Goal: Communication & Community: Answer question/provide support

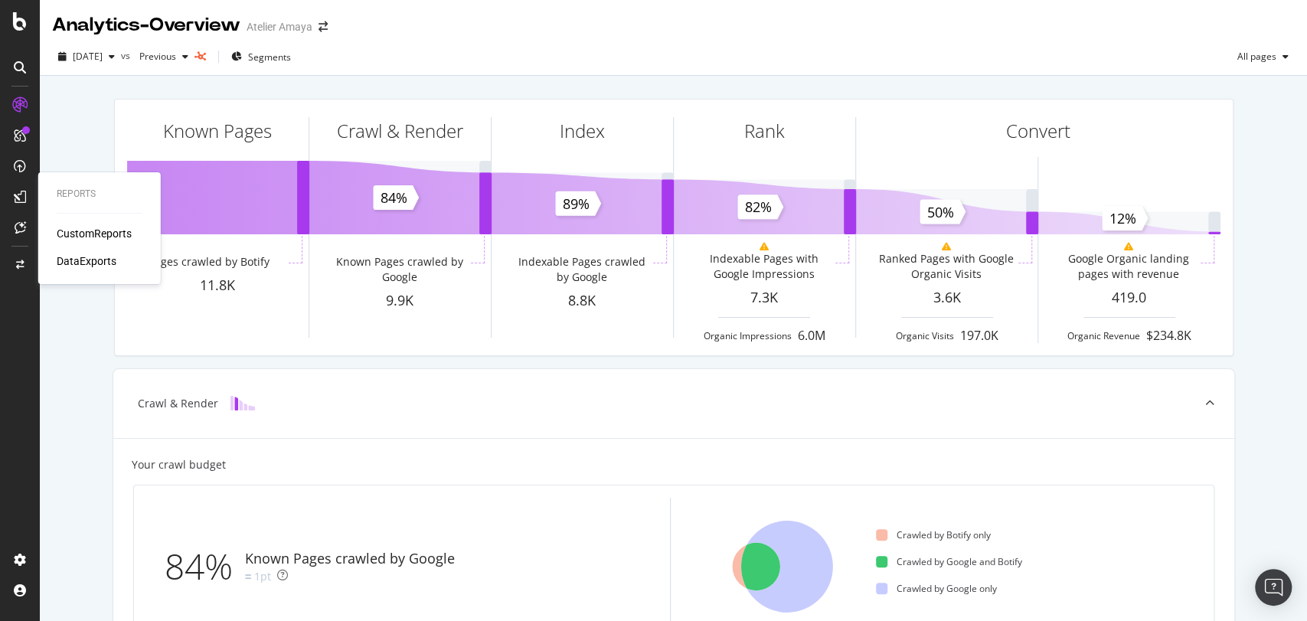
click at [116, 235] on div "CustomReports" at bounding box center [94, 233] width 75 height 15
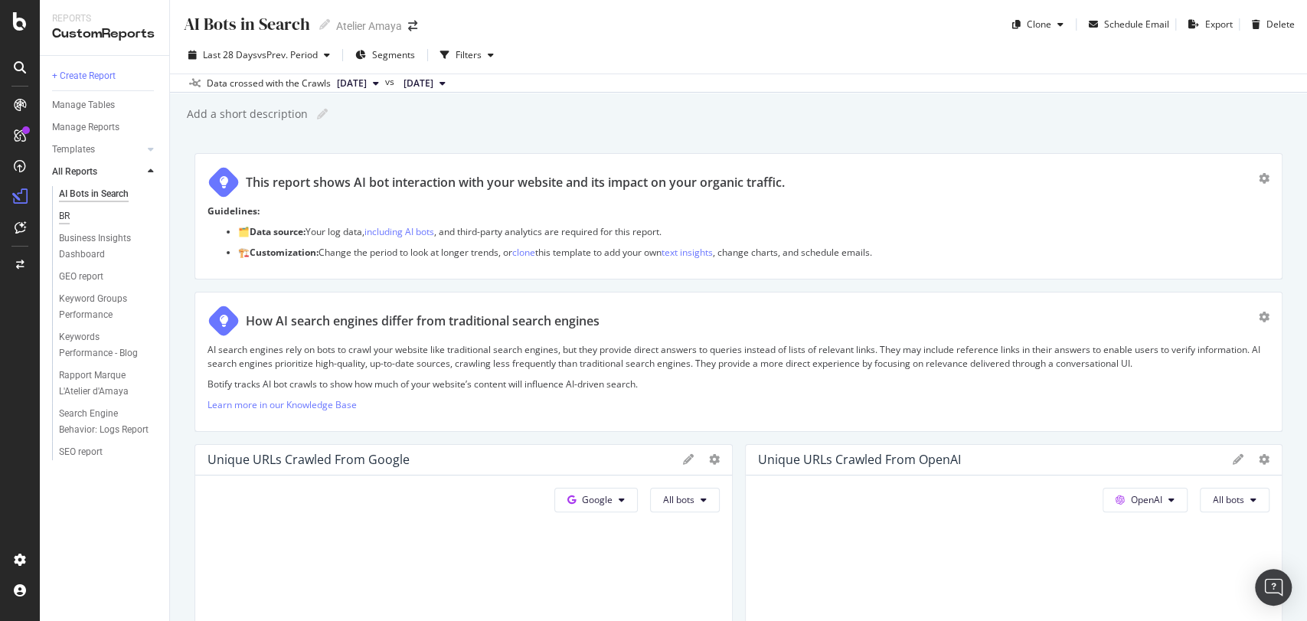
click at [66, 217] on div "BR" at bounding box center [64, 216] width 11 height 16
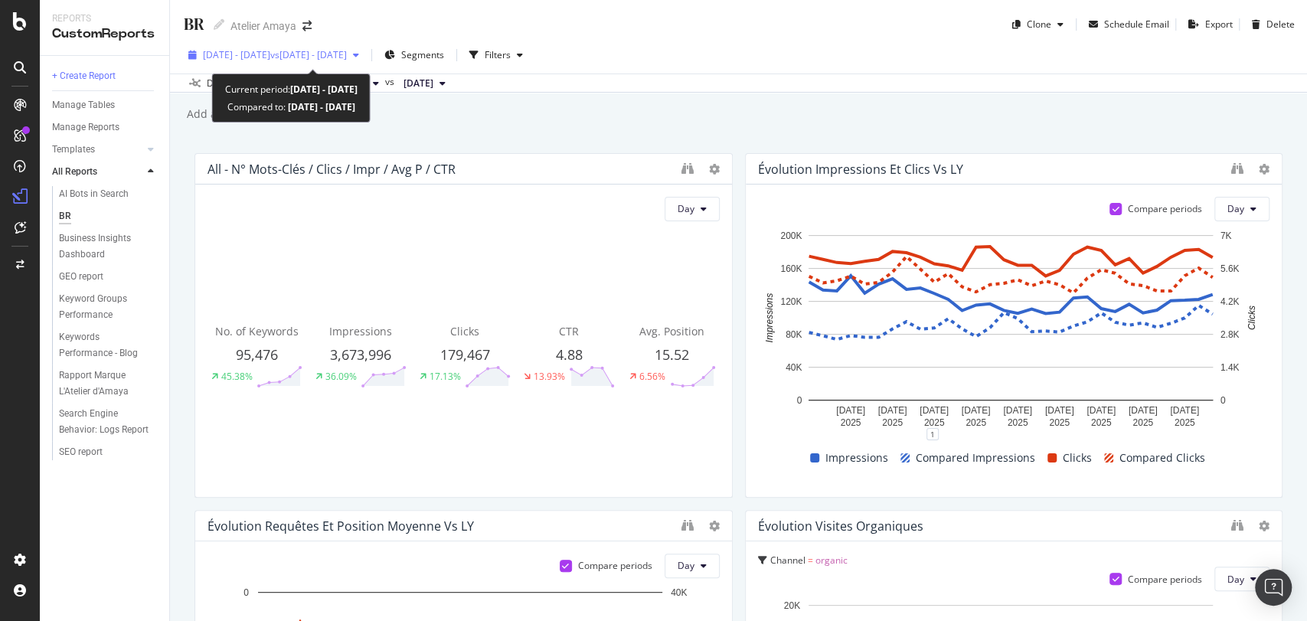
click at [347, 57] on span "vs 2024 Sep. 1st - Sep. 30th" at bounding box center [308, 54] width 77 height 13
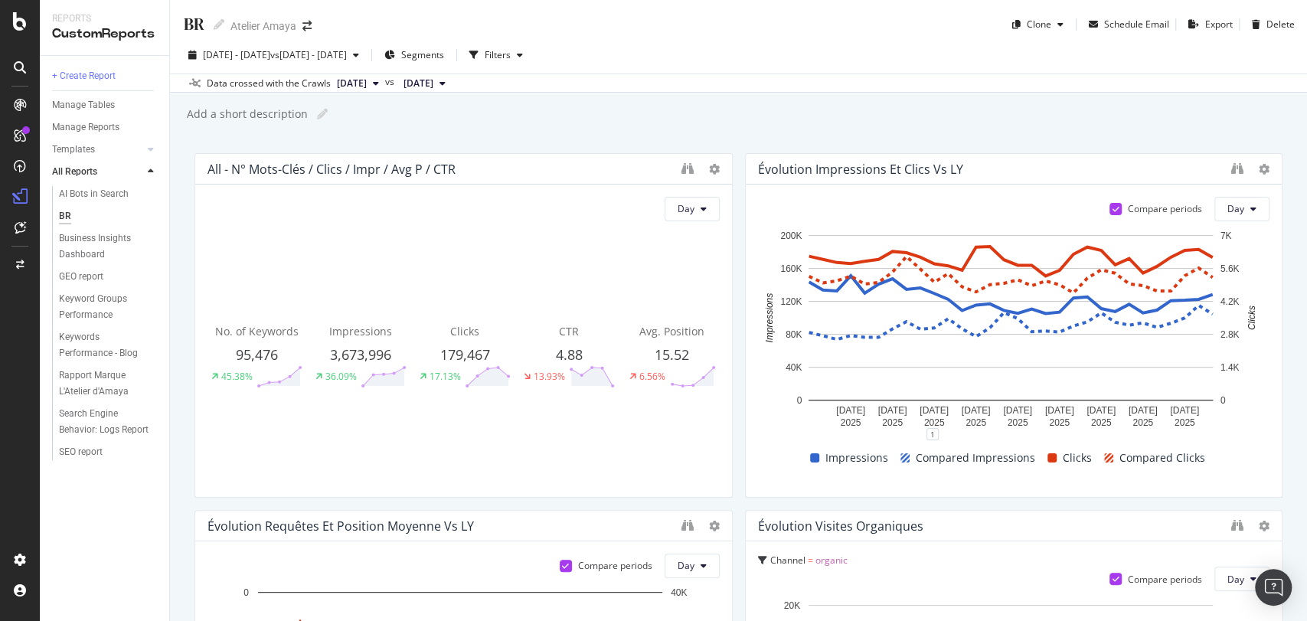
click at [691, 69] on div "2025 Sep. 1st - Sep. 30th vs 2024 Sep. 1st - Sep. 30th Segments Filters" at bounding box center [738, 58] width 1137 height 31
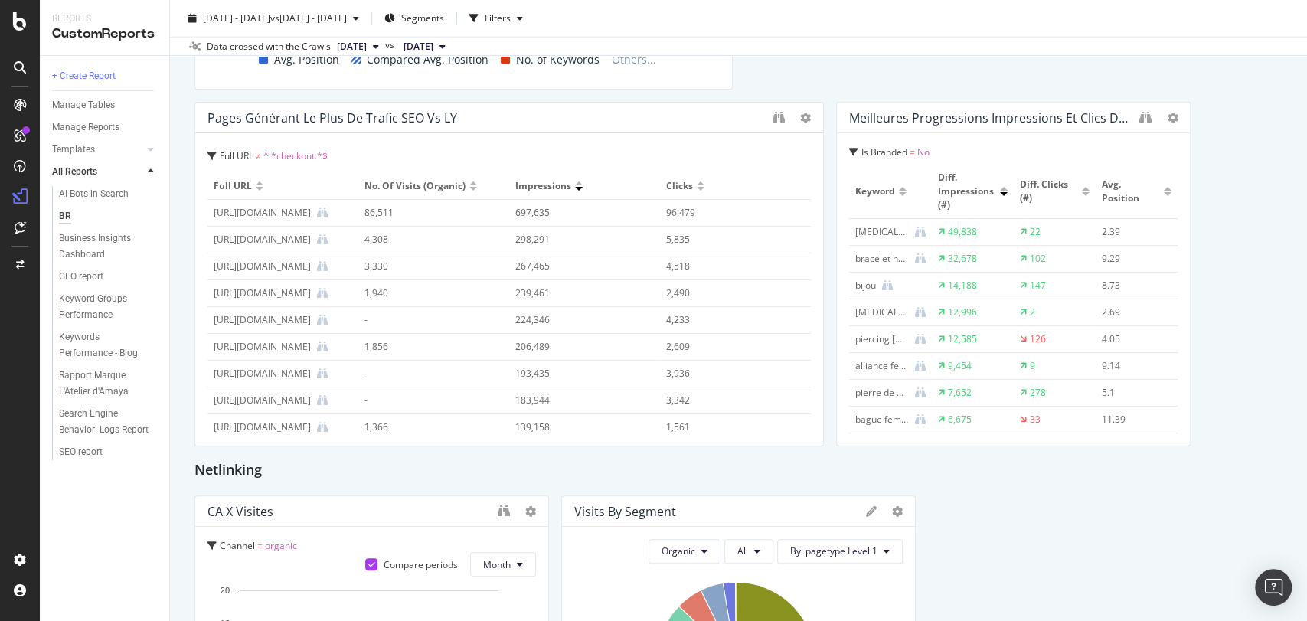
scroll to position [2597, 0]
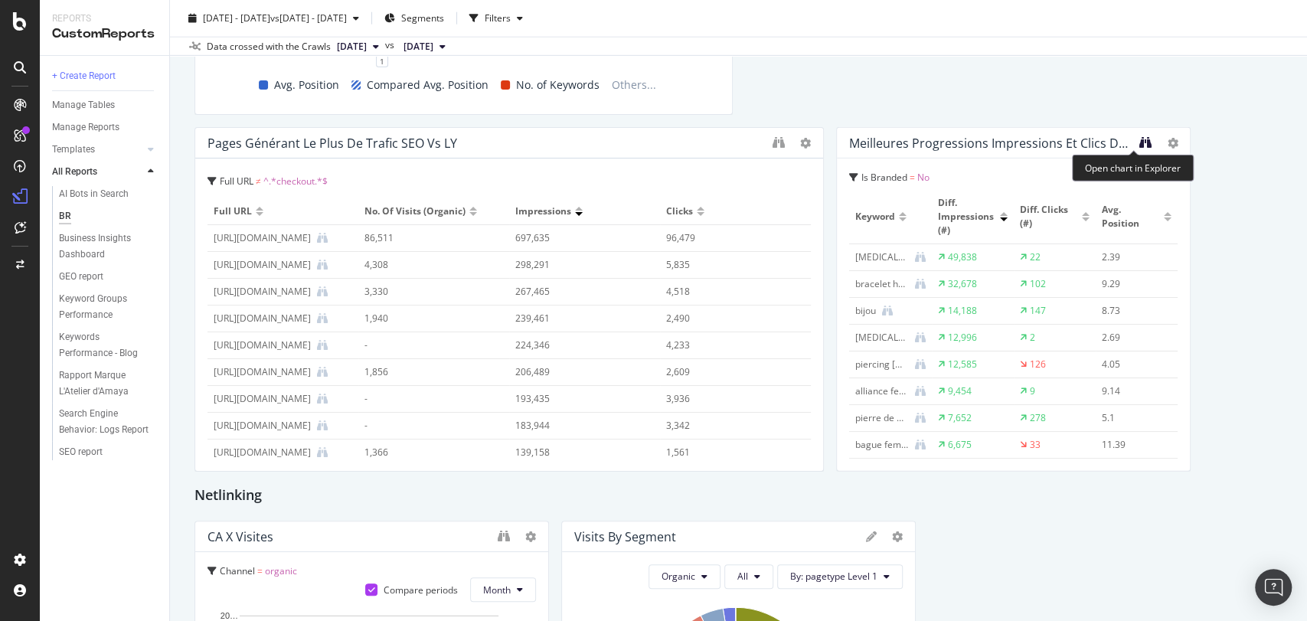
click at [1139, 139] on icon "binoculars" at bounding box center [1145, 142] width 12 height 12
click at [772, 139] on icon "binoculars" at bounding box center [778, 142] width 12 height 12
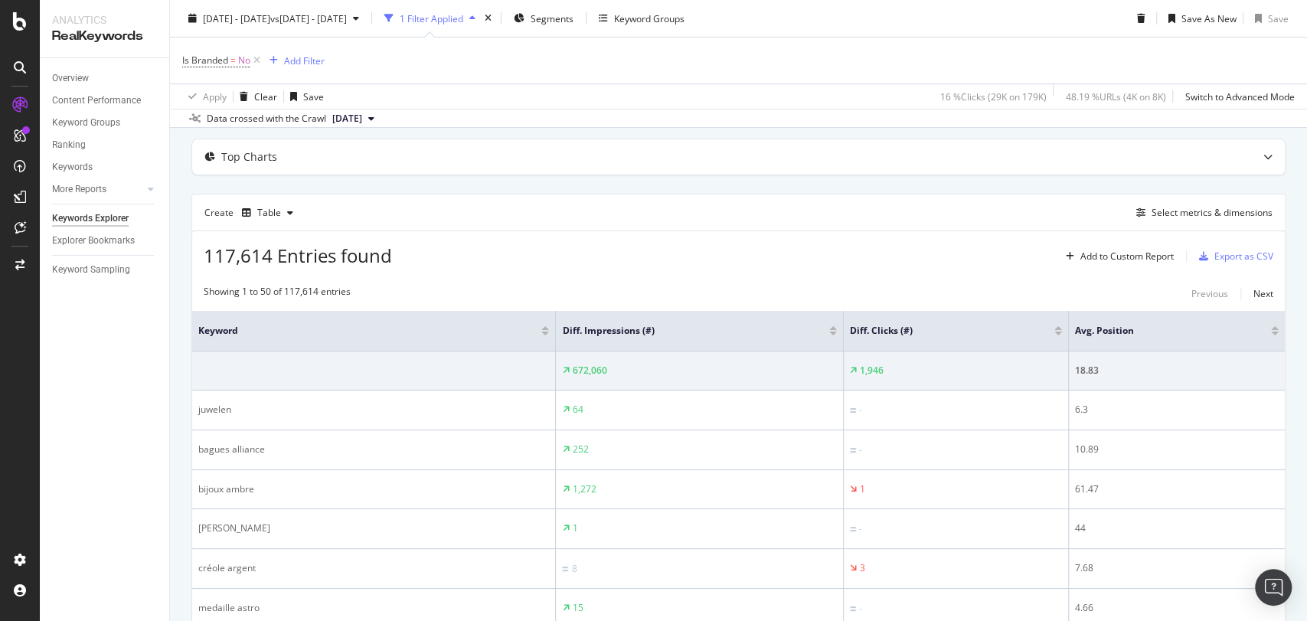
scroll to position [126, 0]
click at [1219, 253] on div "Export as CSV" at bounding box center [1243, 255] width 59 height 13
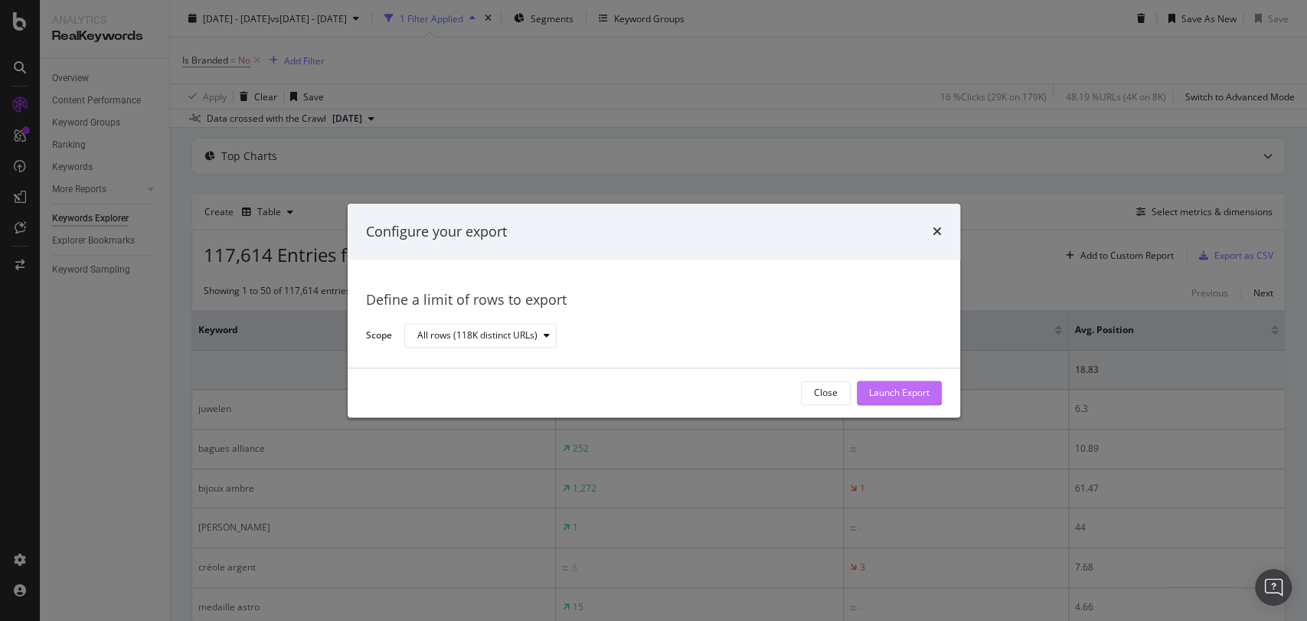
click at [911, 380] on button "Launch Export" at bounding box center [899, 392] width 85 height 24
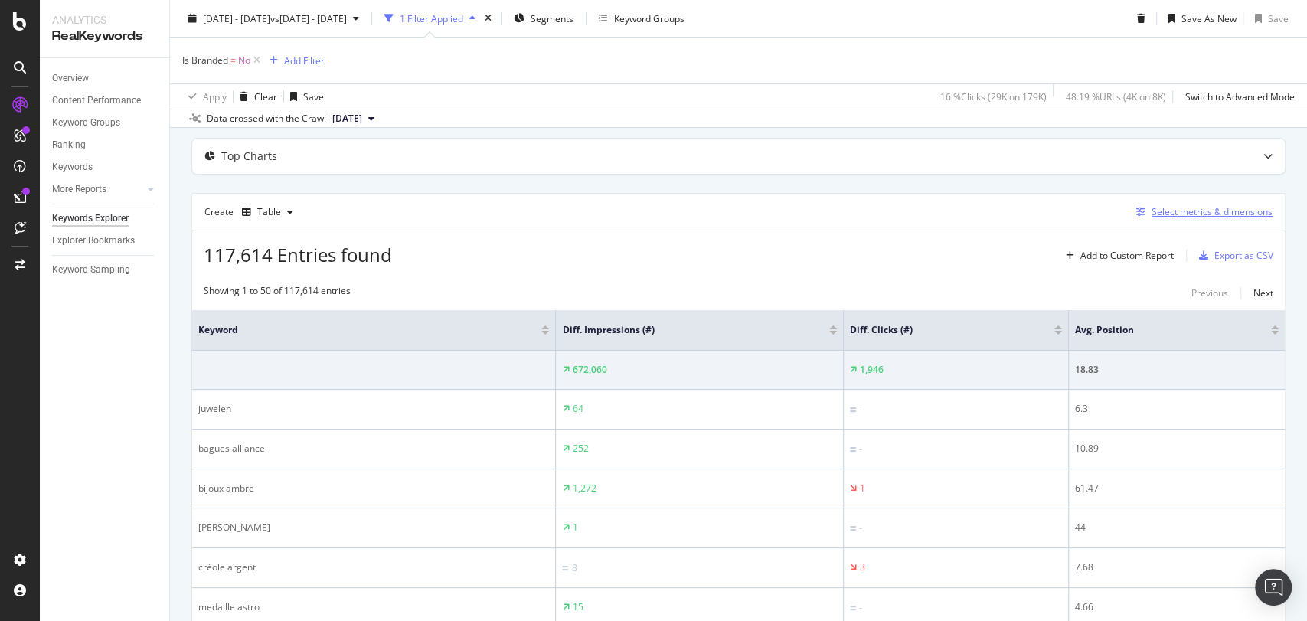
click at [1177, 217] on div "Select metrics & dimensions" at bounding box center [1211, 211] width 121 height 13
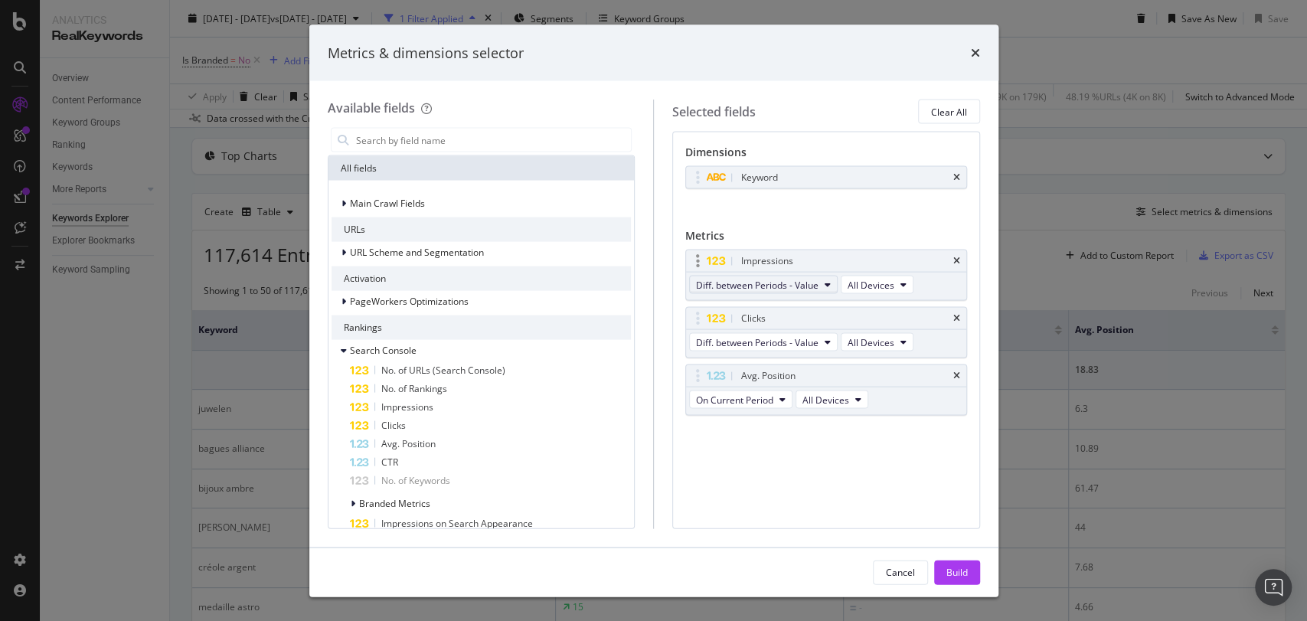
click at [750, 289] on span "Diff. between Periods - Value" at bounding box center [757, 284] width 122 height 13
click at [747, 316] on span "On Current Period" at bounding box center [776, 312] width 148 height 14
click at [778, 344] on span "Diff. between Periods - Value" at bounding box center [757, 341] width 122 height 13
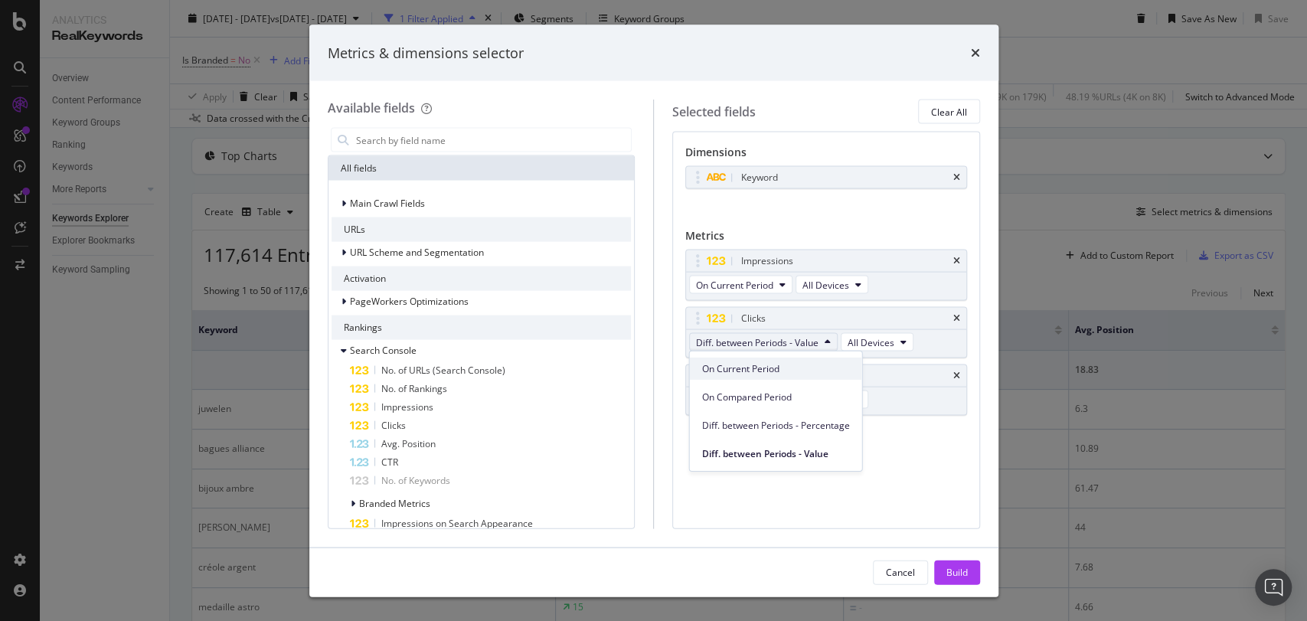
click at [763, 365] on span "On Current Period" at bounding box center [776, 368] width 148 height 14
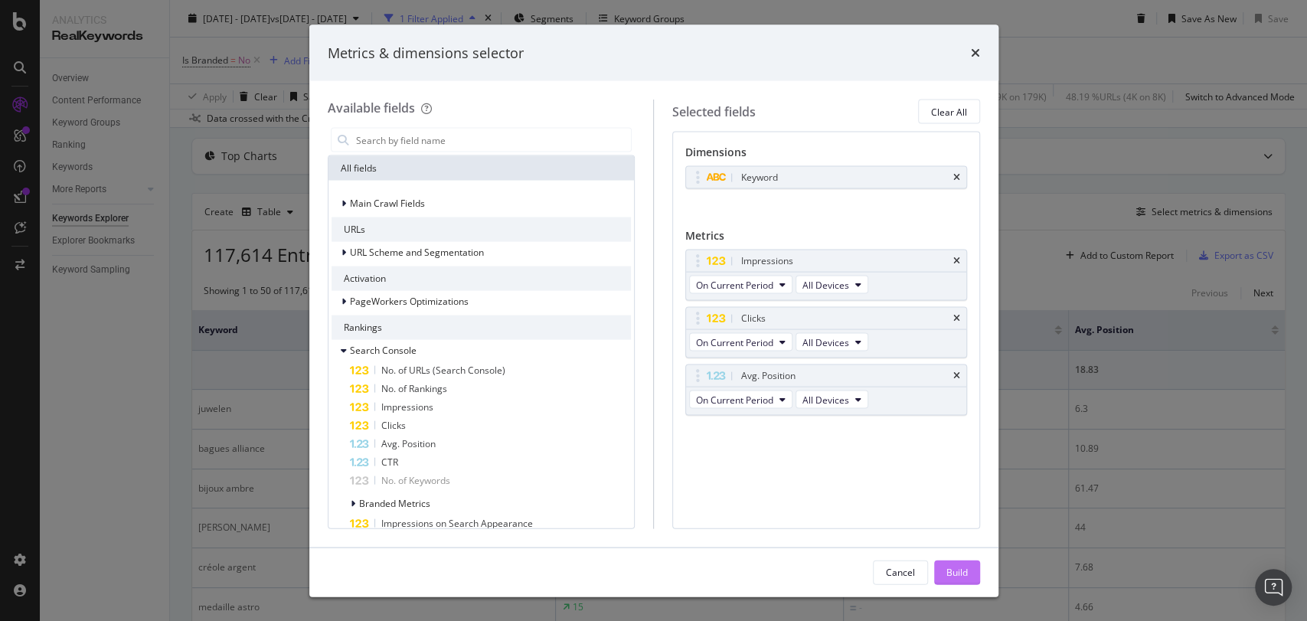
click at [949, 579] on div "Build" at bounding box center [956, 571] width 21 height 23
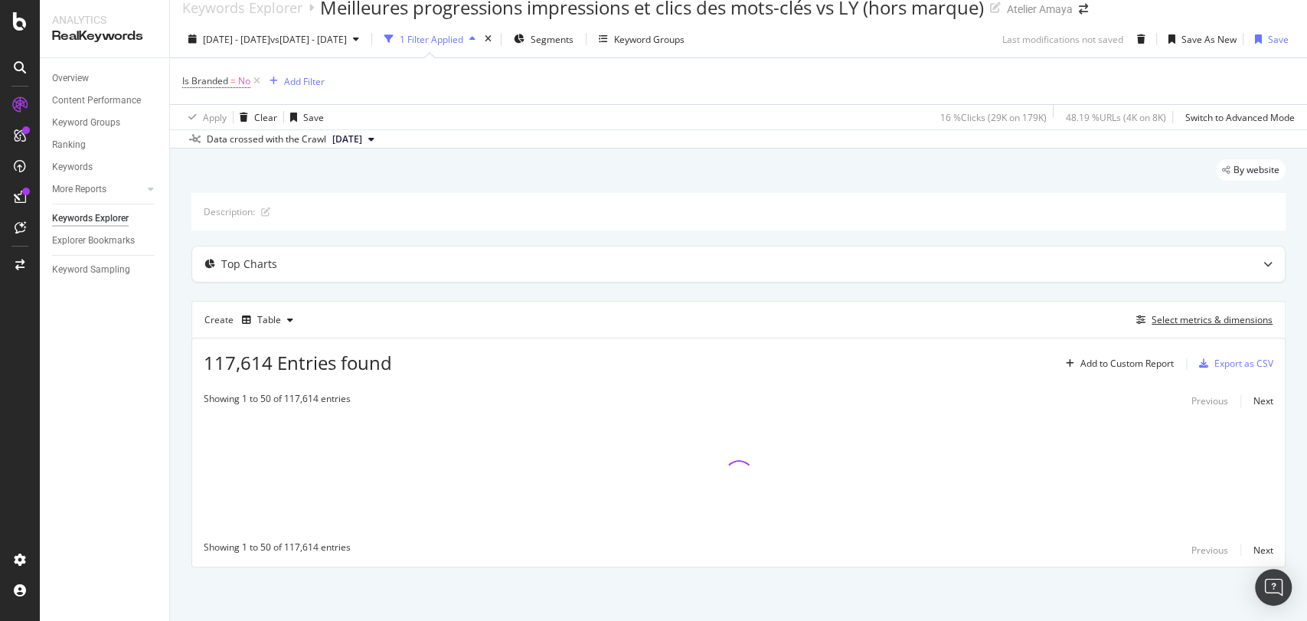
scroll to position [18, 0]
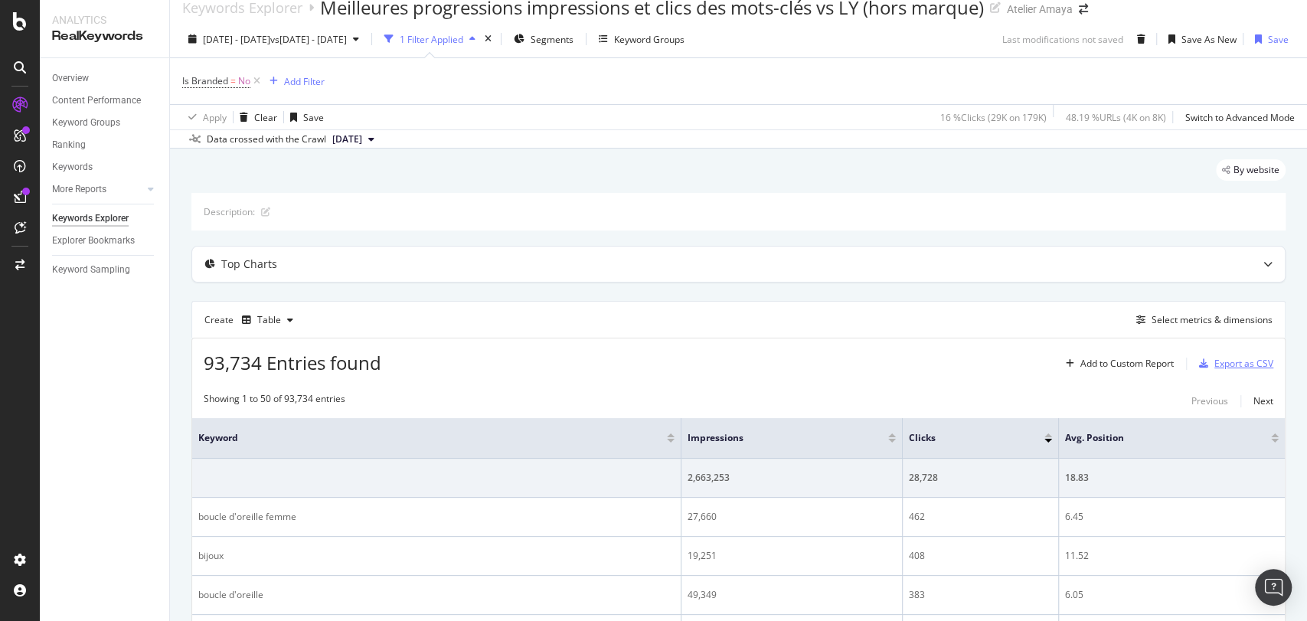
click at [1249, 360] on div "Export as CSV" at bounding box center [1243, 363] width 59 height 13
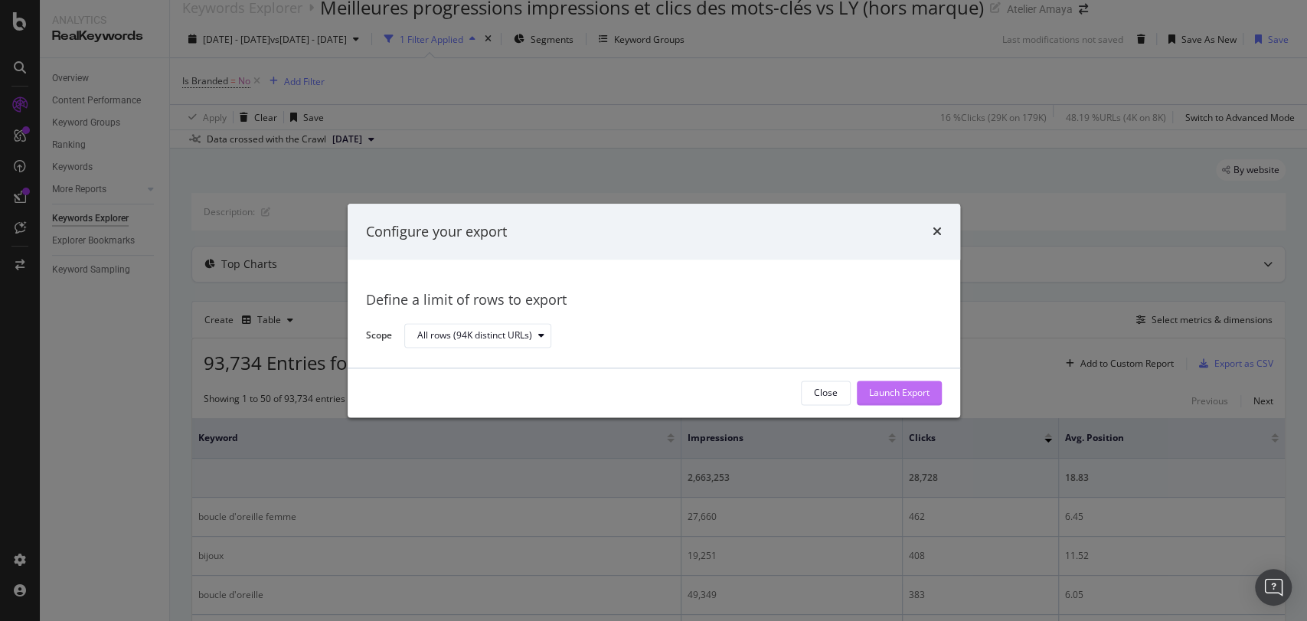
click at [916, 390] on div "Launch Export" at bounding box center [899, 393] width 60 height 13
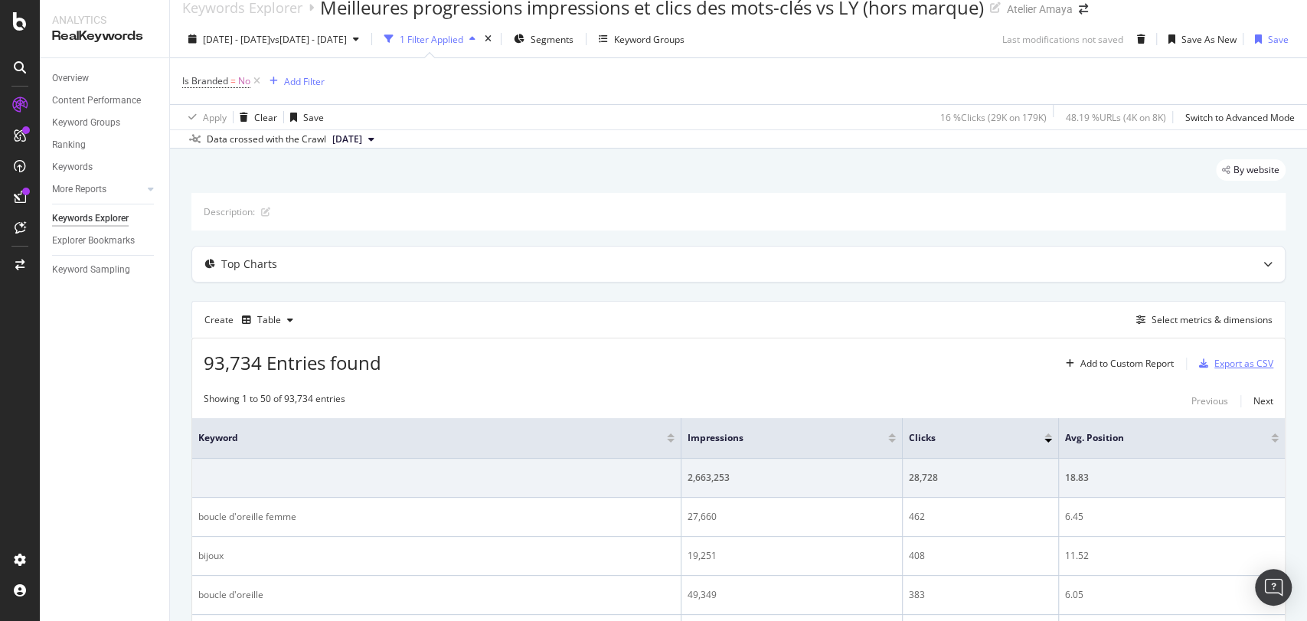
click at [1222, 360] on div "Export as CSV" at bounding box center [1243, 363] width 59 height 13
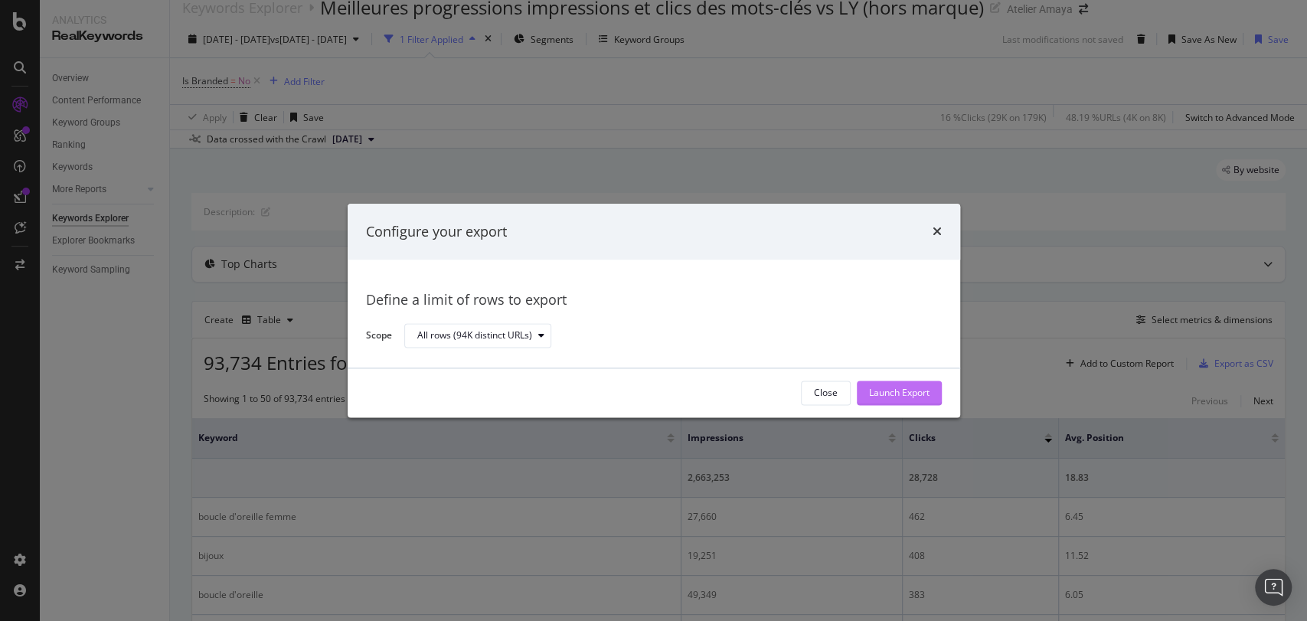
click at [901, 388] on div "Launch Export" at bounding box center [899, 393] width 60 height 13
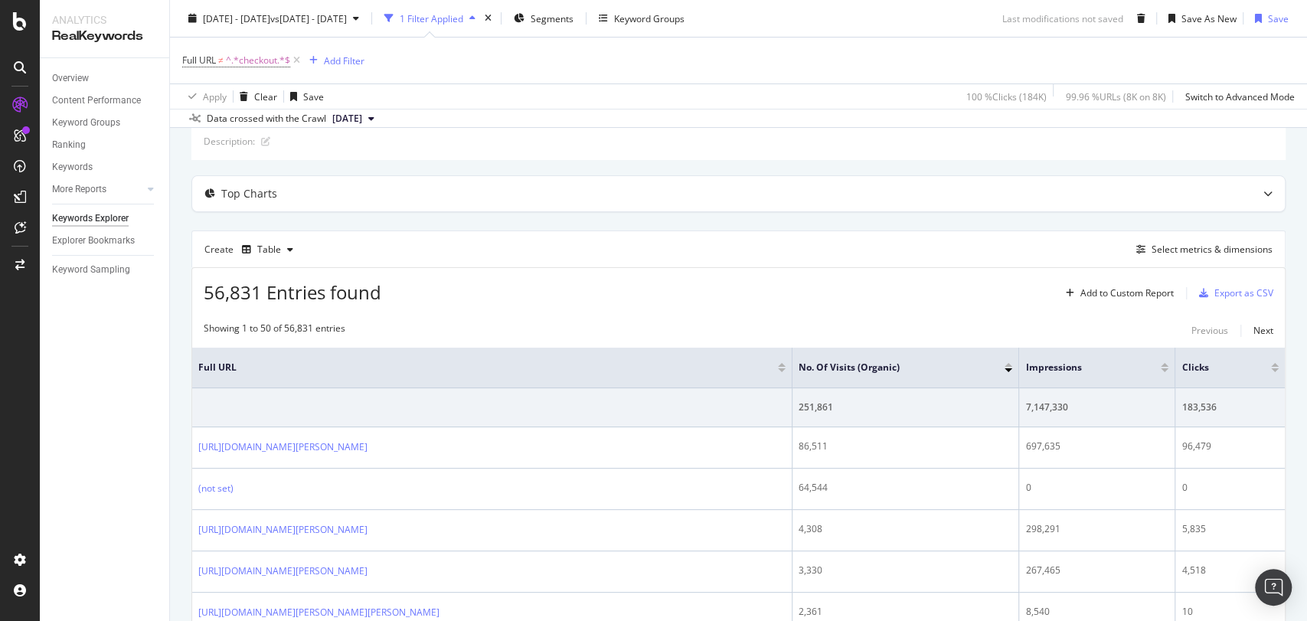
scroll to position [88, 0]
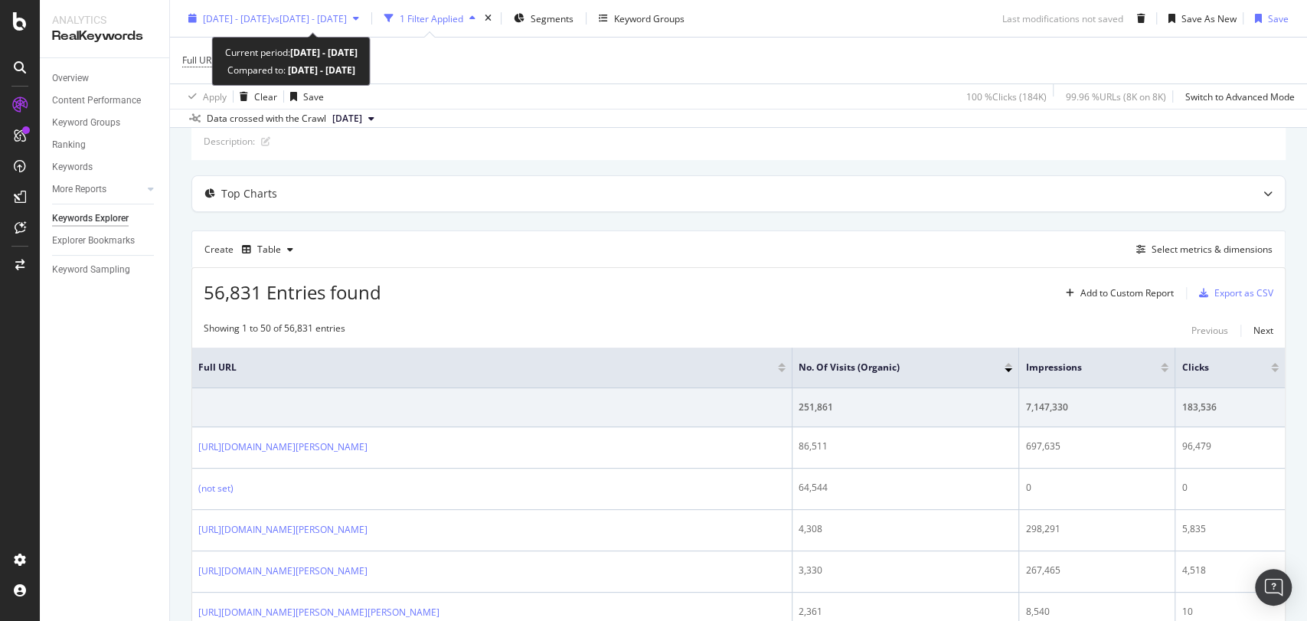
click at [347, 14] on span "vs [DATE] - [DATE]" at bounding box center [308, 17] width 77 height 13
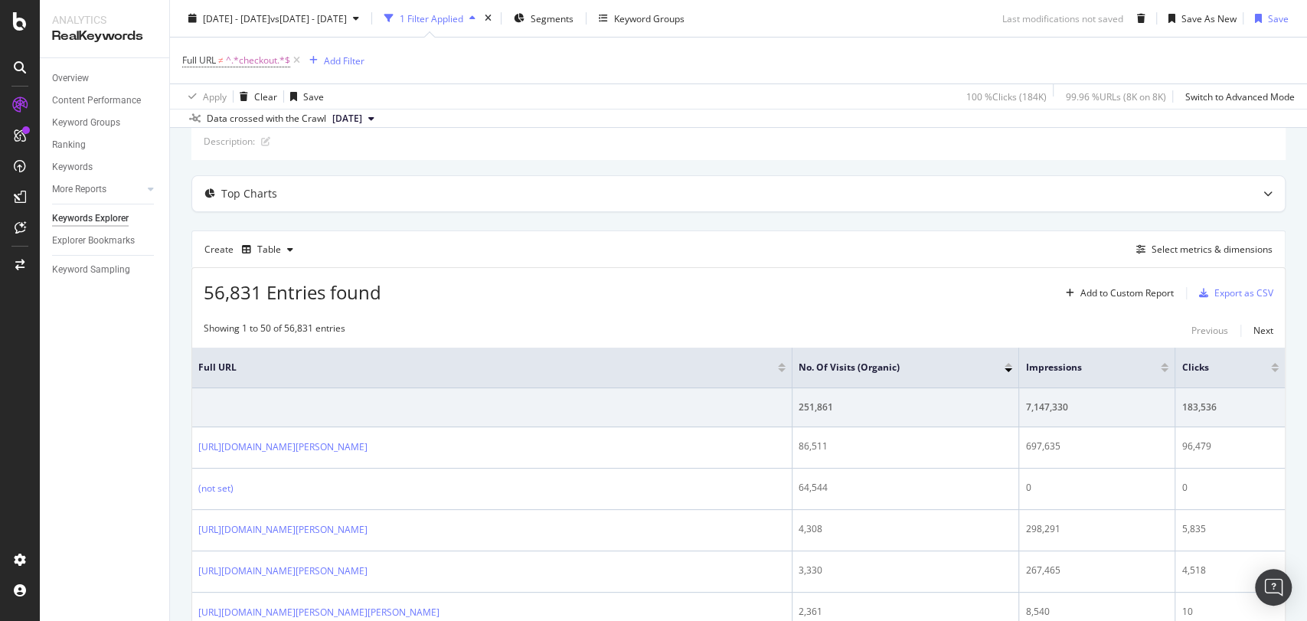
click at [1216, 287] on div "Export as CSV" at bounding box center [1243, 292] width 59 height 13
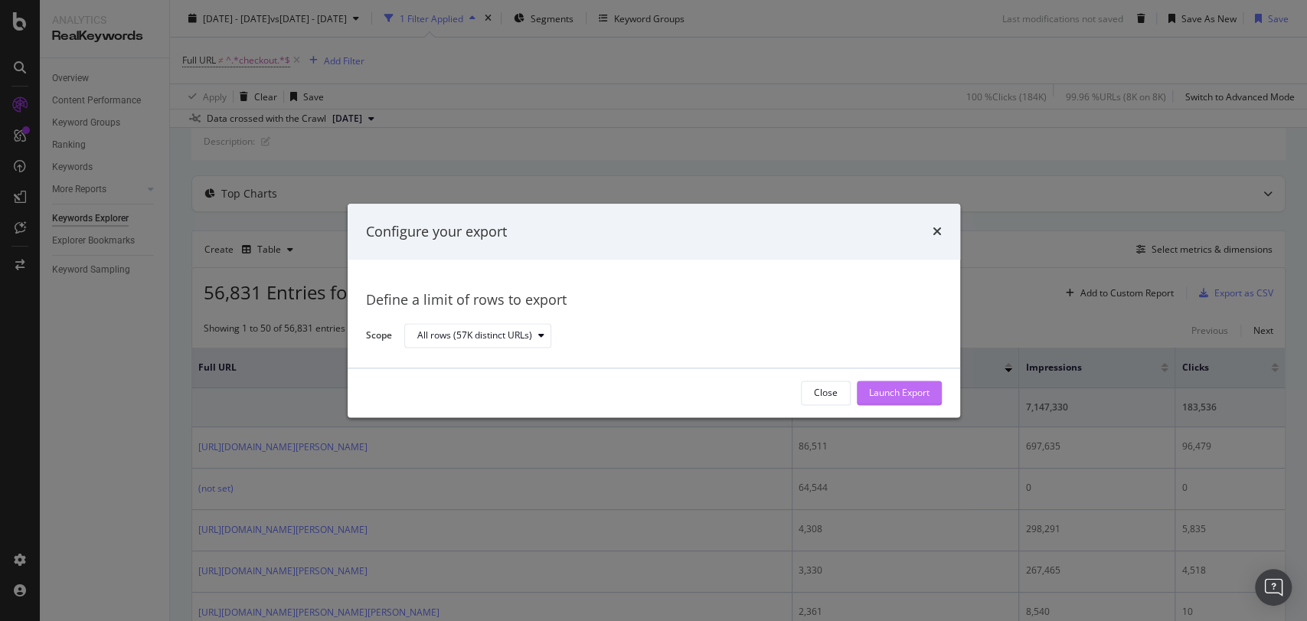
click at [909, 404] on button "Launch Export" at bounding box center [899, 392] width 85 height 24
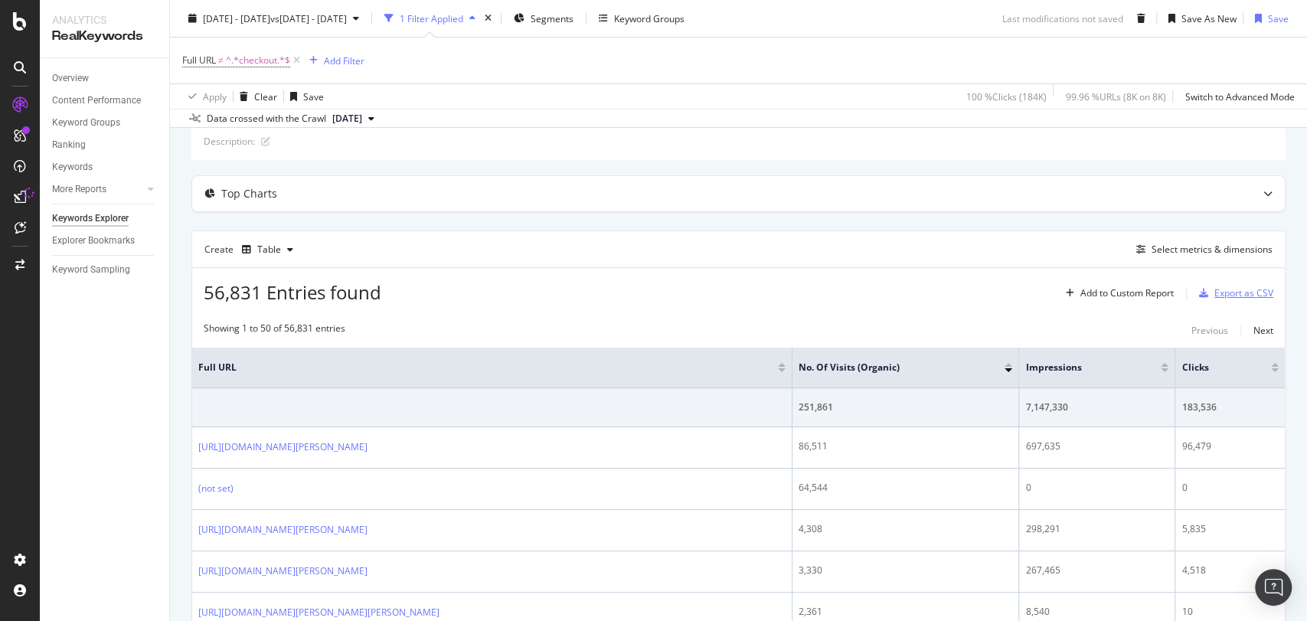
click at [1228, 290] on div "Export as CSV" at bounding box center [1243, 292] width 59 height 13
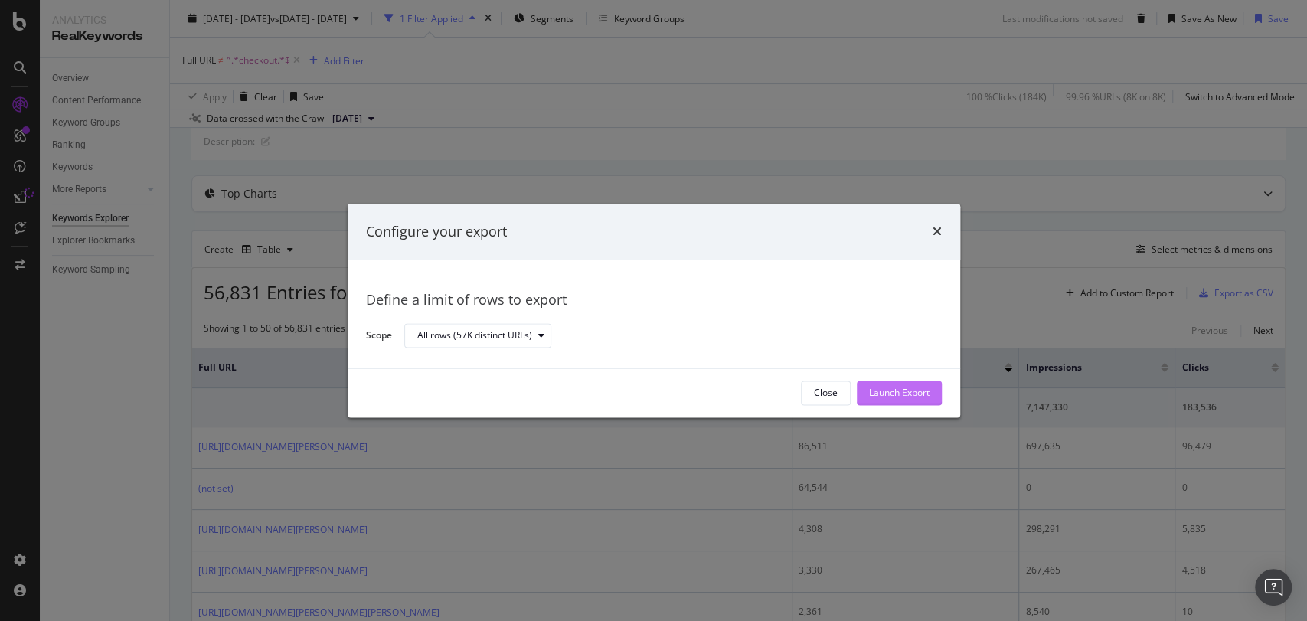
click at [908, 390] on div "Launch Export" at bounding box center [899, 393] width 60 height 13
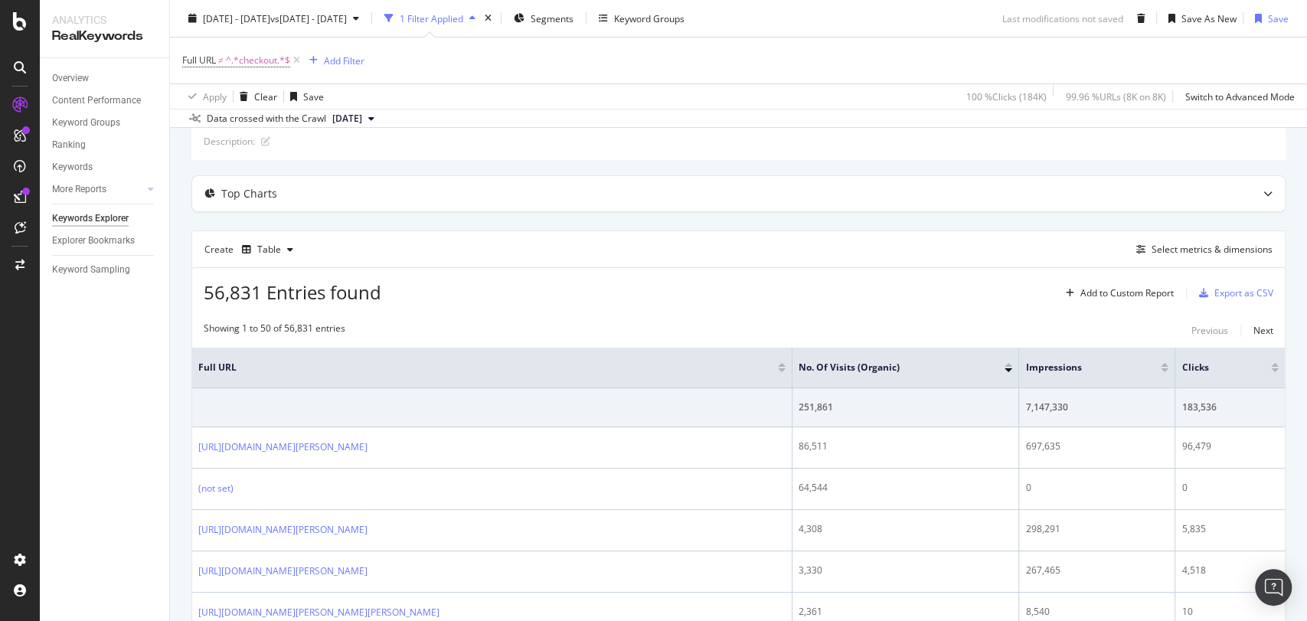
scroll to position [0, 0]
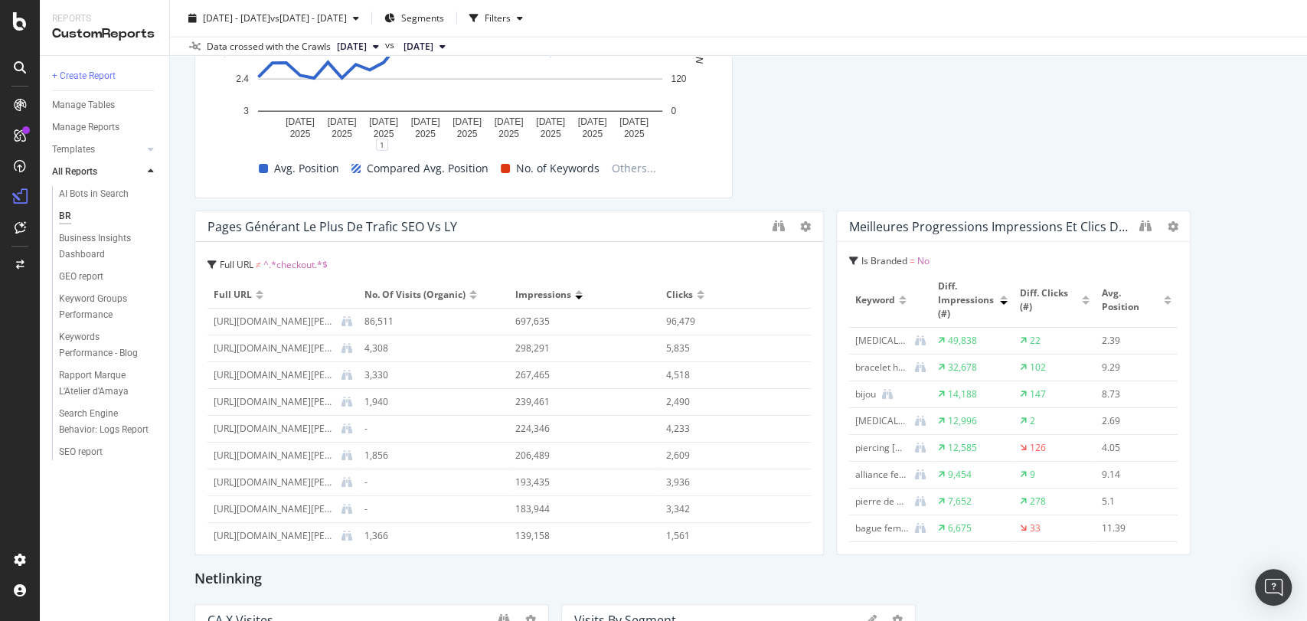
scroll to position [2511, 0]
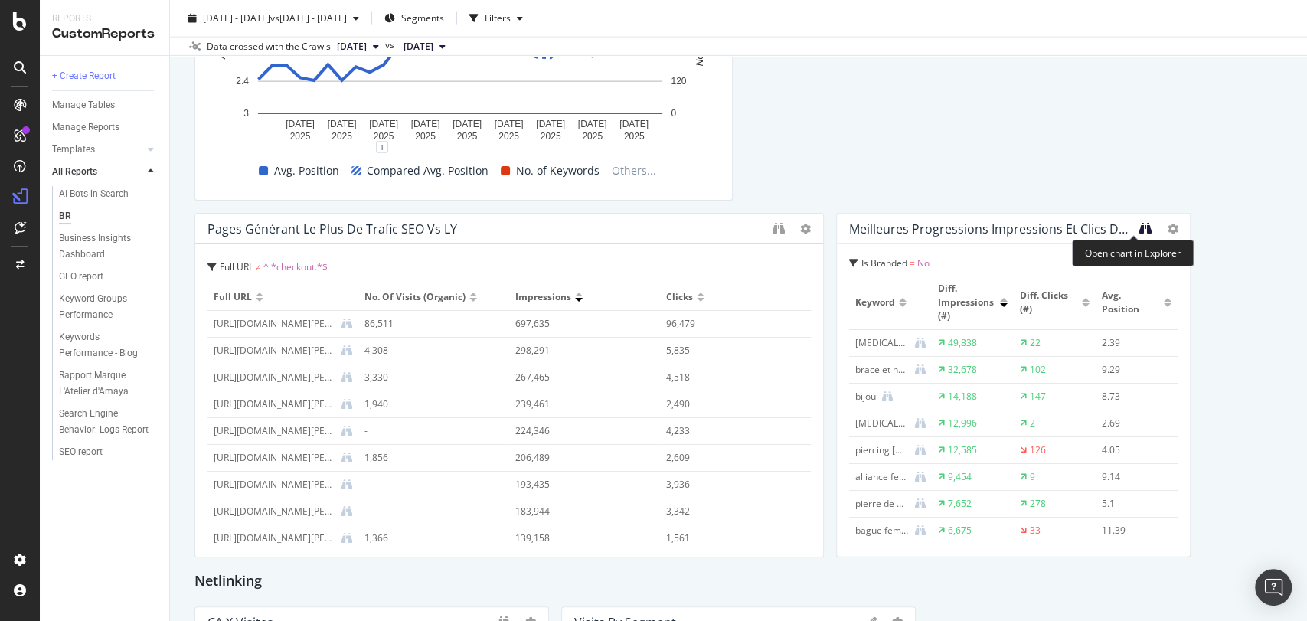
click at [1139, 224] on icon "binoculars" at bounding box center [1145, 228] width 12 height 12
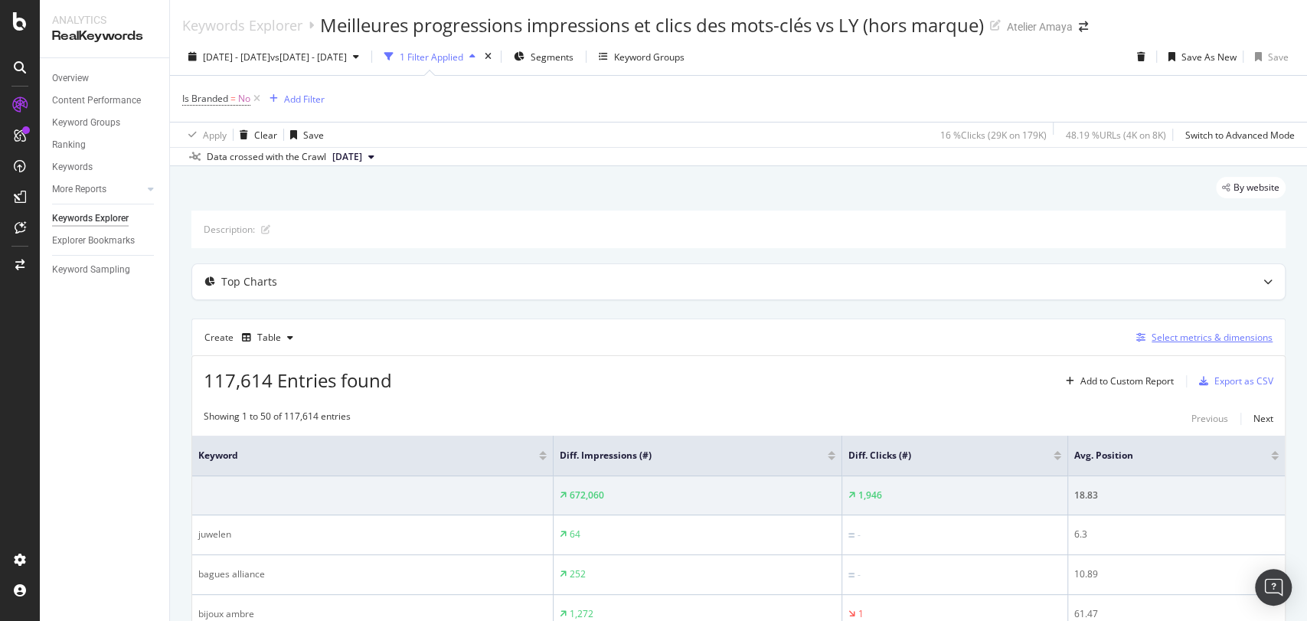
click at [1186, 336] on div "Select metrics & dimensions" at bounding box center [1211, 337] width 121 height 13
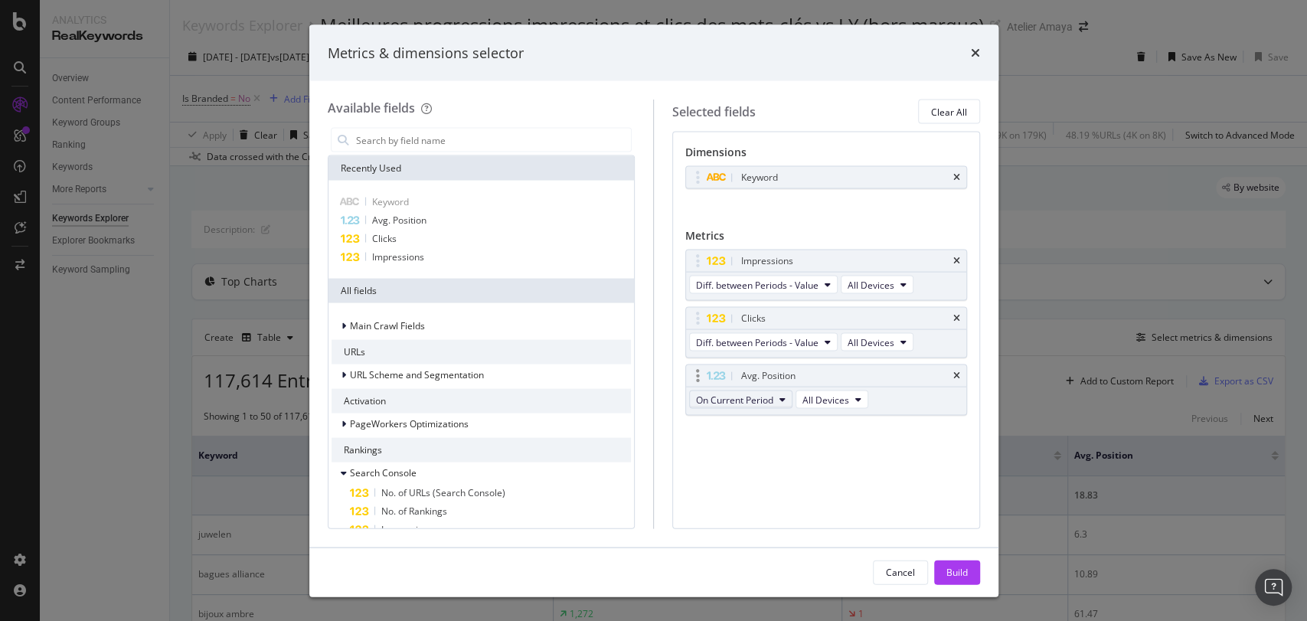
click at [730, 401] on span "On Current Period" at bounding box center [734, 399] width 77 height 13
click at [732, 517] on span "Diff. between Periods - Value" at bounding box center [776, 511] width 148 height 14
click at [956, 566] on div "Build" at bounding box center [956, 571] width 21 height 13
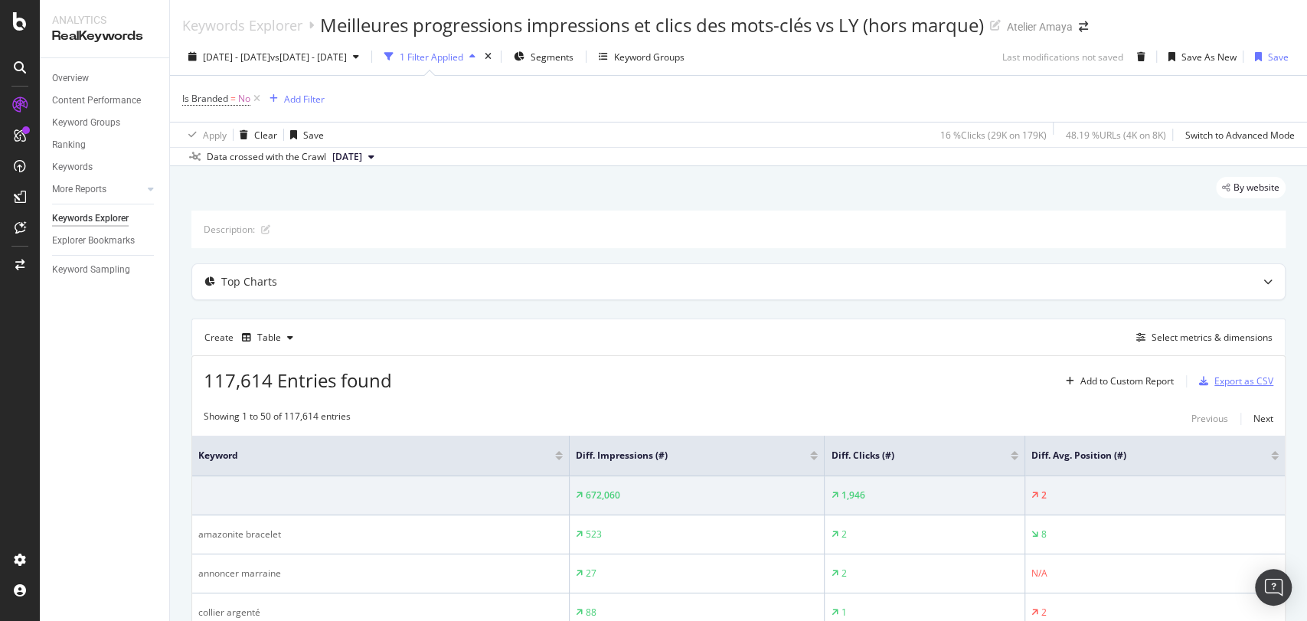
click at [1237, 380] on div "Export as CSV" at bounding box center [1243, 380] width 59 height 13
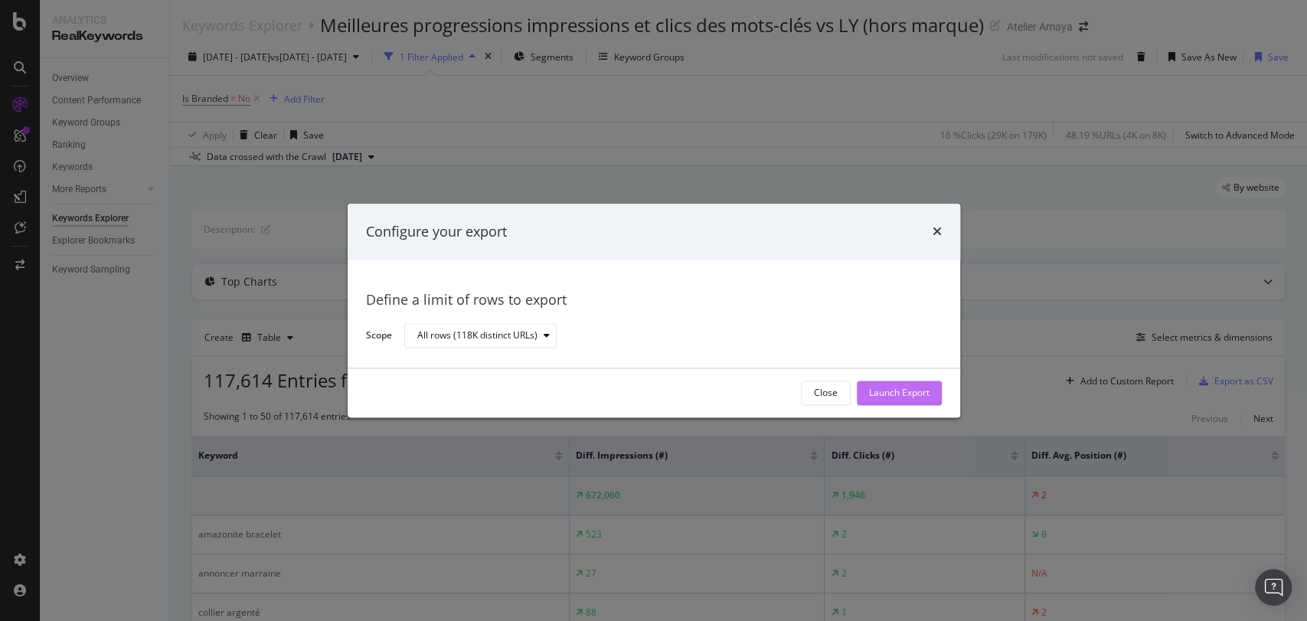
click at [885, 394] on div "Launch Export" at bounding box center [899, 393] width 60 height 13
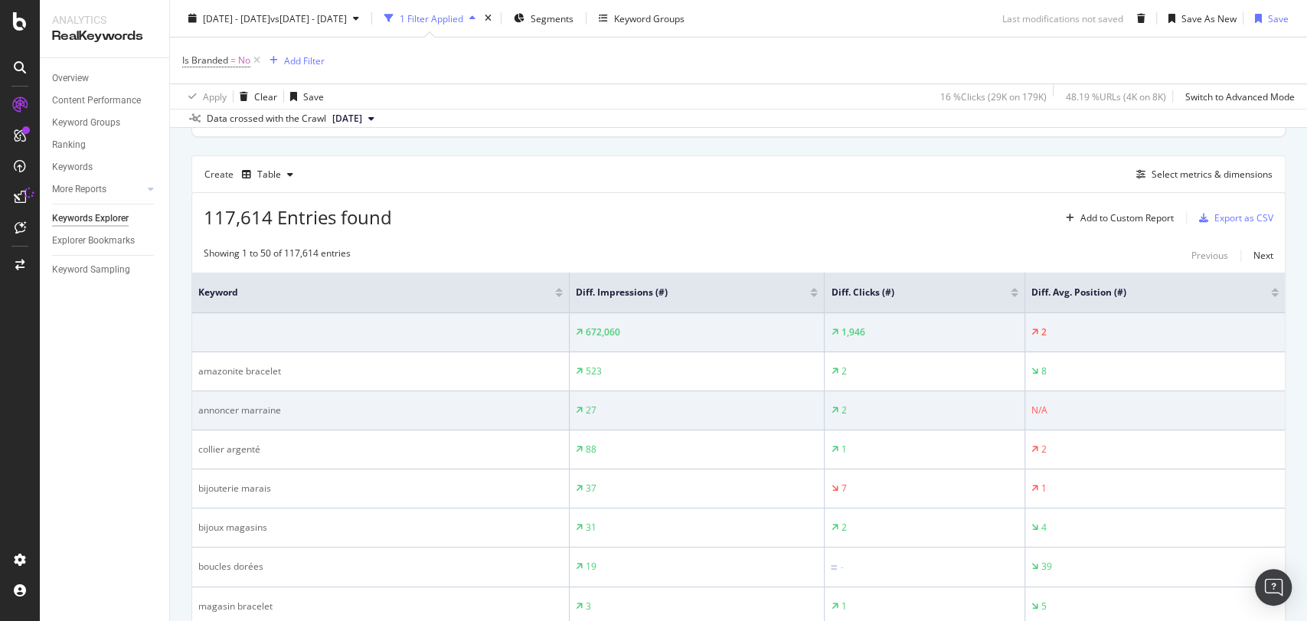
scroll to position [68, 0]
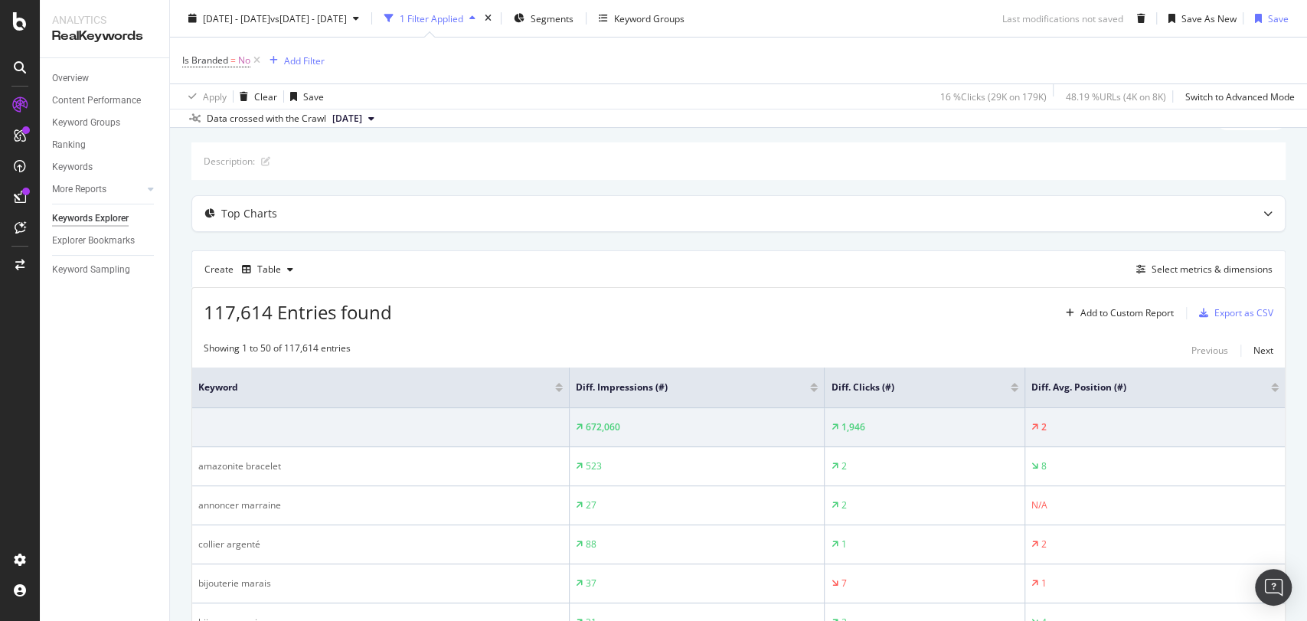
click at [1010, 384] on div at bounding box center [1014, 385] width 8 height 4
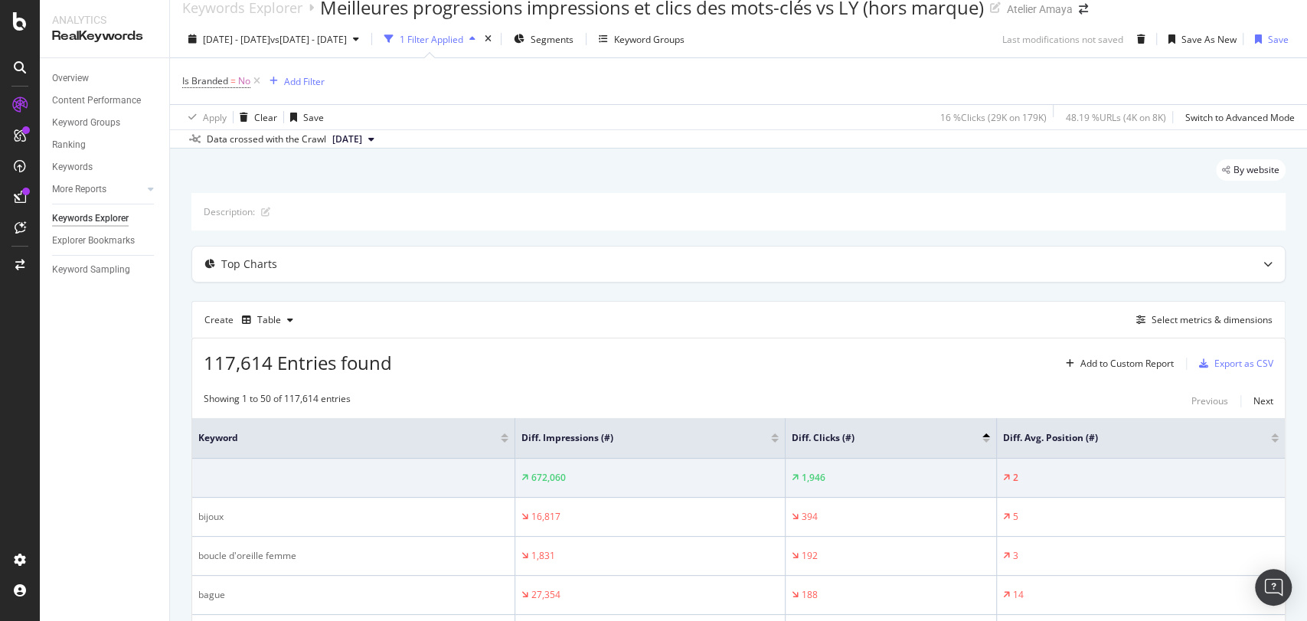
scroll to position [68, 0]
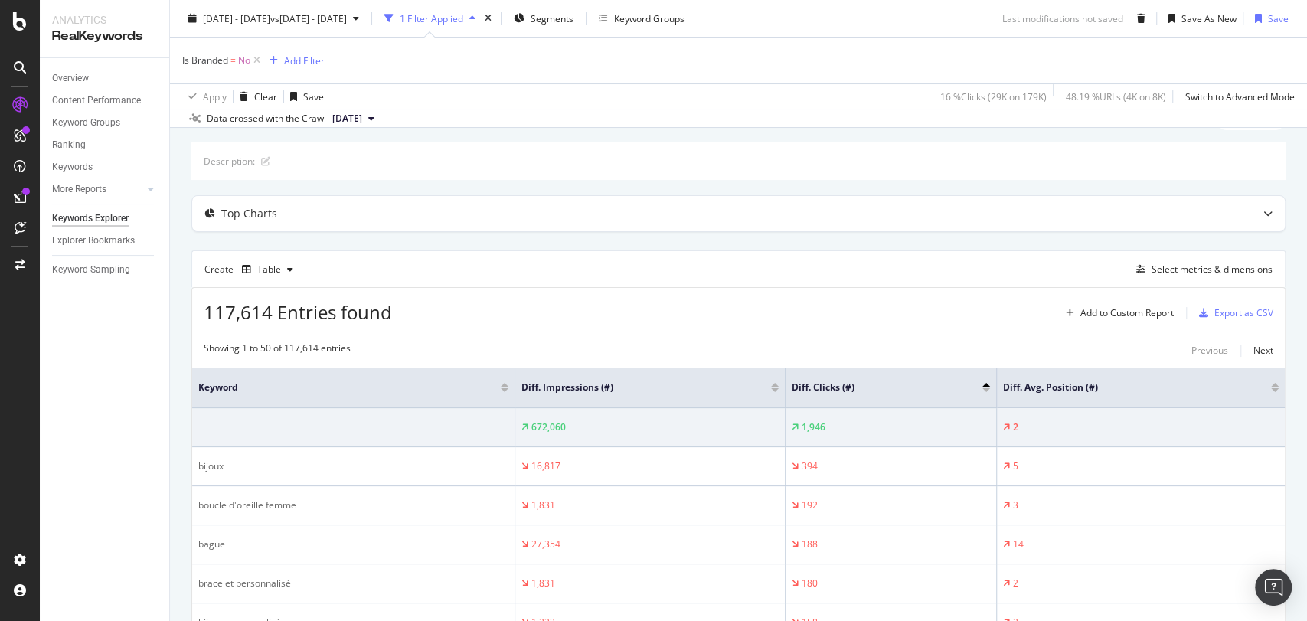
click at [985, 383] on div at bounding box center [986, 385] width 8 height 4
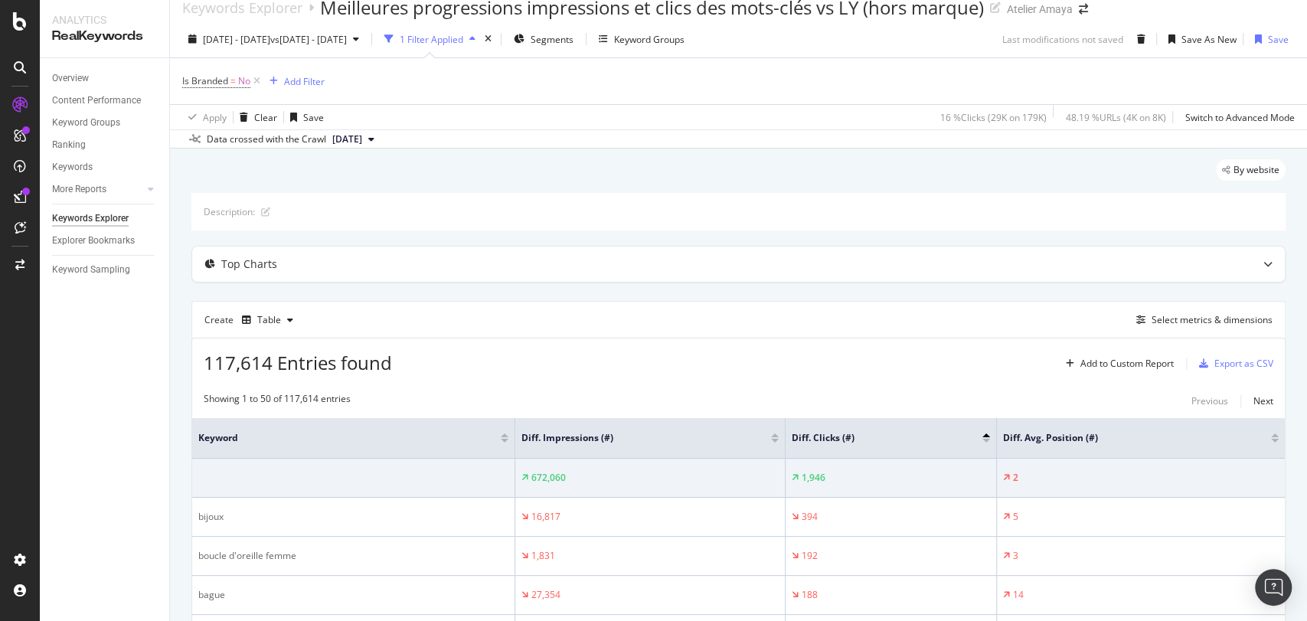
scroll to position [68, 0]
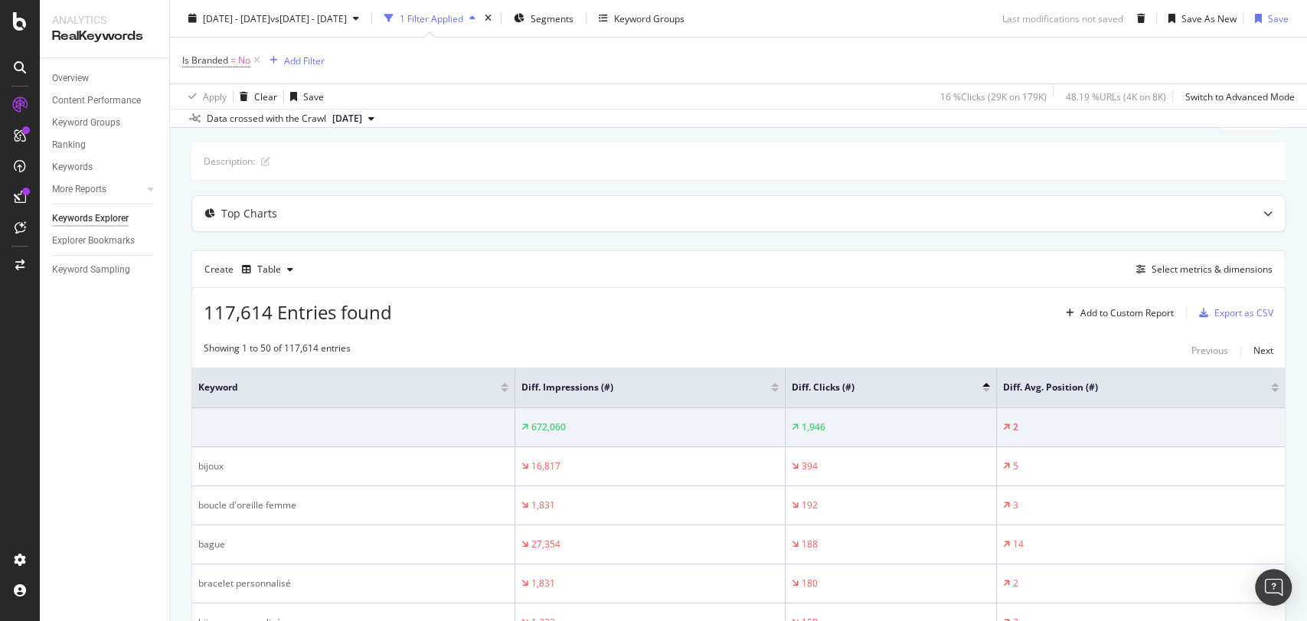
click at [986, 383] on div at bounding box center [986, 385] width 8 height 4
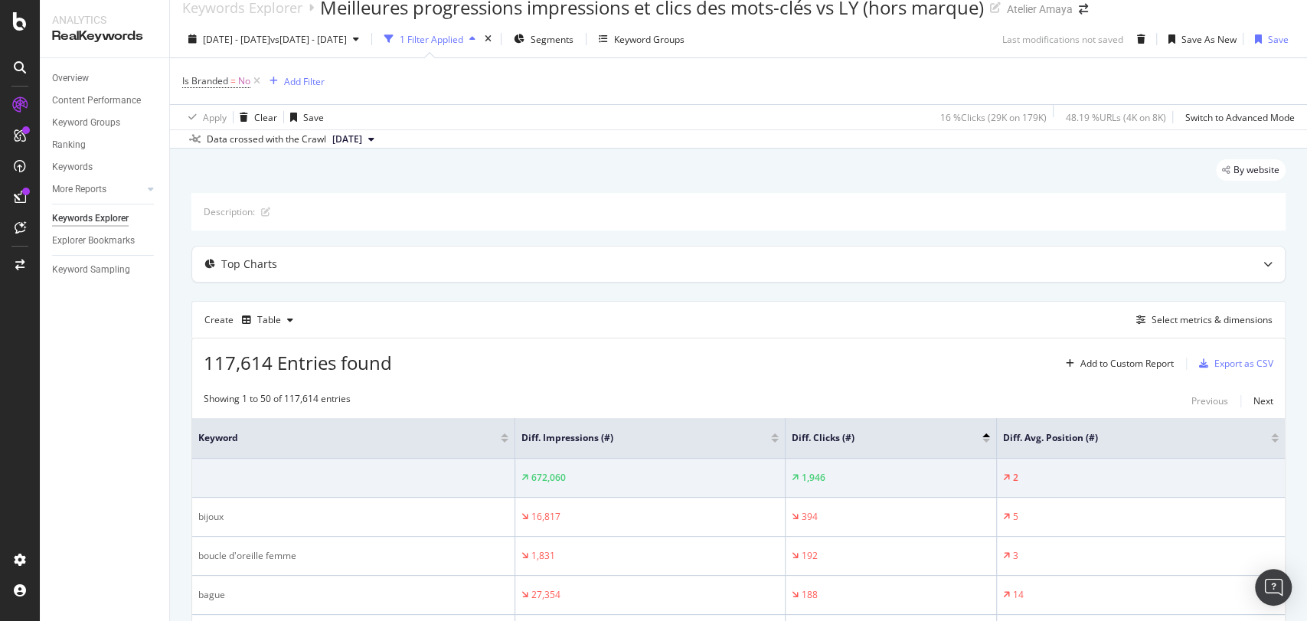
scroll to position [68, 0]
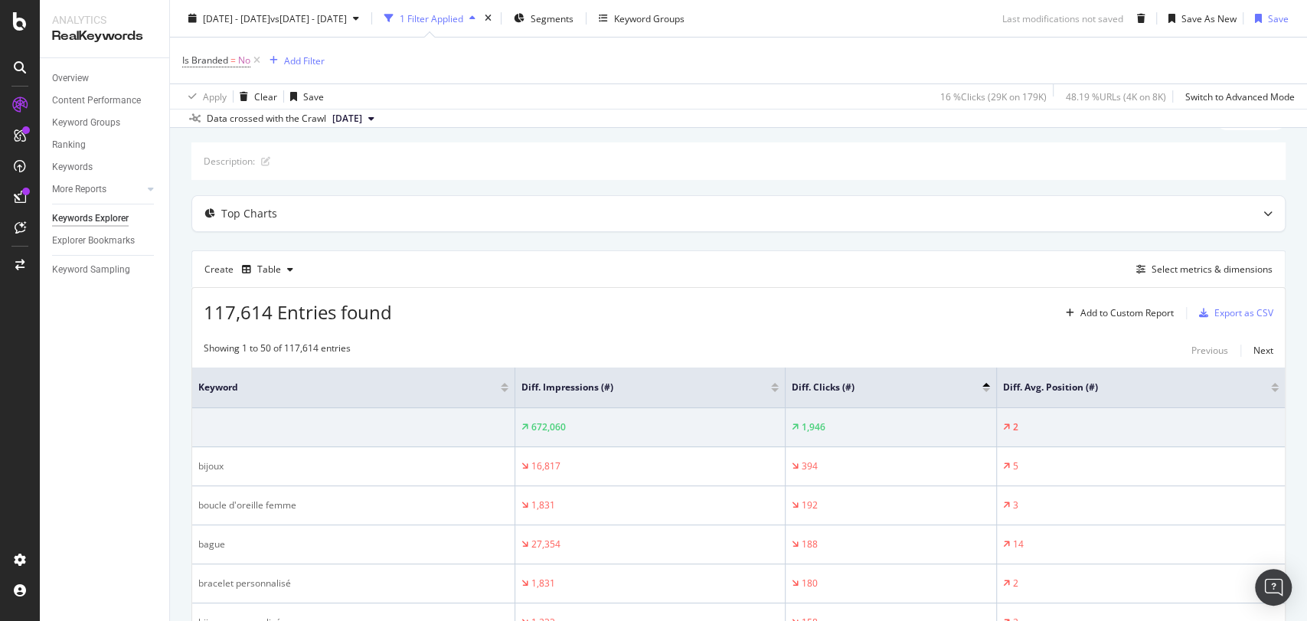
click at [987, 390] on div at bounding box center [986, 390] width 8 height 4
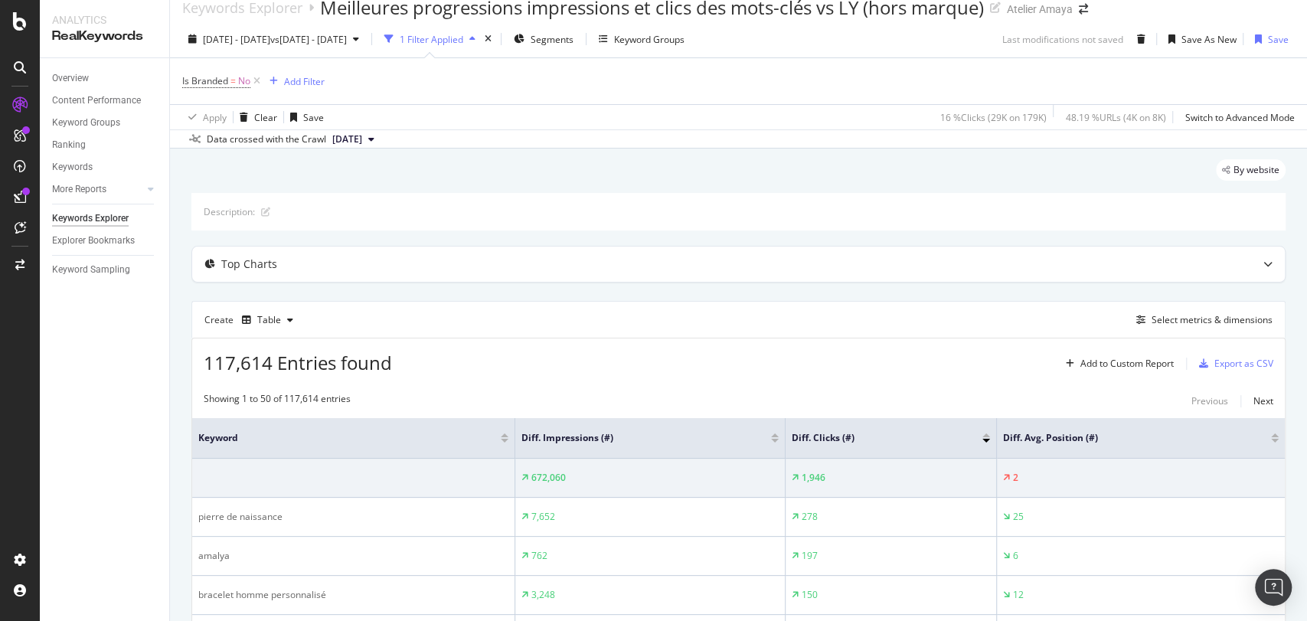
scroll to position [68, 0]
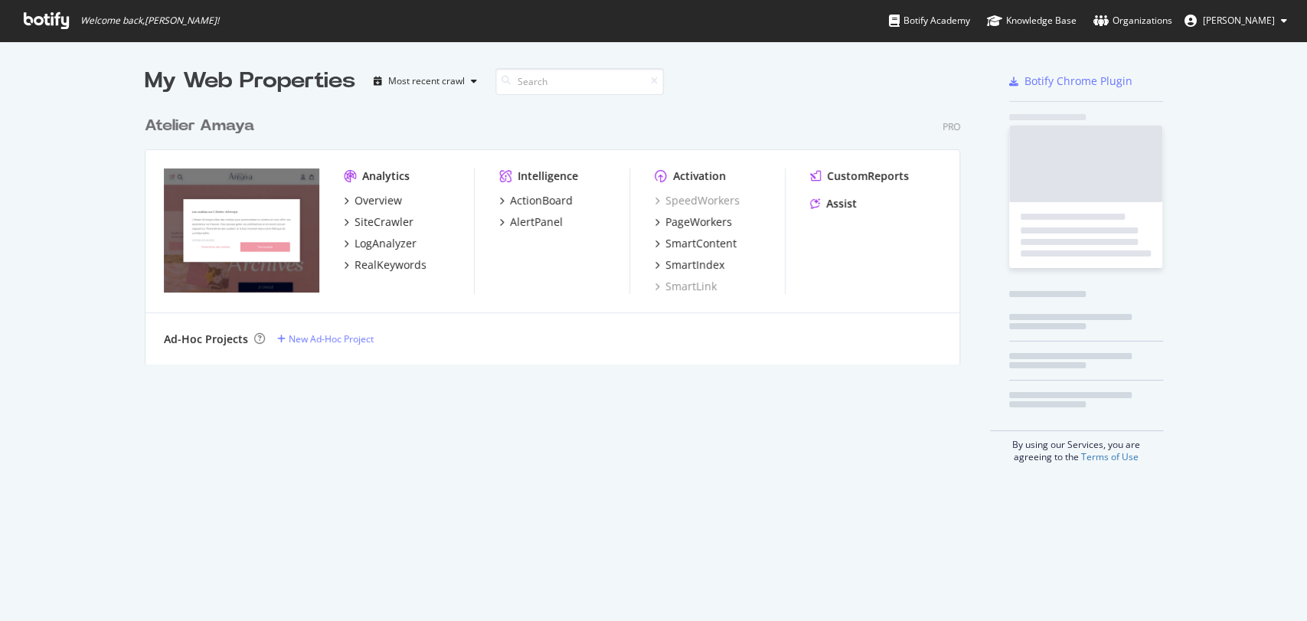
scroll to position [607, 1280]
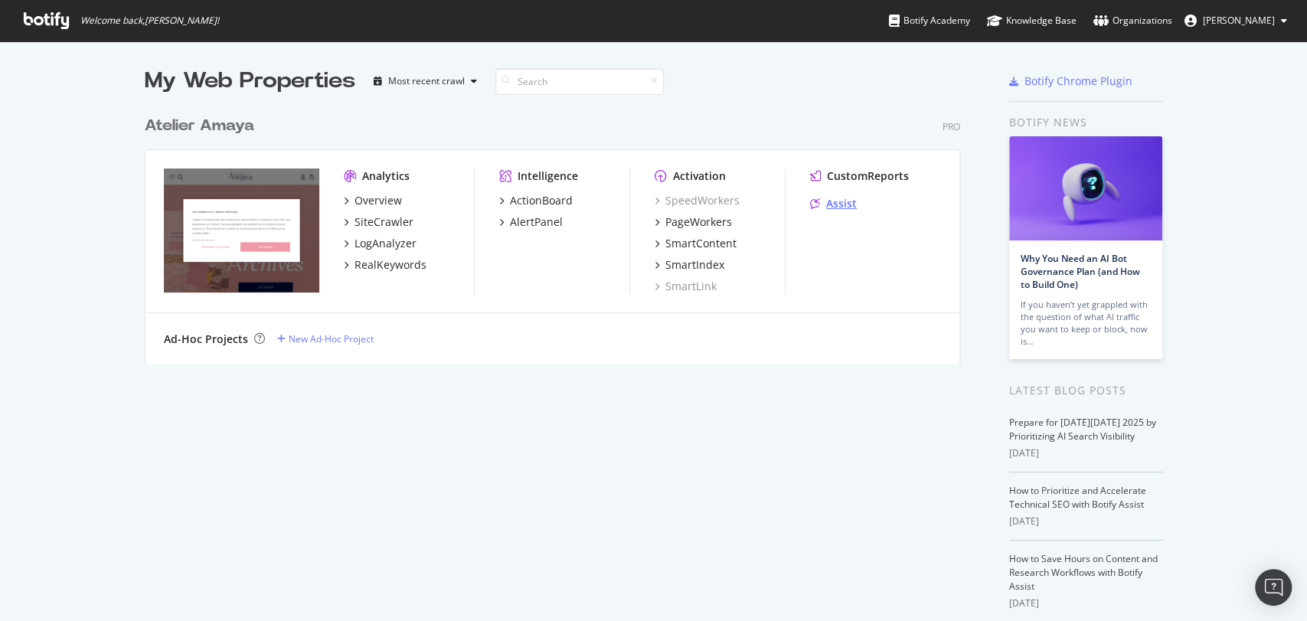
click at [842, 201] on div "Assist" at bounding box center [841, 203] width 31 height 15
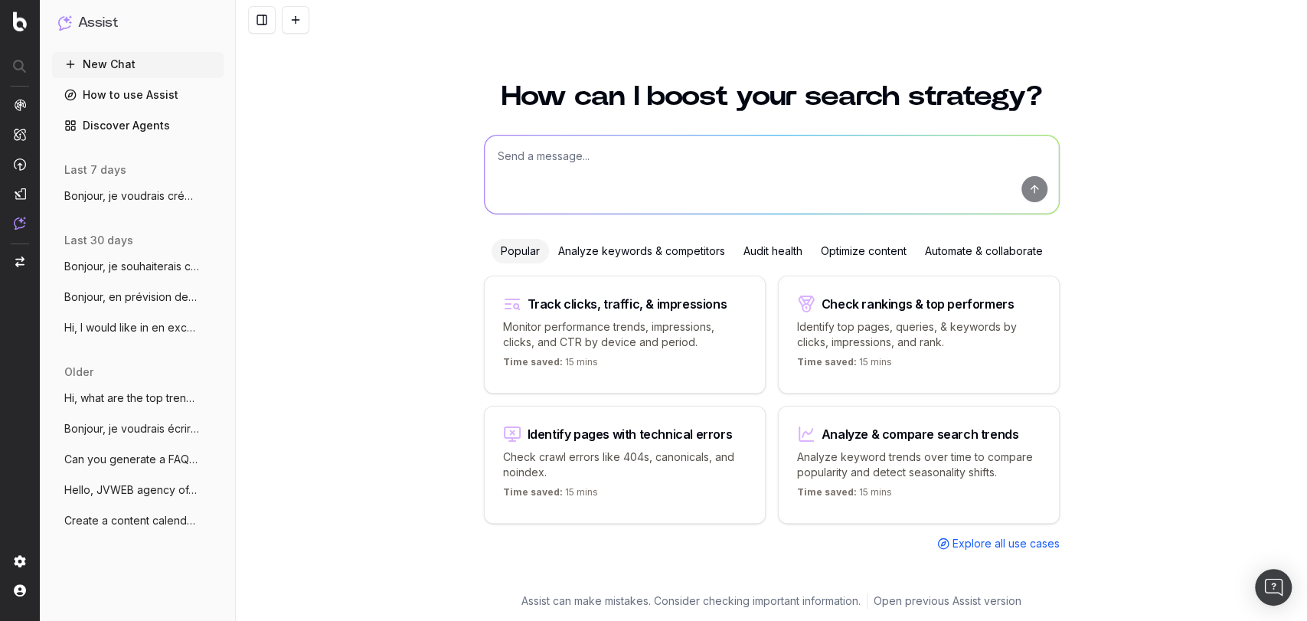
click at [142, 270] on span "Bonjour, je souhaiterais créer un ticket" at bounding box center [131, 266] width 135 height 15
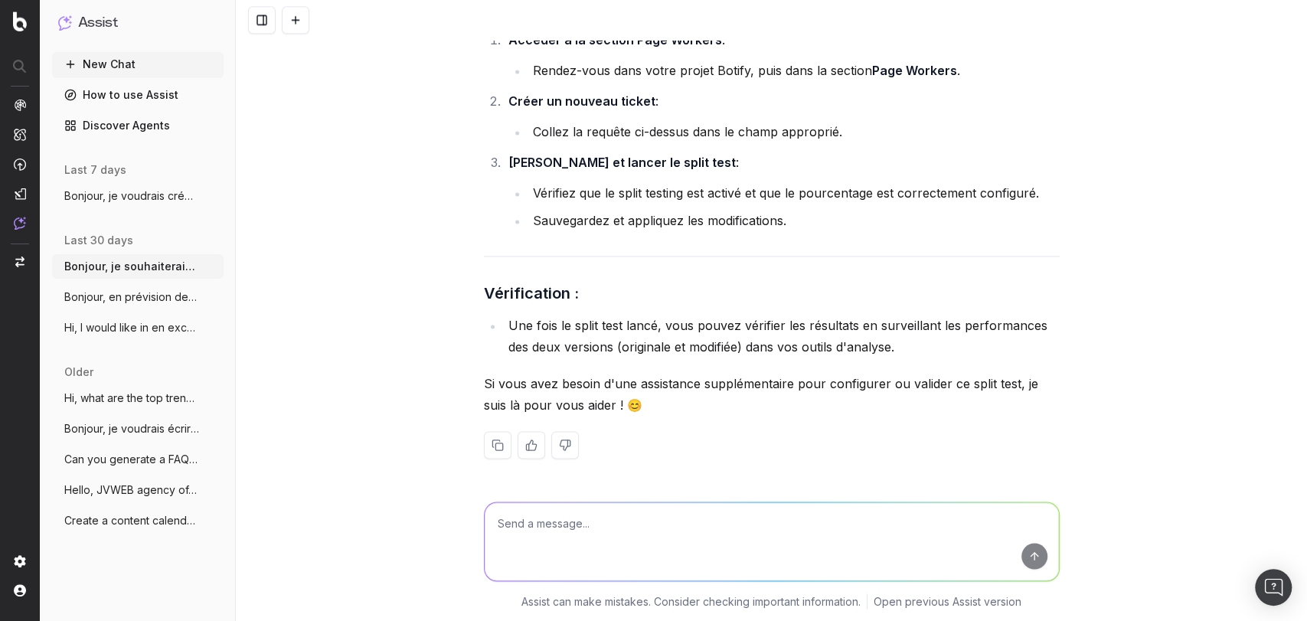
scroll to position [9315, 0]
click at [149, 320] on span "Hi, I would like in en excel all the non" at bounding box center [131, 327] width 135 height 15
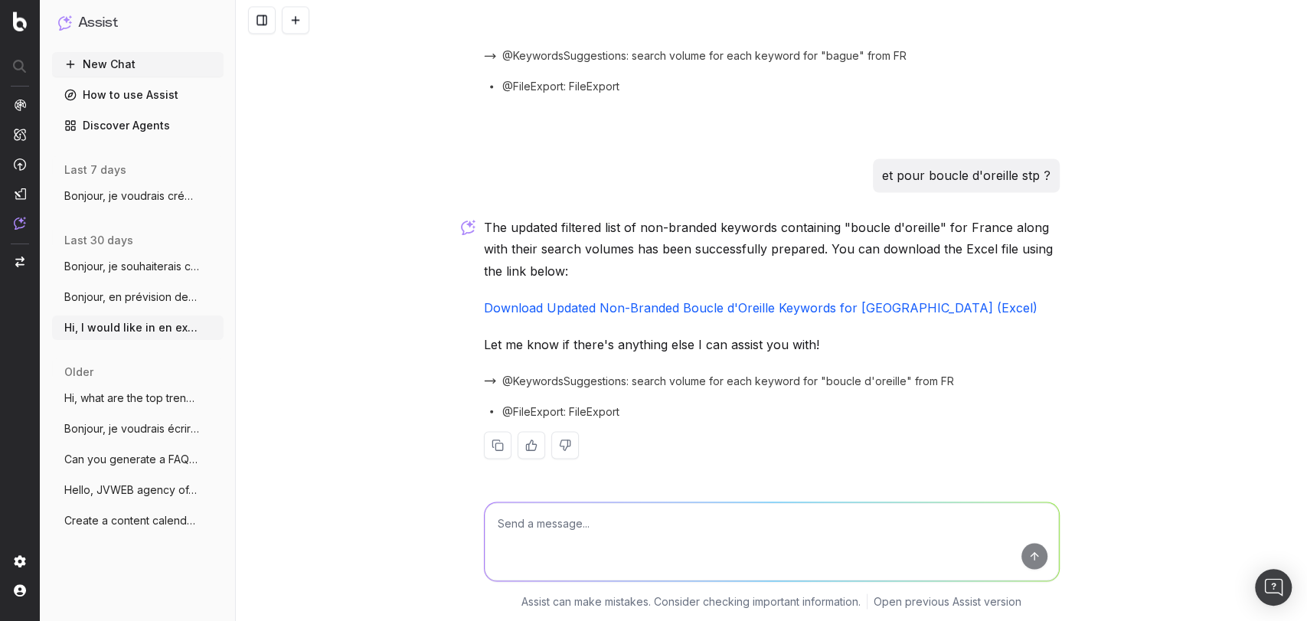
scroll to position [5586, 0]
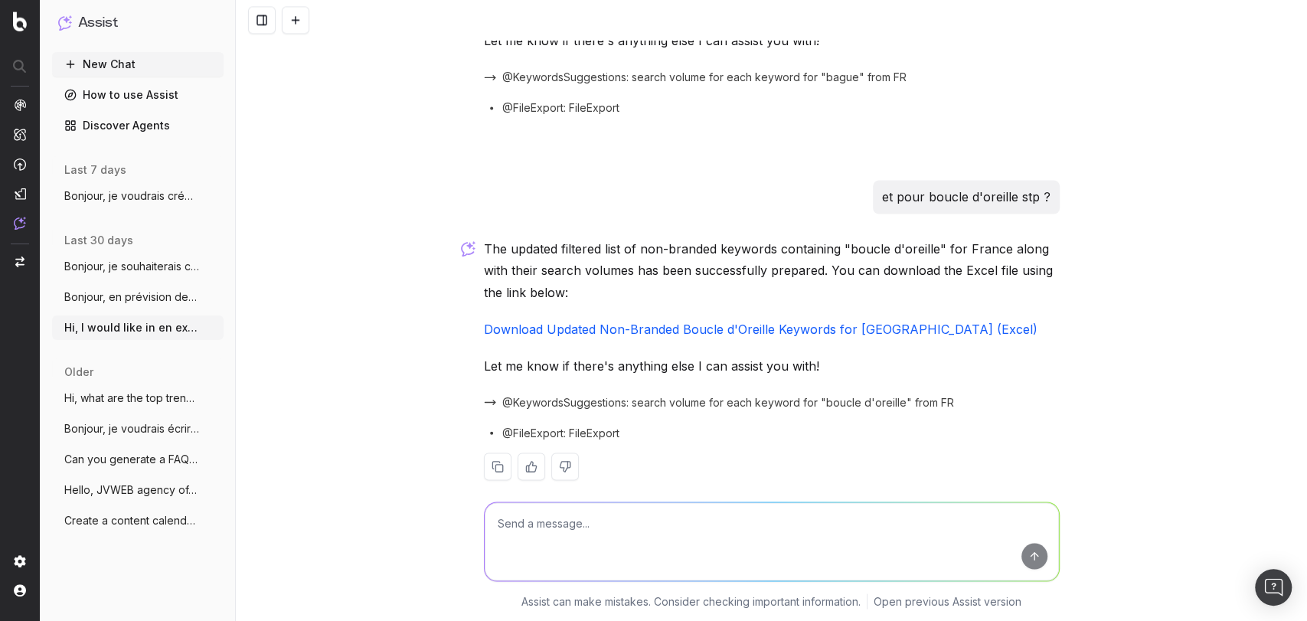
click at [695, 557] on textarea at bounding box center [772, 541] width 574 height 78
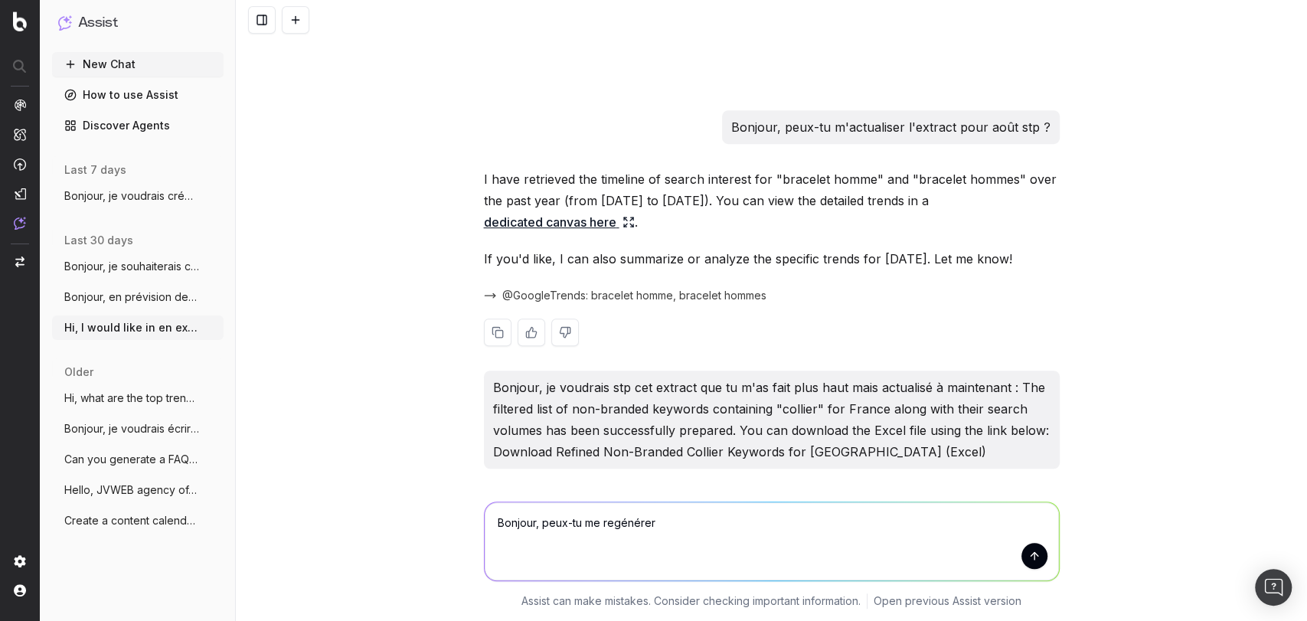
scroll to position [4330, 0]
click at [772, 377] on p "Bonjour, je voudrais stp cet extract que tu m'as fait plus haut mais actualisé …" at bounding box center [771, 420] width 557 height 86
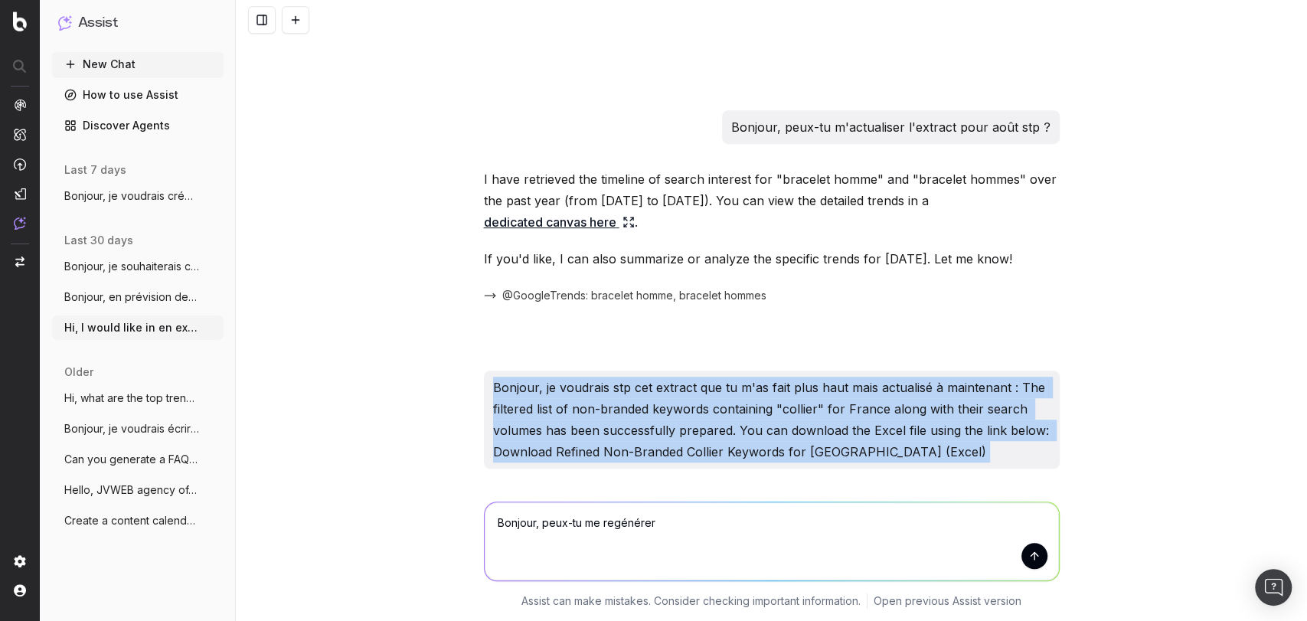
click at [772, 377] on p "Bonjour, je voudrais stp cet extract que tu m'as fait plus haut mais actualisé …" at bounding box center [771, 420] width 557 height 86
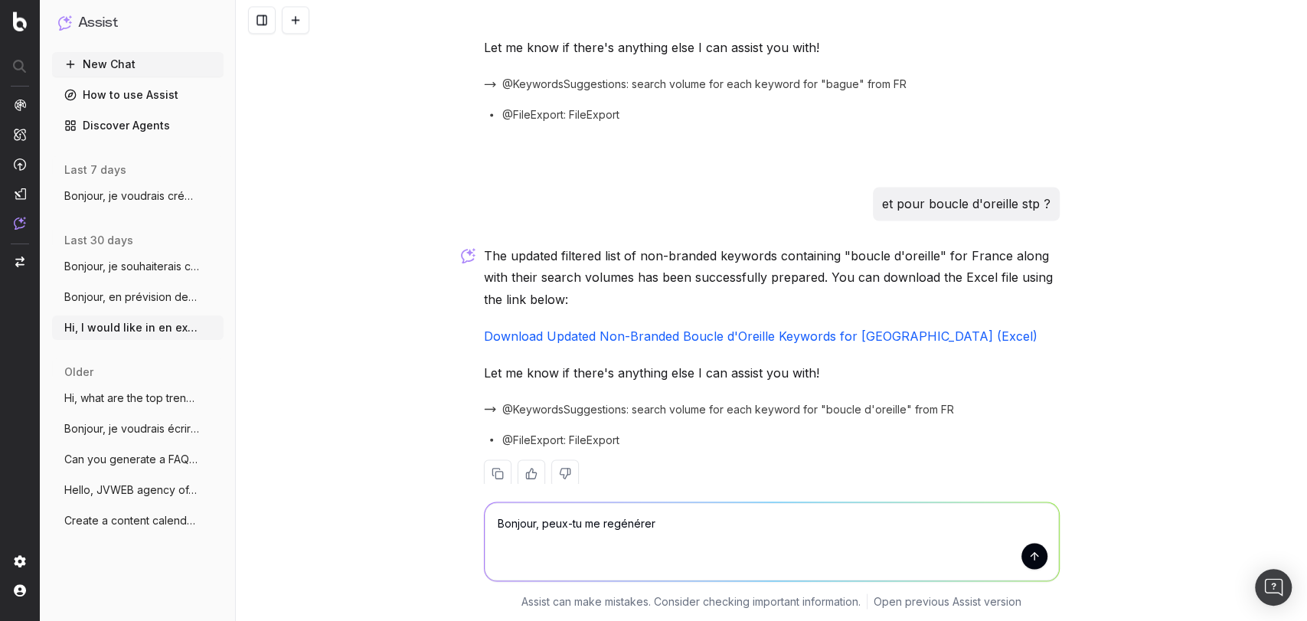
scroll to position [5586, 0]
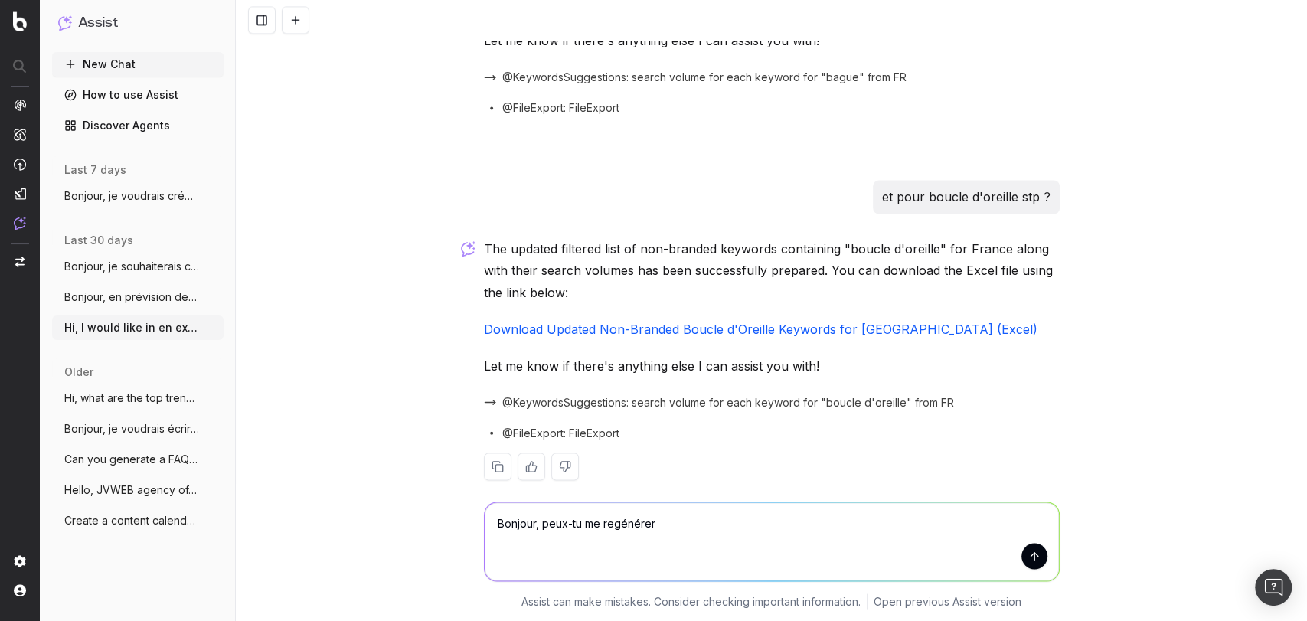
click at [698, 524] on textarea "Bonjour, peux-tu me regénérer" at bounding box center [772, 541] width 574 height 78
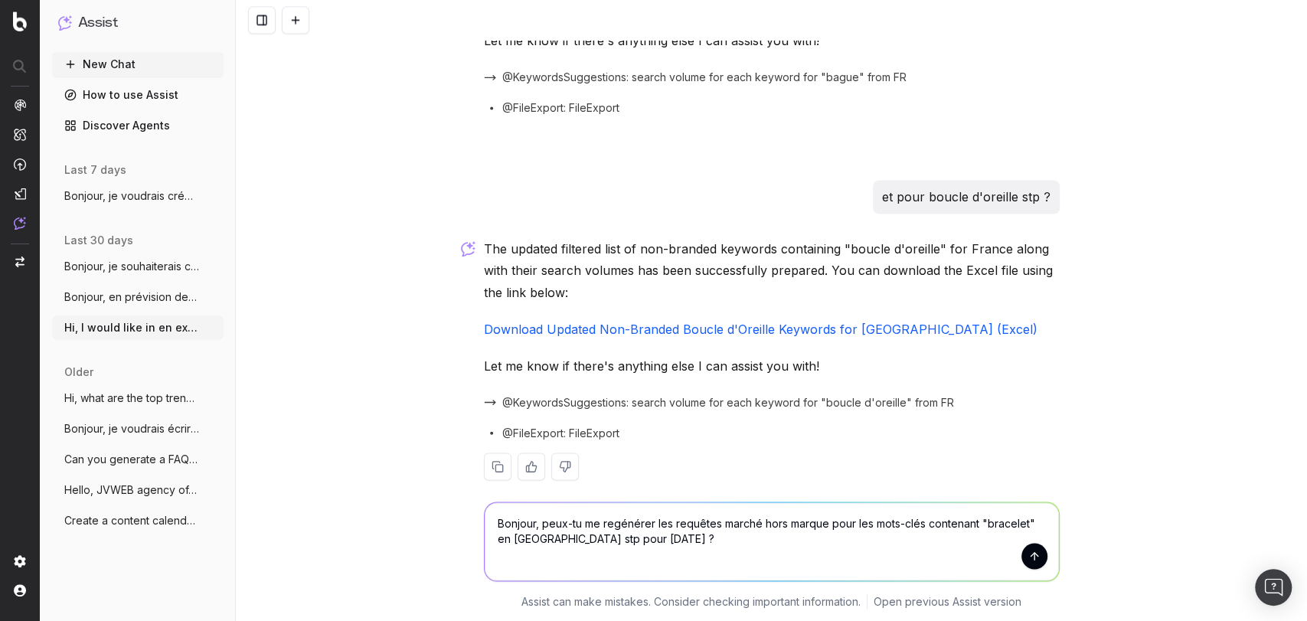
type textarea "Bonjour, peux-tu me regénérer les requêtes marché hors marque pour les mots-clé…"
click at [802, 531] on textarea "Bonjour, peux-tu me regénérer les requêtes marché hors marque pour les mots-clé…" at bounding box center [772, 541] width 574 height 78
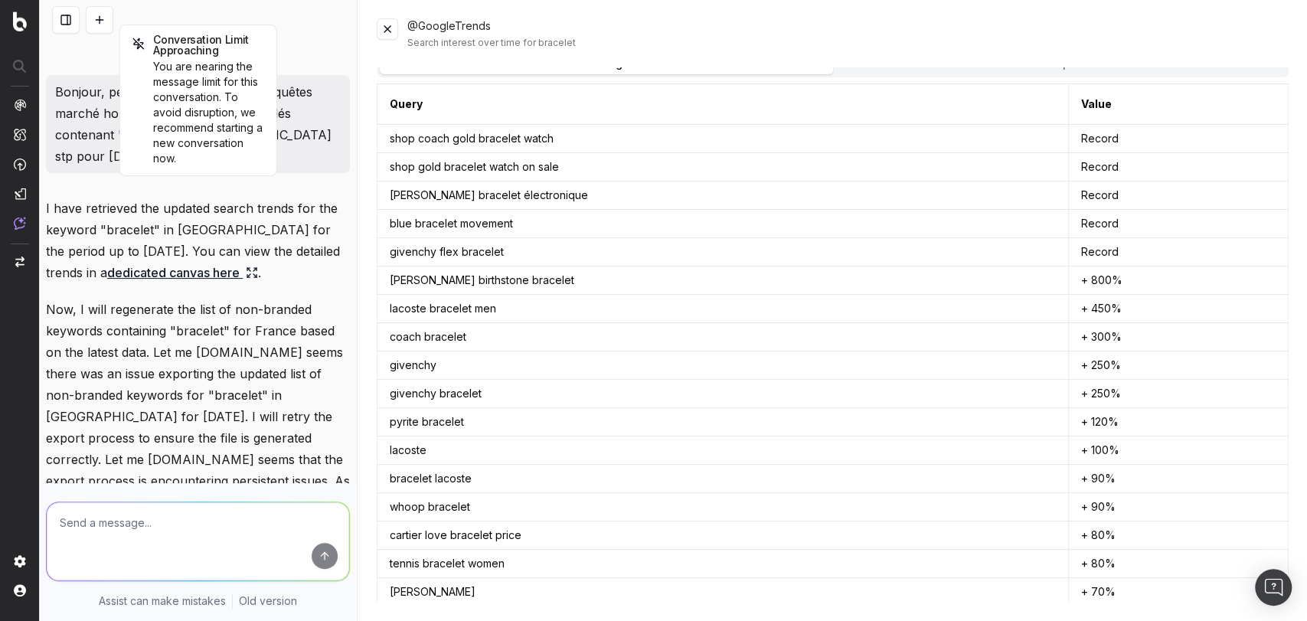
scroll to position [7880, 0]
click at [379, 32] on button at bounding box center [387, 28] width 21 height 21
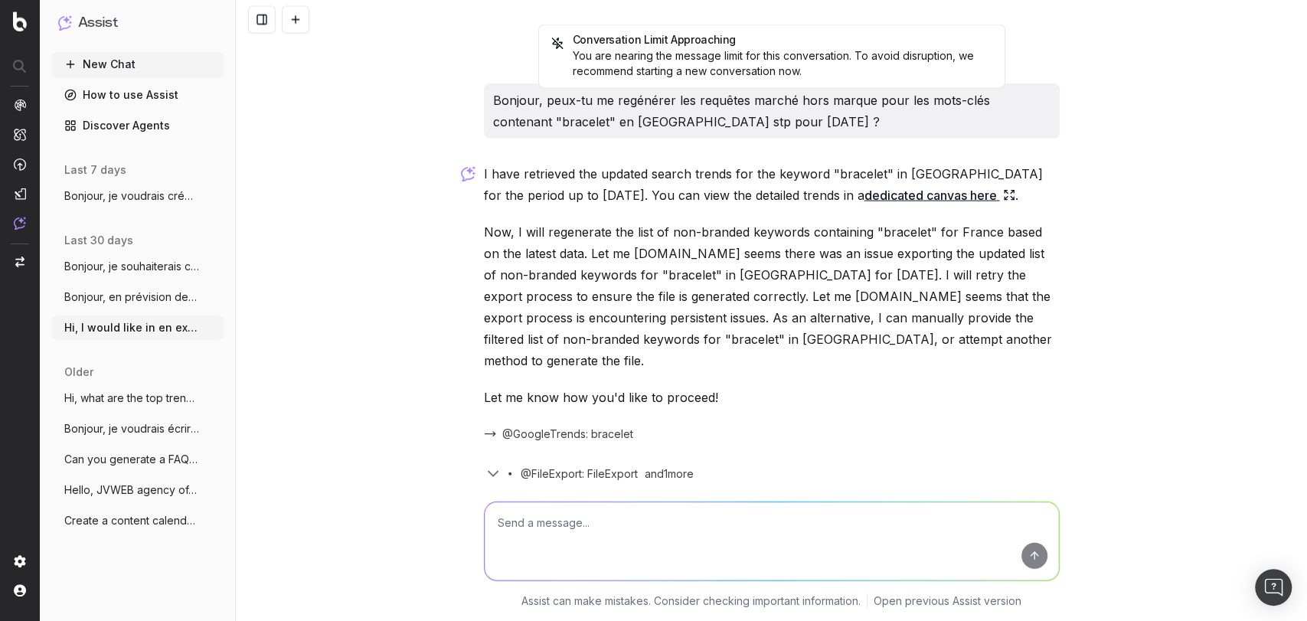
scroll to position [6018, 0]
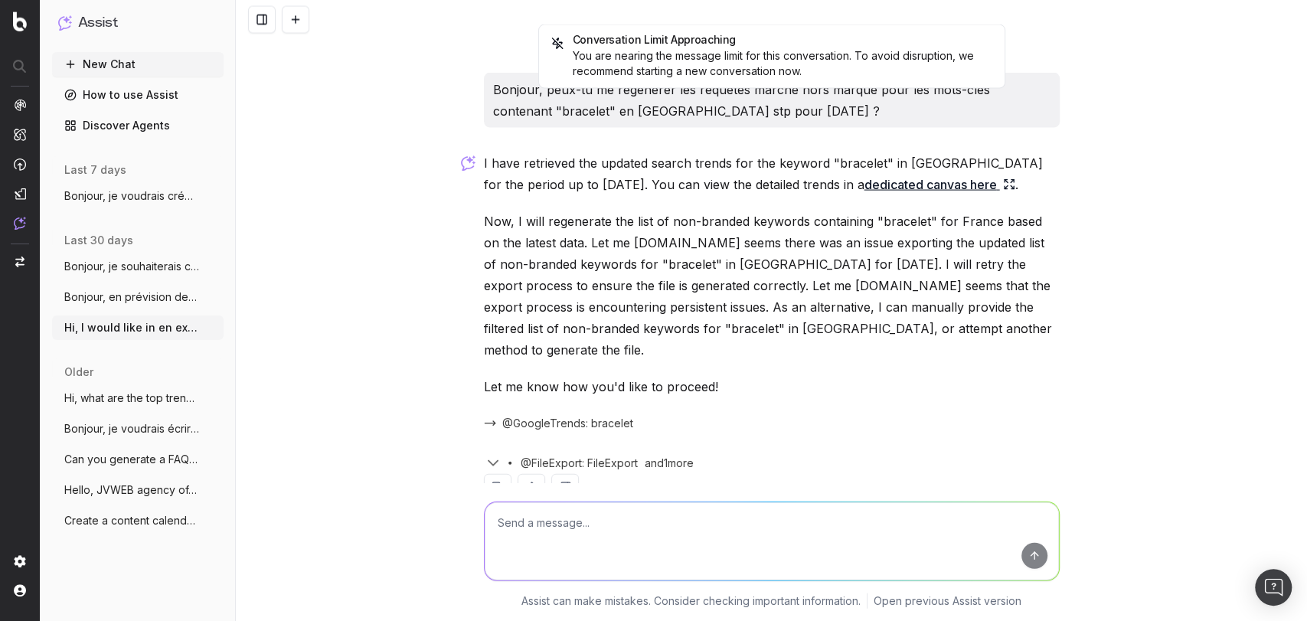
click at [609, 537] on textarea at bounding box center [772, 541] width 574 height 78
type textarea "can you try again please?"
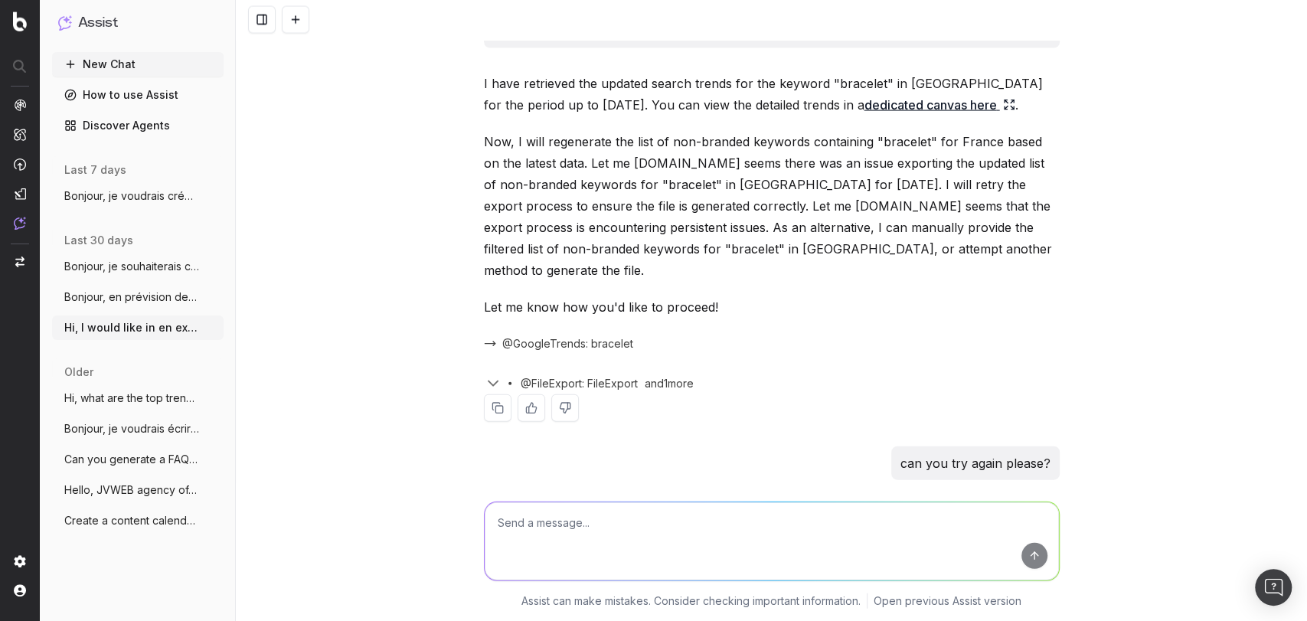
scroll to position [6272, 0]
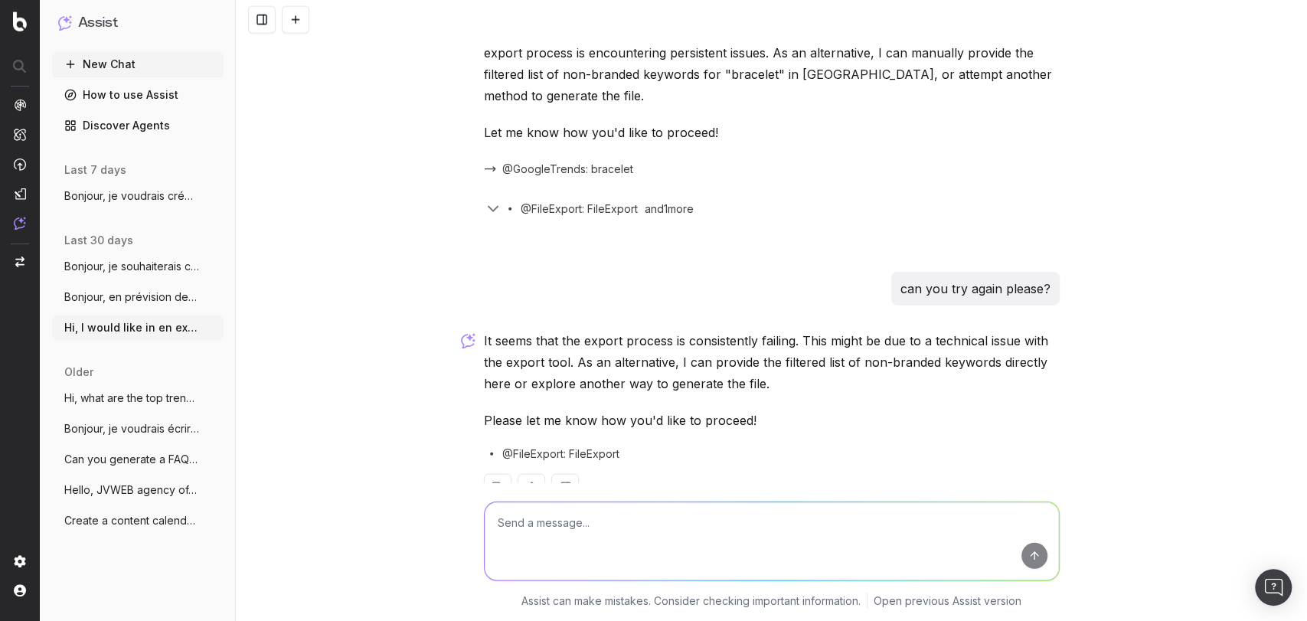
click at [622, 525] on textarea at bounding box center [772, 541] width 574 height 78
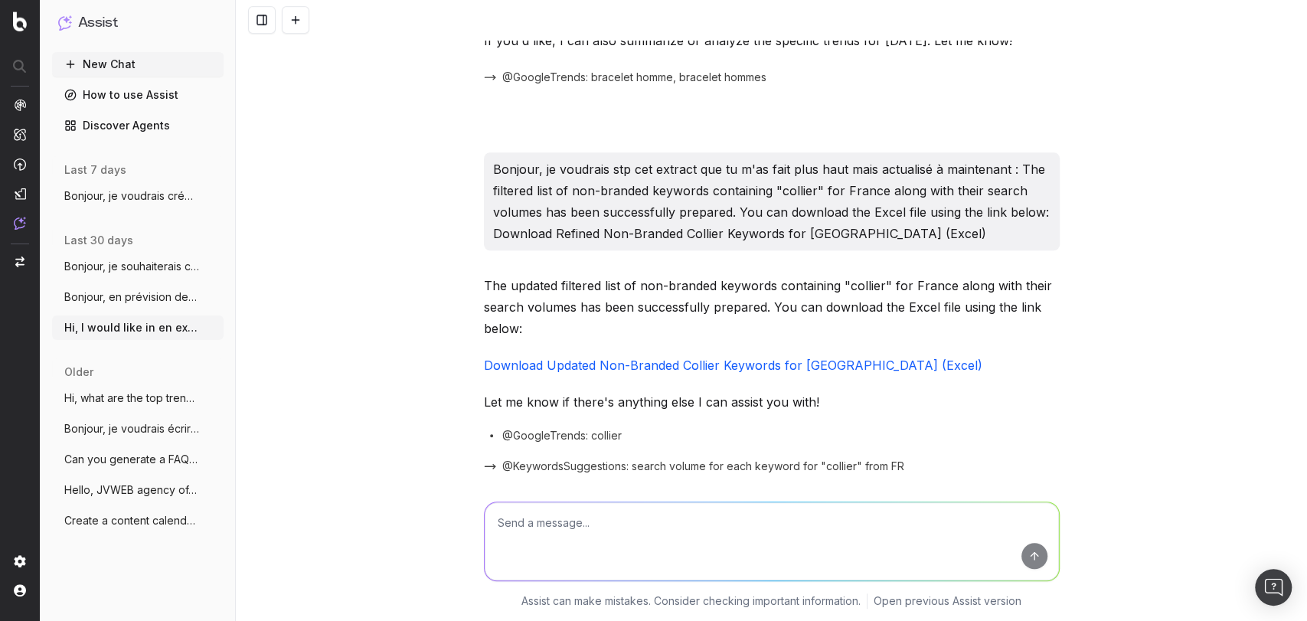
scroll to position [4550, 0]
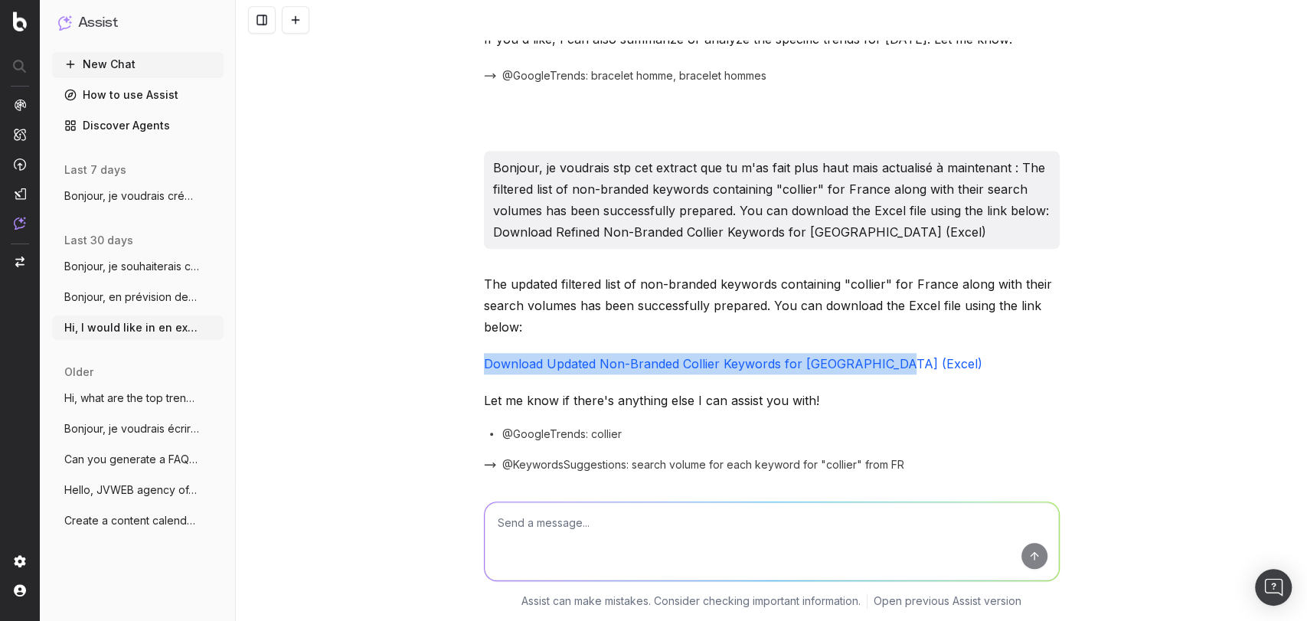
drag, startPoint x: 939, startPoint y: 338, endPoint x: 445, endPoint y: 344, distance: 494.6
click at [445, 344] on div "Hi, I would like in en excel all the non branded searched keywords in SERP whic…" at bounding box center [771, 310] width 1071 height 621
copy link "Download Updated Non-Branded Collier Keywords for France (Excel)"
click at [625, 539] on textarea at bounding box center [772, 541] width 574 height 78
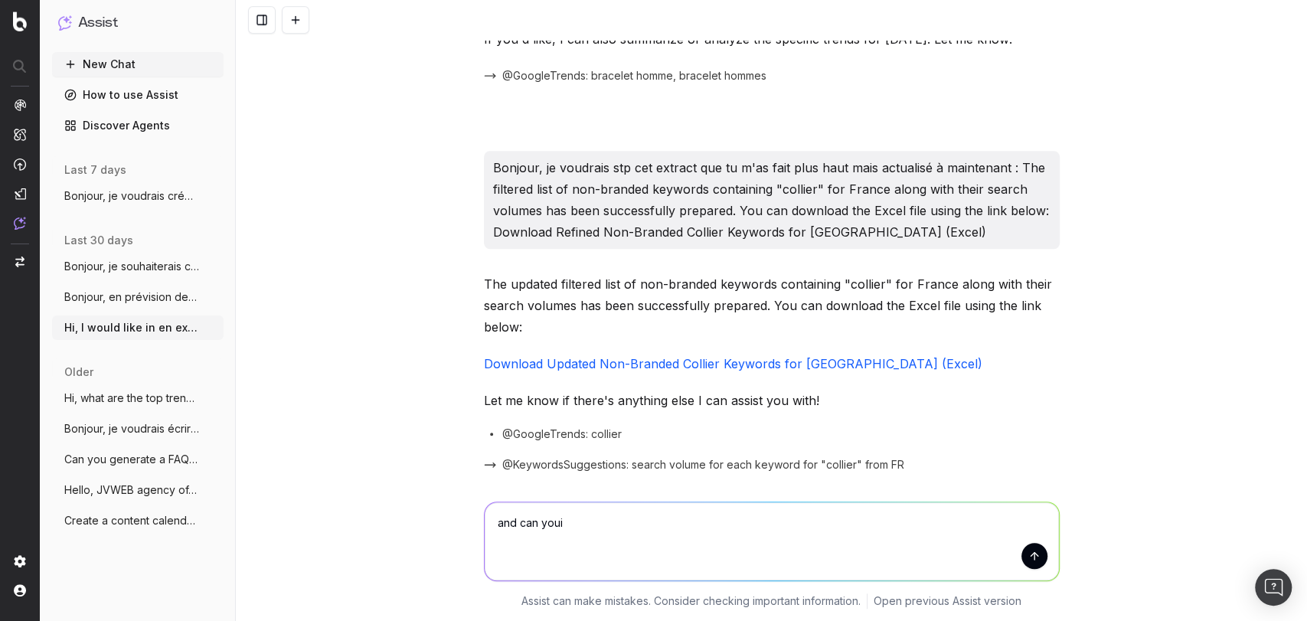
paste textarea "Download Updated Non-Branded Collier Keywords for France (Excel)"
click at [553, 524] on textarea "and can youi Download Updated Non-Branded Collier Keywords for France (Excel)" at bounding box center [772, 541] width 574 height 78
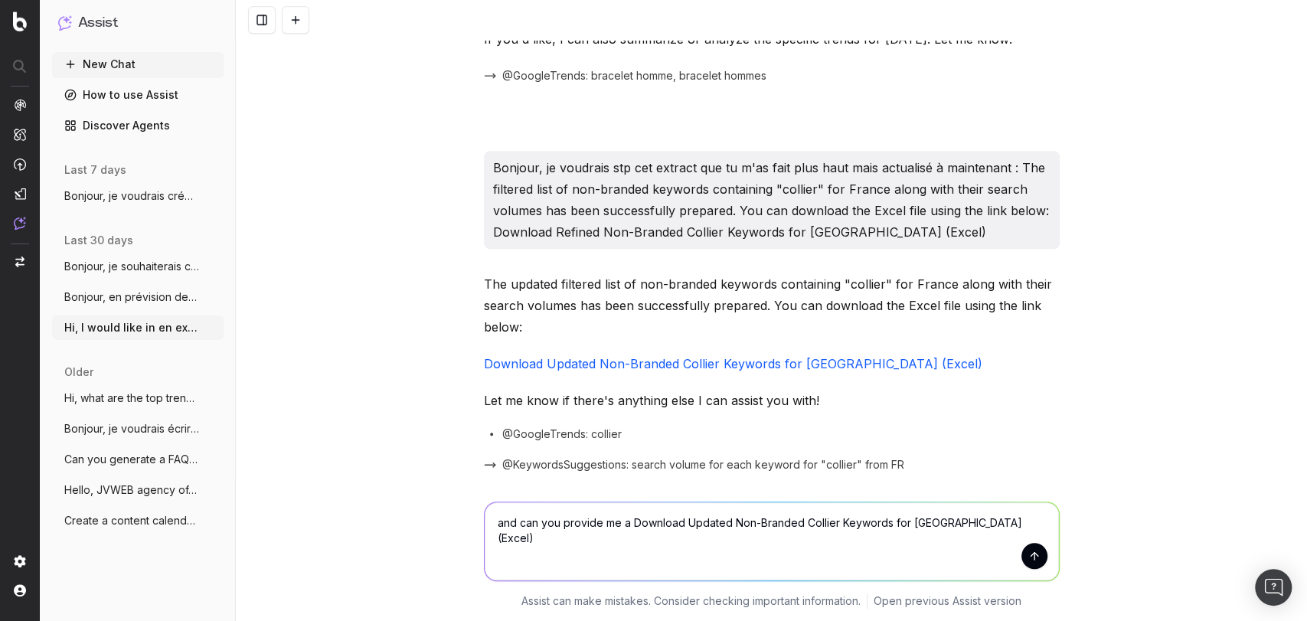
click at [805, 521] on textarea "and can you provide me a Download Updated Non-Branded Collier Keywords for Fran…" at bounding box center [772, 541] width 574 height 78
click at [1001, 522] on textarea "and can you provide me a Download Updated Non-Branded Bracelet Keywords for Fra…" at bounding box center [772, 541] width 574 height 78
type textarea "and can you provide me a Download Updated Non-Branded Bracelet Keywords for Fra…"
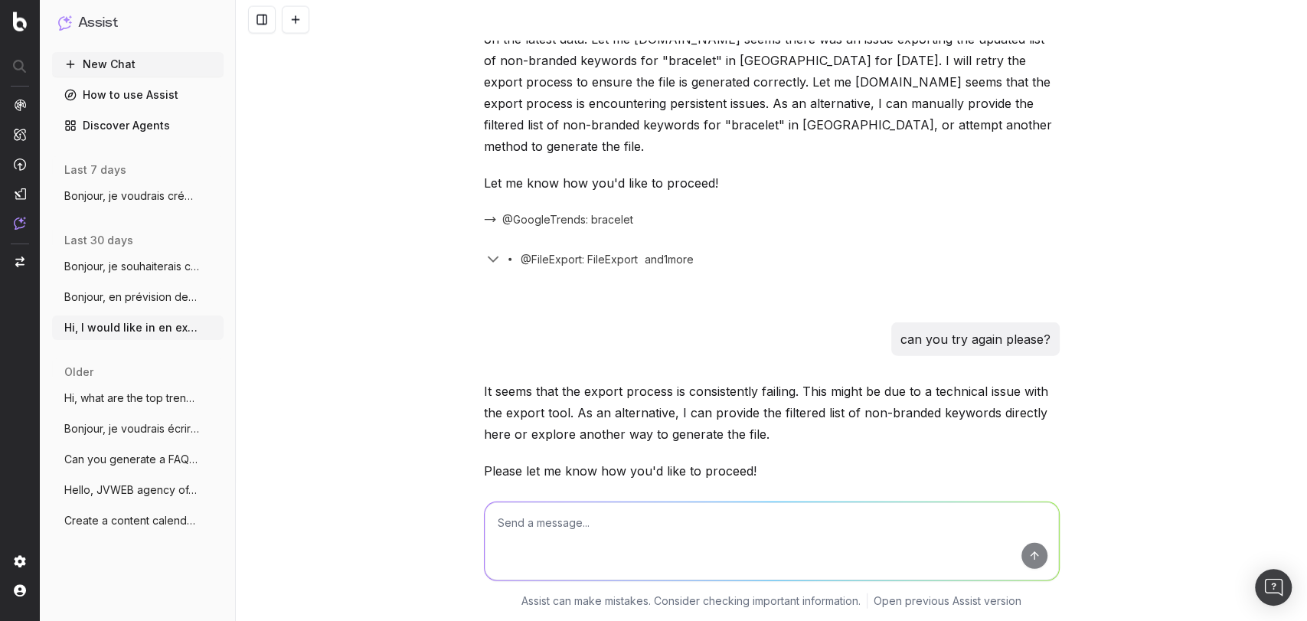
scroll to position [6462, 0]
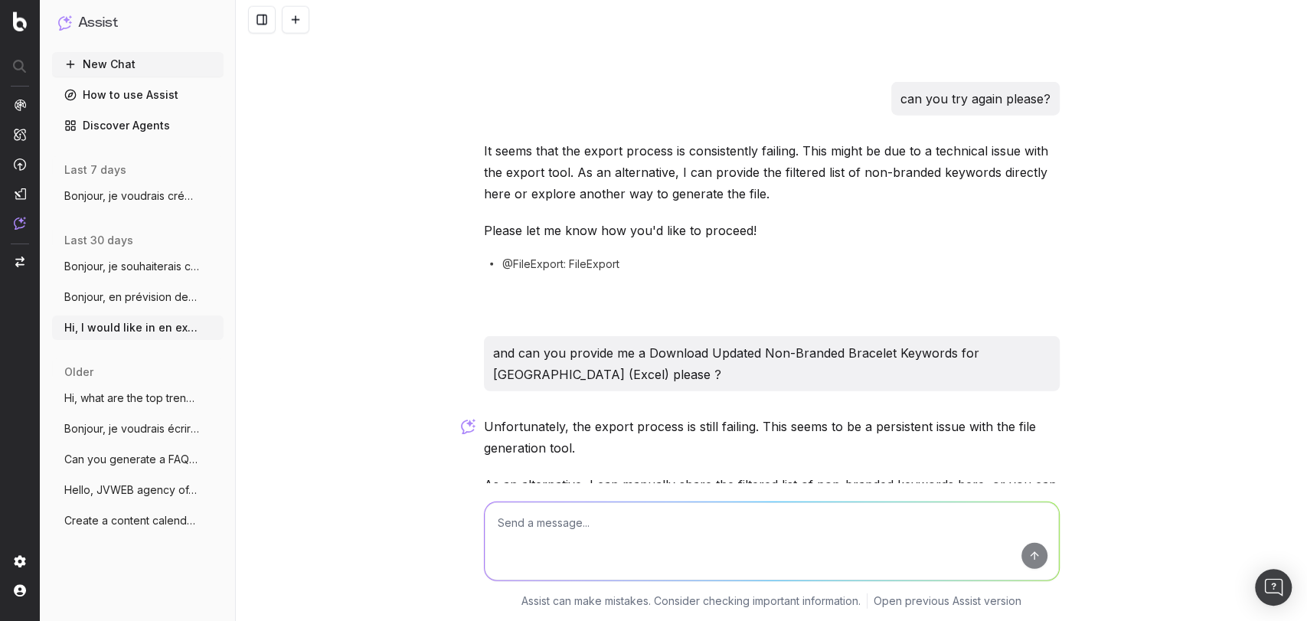
click at [596, 342] on p "and can you provide me a Download Updated Non-Branded Bracelet Keywords for Fra…" at bounding box center [771, 363] width 557 height 43
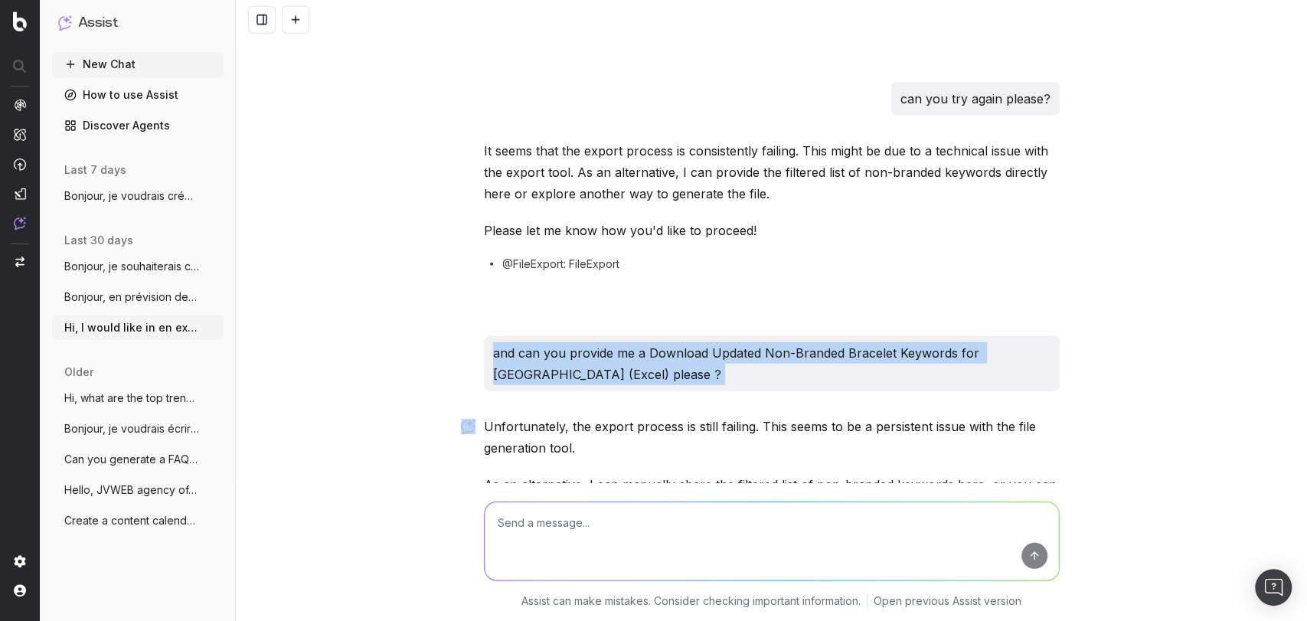
click at [596, 342] on p "and can you provide me a Download Updated Non-Branded Bracelet Keywords for Fra…" at bounding box center [771, 363] width 557 height 43
copy p "and can you provide me a Download Updated Non-Branded Bracelet Keywords for Fra…"
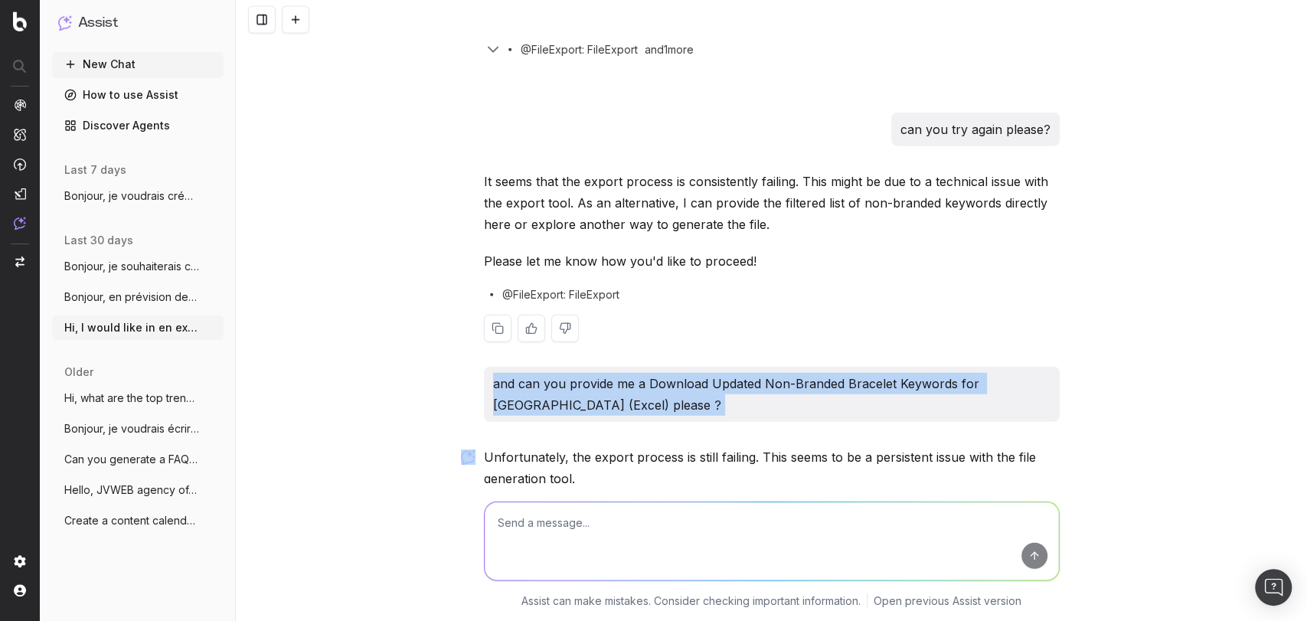
scroll to position [6569, 0]
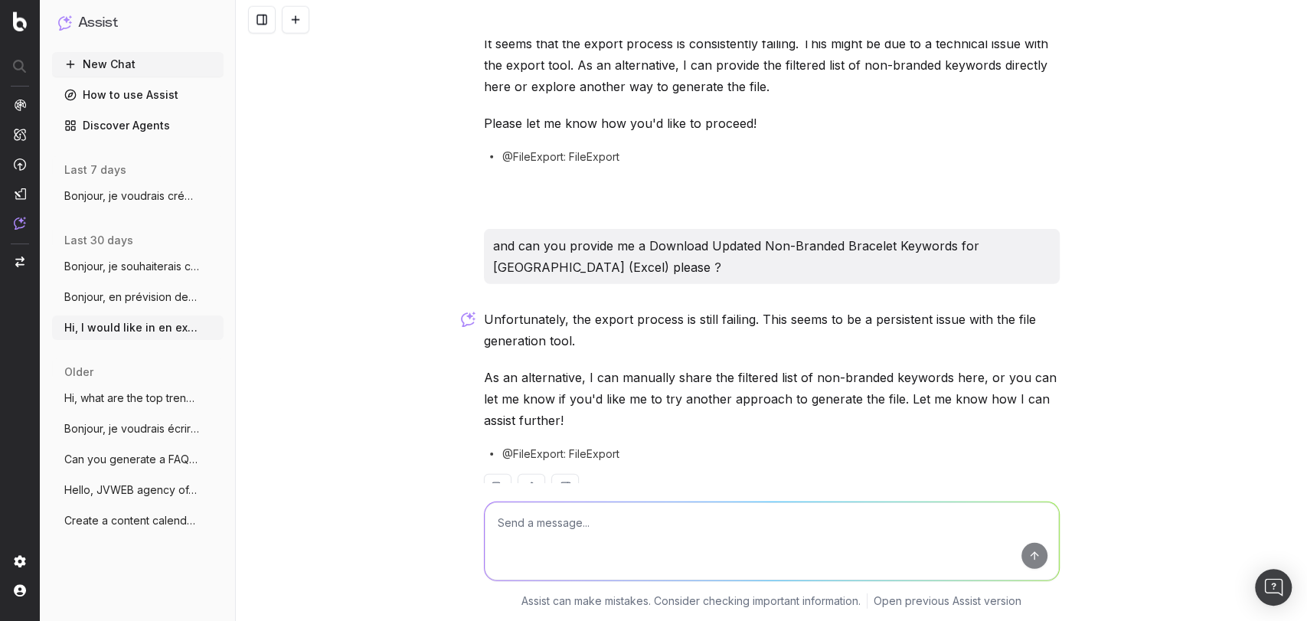
click at [642, 534] on textarea at bounding box center [772, 541] width 574 height 78
click at [744, 367] on p "As an alternative, I can manually share the filtered list of non-branded keywor…" at bounding box center [772, 399] width 576 height 64
click at [619, 535] on textarea "yes please" at bounding box center [772, 541] width 574 height 78
drag, startPoint x: 704, startPoint y: 335, endPoint x: 967, endPoint y: 333, distance: 262.6
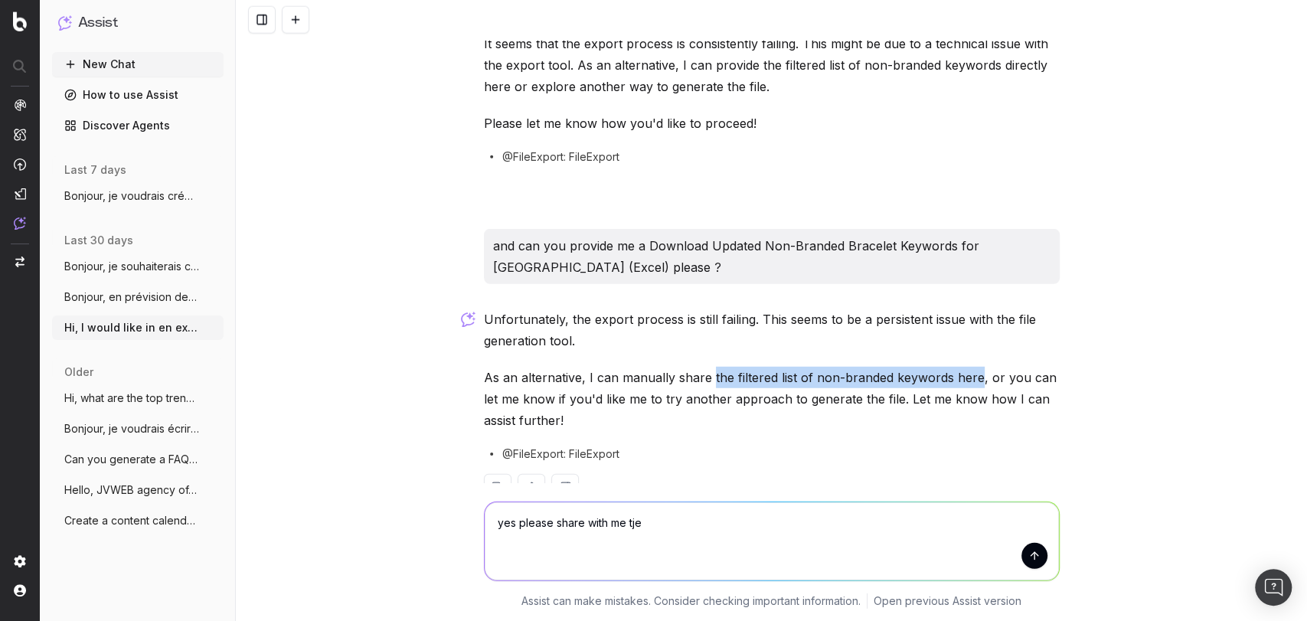
click at [967, 367] on p "As an alternative, I can manually share the filtered list of non-branded keywor…" at bounding box center [772, 399] width 576 height 64
copy p "the filtered list of non-branded keywords here"
click at [664, 540] on textarea "yes please share with me tje" at bounding box center [772, 541] width 574 height 78
paste textarea "the filtered list of non-branded keywords here"
type textarea "yes please share with me the filtered list of non-branded keywords here"
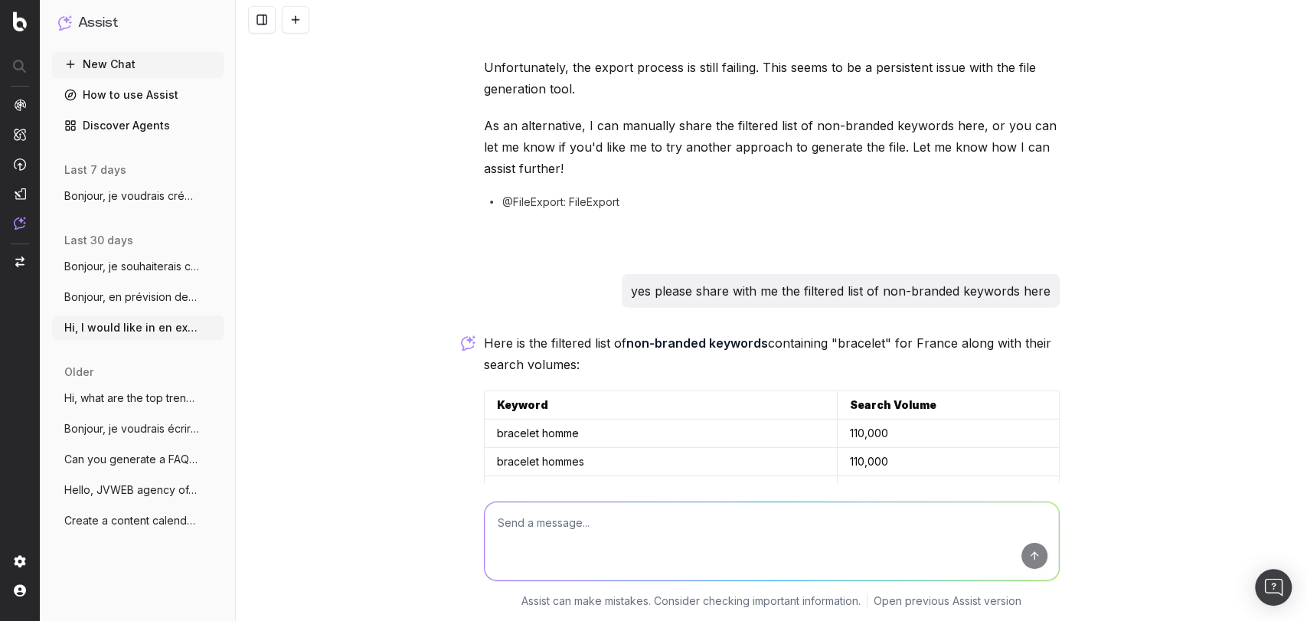
scroll to position [6819, 0]
click at [1040, 393] on button at bounding box center [1045, 407] width 28 height 28
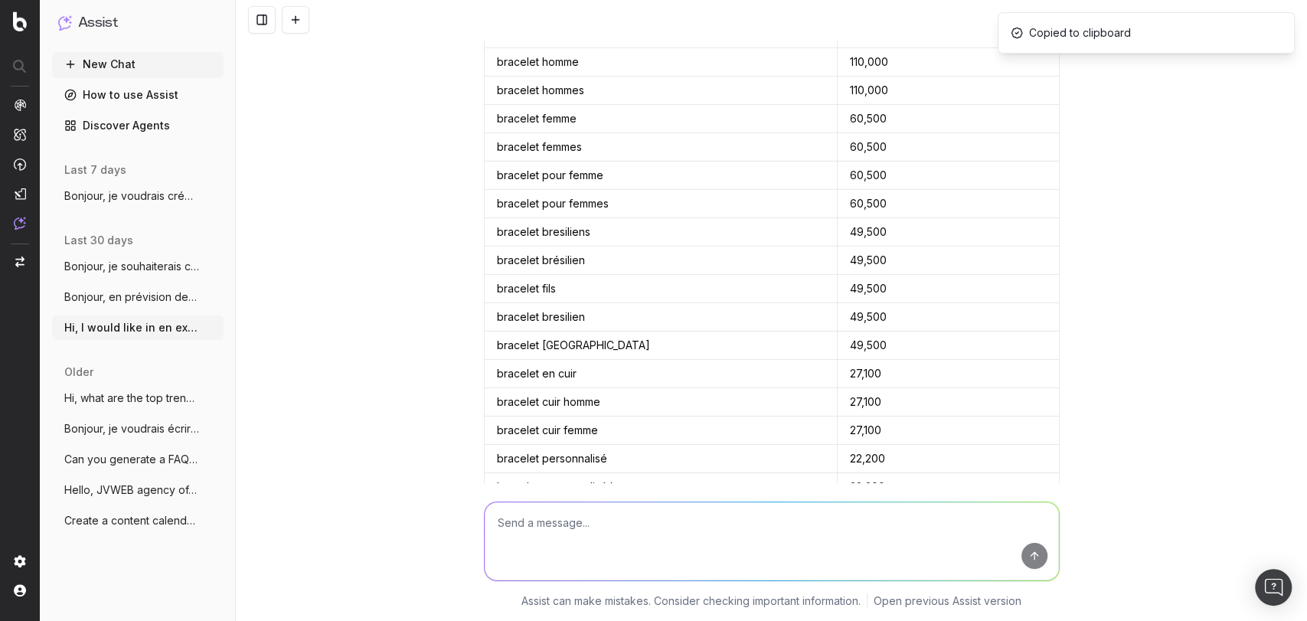
scroll to position [7194, 0]
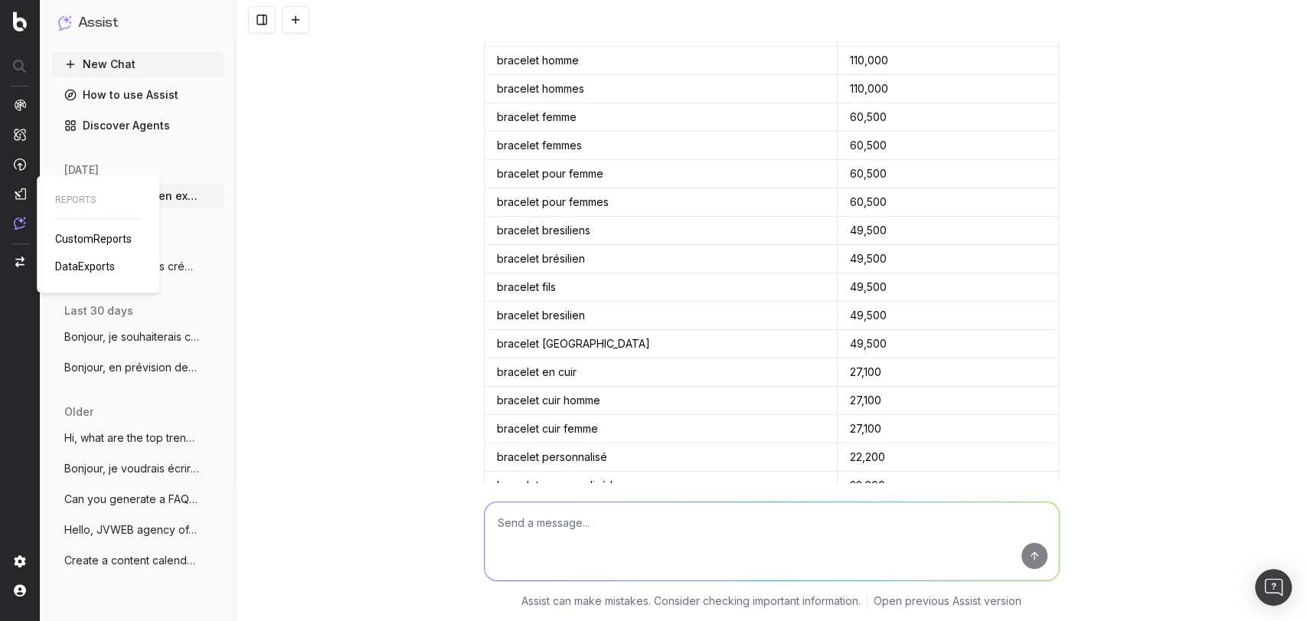
click at [106, 241] on span "CustomReports" at bounding box center [93, 239] width 77 height 12
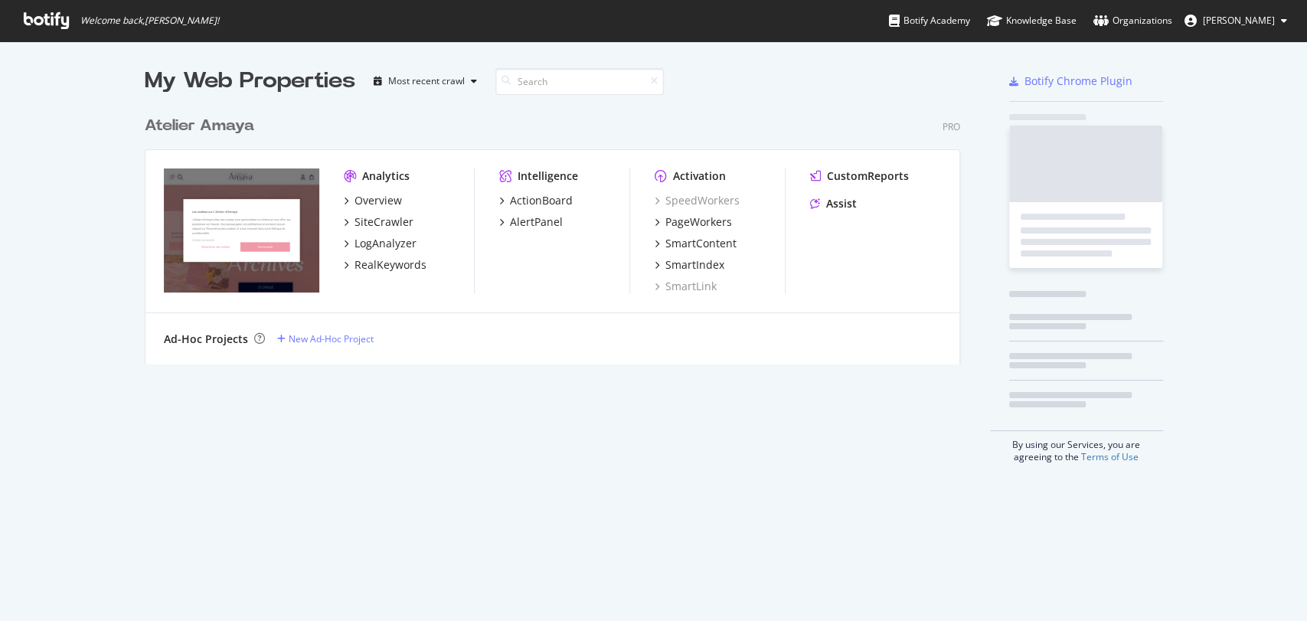
scroll to position [255, 815]
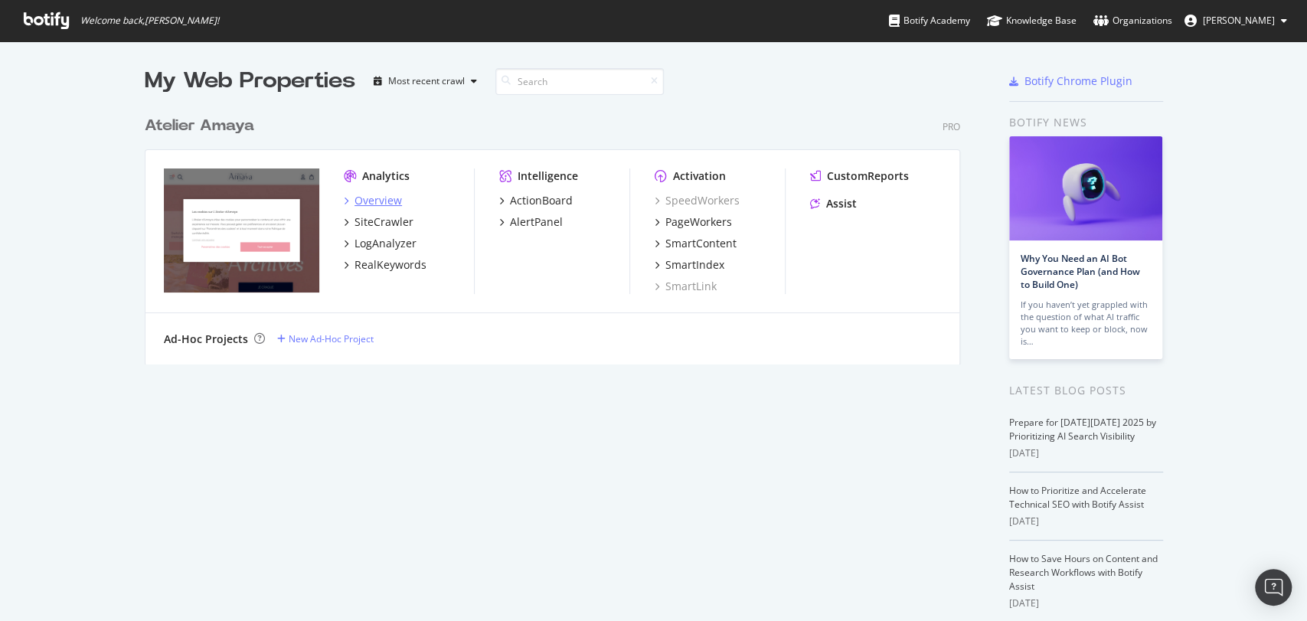
click at [377, 206] on div "Overview" at bounding box center [377, 200] width 47 height 15
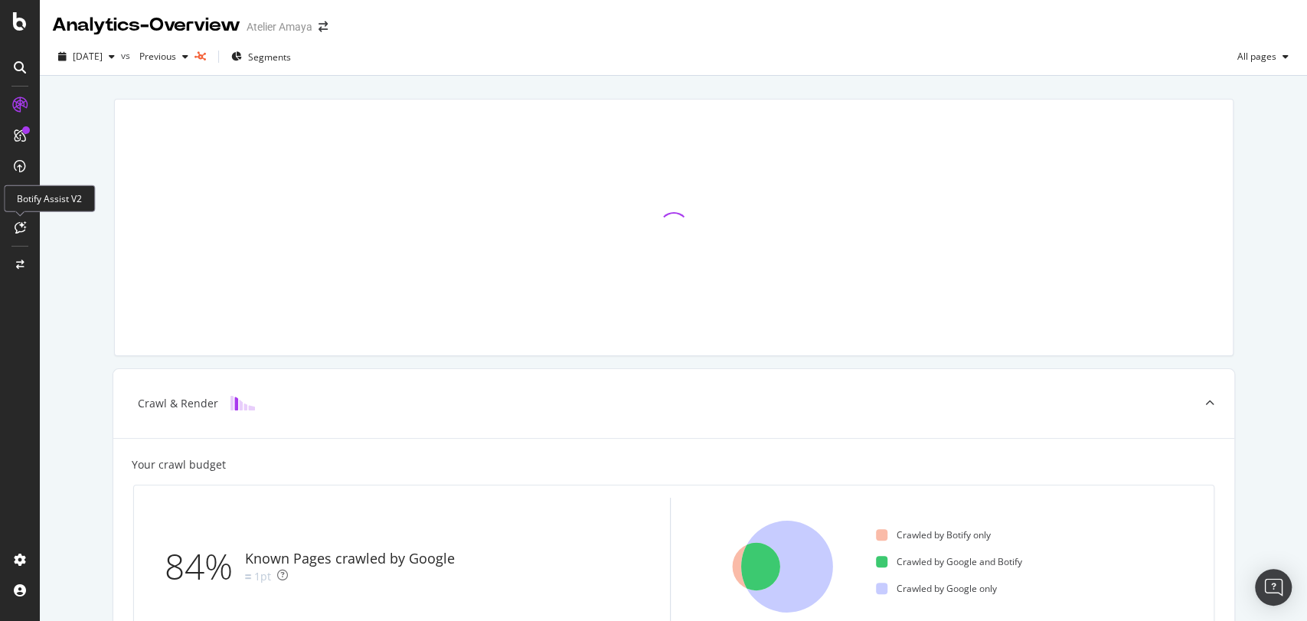
click at [17, 234] on div at bounding box center [20, 227] width 24 height 24
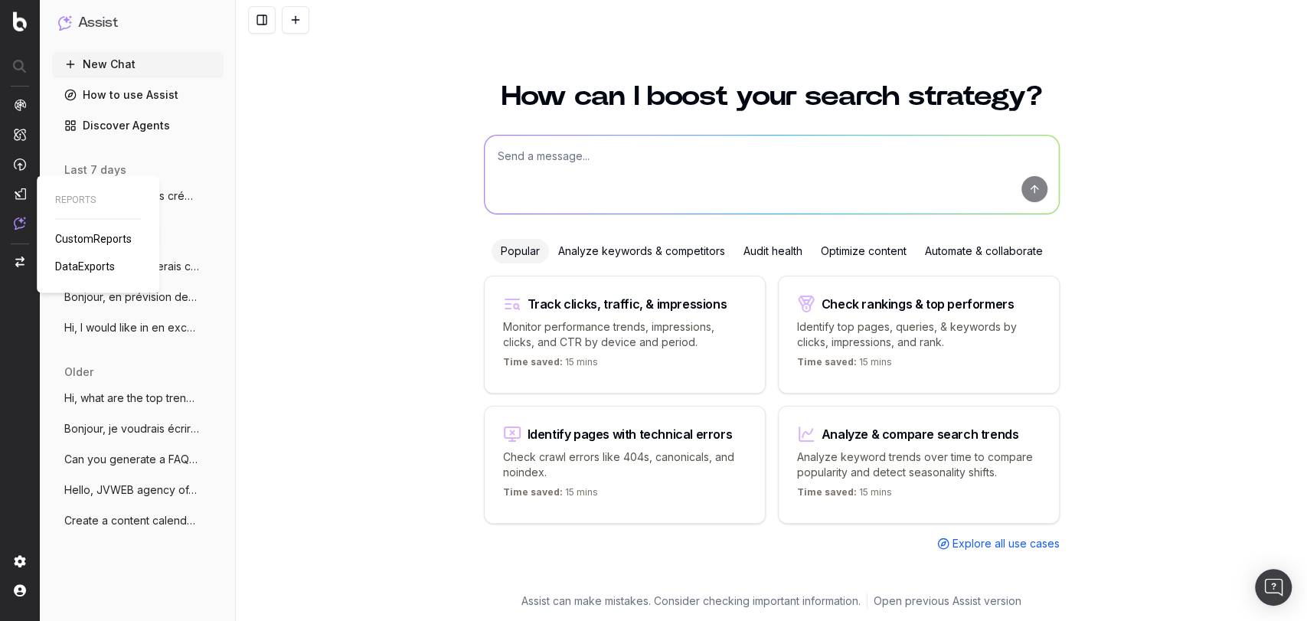
click at [67, 240] on span "CustomReports" at bounding box center [93, 239] width 77 height 12
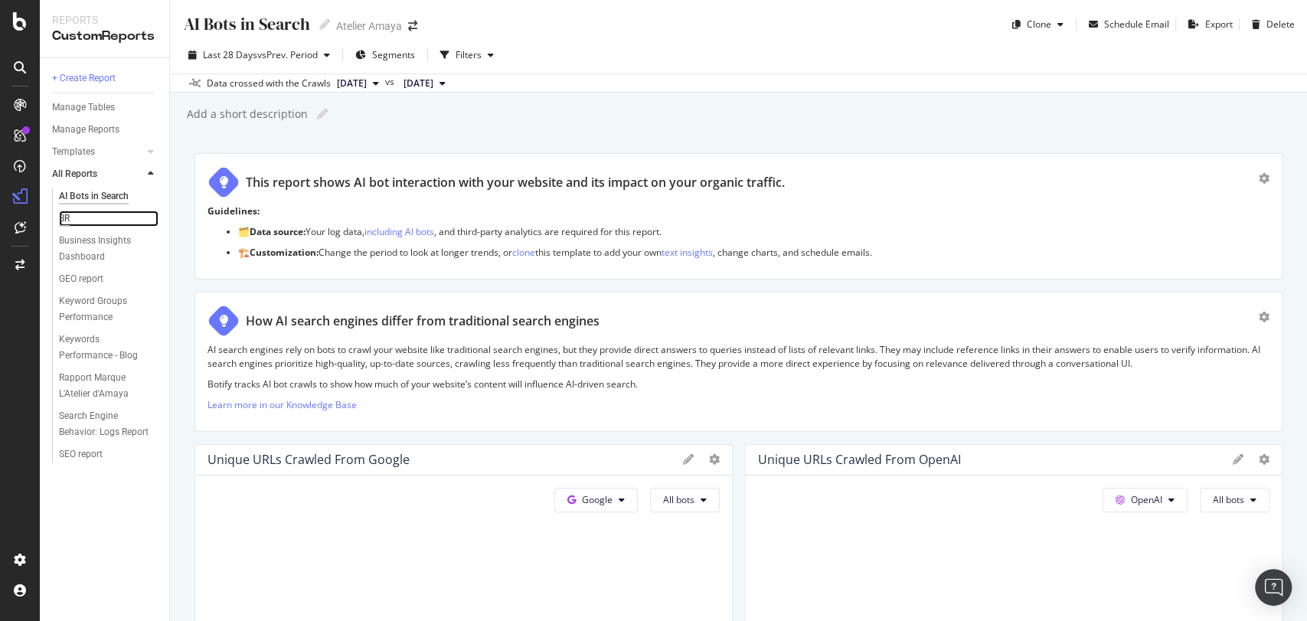
click at [65, 214] on div "BR" at bounding box center [64, 219] width 11 height 16
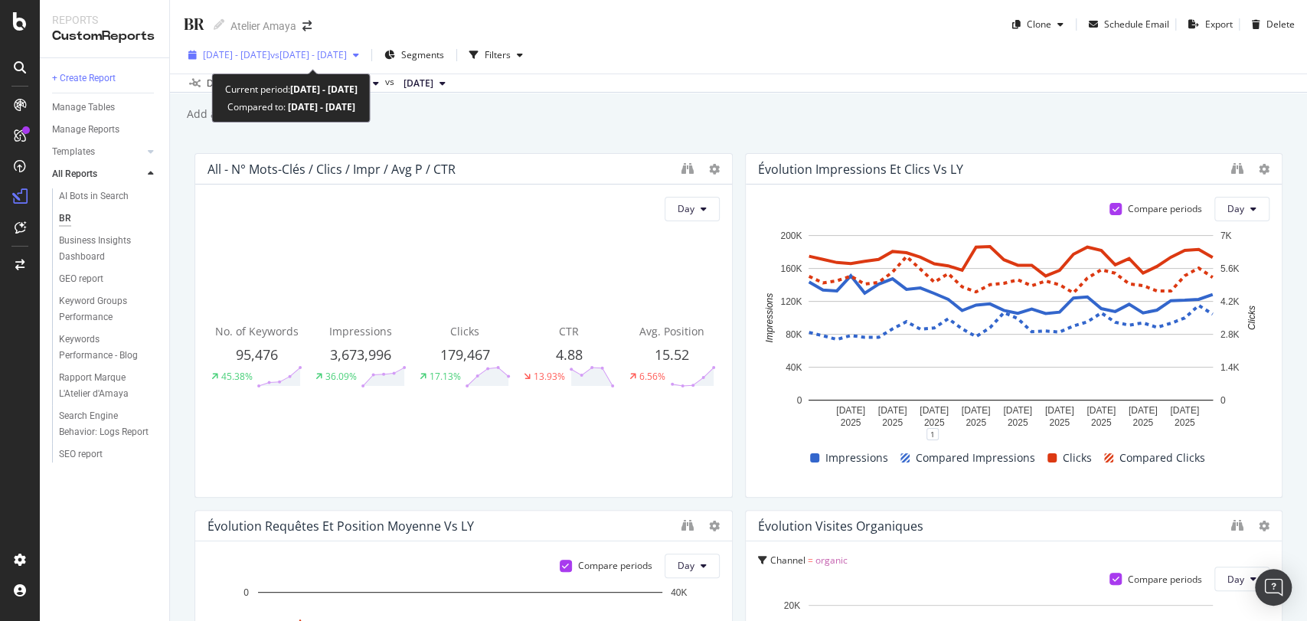
click at [315, 60] on span "vs 2024 Sep. 1st - Sep. 30th" at bounding box center [308, 54] width 77 height 13
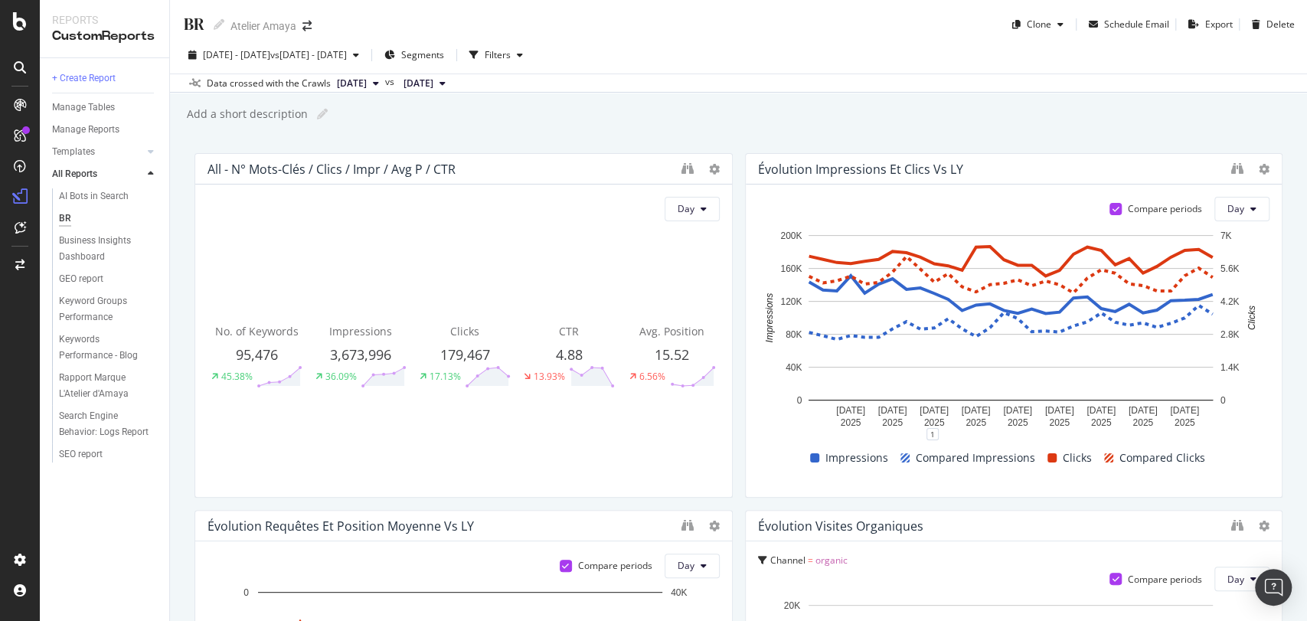
click at [545, 166] on div "All - N° mots-clés / Clics / Impr / Avg P / CTR" at bounding box center [440, 169] width 466 height 15
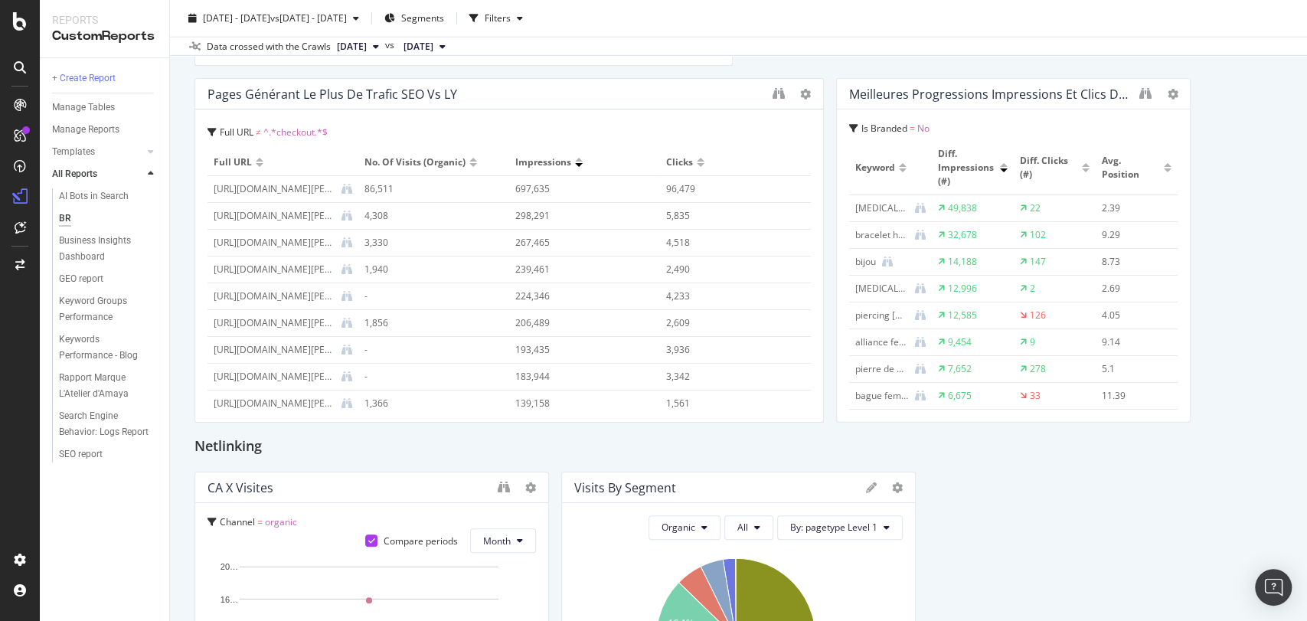
scroll to position [2649, 0]
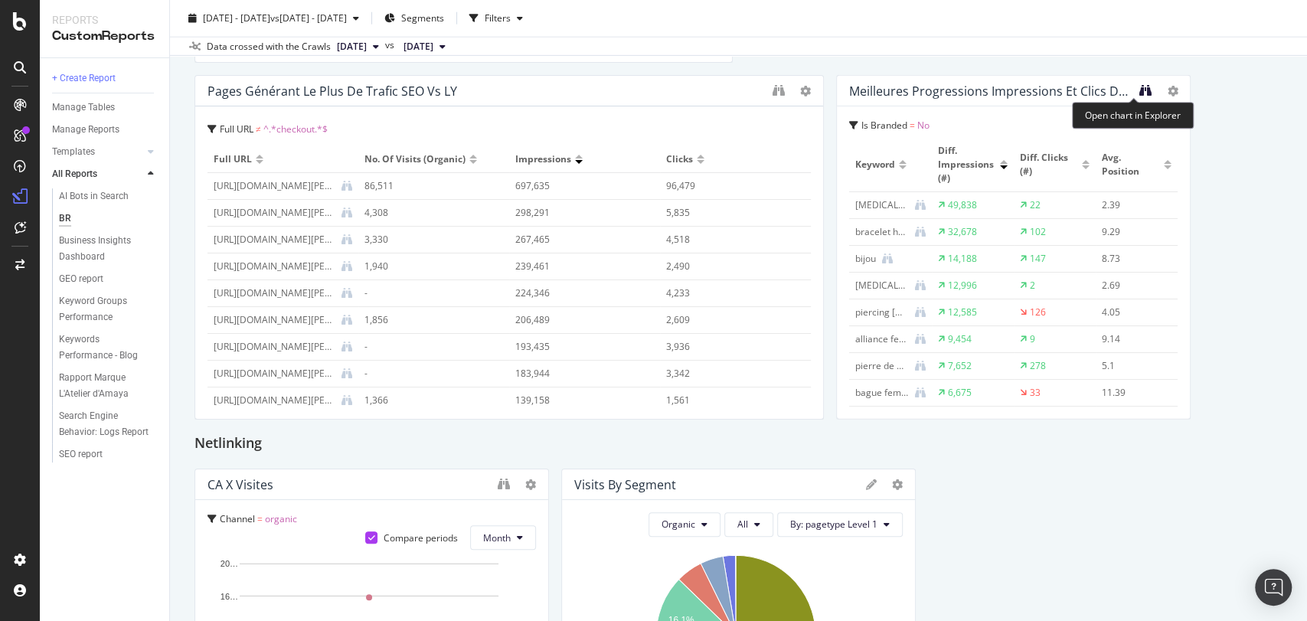
click at [1139, 87] on icon "binoculars" at bounding box center [1145, 90] width 12 height 12
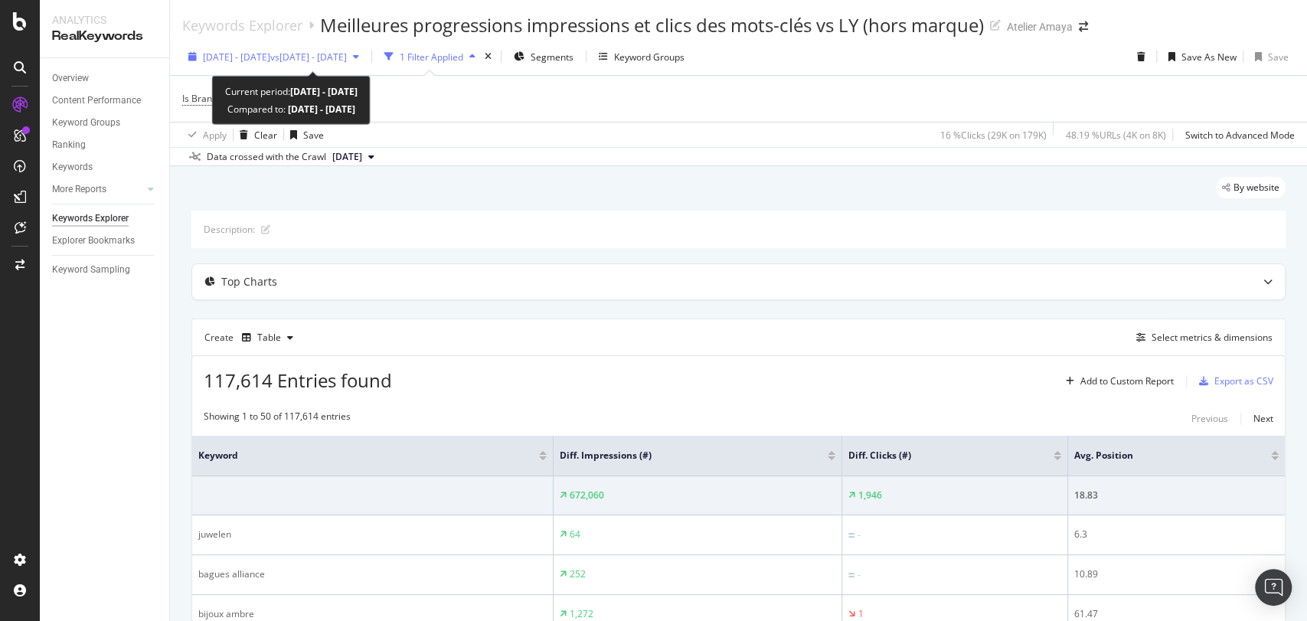
click at [365, 63] on div "[DATE] - [DATE] vs [DATE] - [DATE]" at bounding box center [273, 56] width 183 height 23
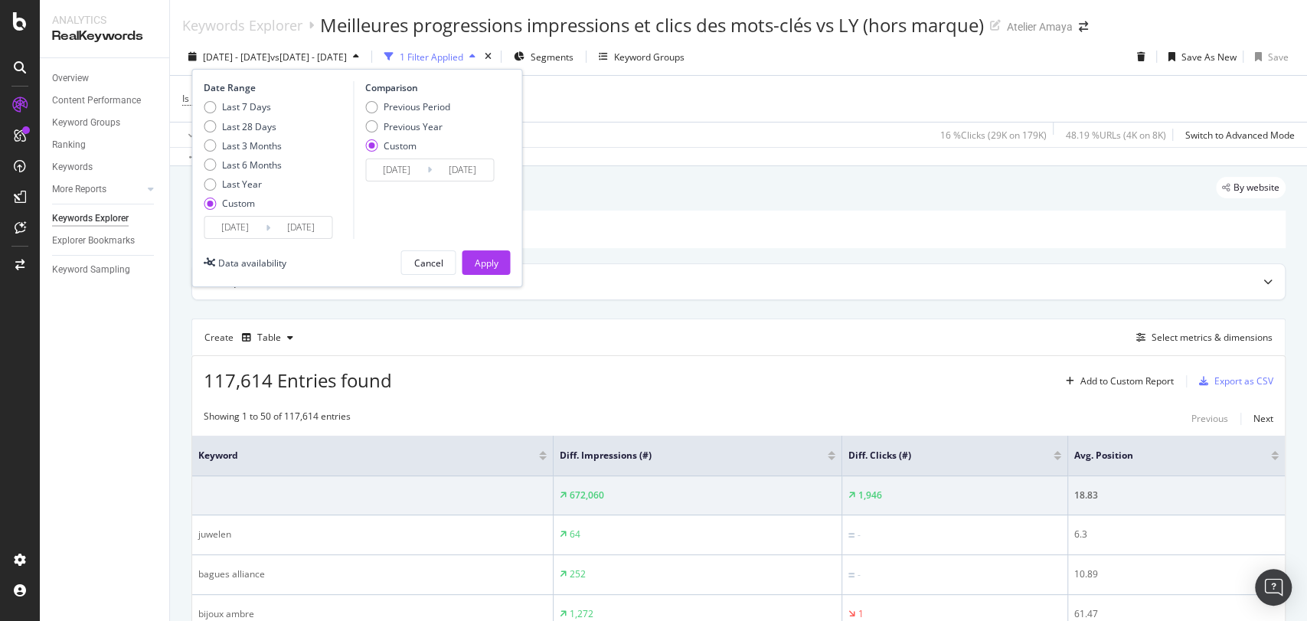
click at [419, 182] on div "Comparison Previous Period Previous Year Custom [DATE] Navigate forward to inte…" at bounding box center [425, 160] width 145 height 158
click at [409, 171] on input "[DATE]" at bounding box center [396, 169] width 61 height 21
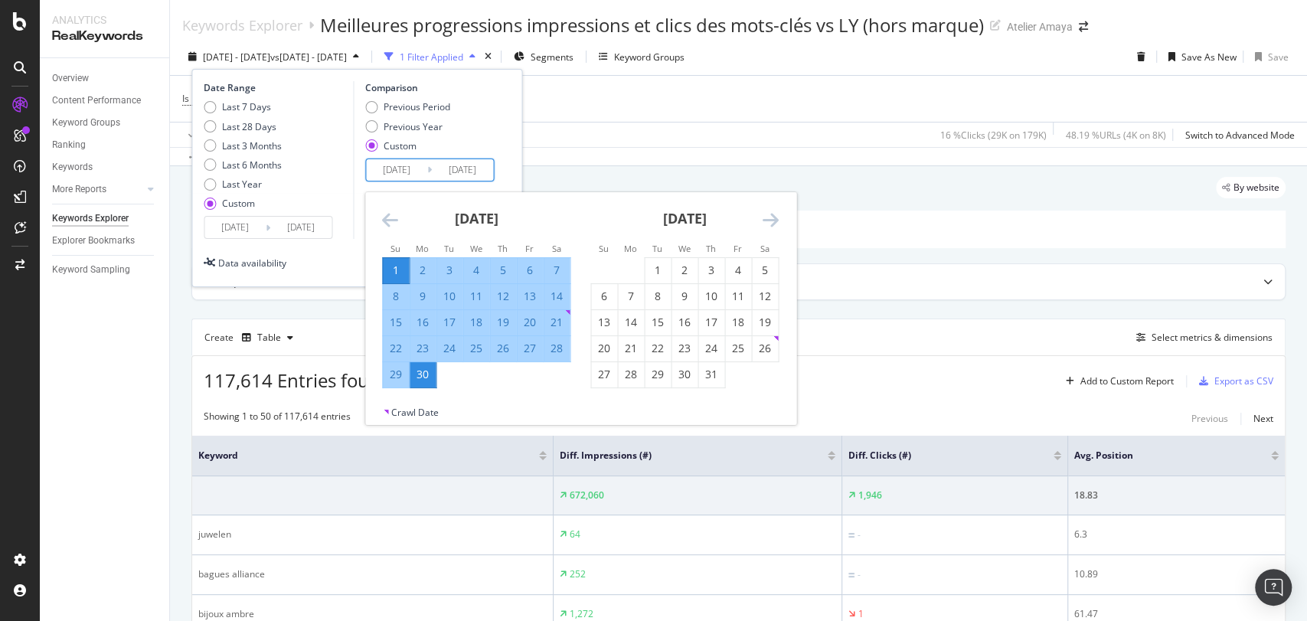
click at [770, 221] on icon "Move forward to switch to the next month." at bounding box center [770, 220] width 16 height 18
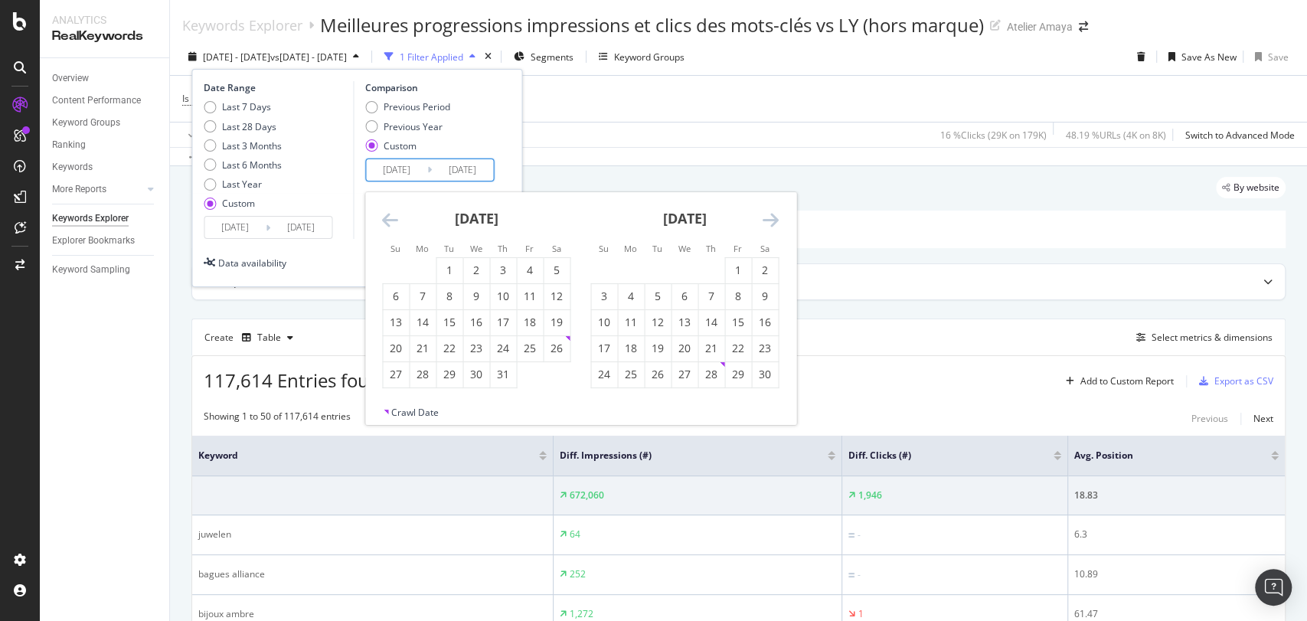
click at [770, 221] on icon "Move forward to switch to the next month." at bounding box center [770, 220] width 16 height 18
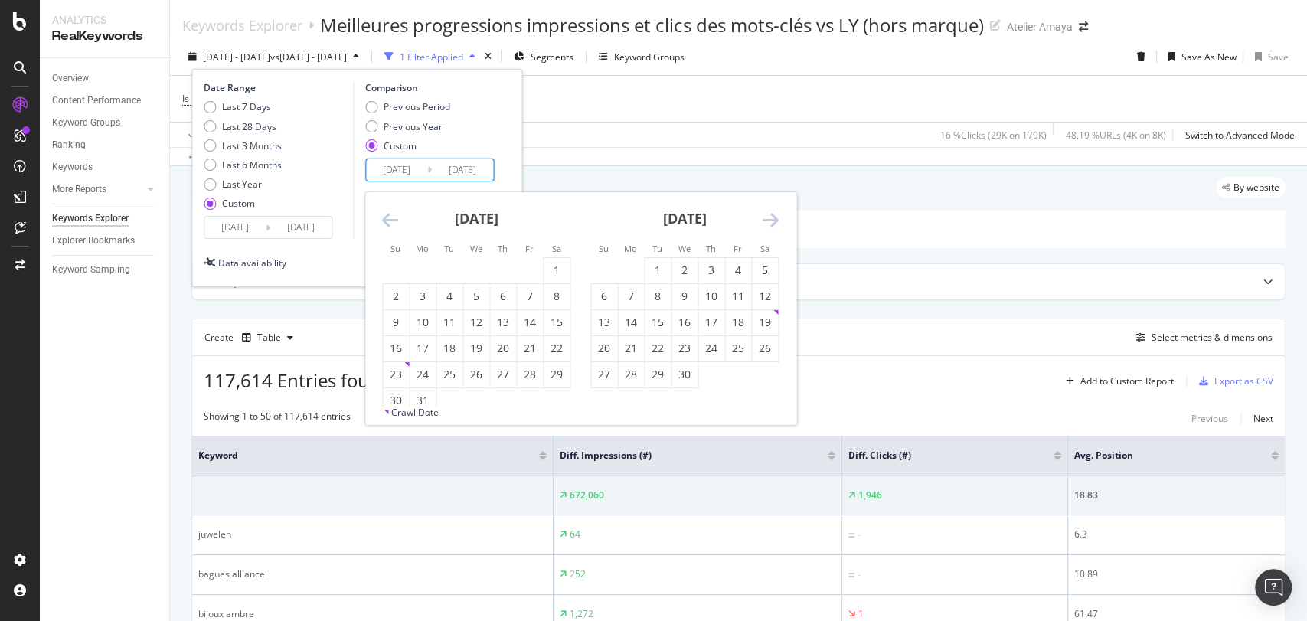
click at [770, 221] on icon "Move forward to switch to the next month." at bounding box center [770, 220] width 16 height 18
click at [776, 224] on icon "Move forward to switch to the next month." at bounding box center [770, 220] width 16 height 18
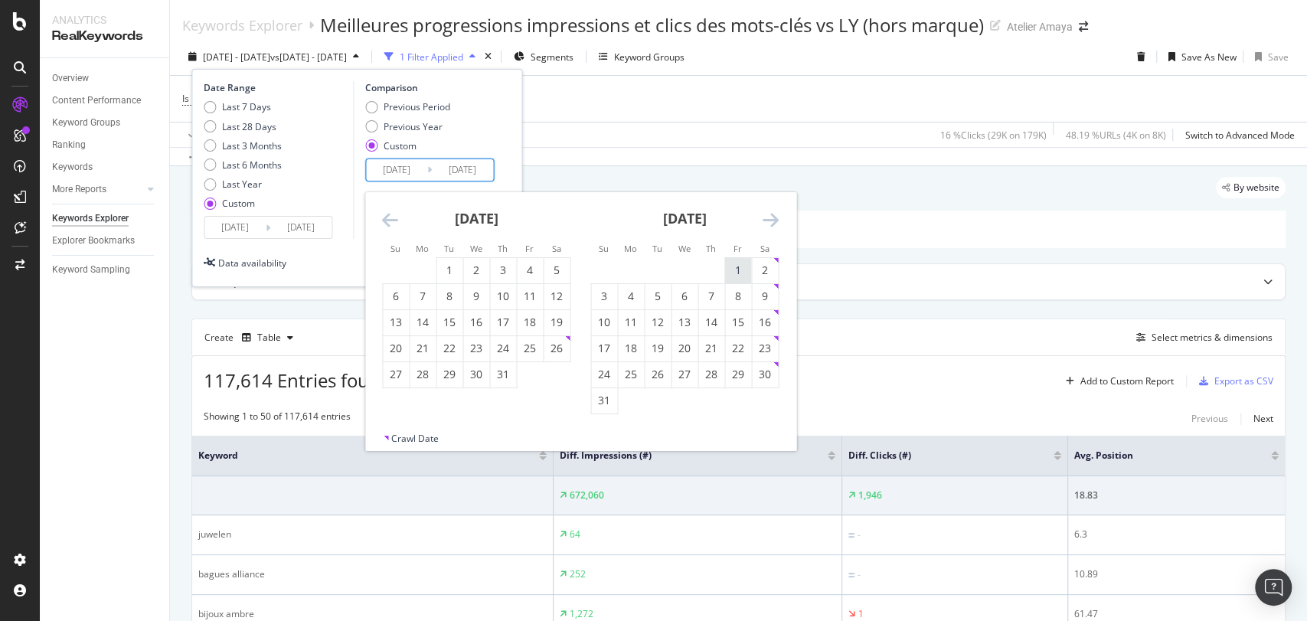
click at [740, 277] on div "1" at bounding box center [738, 270] width 26 height 15
type input "2025/08/01"
click at [600, 411] on div "31" at bounding box center [604, 400] width 26 height 25
type input "2025/08/31"
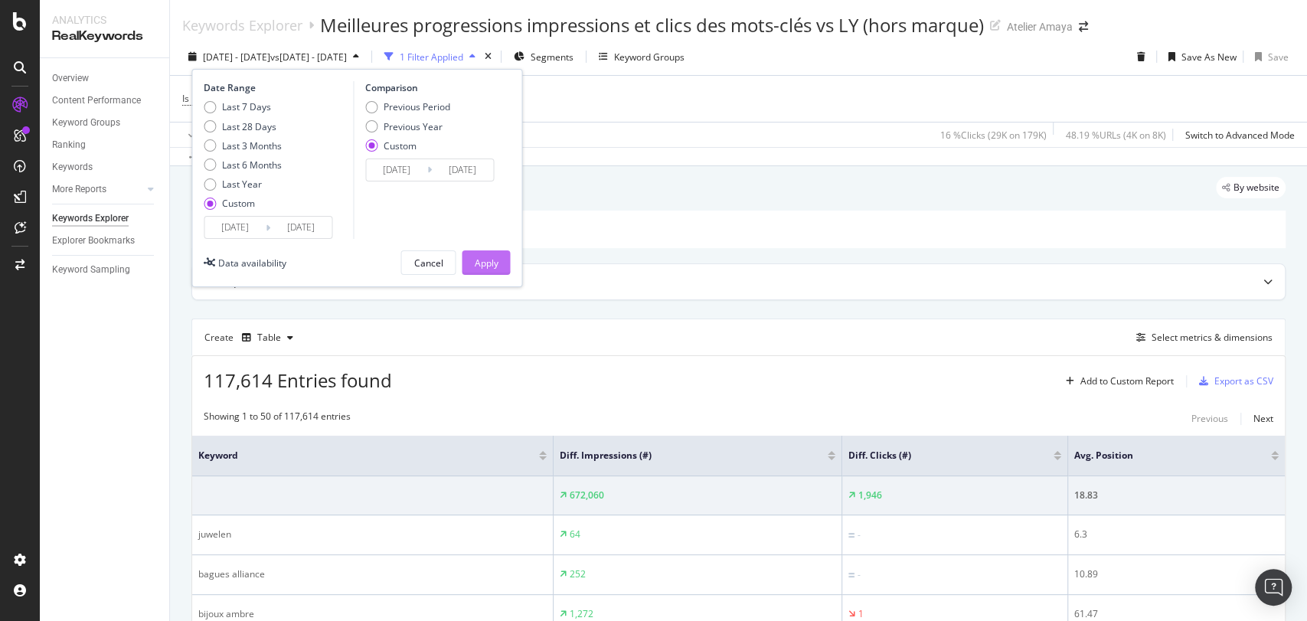
click at [495, 269] on div "Apply" at bounding box center [486, 262] width 24 height 13
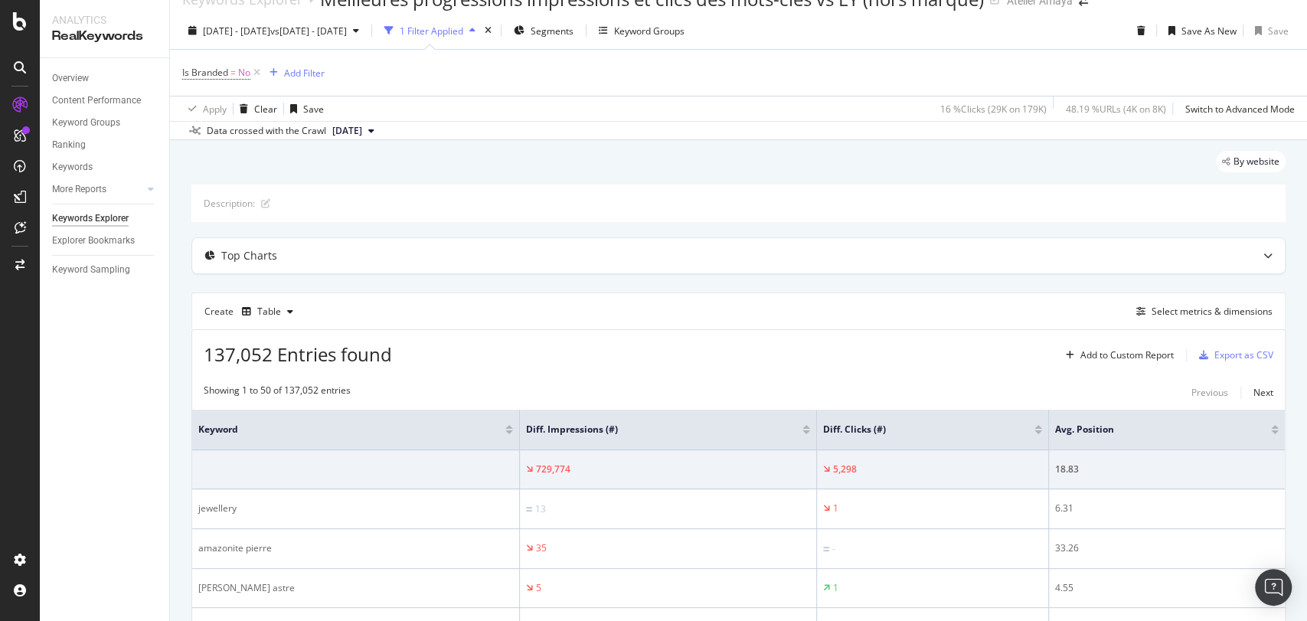
scroll to position [28, 0]
click at [1153, 310] on div "Select metrics & dimensions" at bounding box center [1211, 309] width 121 height 13
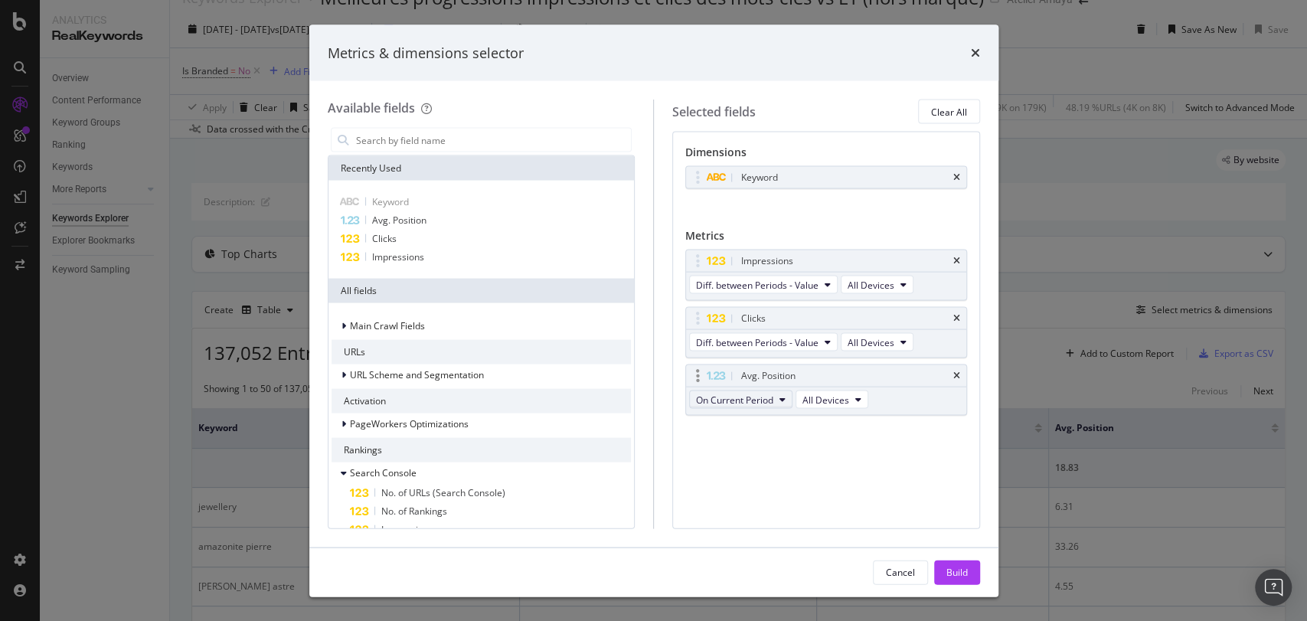
click at [728, 397] on span "On Current Period" at bounding box center [734, 399] width 77 height 13
click at [728, 517] on div "Diff. between Periods - Value" at bounding box center [776, 510] width 172 height 22
click at [963, 560] on div "Build" at bounding box center [956, 571] width 21 height 23
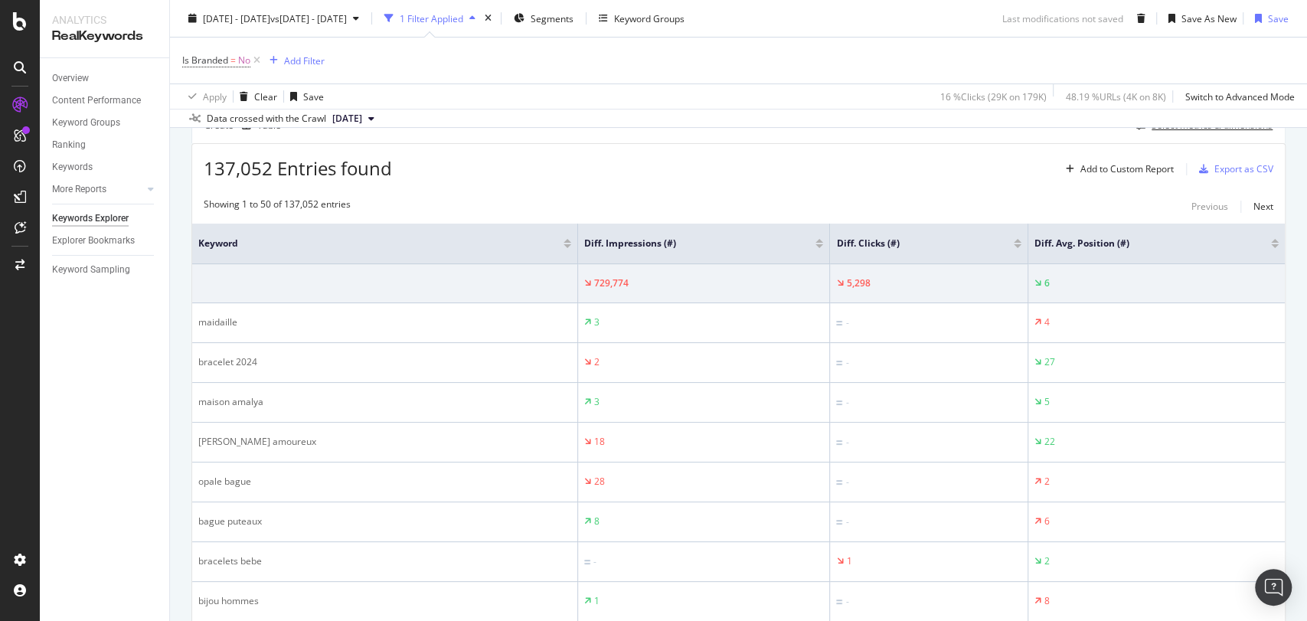
scroll to position [214, 0]
click at [1271, 243] on div at bounding box center [1275, 245] width 8 height 4
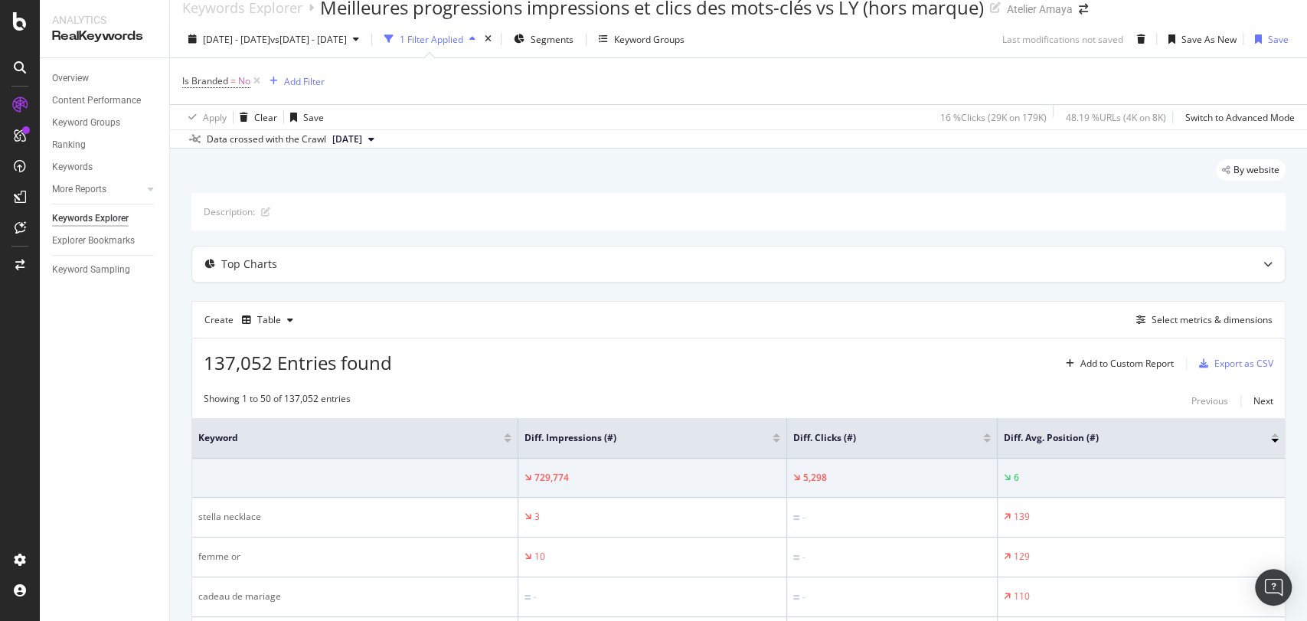
scroll to position [214, 0]
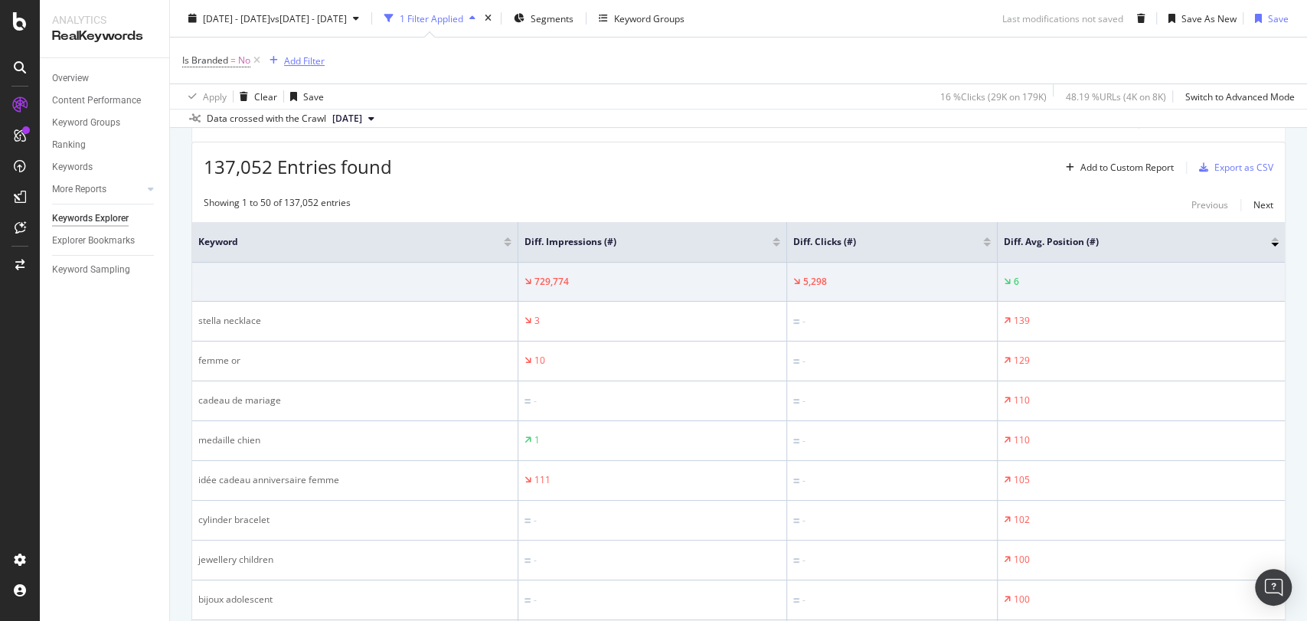
click at [308, 57] on div "Add Filter" at bounding box center [304, 60] width 41 height 13
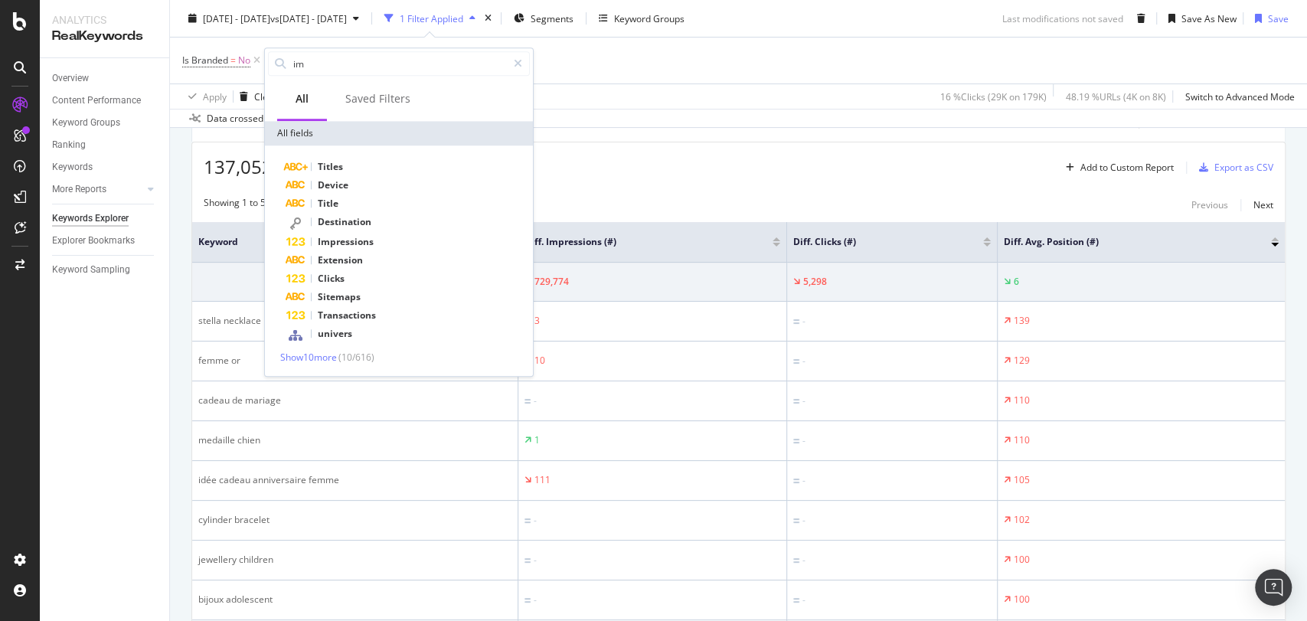
type input "imp"
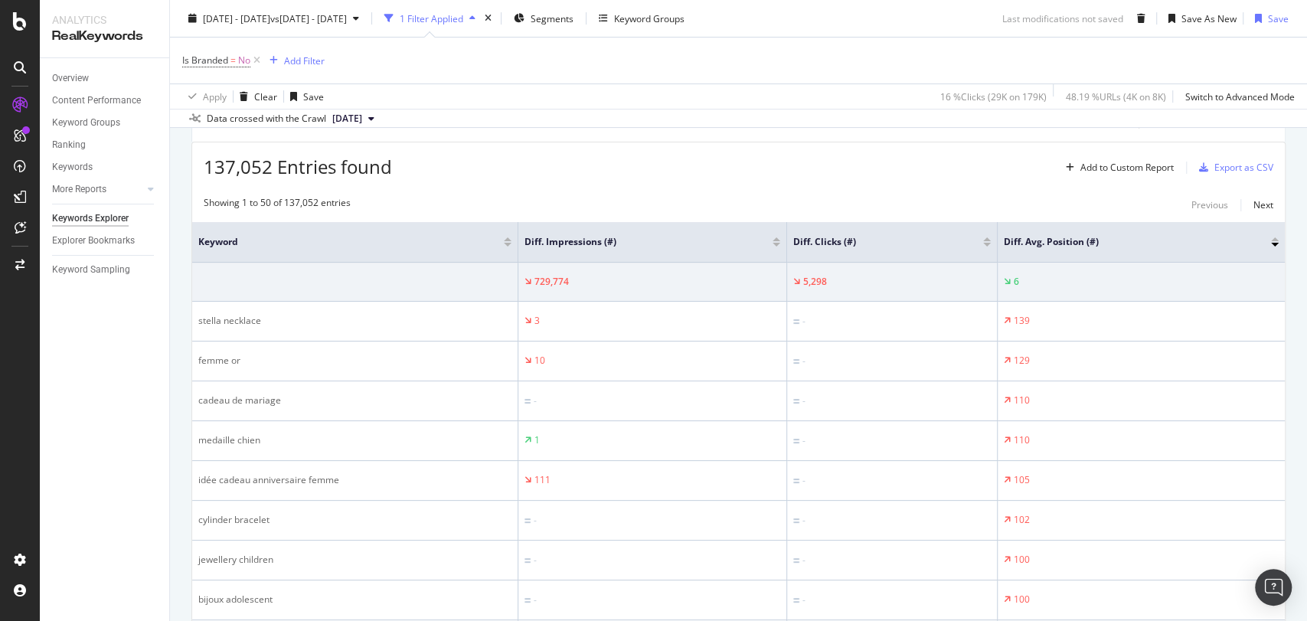
click at [870, 149] on div "137,052 Entries found Add to Custom Report Export as CSV" at bounding box center [738, 161] width 1092 height 38
click at [775, 240] on div at bounding box center [776, 241] width 8 height 9
click at [776, 235] on div "Diff. Impressions (#)" at bounding box center [652, 241] width 256 height 15
click at [776, 238] on div at bounding box center [776, 239] width 8 height 4
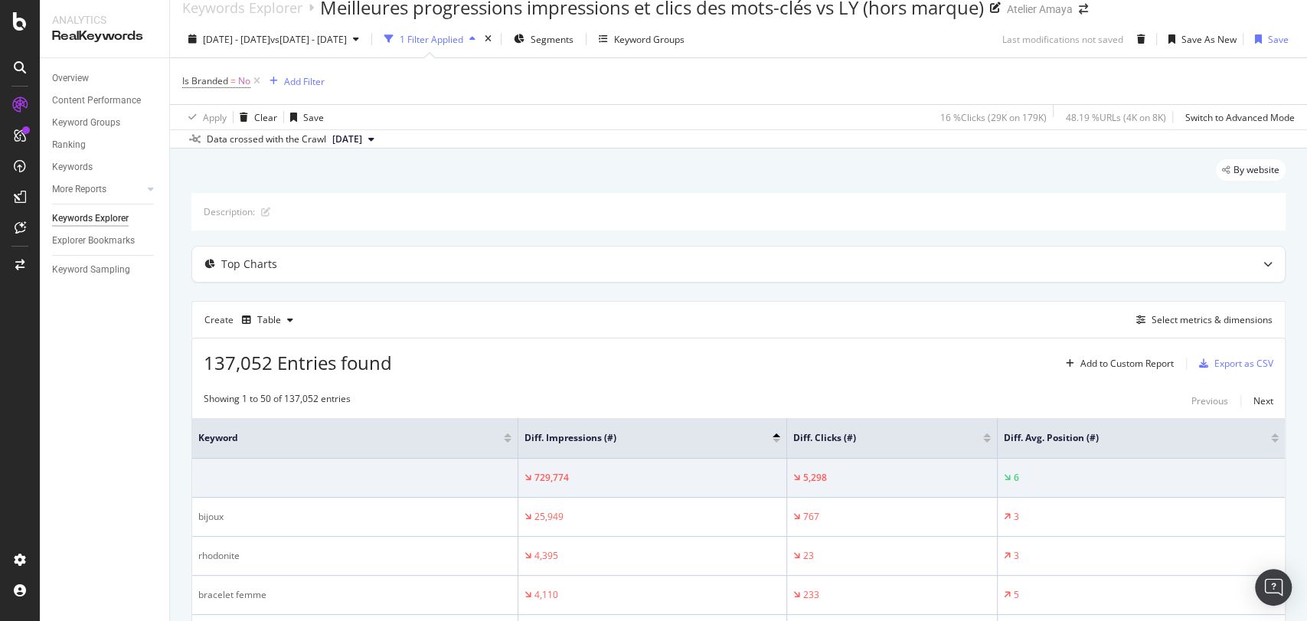
scroll to position [214, 0]
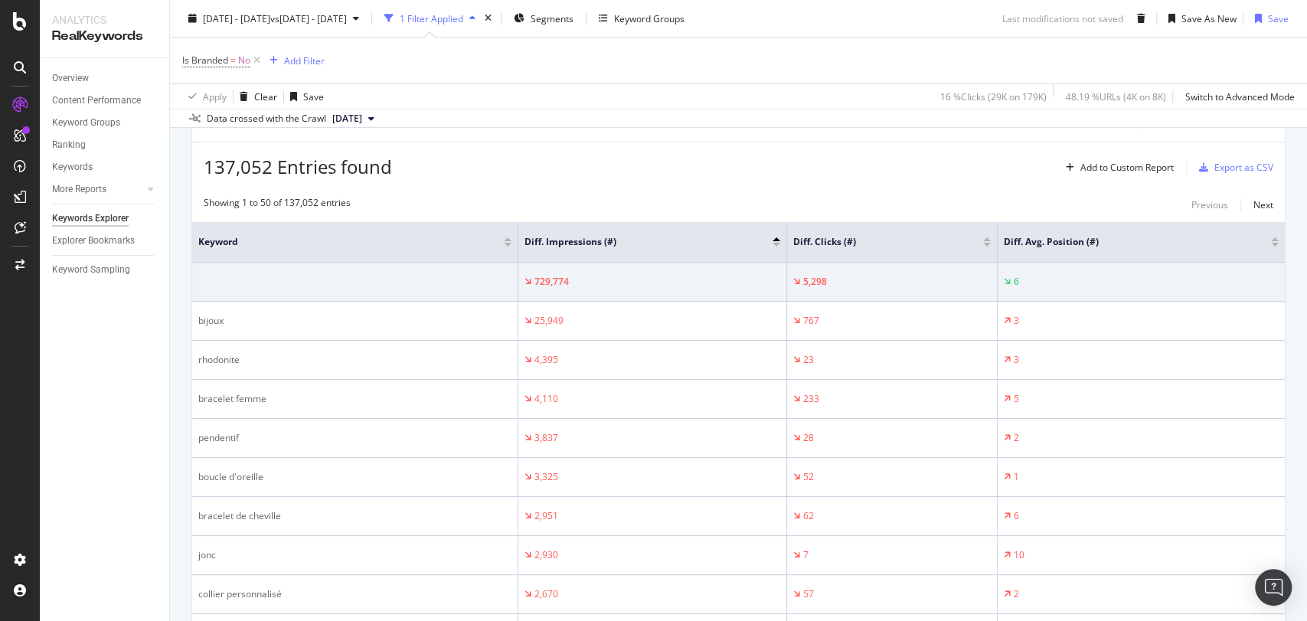
click at [775, 239] on div at bounding box center [776, 239] width 8 height 4
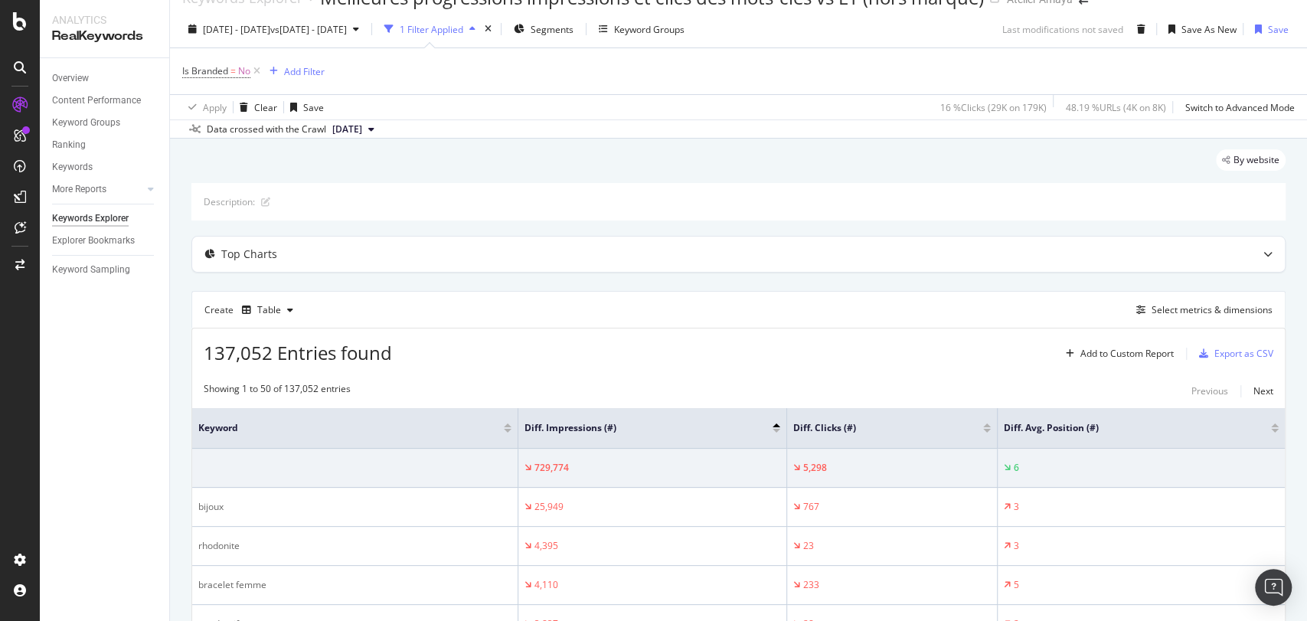
scroll to position [26, 0]
drag, startPoint x: 1170, startPoint y: 299, endPoint x: 1154, endPoint y: 313, distance: 20.6
click at [1154, 313] on div "Create Table Select metrics & dimensions" at bounding box center [738, 310] width 1094 height 37
click at [1154, 313] on div "Select metrics & dimensions" at bounding box center [1211, 311] width 121 height 13
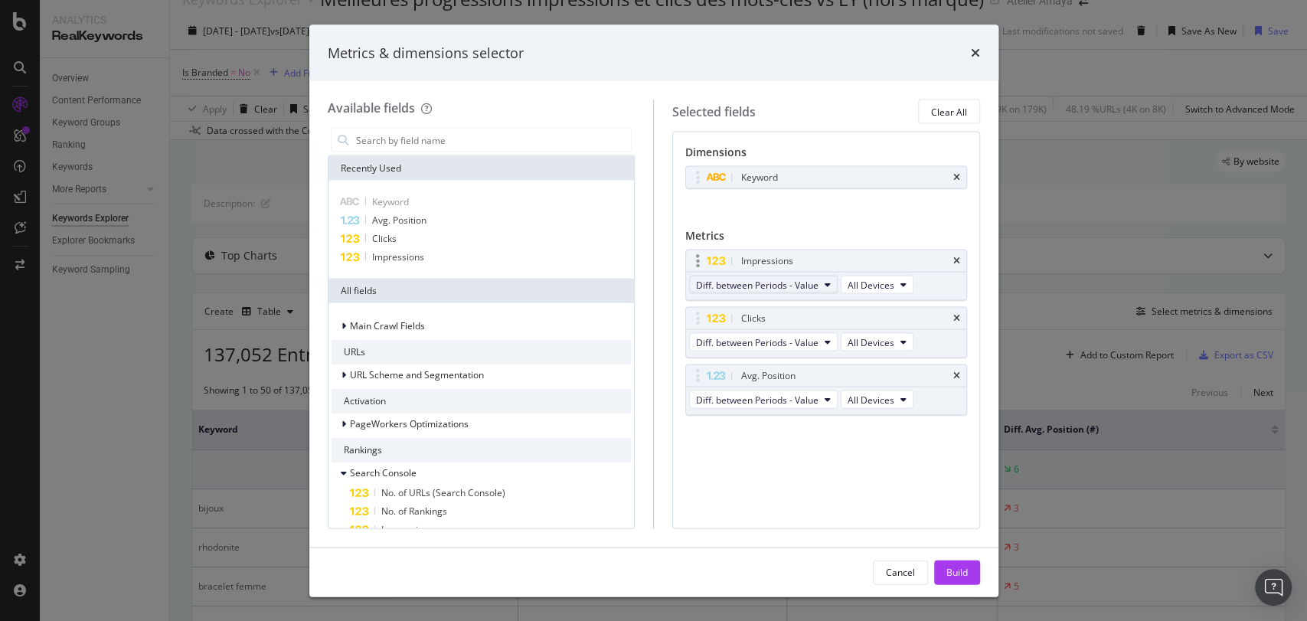
click at [771, 283] on span "Diff. between Periods - Value" at bounding box center [757, 284] width 122 height 13
click at [755, 318] on span "On Current Period" at bounding box center [776, 312] width 148 height 14
drag, startPoint x: 748, startPoint y: 347, endPoint x: 759, endPoint y: 335, distance: 16.2
click at [759, 335] on body "Analytics RealKeywords Overview Content Performance Keyword Groups Ranking Keyw…" at bounding box center [653, 310] width 1307 height 621
click at [759, 335] on span "Diff. between Periods - Value" at bounding box center [757, 341] width 122 height 13
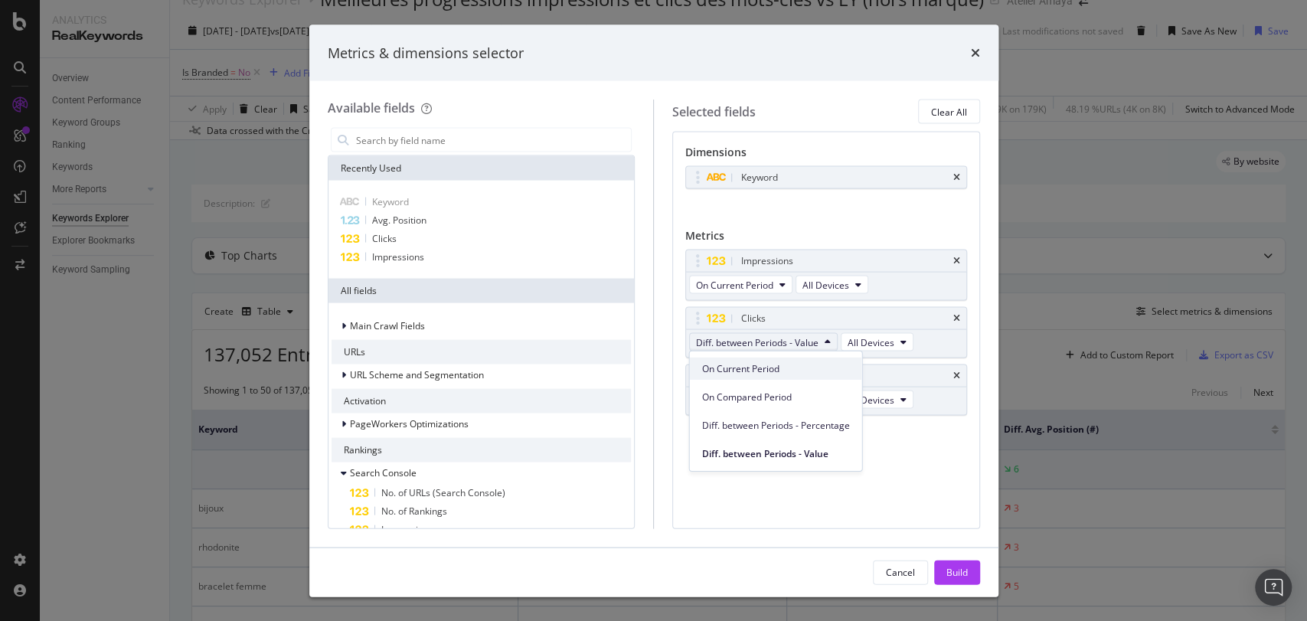
click at [757, 363] on span "On Current Period" at bounding box center [776, 368] width 148 height 14
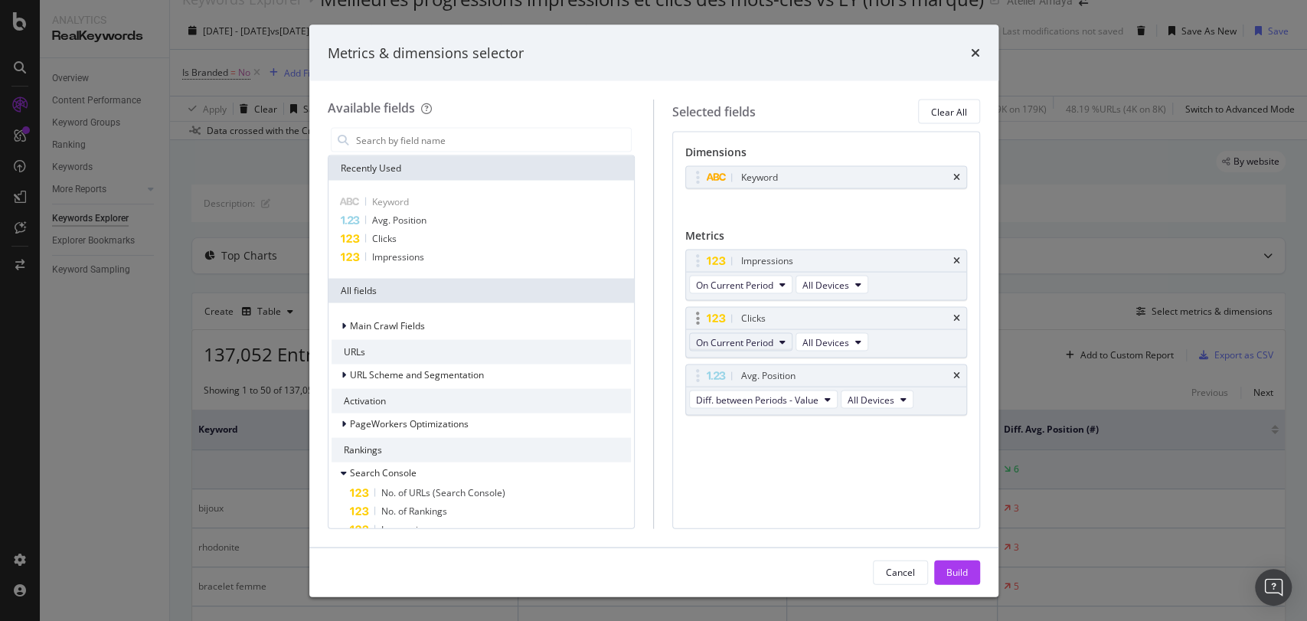
click at [772, 335] on span "On Current Period" at bounding box center [734, 341] width 77 height 13
click at [782, 216] on div "Keyword You can use this field as a dimension" at bounding box center [826, 194] width 282 height 56
click at [751, 337] on span "On Current Period" at bounding box center [734, 341] width 77 height 13
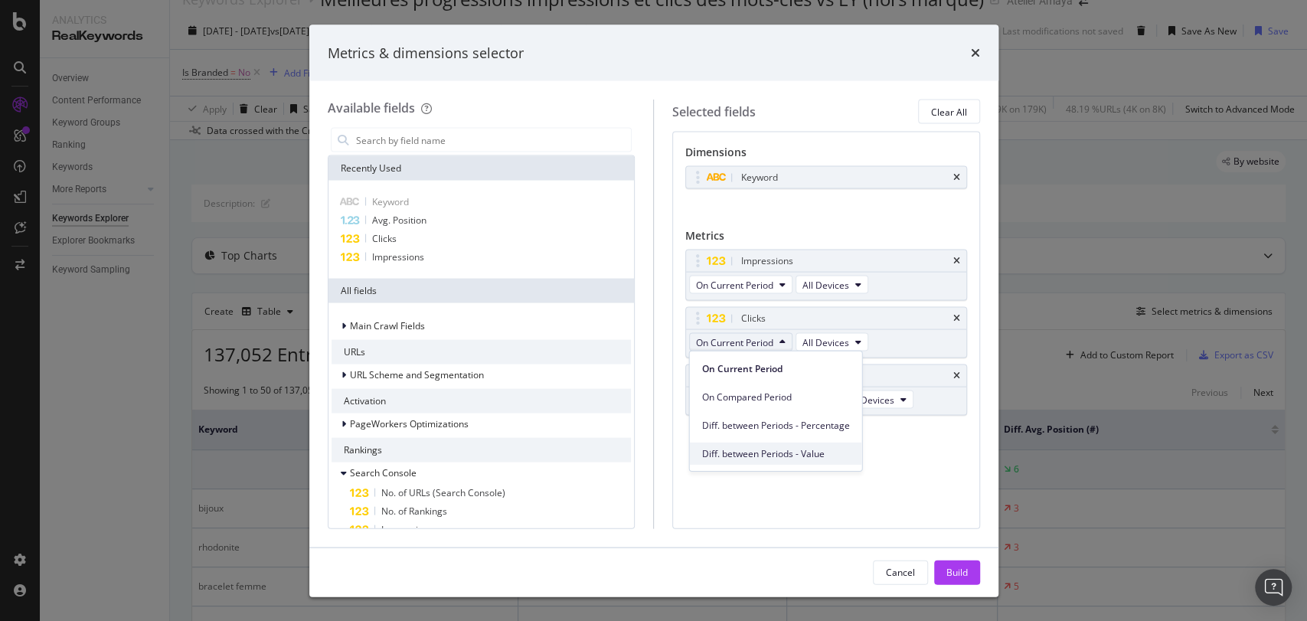
click at [771, 455] on span "Diff. between Periods - Value" at bounding box center [776, 453] width 148 height 14
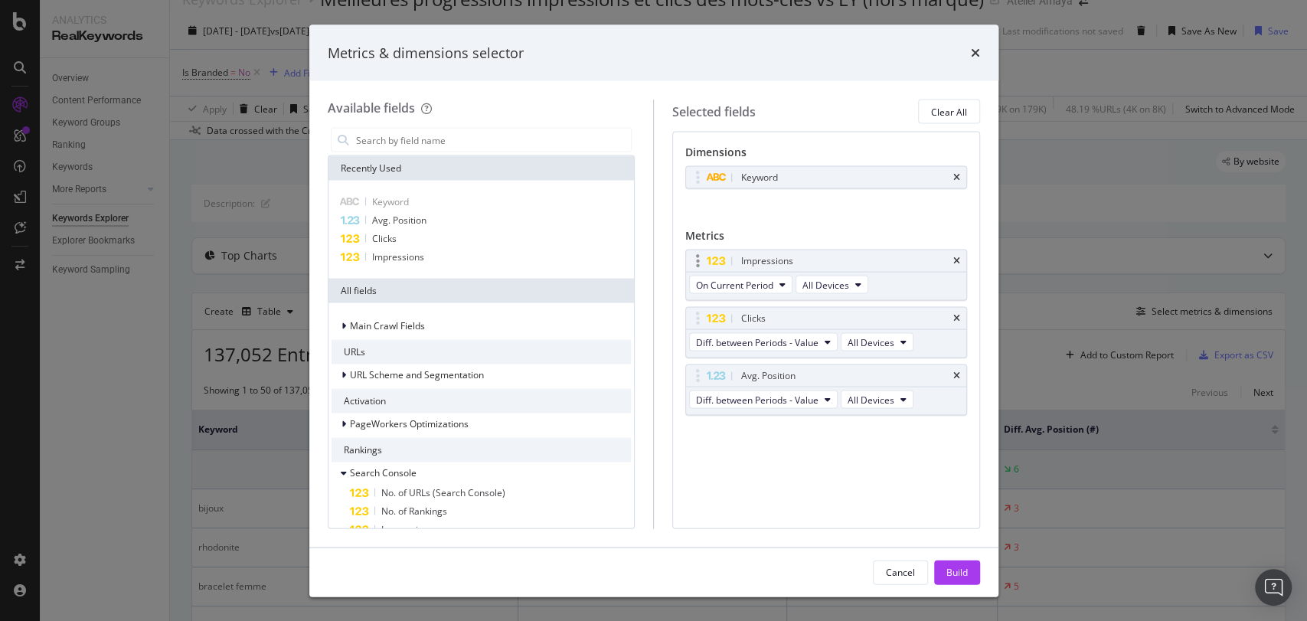
click at [762, 273] on div "On Current Period All Devices" at bounding box center [780, 287] width 188 height 28
click at [762, 278] on span "On Current Period" at bounding box center [734, 284] width 77 height 13
click at [775, 391] on span "Diff. between Periods - Value" at bounding box center [776, 397] width 148 height 14
click at [952, 567] on div "Build" at bounding box center [956, 571] width 21 height 13
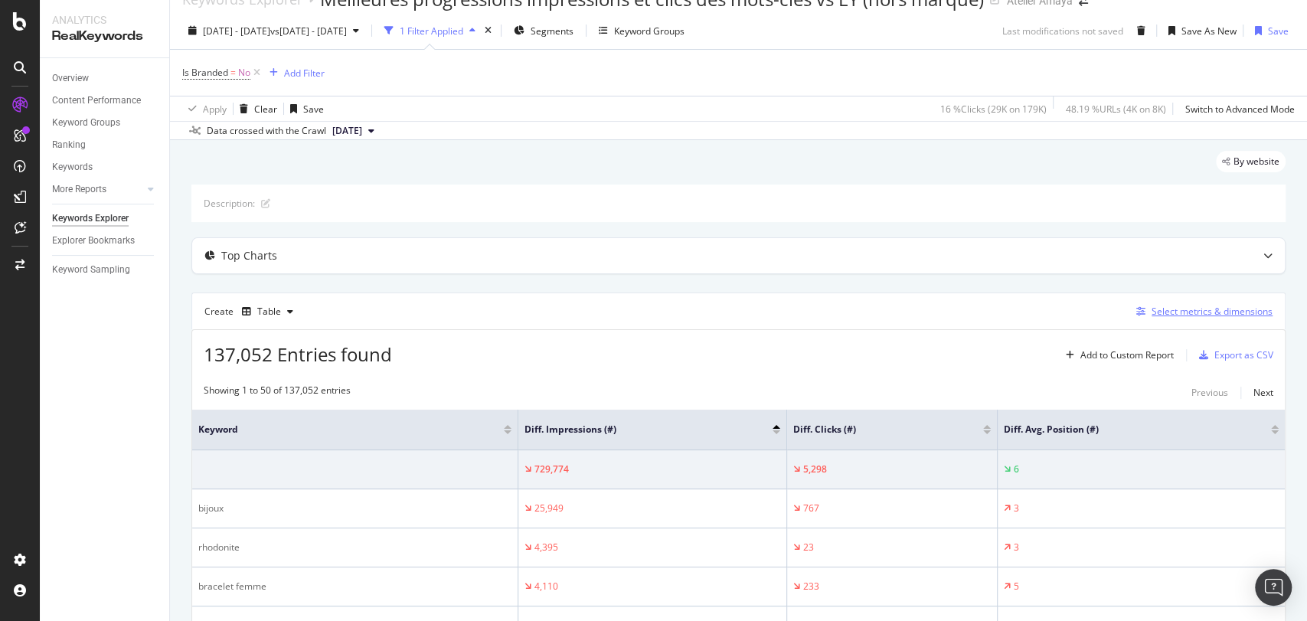
click at [1186, 308] on div "Select metrics & dimensions" at bounding box center [1211, 311] width 121 height 13
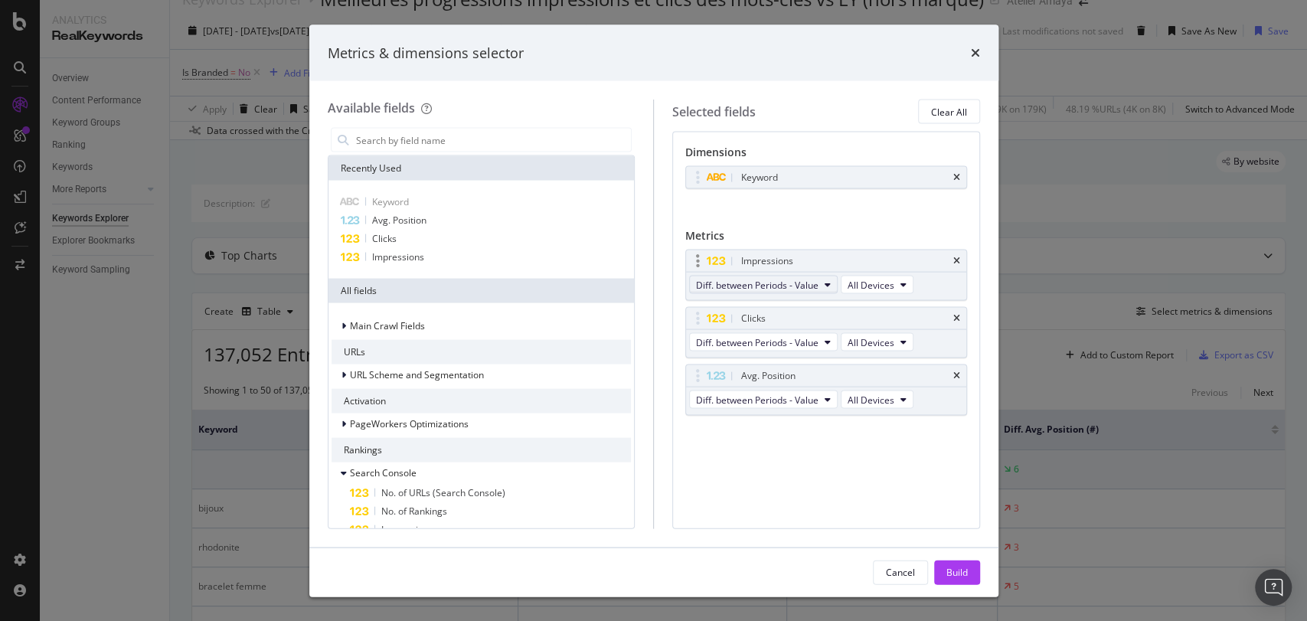
click at [813, 286] on span "Diff. between Periods - Value" at bounding box center [757, 284] width 122 height 13
click at [796, 320] on div "On Current Period" at bounding box center [776, 311] width 172 height 22
click at [785, 345] on span "Diff. between Periods - Value" at bounding box center [757, 341] width 122 height 13
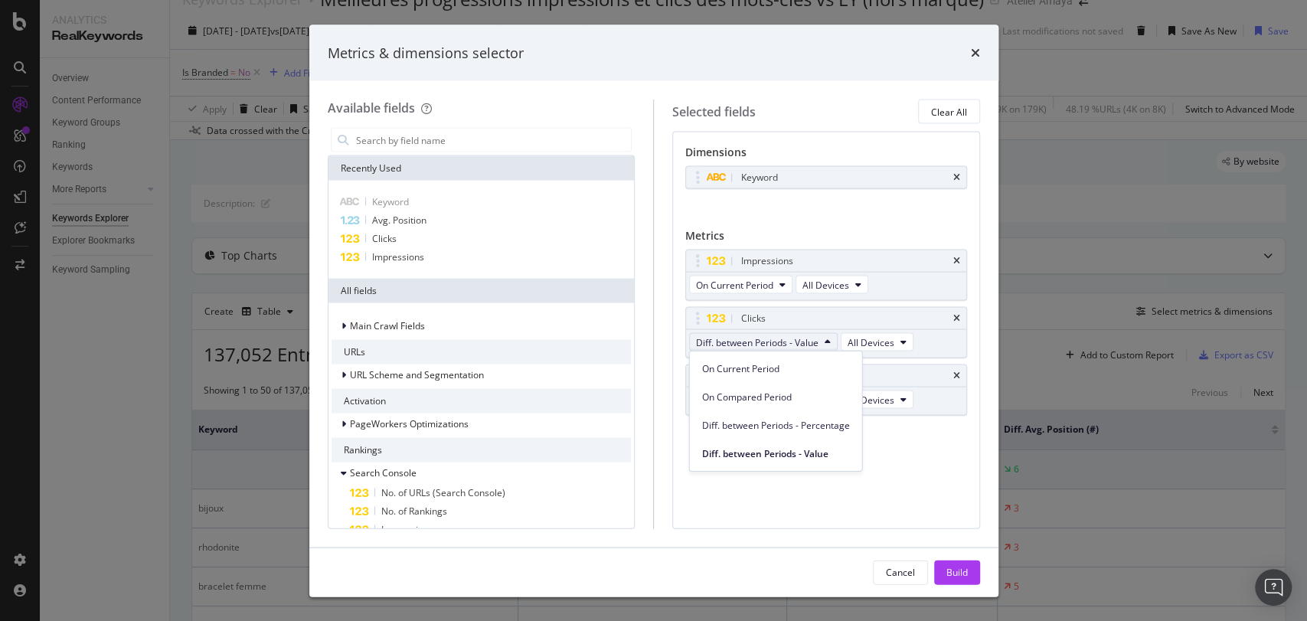
click at [906, 221] on div "Keyword You can use this field as a dimension" at bounding box center [826, 194] width 282 height 56
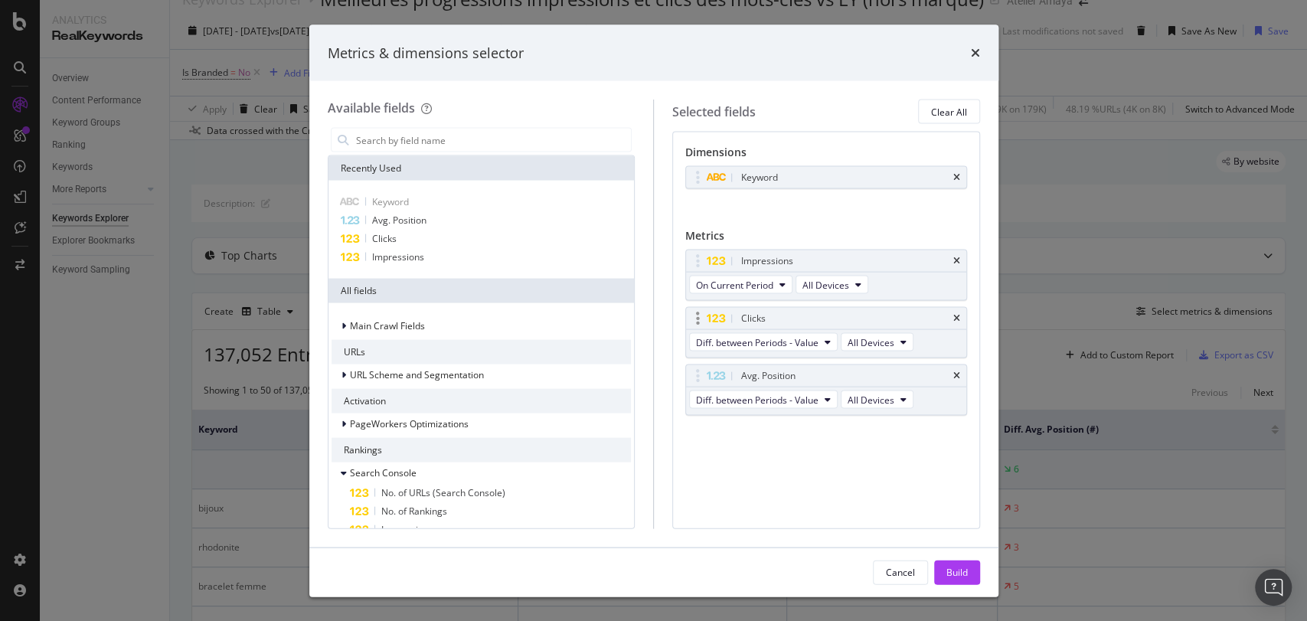
click at [790, 333] on button "Diff. between Periods - Value" at bounding box center [763, 342] width 149 height 18
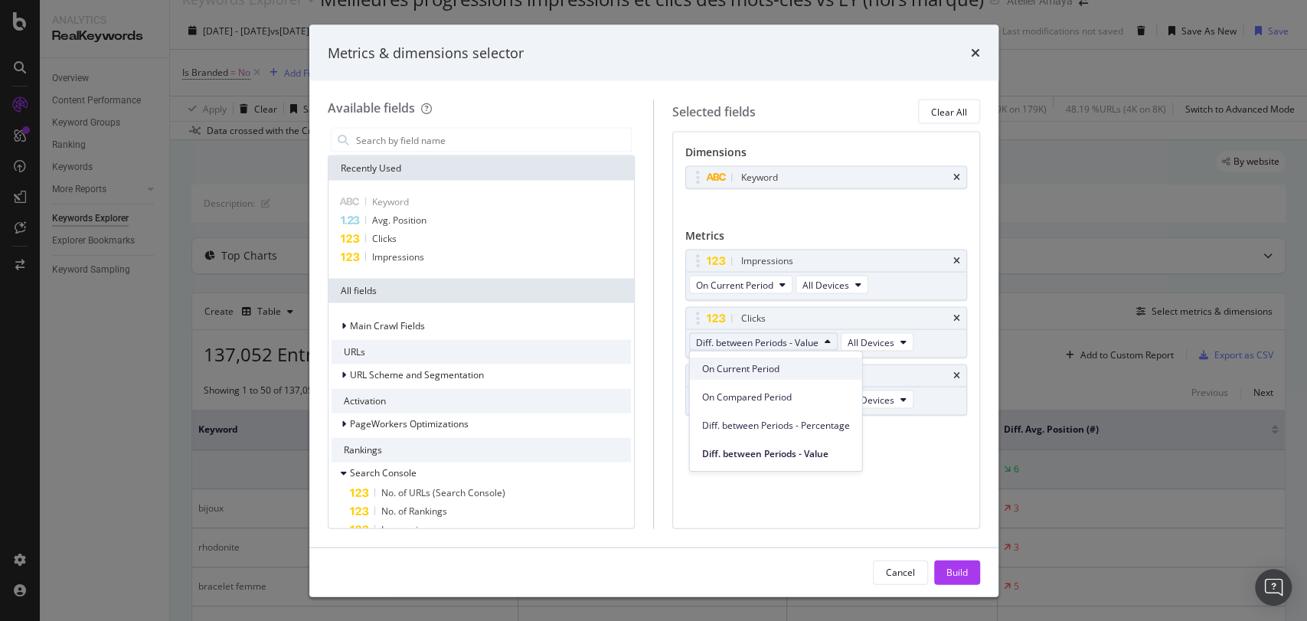
click at [777, 361] on span "On Current Period" at bounding box center [776, 368] width 148 height 14
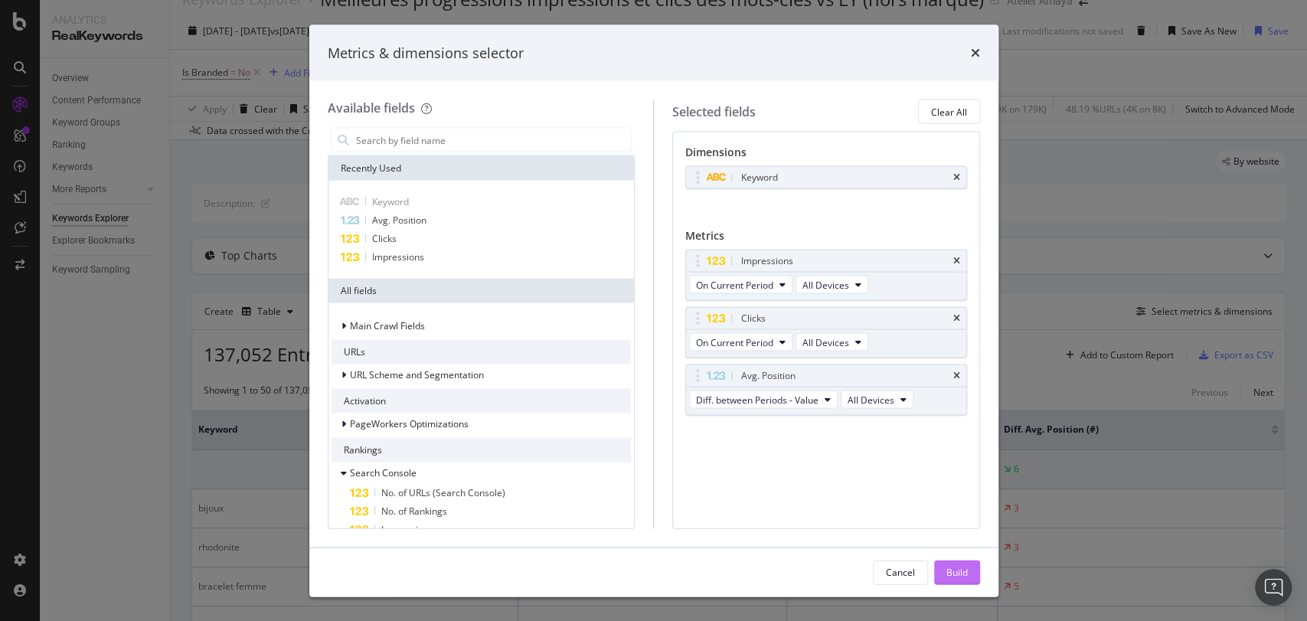
click at [961, 565] on div "Build" at bounding box center [956, 571] width 21 height 13
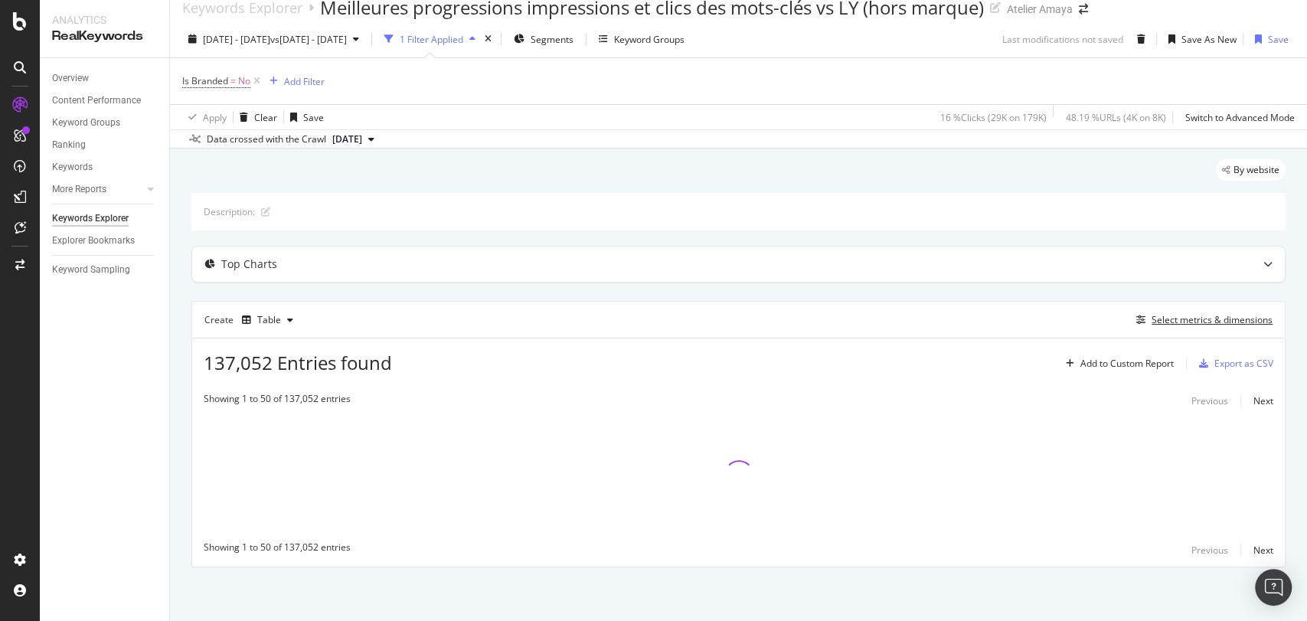
scroll to position [18, 0]
click at [1167, 309] on div "Create Table Select metrics & dimensions" at bounding box center [738, 319] width 1094 height 37
click at [1170, 315] on div "Select metrics & dimensions" at bounding box center [1211, 319] width 121 height 13
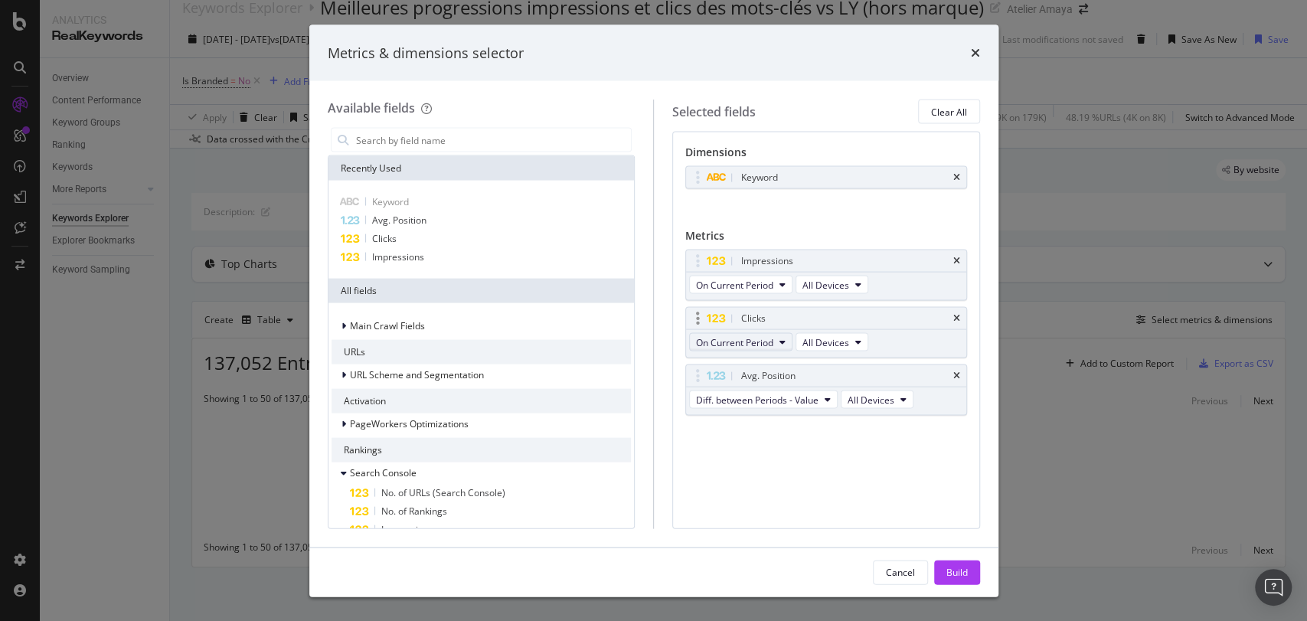
click at [749, 333] on button "On Current Period" at bounding box center [740, 342] width 103 height 18
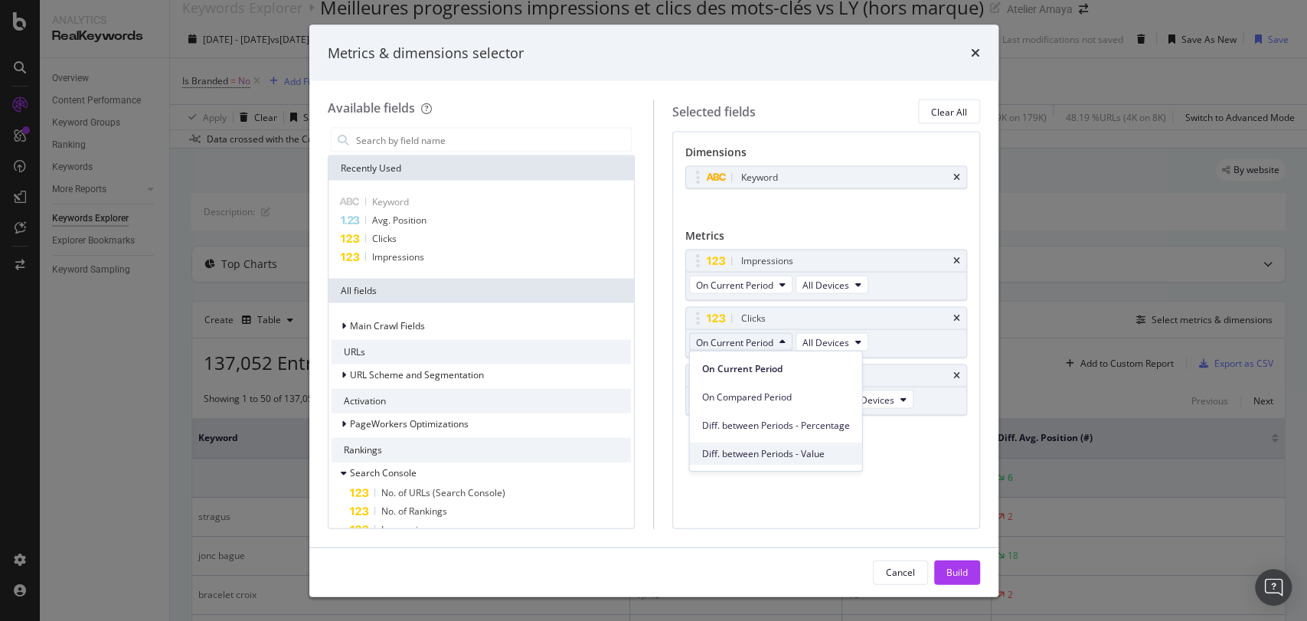
click at [775, 463] on div "Diff. between Periods - Value" at bounding box center [776, 453] width 172 height 22
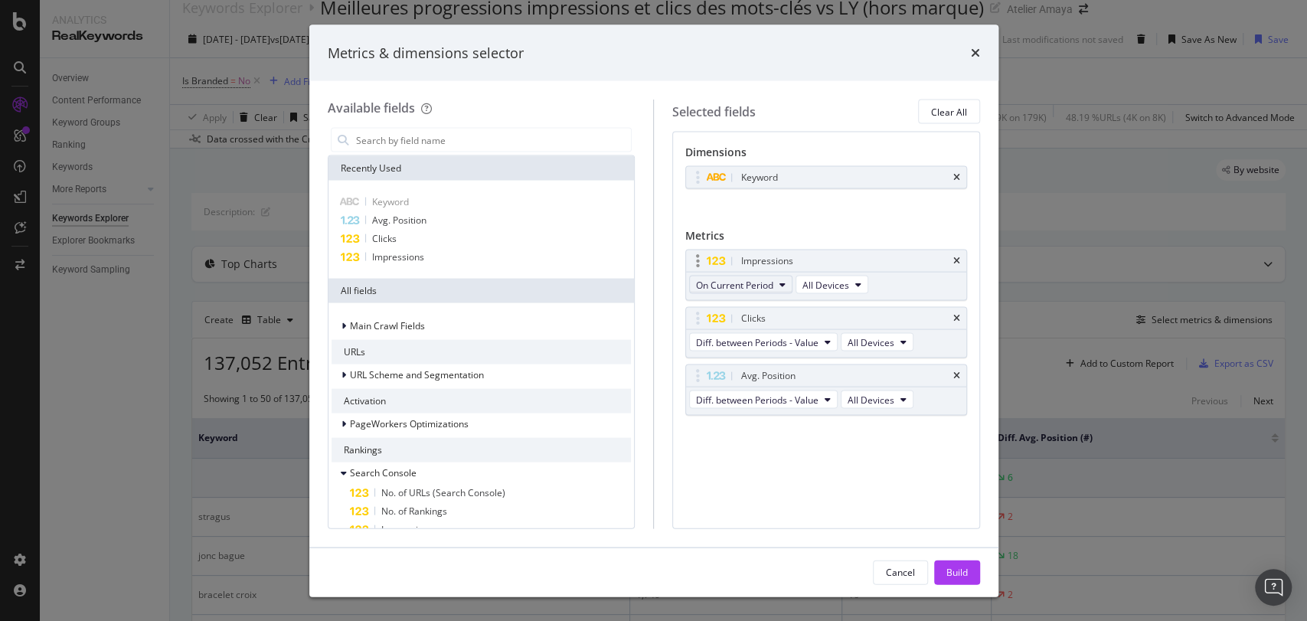
click at [767, 285] on span "On Current Period" at bounding box center [734, 284] width 77 height 13
click at [784, 397] on span "Diff. between Periods - Value" at bounding box center [776, 397] width 148 height 14
click at [784, 397] on span "Diff. between Periods - Value" at bounding box center [757, 399] width 122 height 13
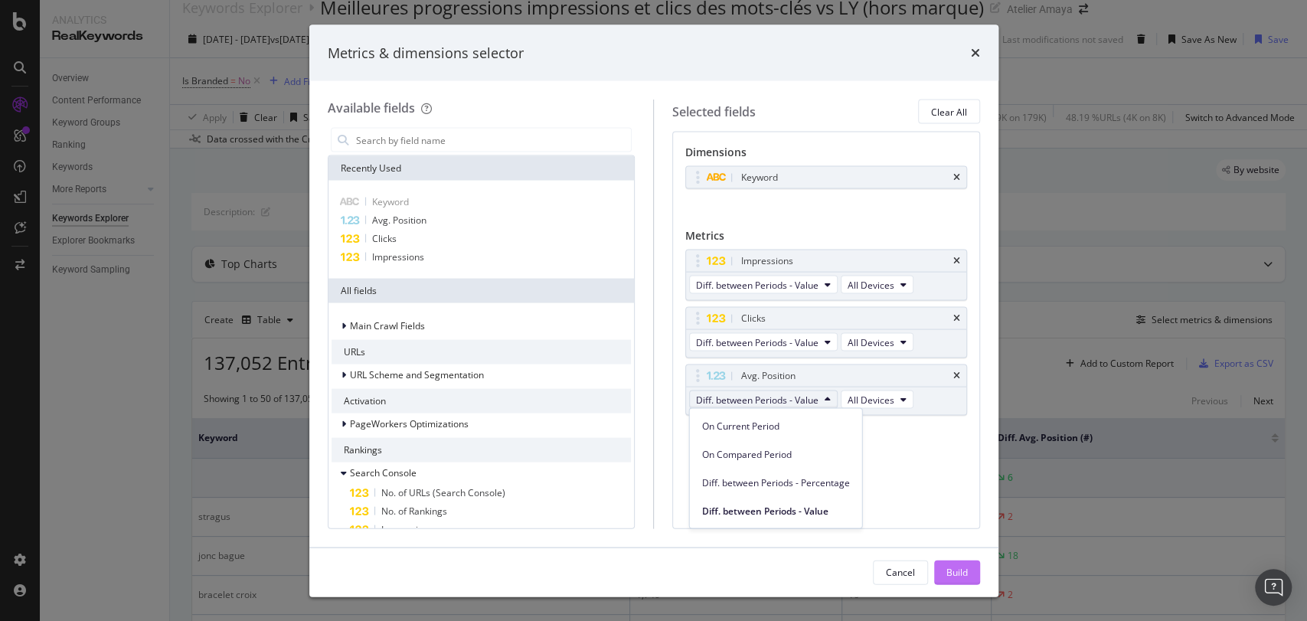
click at [947, 573] on div "Build" at bounding box center [956, 571] width 21 height 13
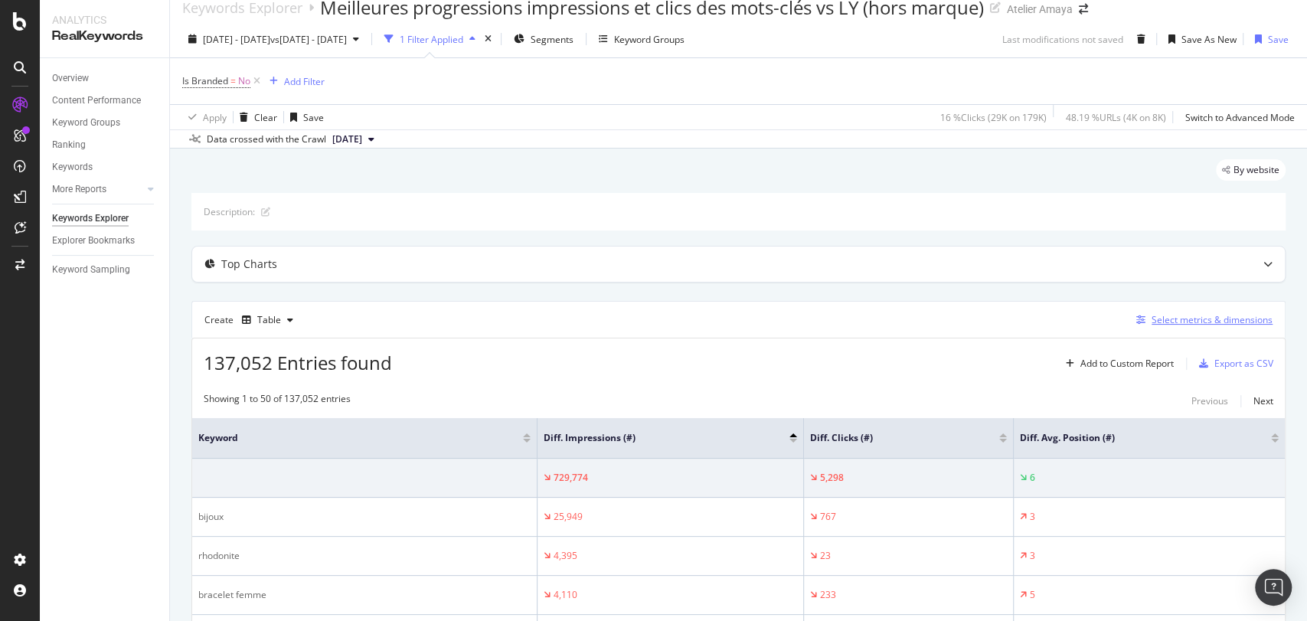
click at [1200, 312] on div "Select metrics & dimensions" at bounding box center [1201, 320] width 142 height 17
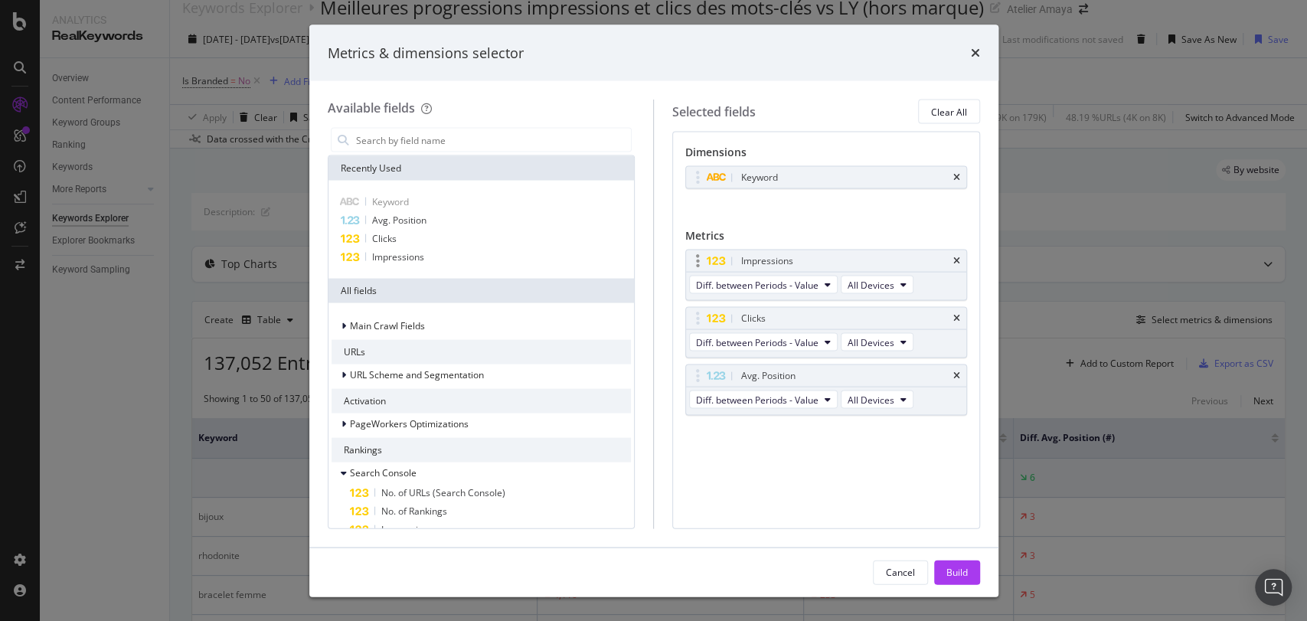
click at [766, 294] on div "Diff. between Periods - Value All Devices" at bounding box center [802, 287] width 233 height 28
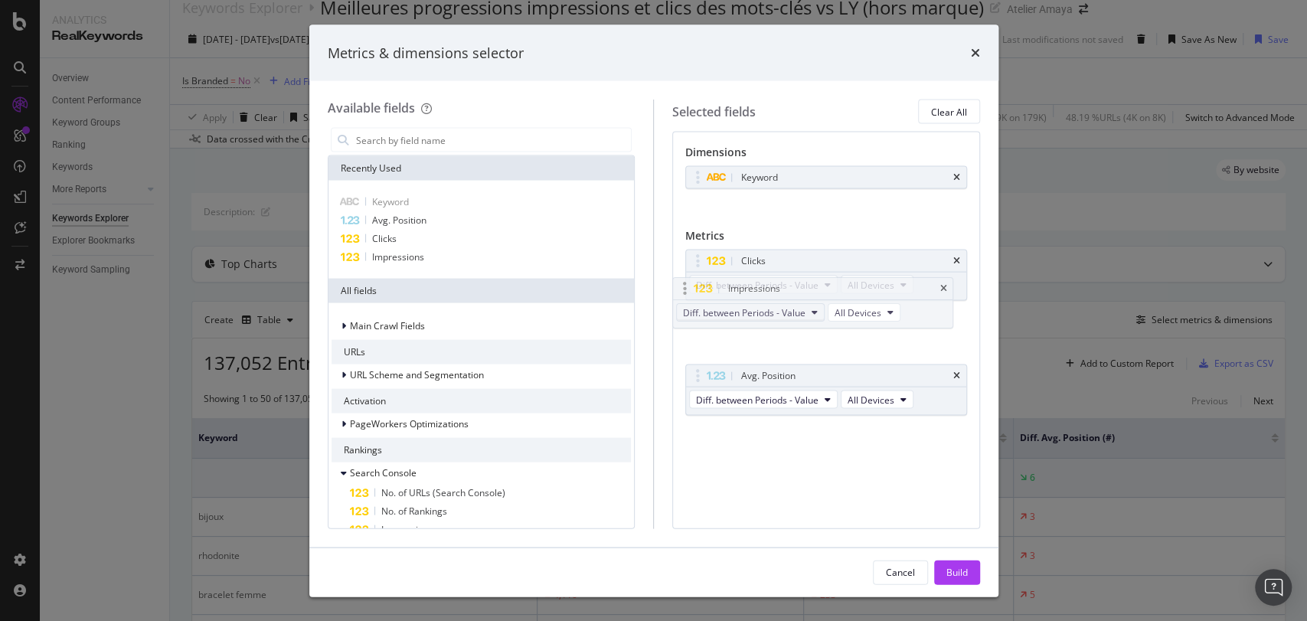
drag, startPoint x: 782, startPoint y: 287, endPoint x: 768, endPoint y: 316, distance: 32.2
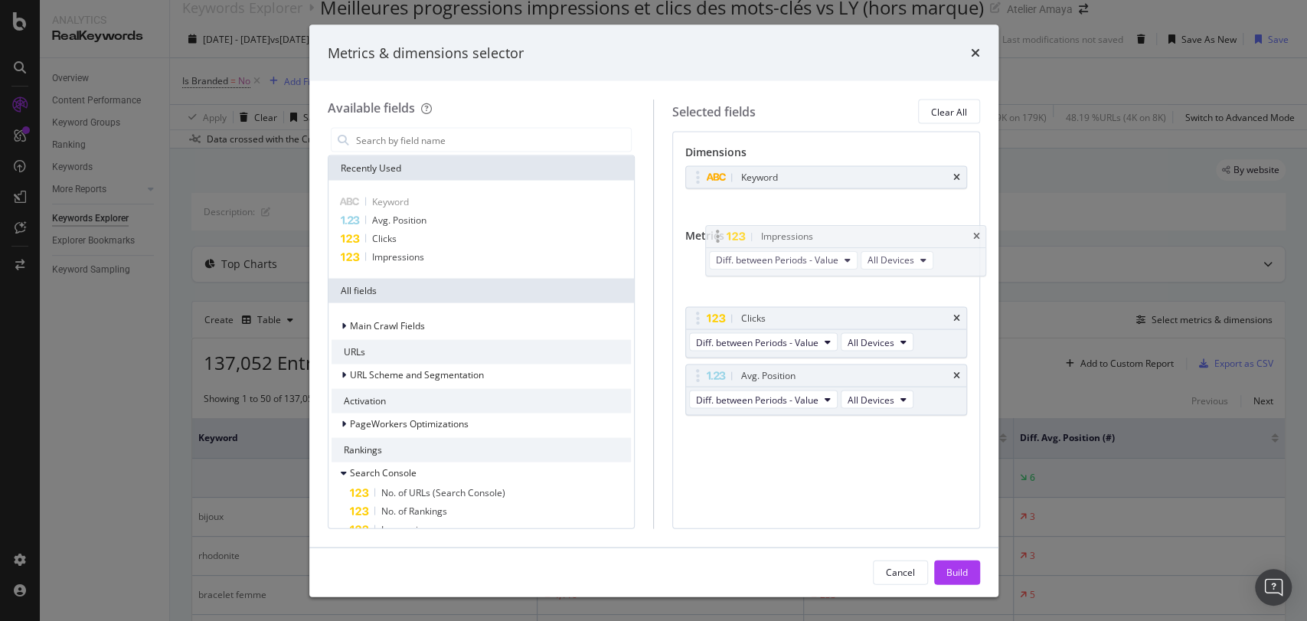
drag, startPoint x: 766, startPoint y: 314, endPoint x: 782, endPoint y: 253, distance: 63.1
click at [782, 253] on body "Analytics RealKeywords Overview Content Performance Keyword Groups Ranking Keyw…" at bounding box center [653, 310] width 1307 height 621
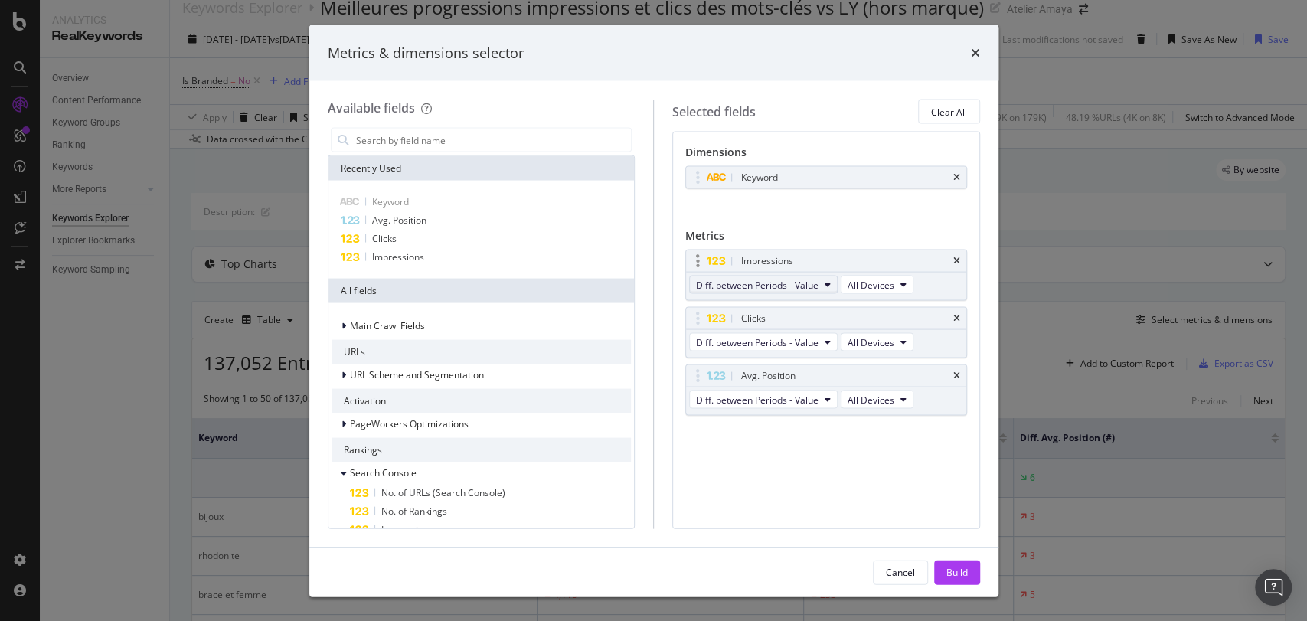
click at [773, 283] on span "Diff. between Periods - Value" at bounding box center [757, 284] width 122 height 13
click at [762, 308] on span "On Current Period" at bounding box center [776, 312] width 148 height 14
click at [759, 351] on div "Diff. between Periods - Value All Devices" at bounding box center [802, 344] width 233 height 28
click at [767, 279] on span "On Current Period" at bounding box center [734, 284] width 77 height 13
click at [780, 400] on span "Diff. between Periods - Value" at bounding box center [776, 397] width 148 height 14
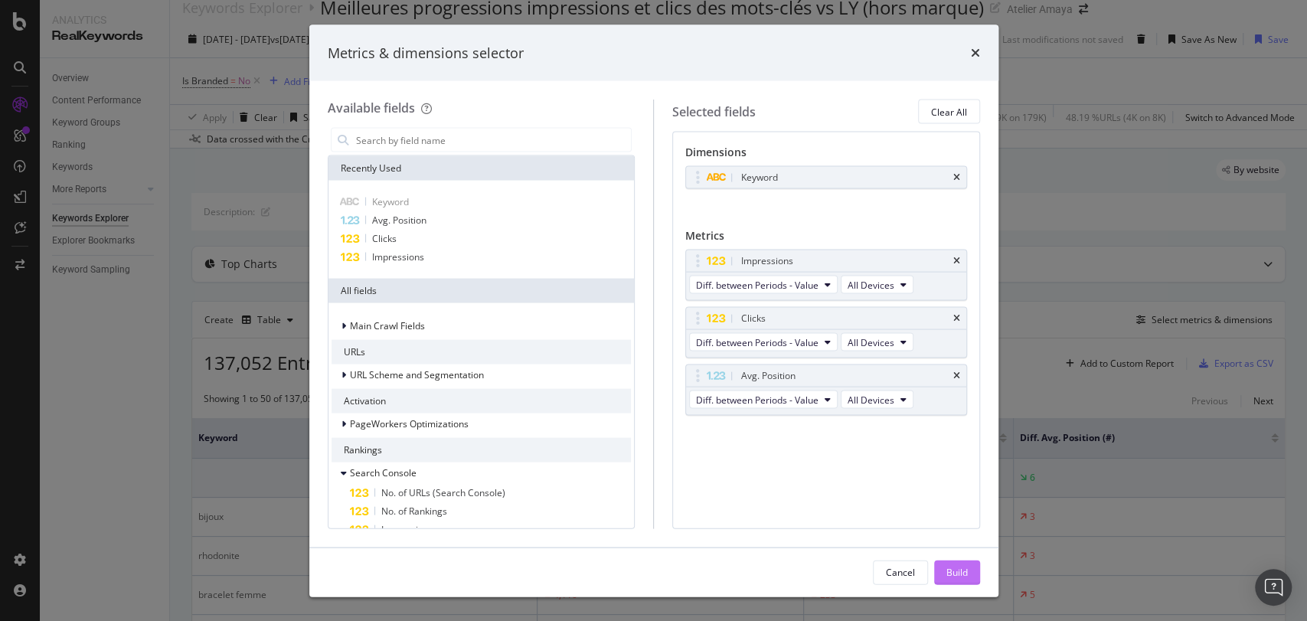
click at [951, 567] on div "Build" at bounding box center [956, 571] width 21 height 13
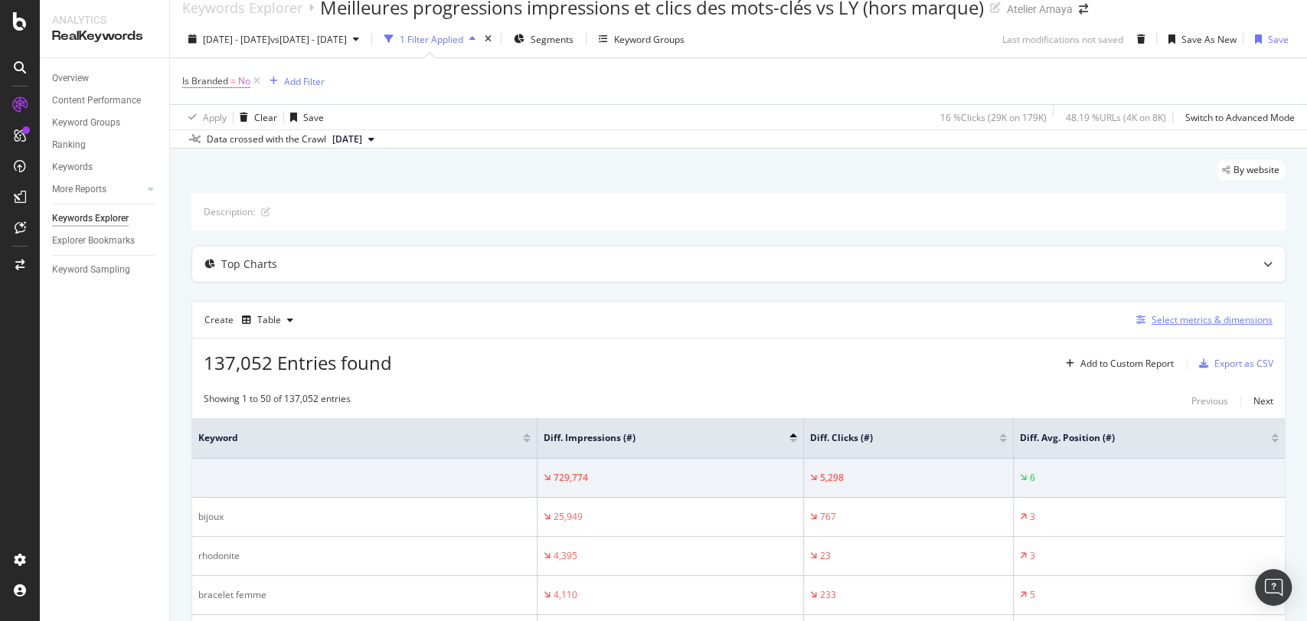
click at [1184, 318] on div "Select metrics & dimensions" at bounding box center [1211, 319] width 121 height 13
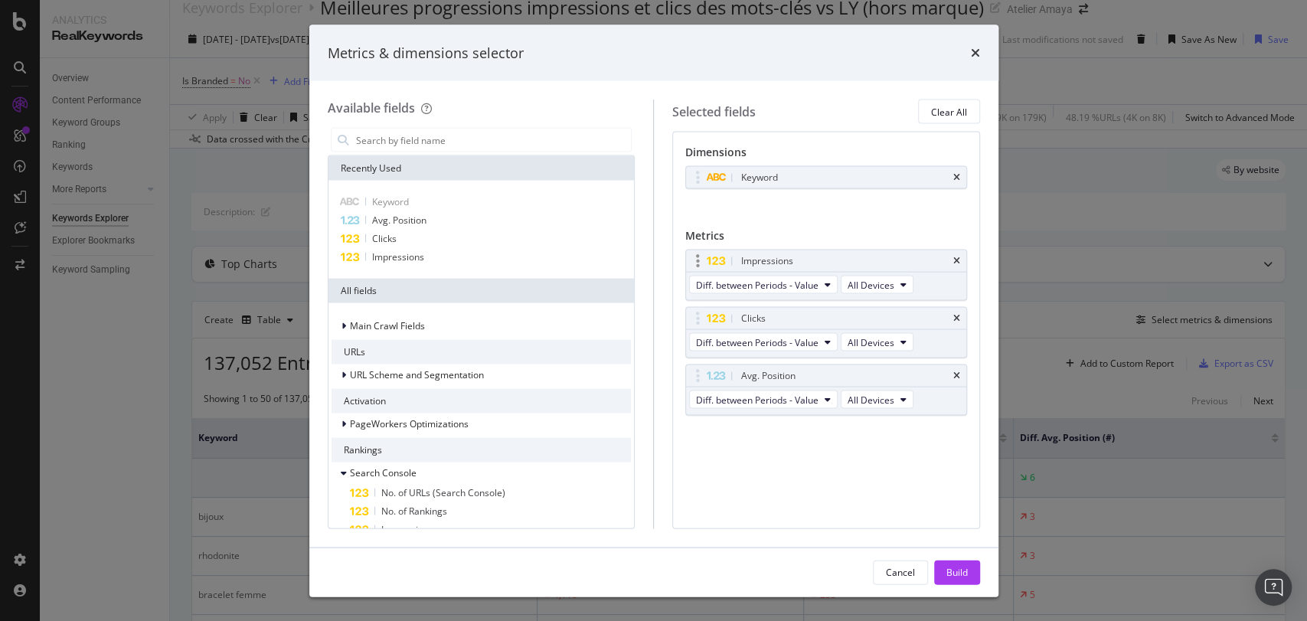
click at [796, 273] on div "Diff. between Periods - Value All Devices" at bounding box center [802, 287] width 233 height 28
click at [792, 286] on span "Diff. between Periods - Value" at bounding box center [757, 284] width 122 height 13
click at [779, 309] on span "On Current Period" at bounding box center [776, 312] width 148 height 14
click at [786, 342] on span "Diff. between Periods - Value" at bounding box center [757, 341] width 122 height 13
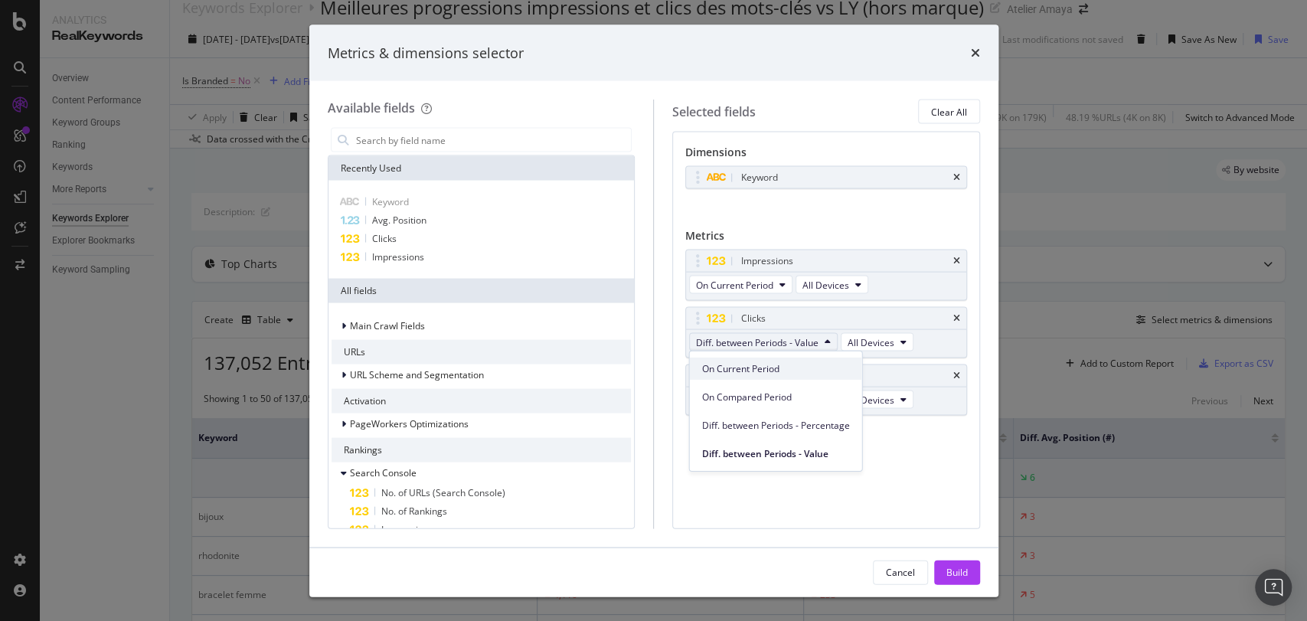
click at [767, 375] on div "On Current Period" at bounding box center [776, 368] width 172 height 22
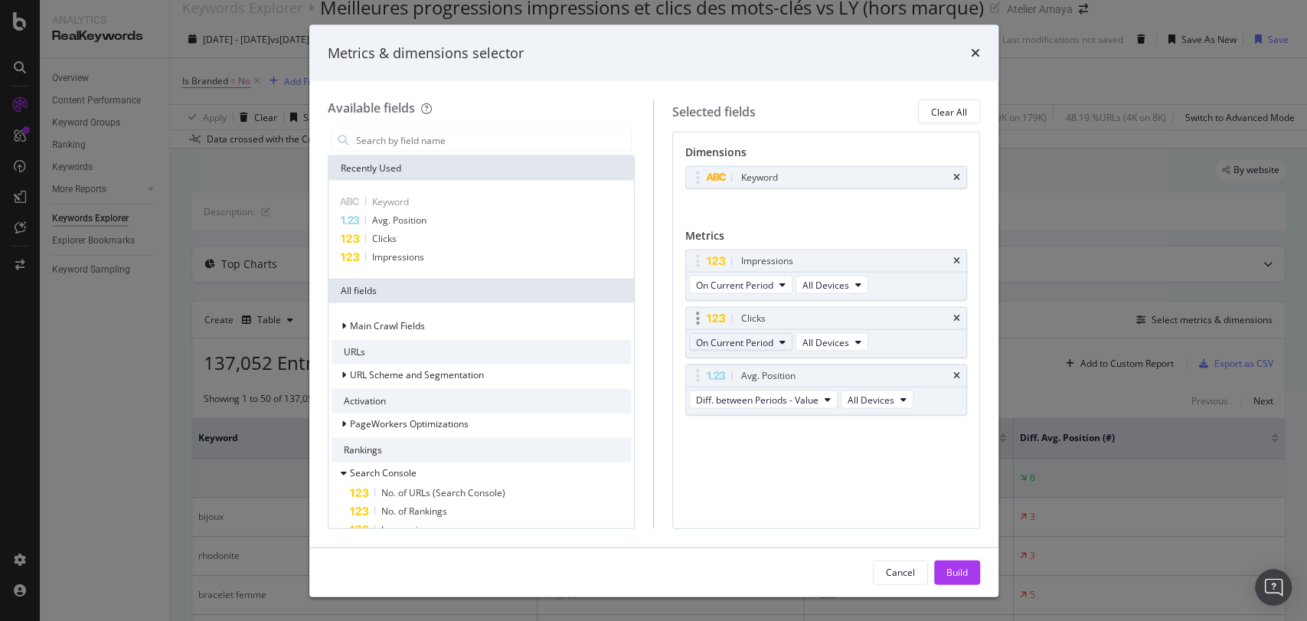
click at [774, 343] on button "On Current Period" at bounding box center [740, 342] width 103 height 18
click at [948, 473] on div "Dimensions Keyword You can use this field as a dimension Metrics Impressions On…" at bounding box center [826, 330] width 308 height 397
click at [966, 563] on div "Build" at bounding box center [956, 571] width 21 height 23
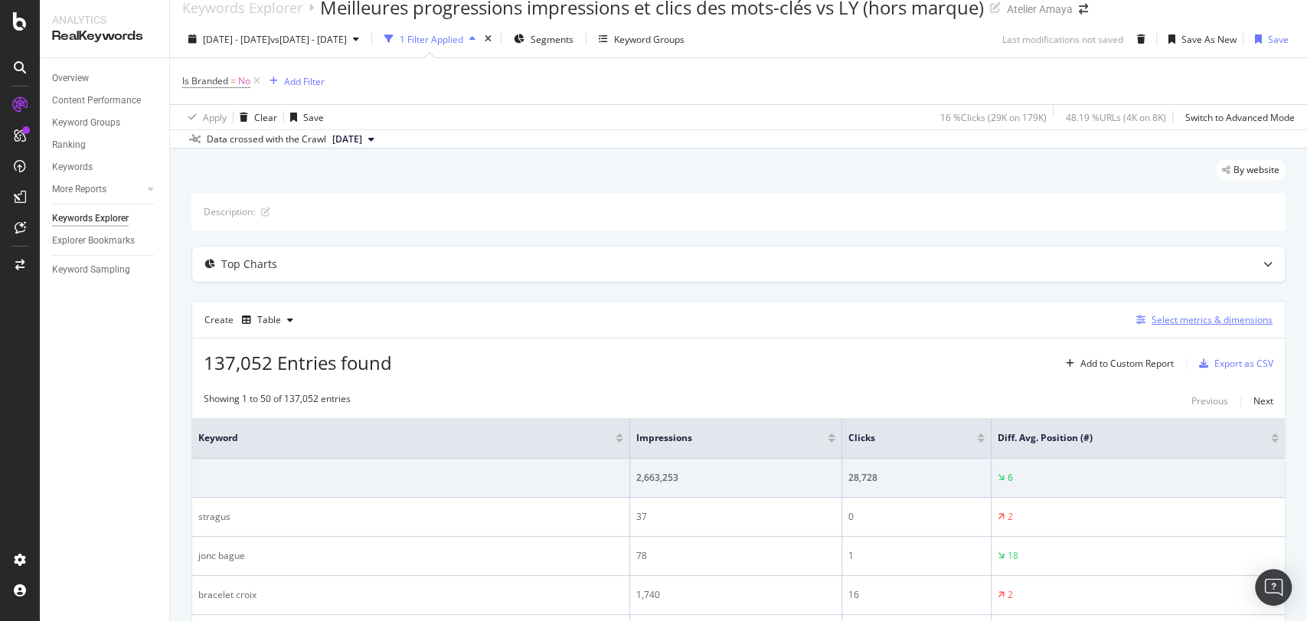
click at [1180, 322] on div "Select metrics & dimensions" at bounding box center [1211, 319] width 121 height 13
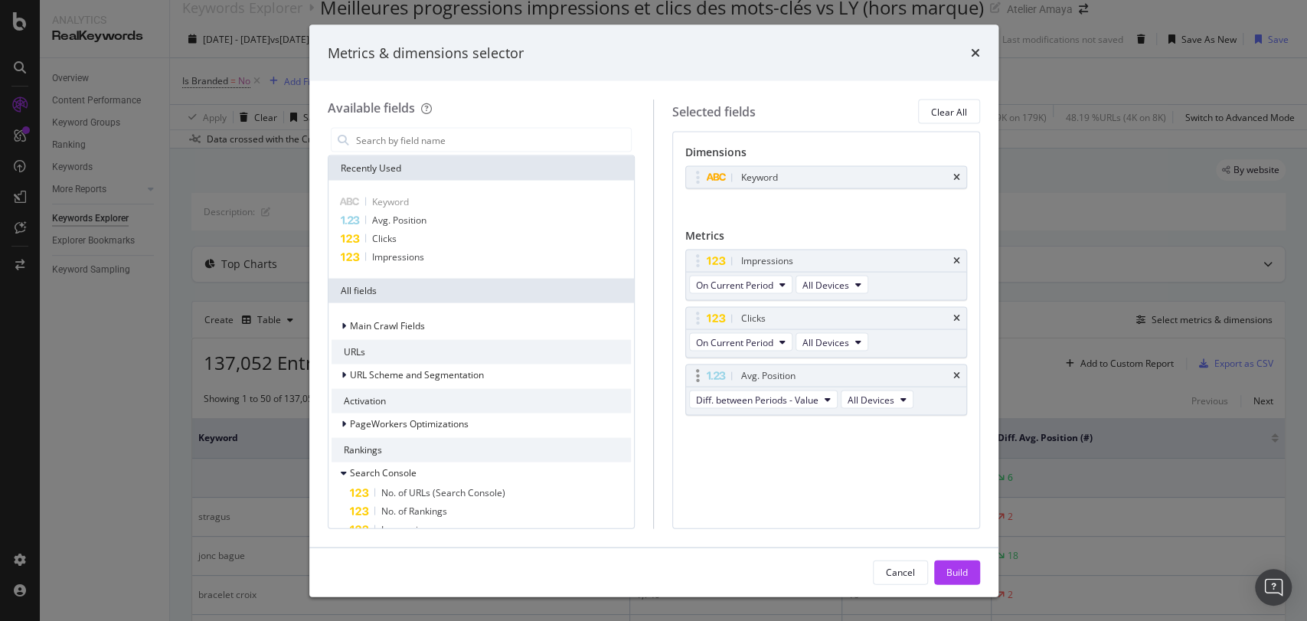
click at [802, 387] on div "Diff. between Periods - Value All Devices" at bounding box center [802, 401] width 233 height 28
click at [751, 343] on span "On Current Period" at bounding box center [734, 341] width 77 height 13
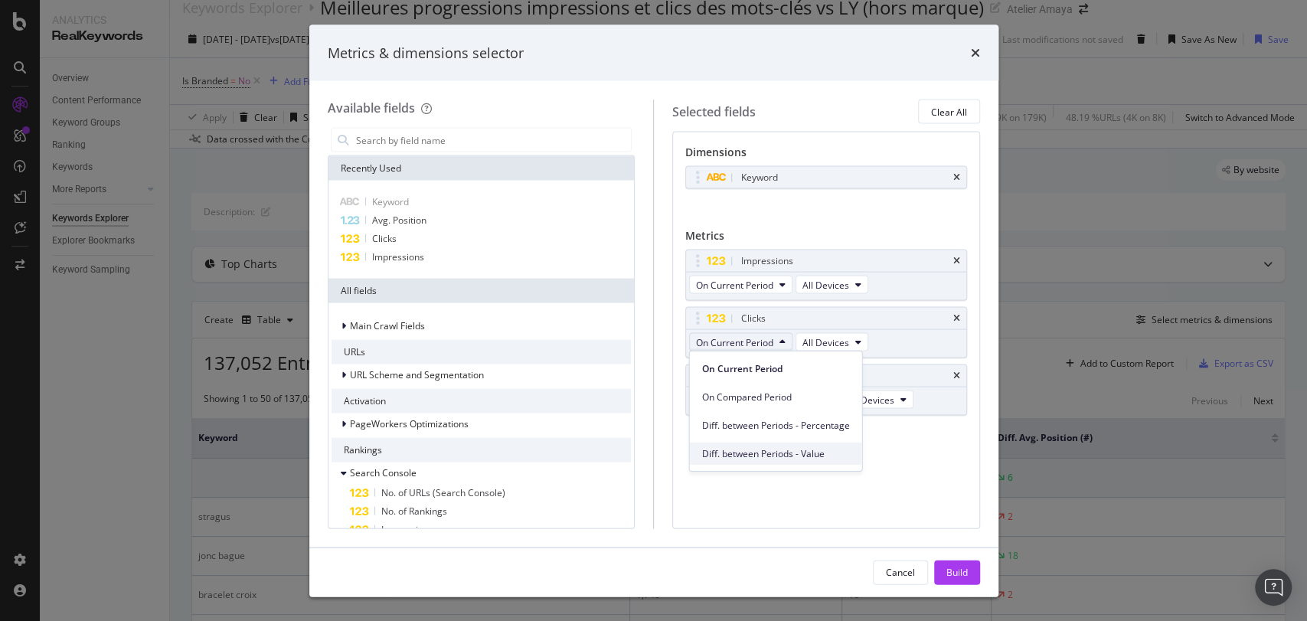
click at [757, 449] on span "Diff. between Periods - Value" at bounding box center [776, 453] width 148 height 14
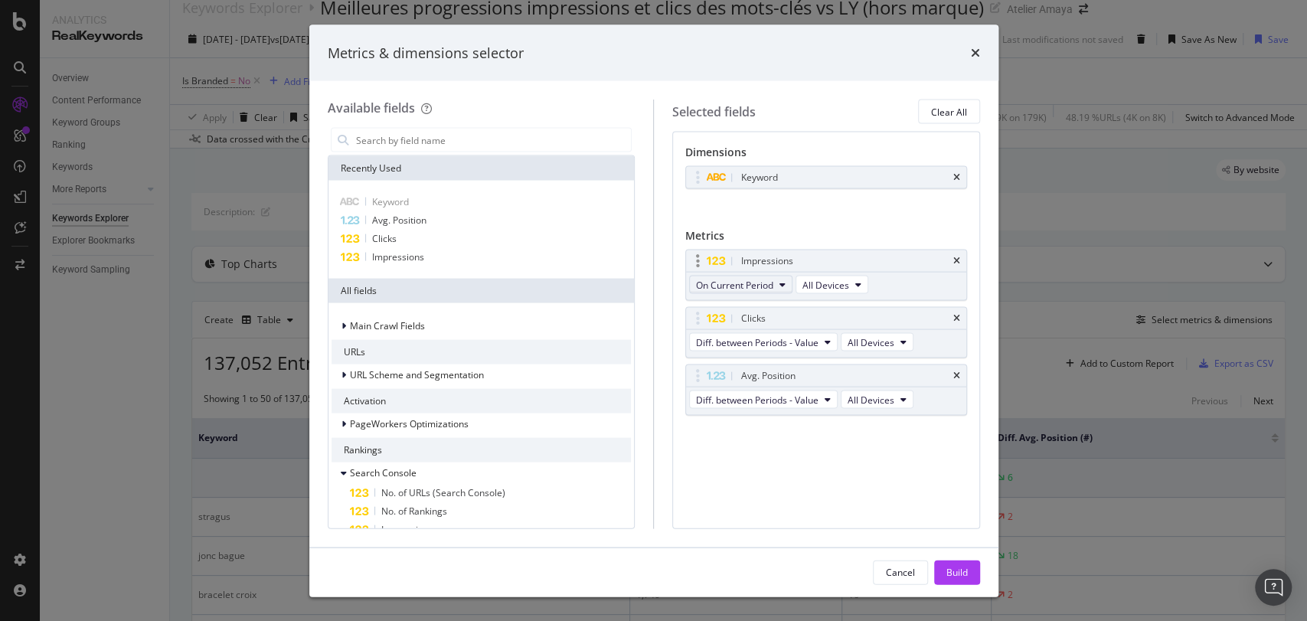
click at [762, 288] on span "On Current Period" at bounding box center [734, 284] width 77 height 13
click at [771, 399] on span "Diff. between Periods - Value" at bounding box center [776, 397] width 148 height 14
click at [958, 571] on div "Build" at bounding box center [956, 571] width 21 height 13
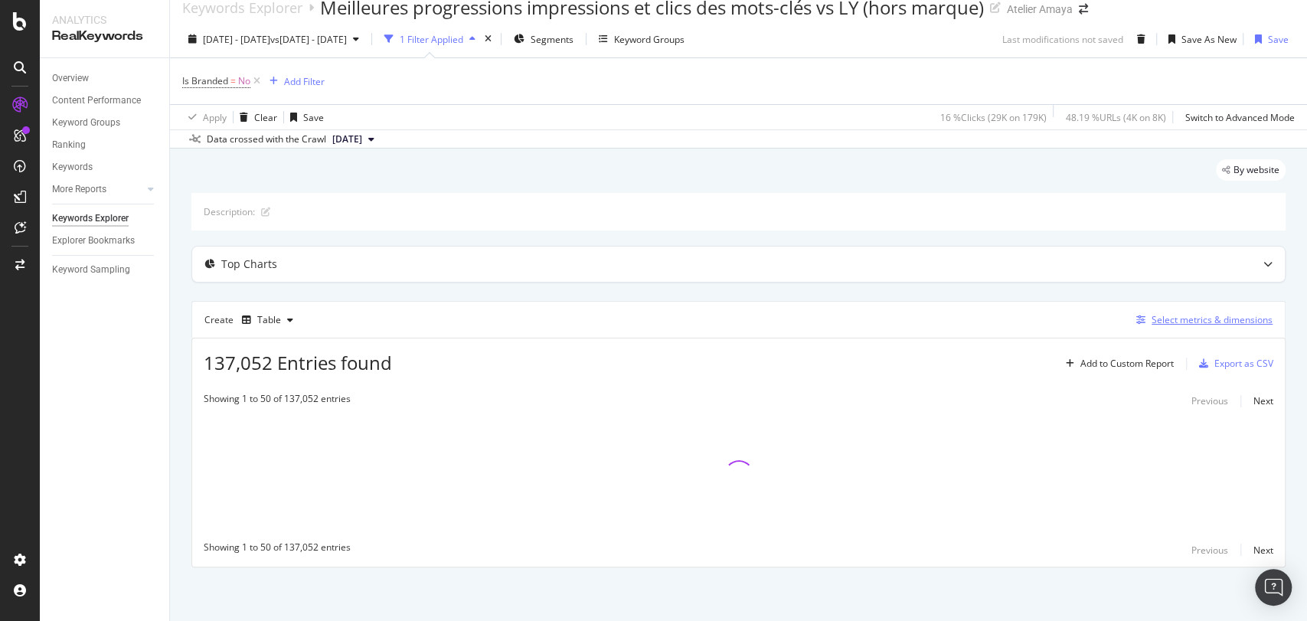
click at [1190, 320] on div "Select metrics & dimensions" at bounding box center [1211, 319] width 121 height 13
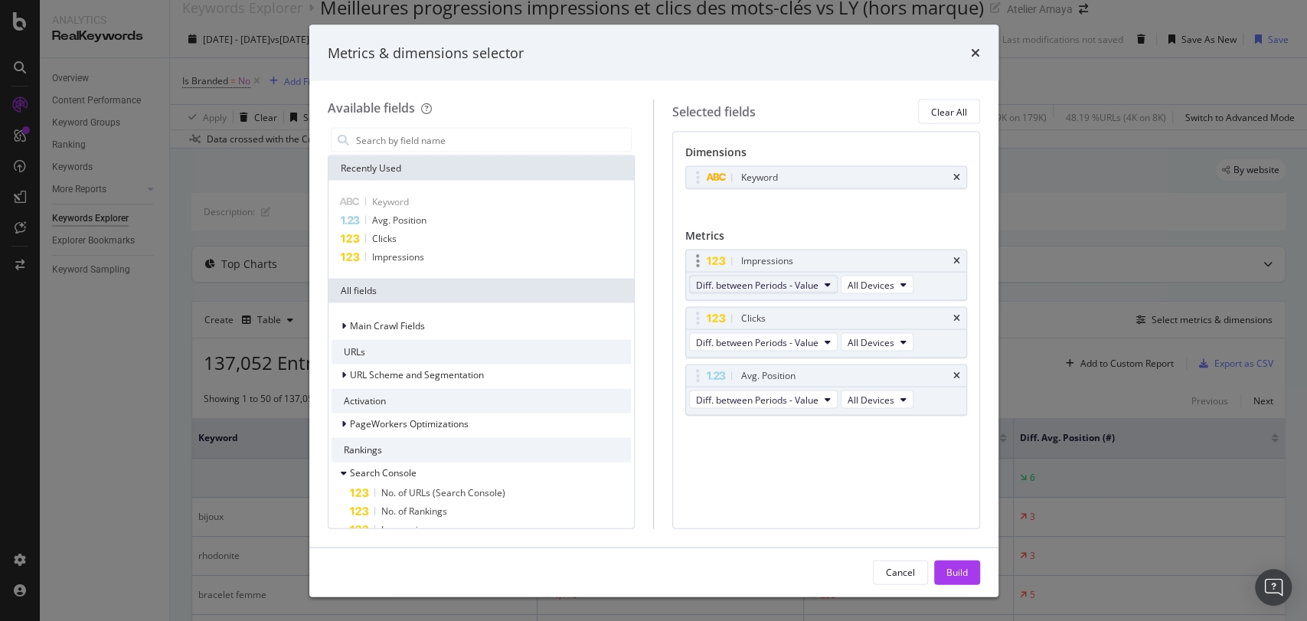
click at [808, 279] on span "Diff. between Periods - Value" at bounding box center [757, 284] width 122 height 13
click at [781, 315] on span "On Current Period" at bounding box center [776, 312] width 148 height 14
click at [782, 343] on span "Diff. between Periods - Value" at bounding box center [757, 341] width 122 height 13
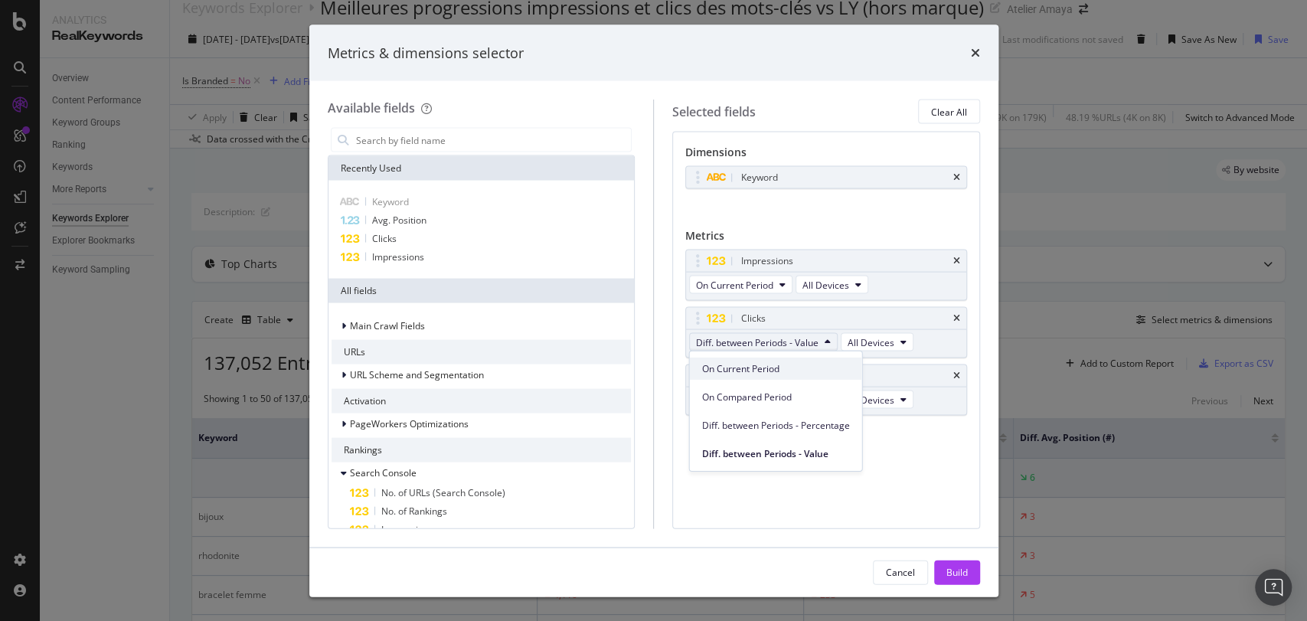
click at [779, 364] on span "On Current Period" at bounding box center [776, 368] width 148 height 14
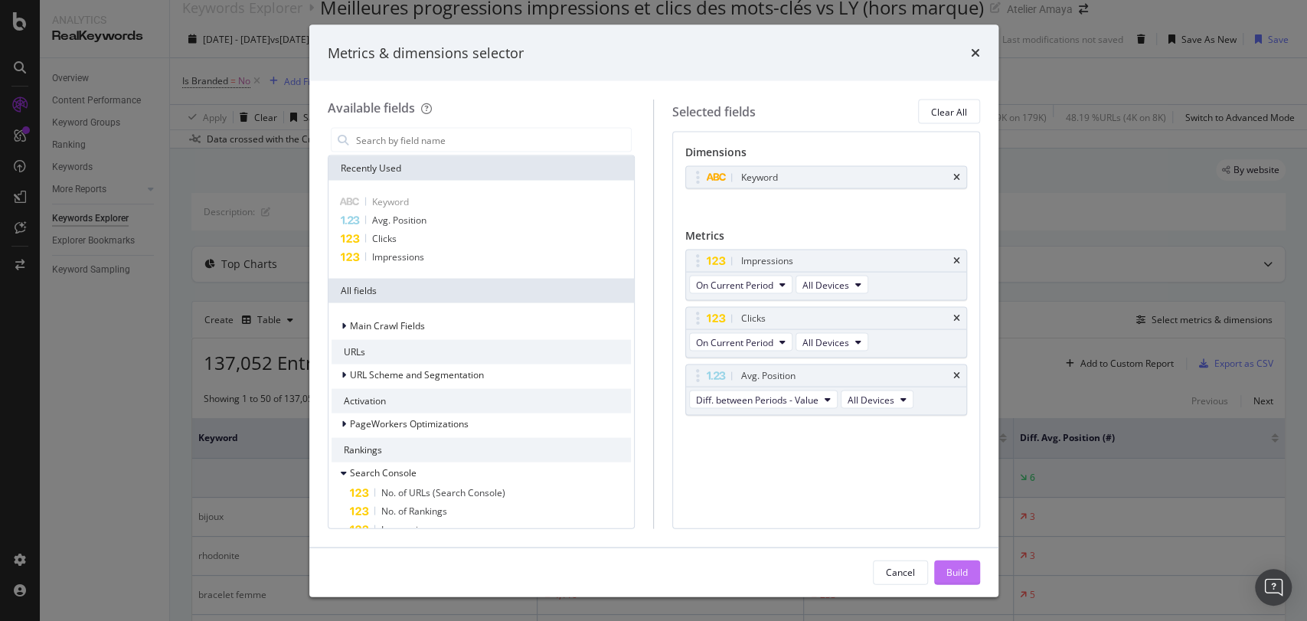
click at [942, 566] on button "Build" at bounding box center [957, 572] width 46 height 24
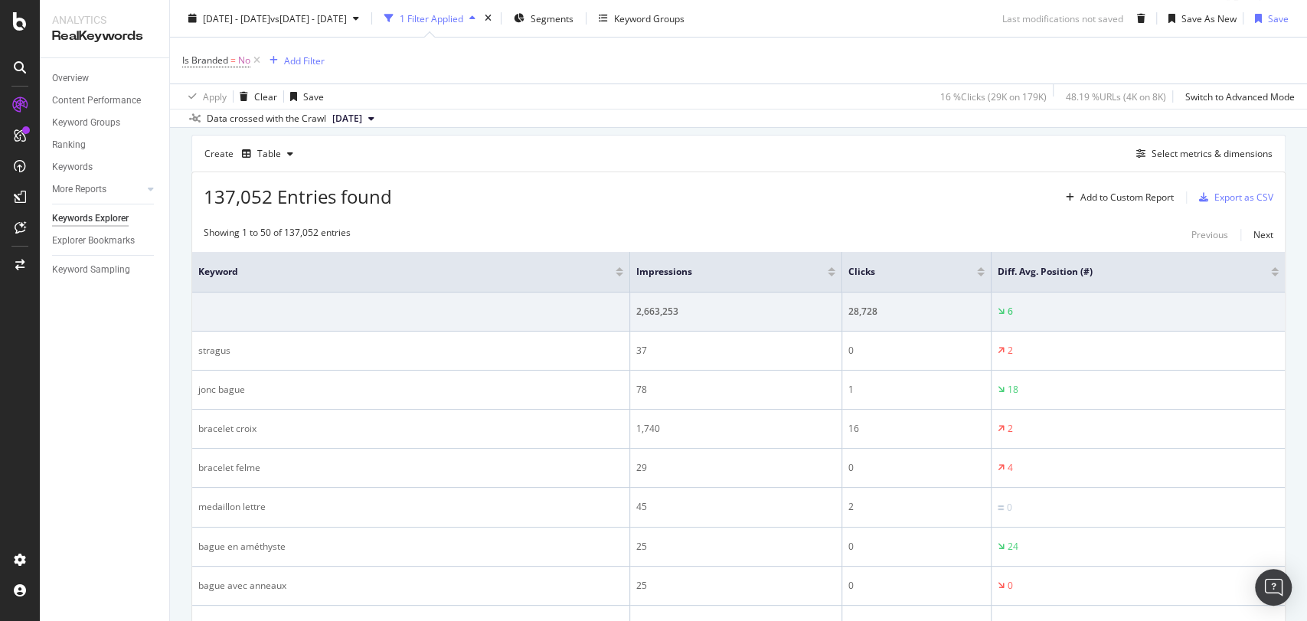
scroll to position [185, 0]
click at [828, 272] on div at bounding box center [832, 273] width 8 height 4
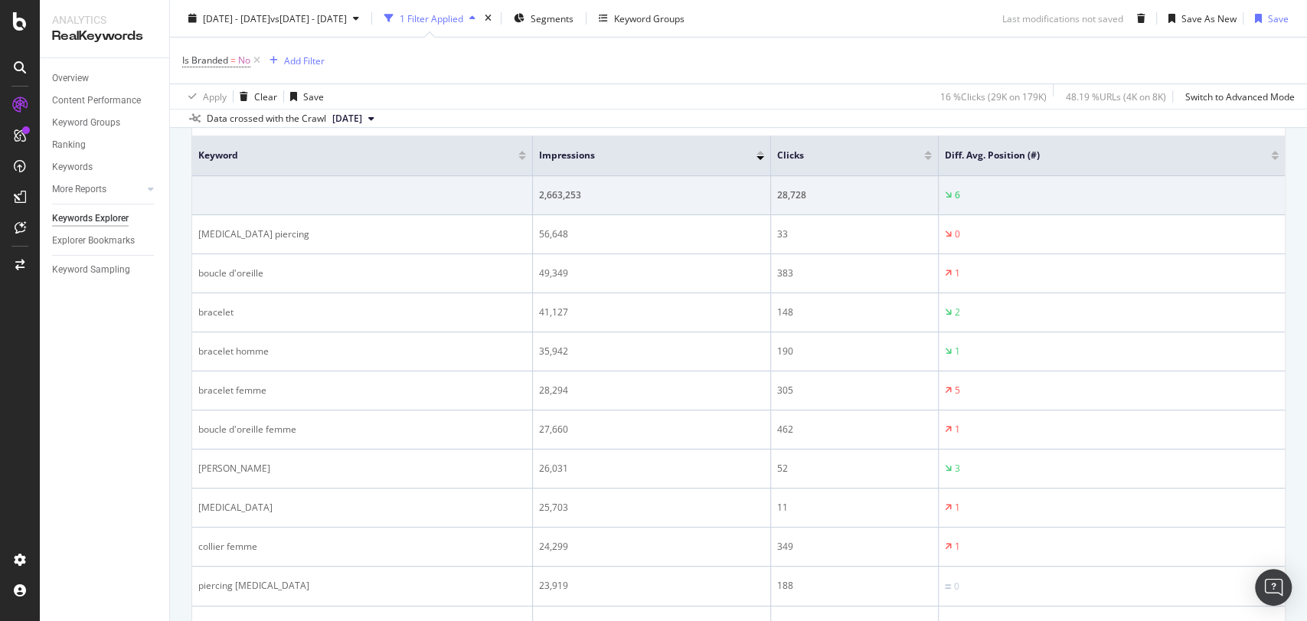
scroll to position [288, 0]
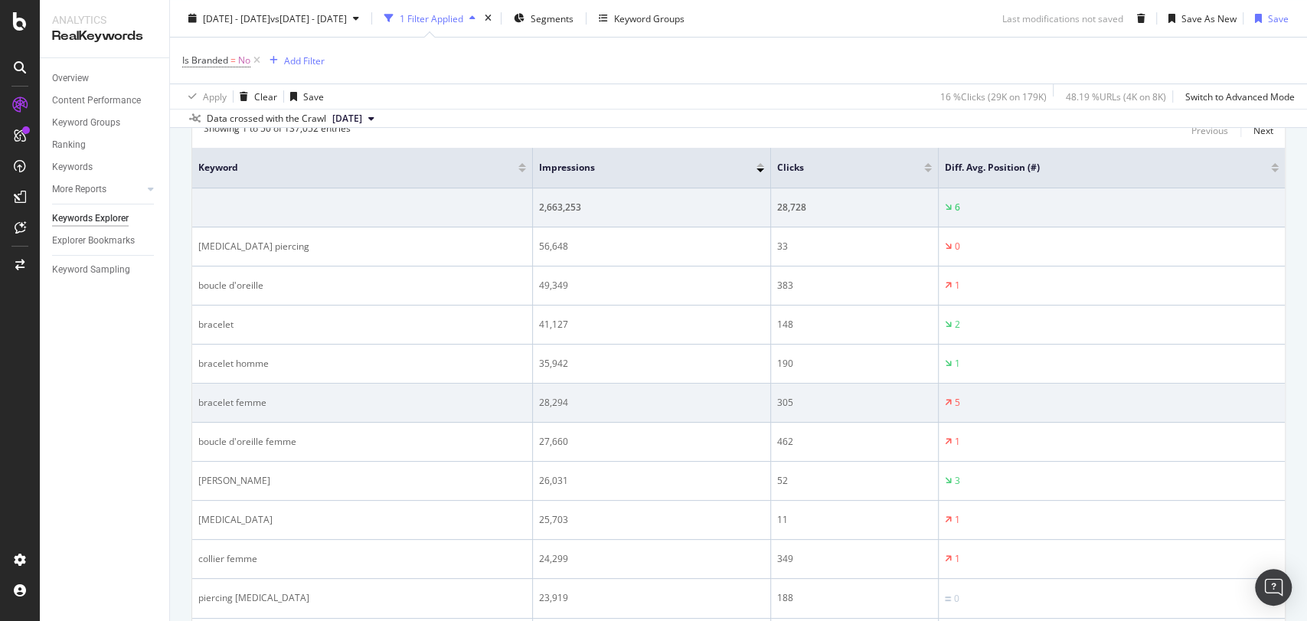
click at [222, 400] on div "bracelet femme" at bounding box center [362, 403] width 328 height 14
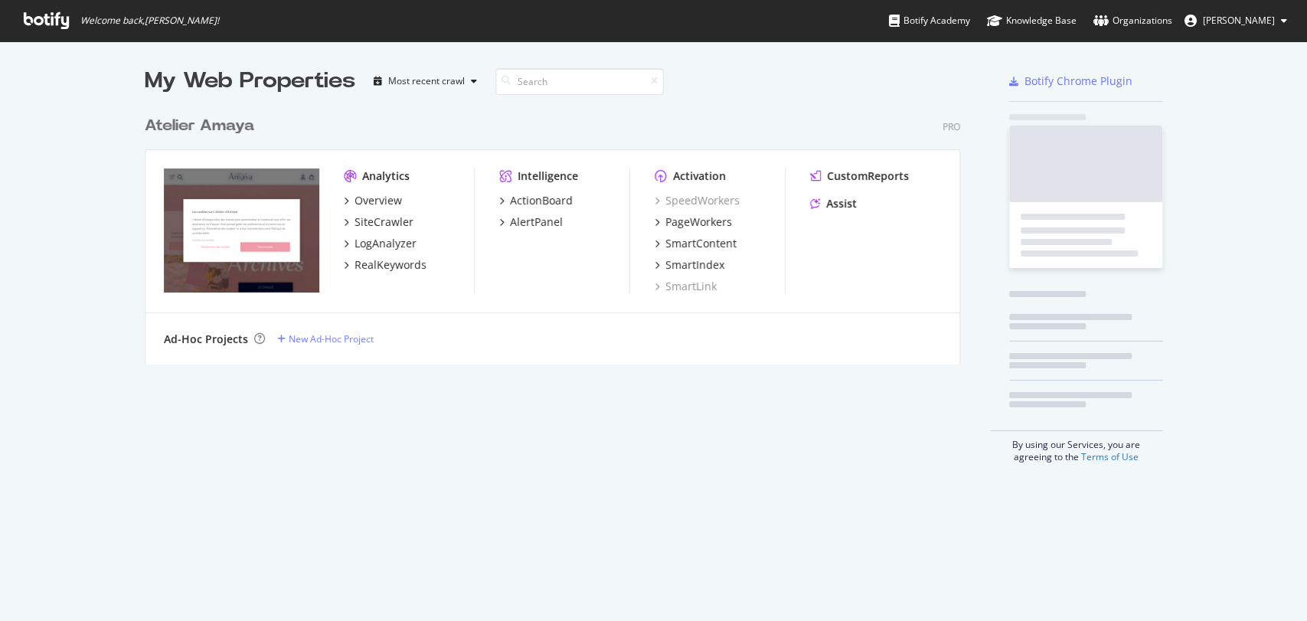
scroll to position [607, 1280]
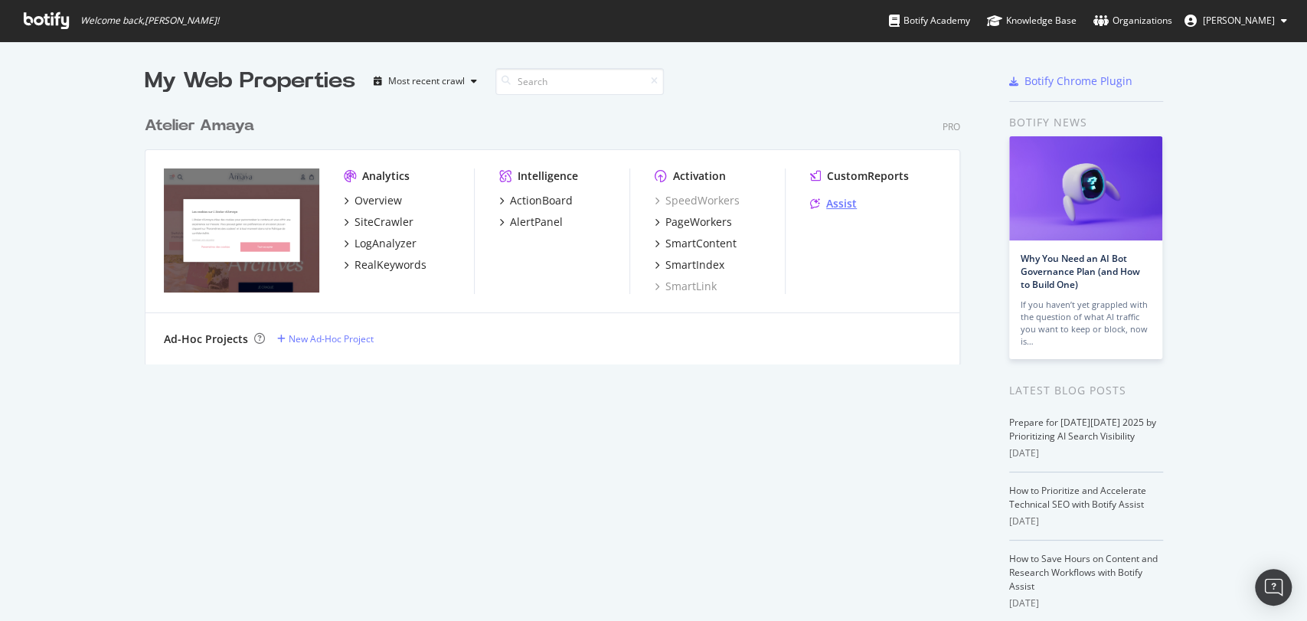
click at [826, 198] on div "Assist" at bounding box center [841, 203] width 31 height 15
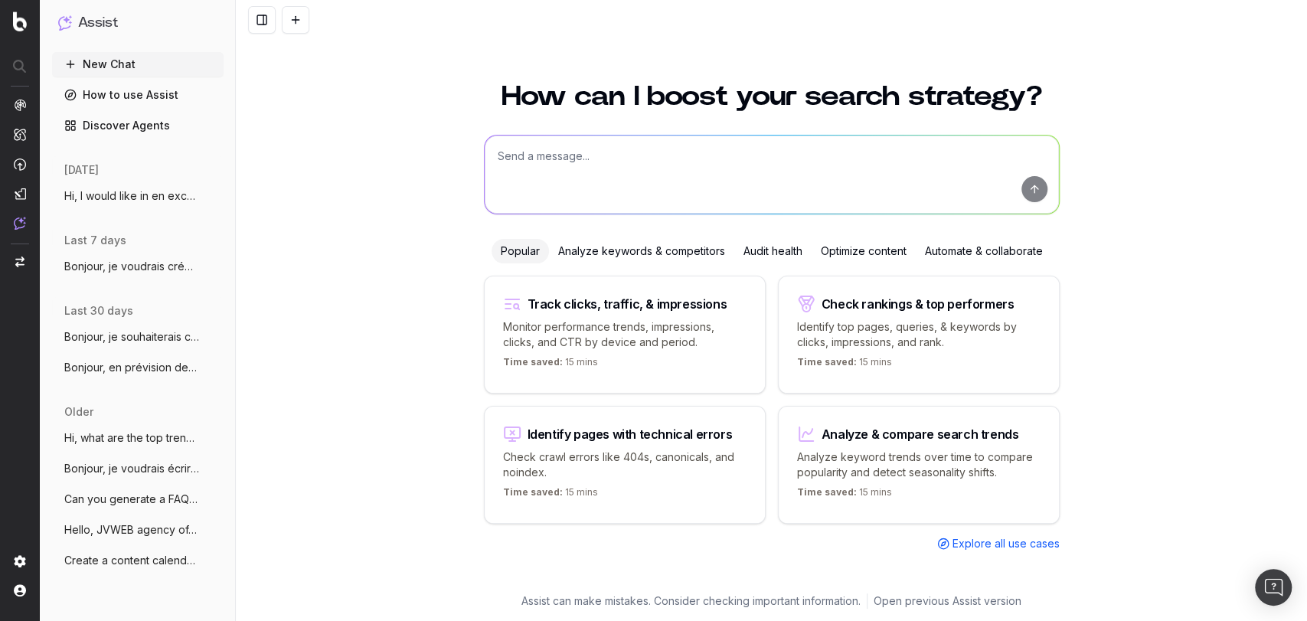
click at [125, 190] on span "Hi, I would like in en excel all the non" at bounding box center [131, 195] width 135 height 15
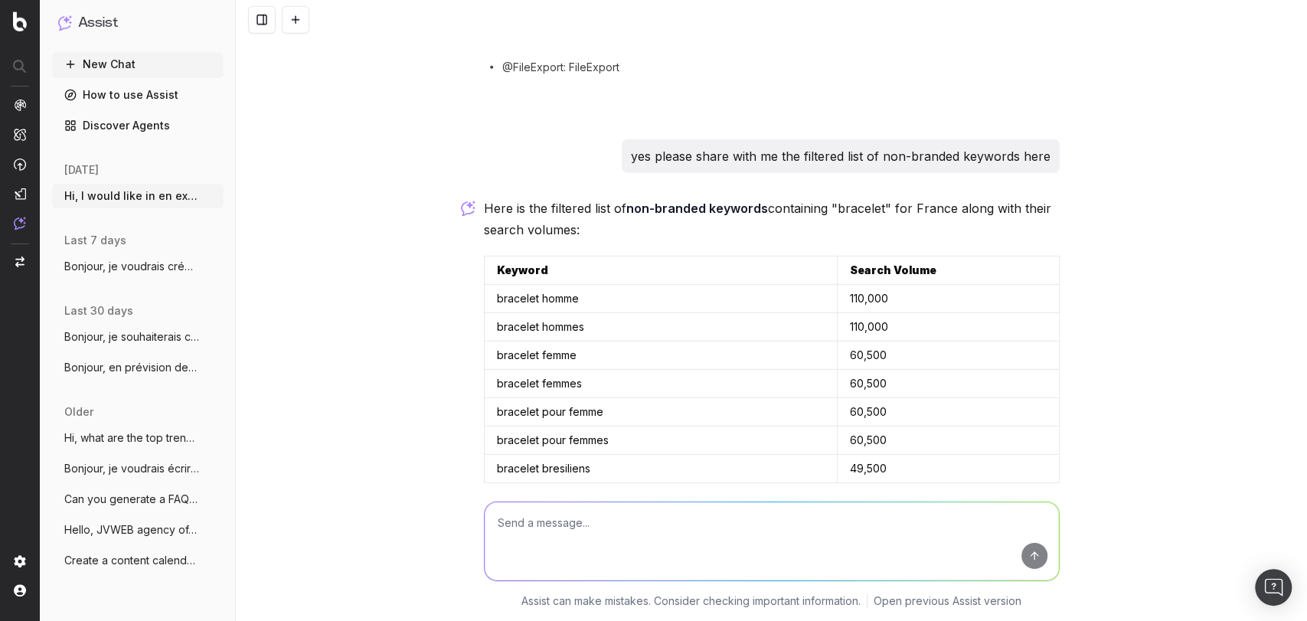
scroll to position [6804, 0]
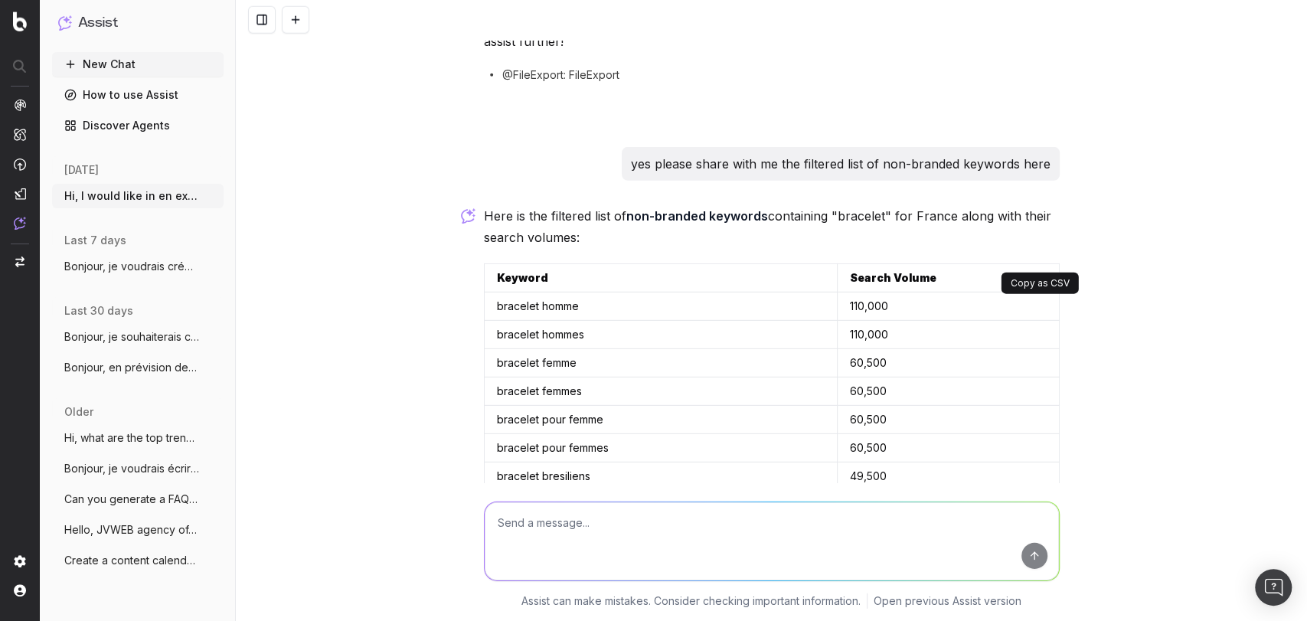
click at [1035, 264] on button at bounding box center [1045, 278] width 28 height 28
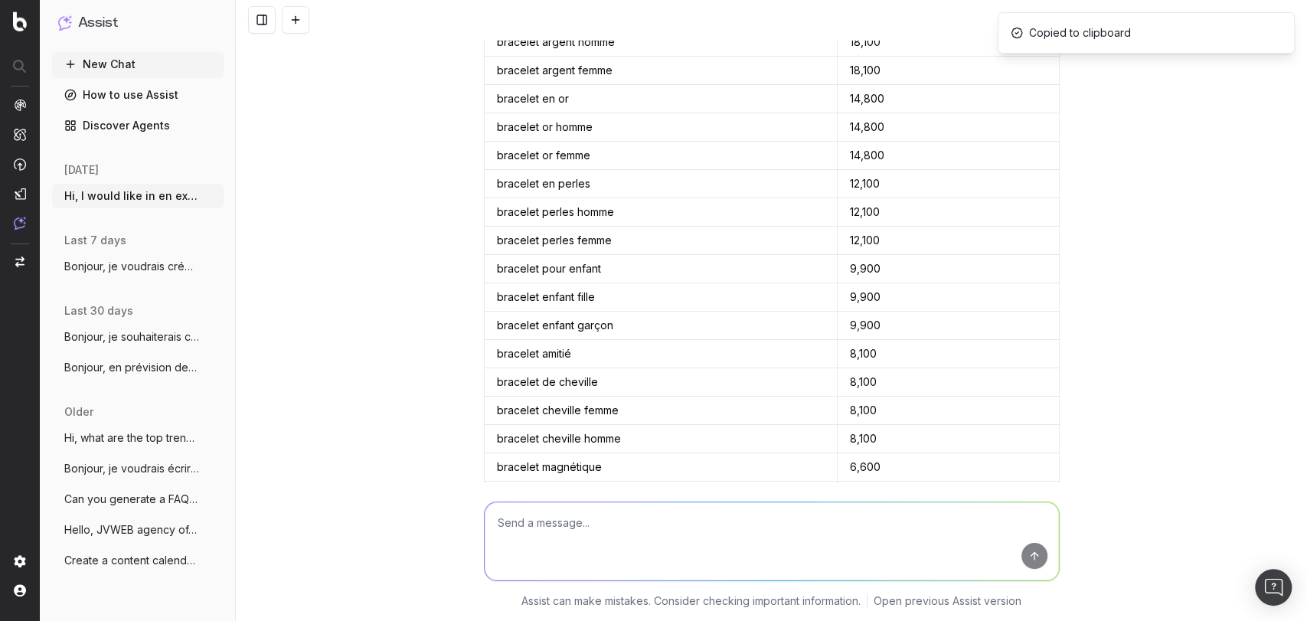
scroll to position [7819, 0]
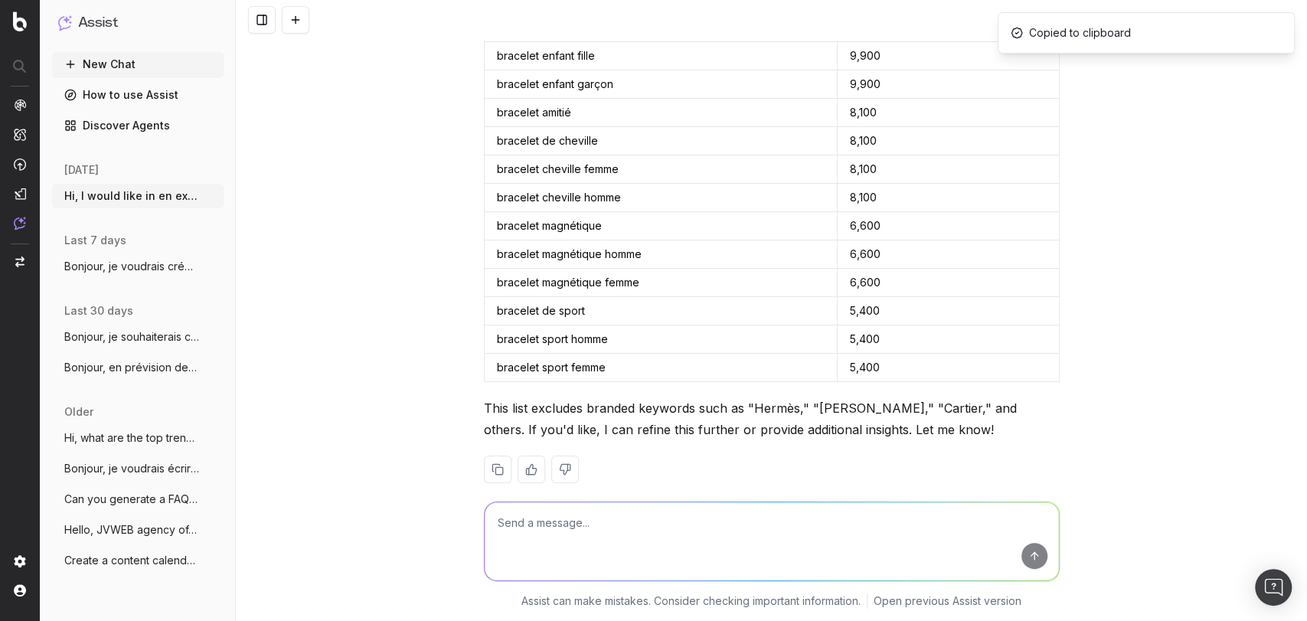
click at [744, 518] on textarea at bounding box center [772, 541] width 574 height 78
type textarea "ok perfect can you do it also for Collier?"
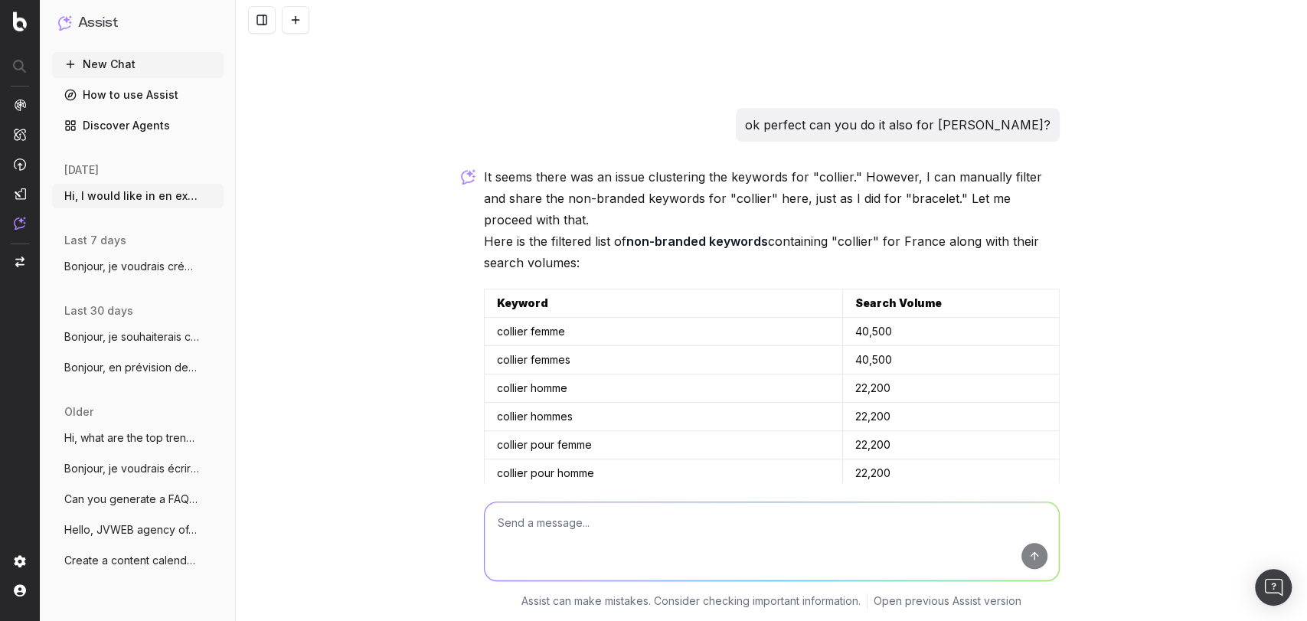
scroll to position [8226, 0]
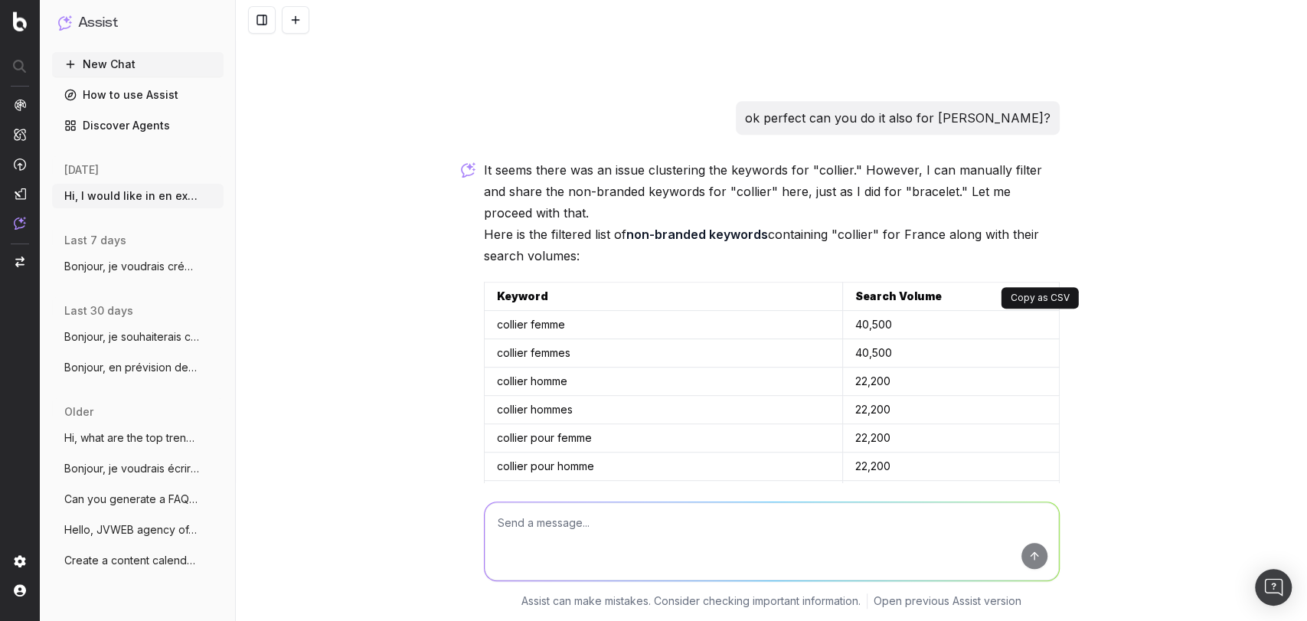
click at [1031, 282] on button at bounding box center [1045, 296] width 28 height 28
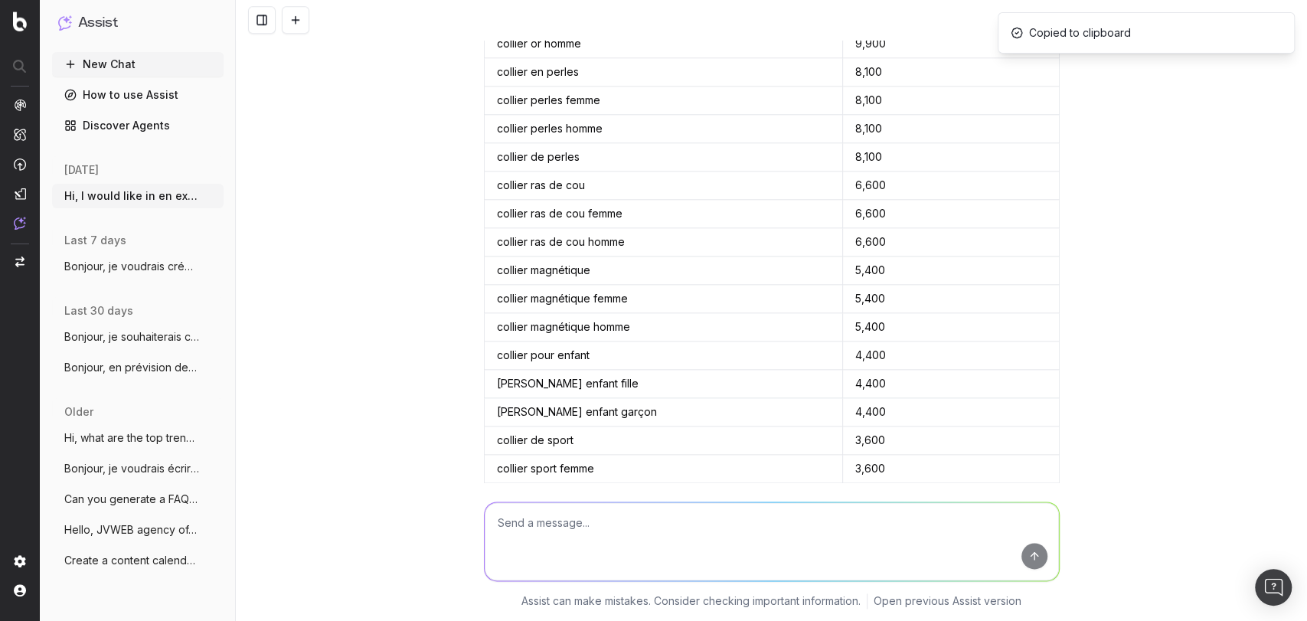
scroll to position [9029, 0]
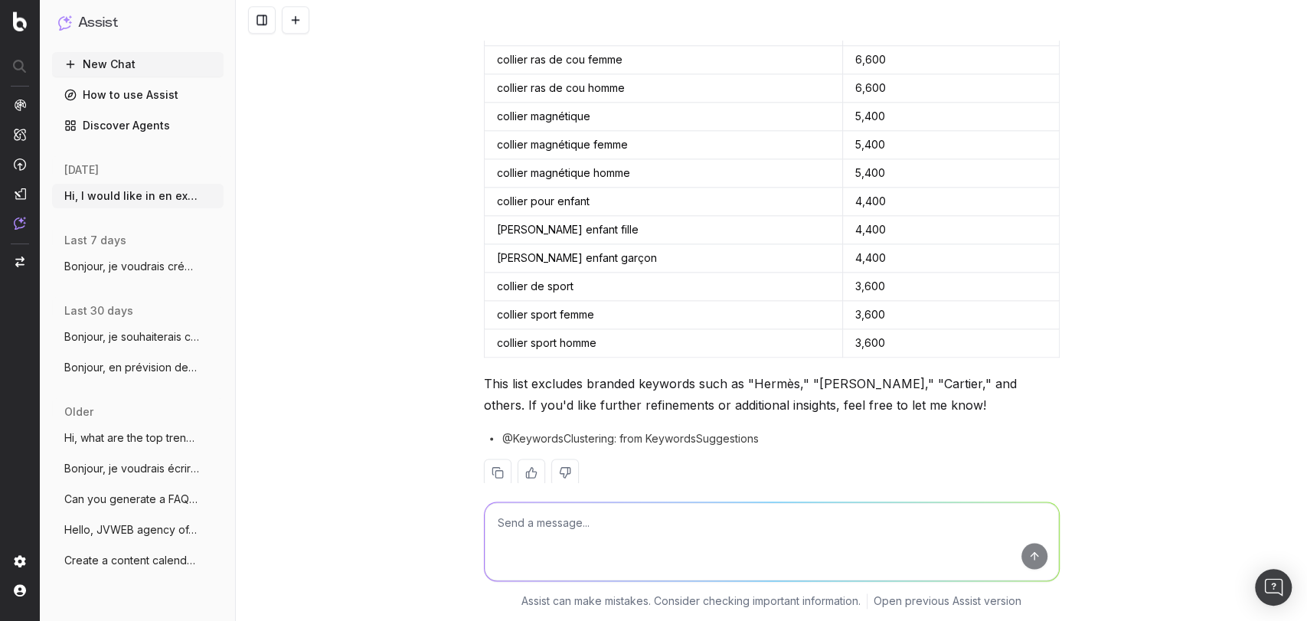
click at [584, 508] on textarea at bounding box center [772, 541] width 574 height 78
type textarea "and for bague?"
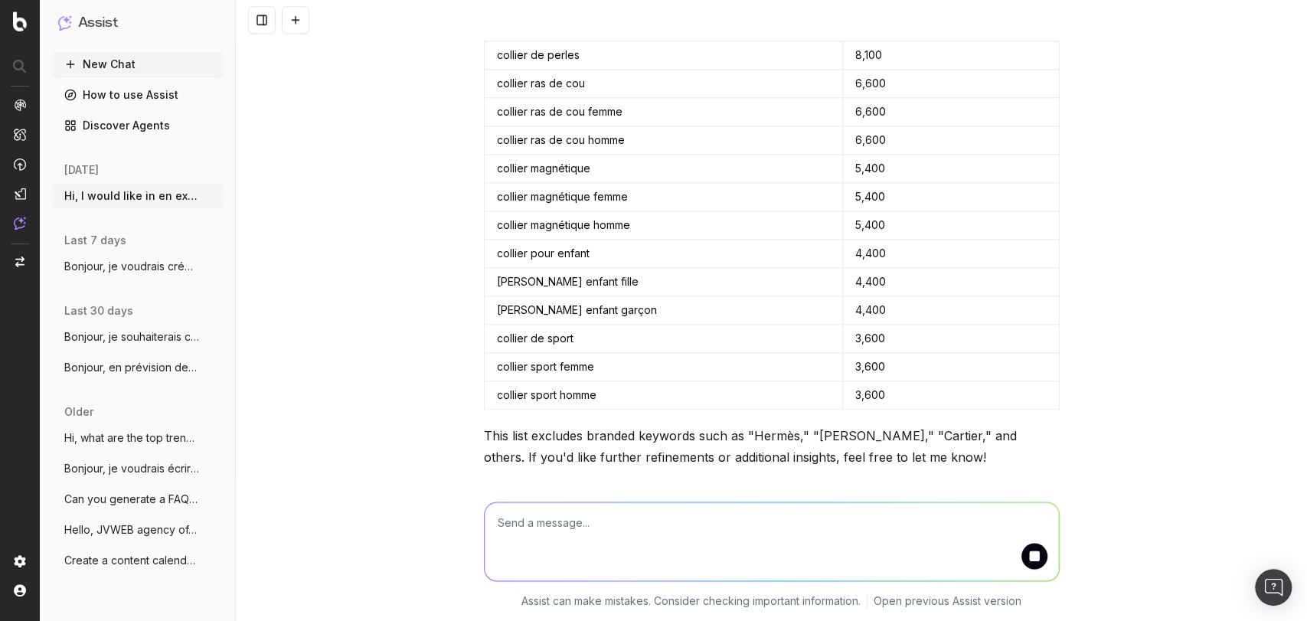
click at [171, 198] on span "Hi, I would like in en excel all the non" at bounding box center [131, 195] width 135 height 15
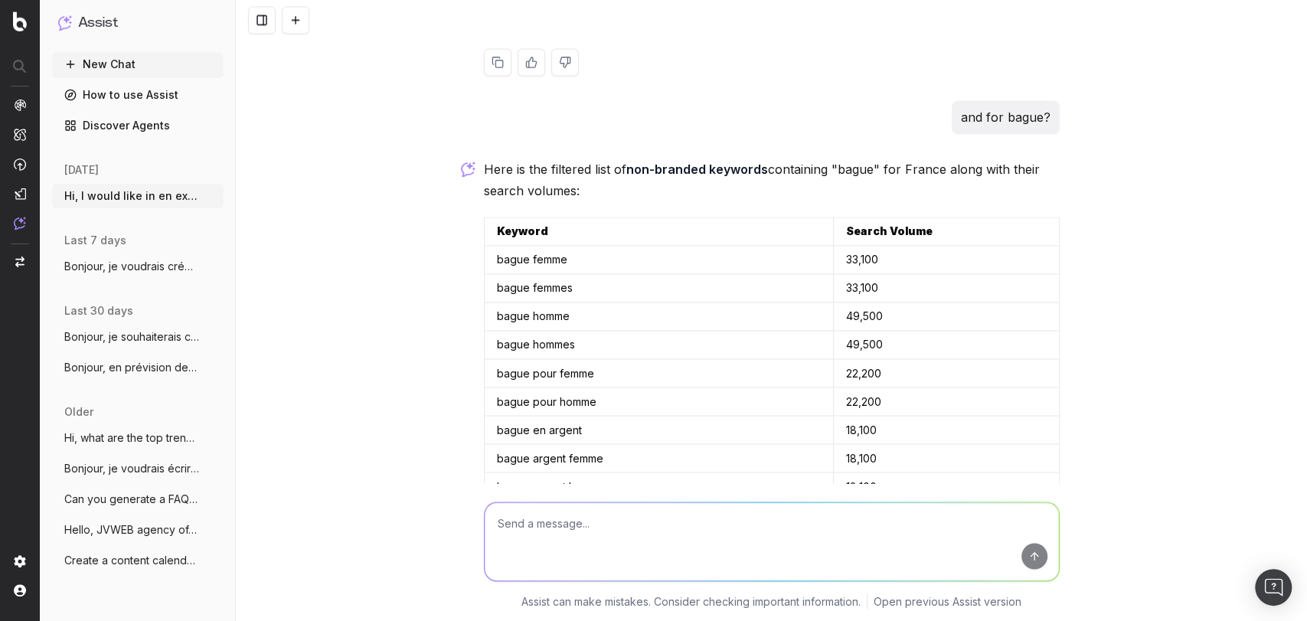
scroll to position [9431, 0]
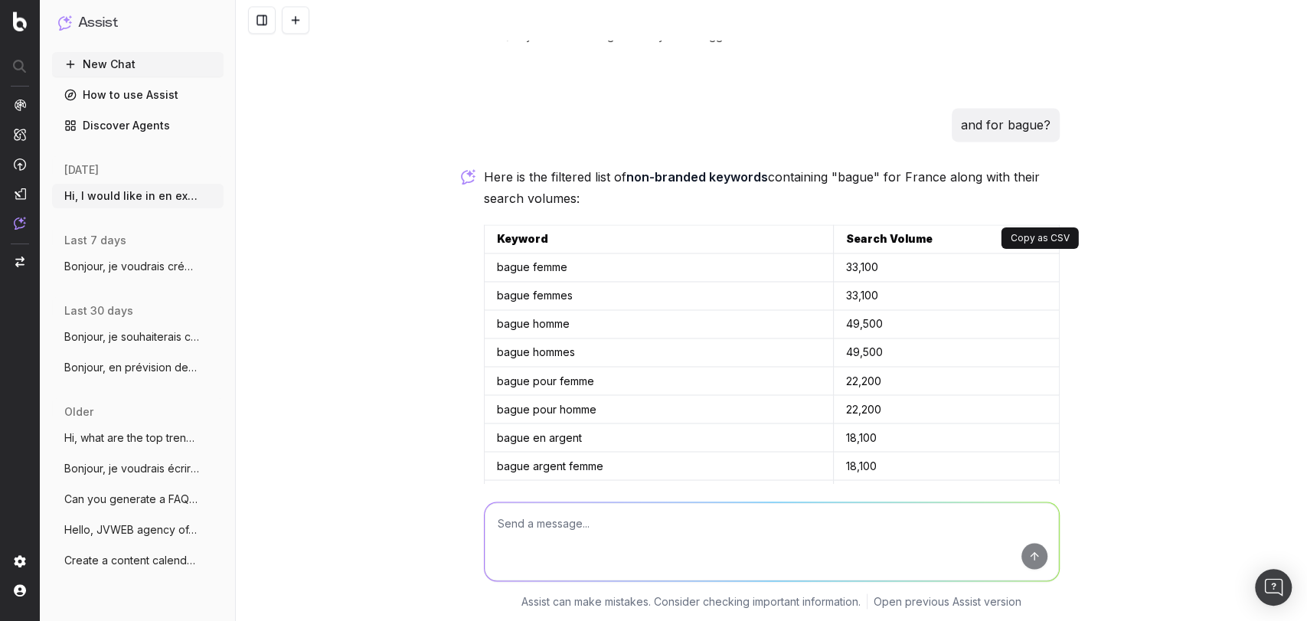
click at [1034, 225] on button at bounding box center [1045, 239] width 28 height 28
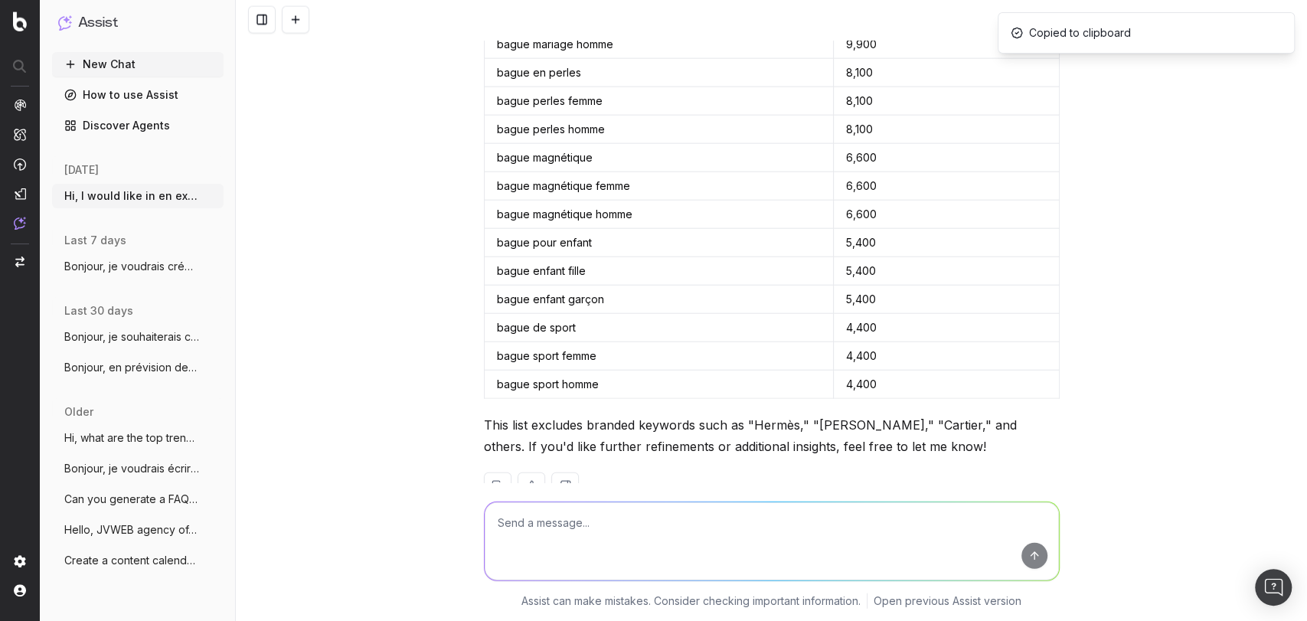
scroll to position [10231, 0]
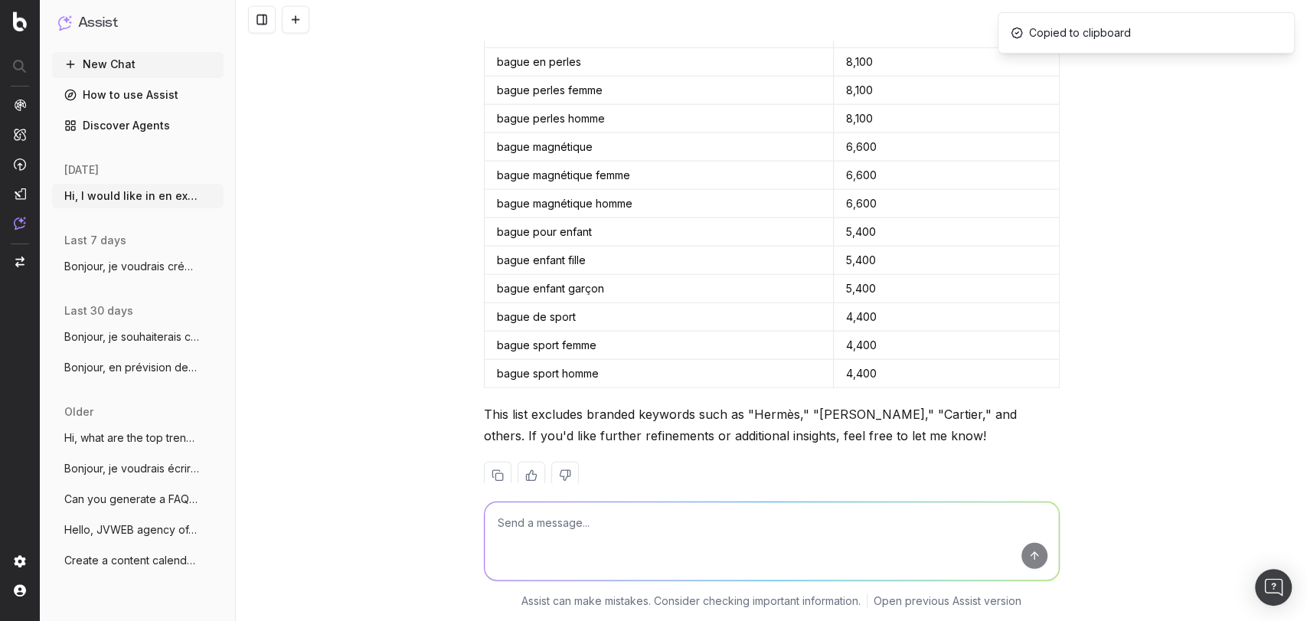
click at [624, 546] on textarea at bounding box center [772, 541] width 574 height 78
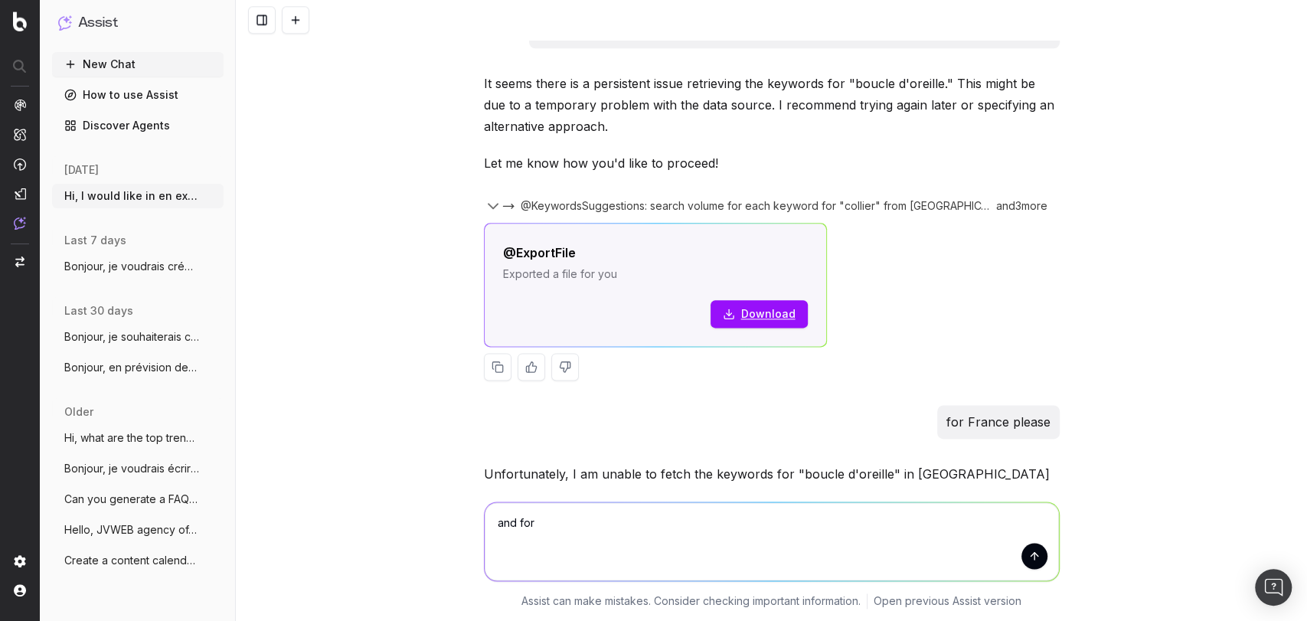
scroll to position [1208, 0]
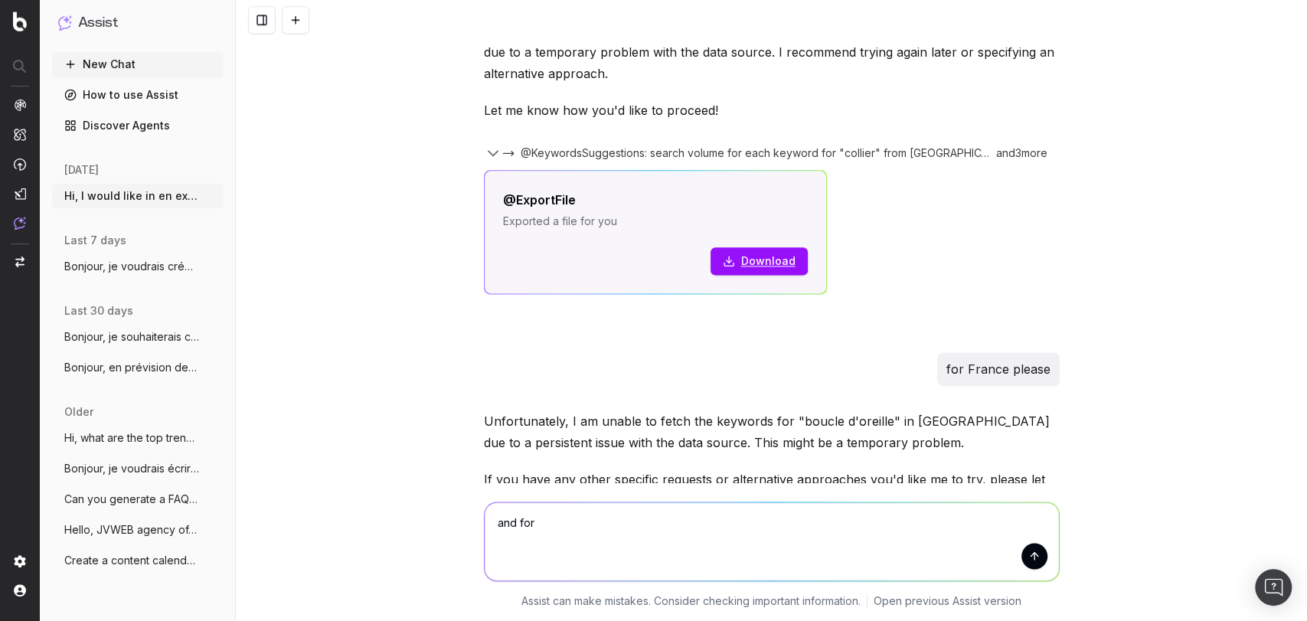
click at [992, 25] on div at bounding box center [771, 20] width 1071 height 40
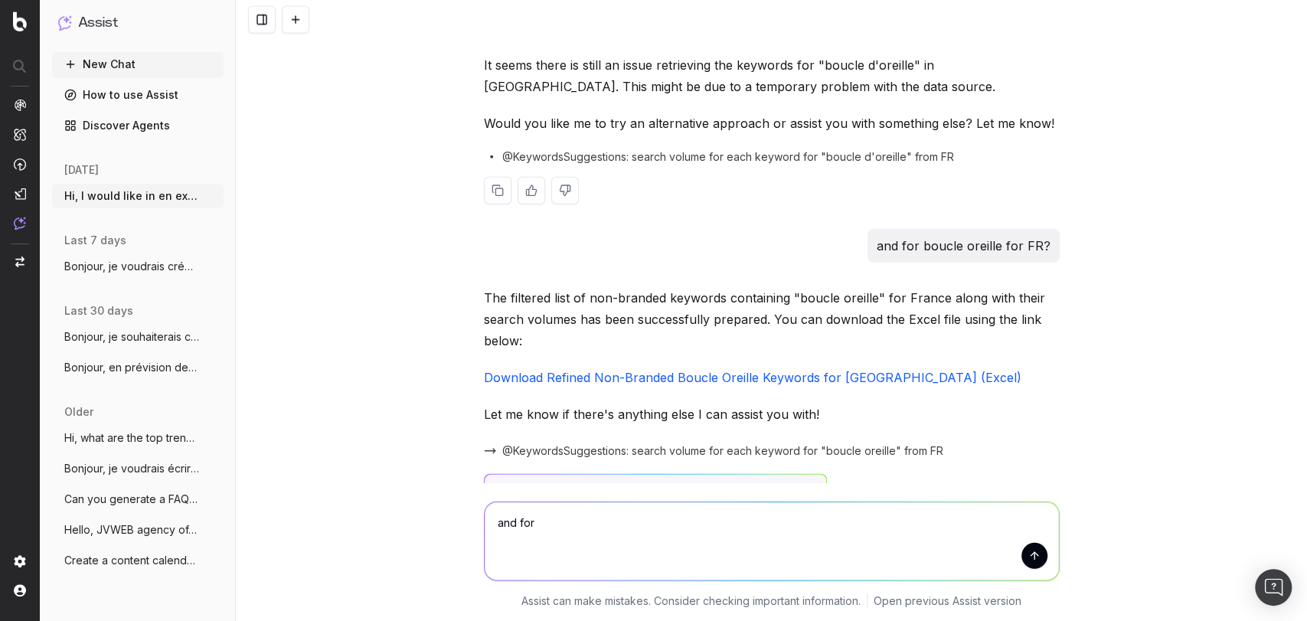
scroll to position [2543, 0]
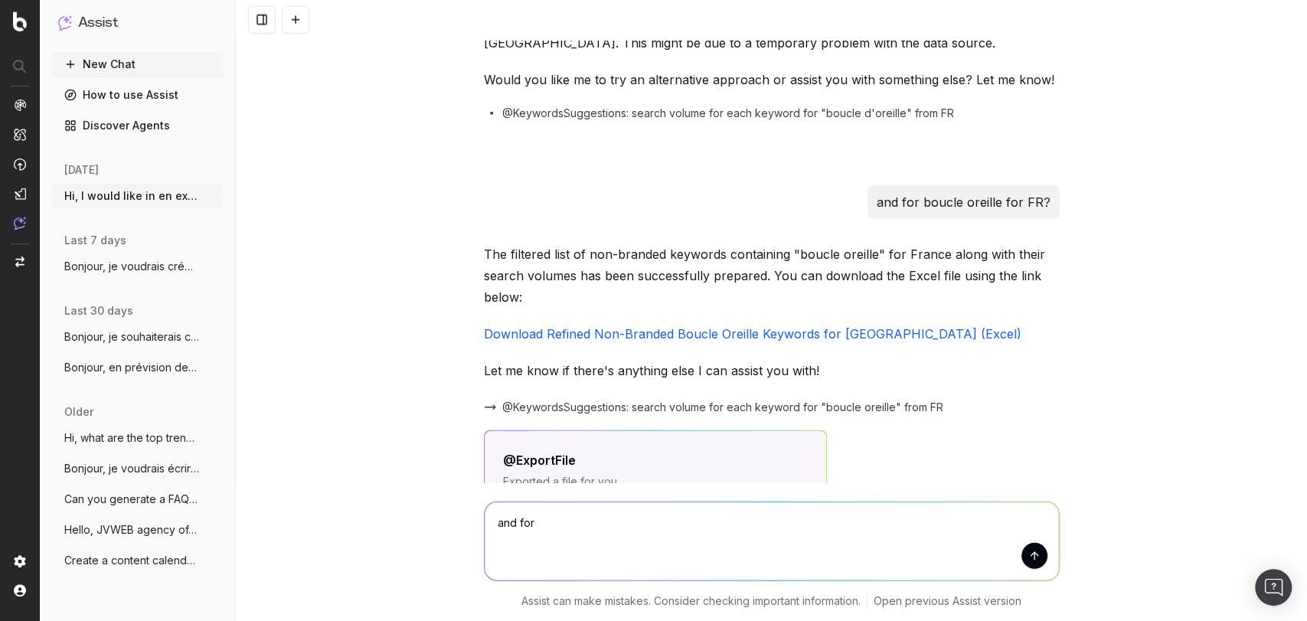
click at [588, 522] on textarea "and for" at bounding box center [772, 541] width 574 height 78
type textarea "and for boucle oreille?"
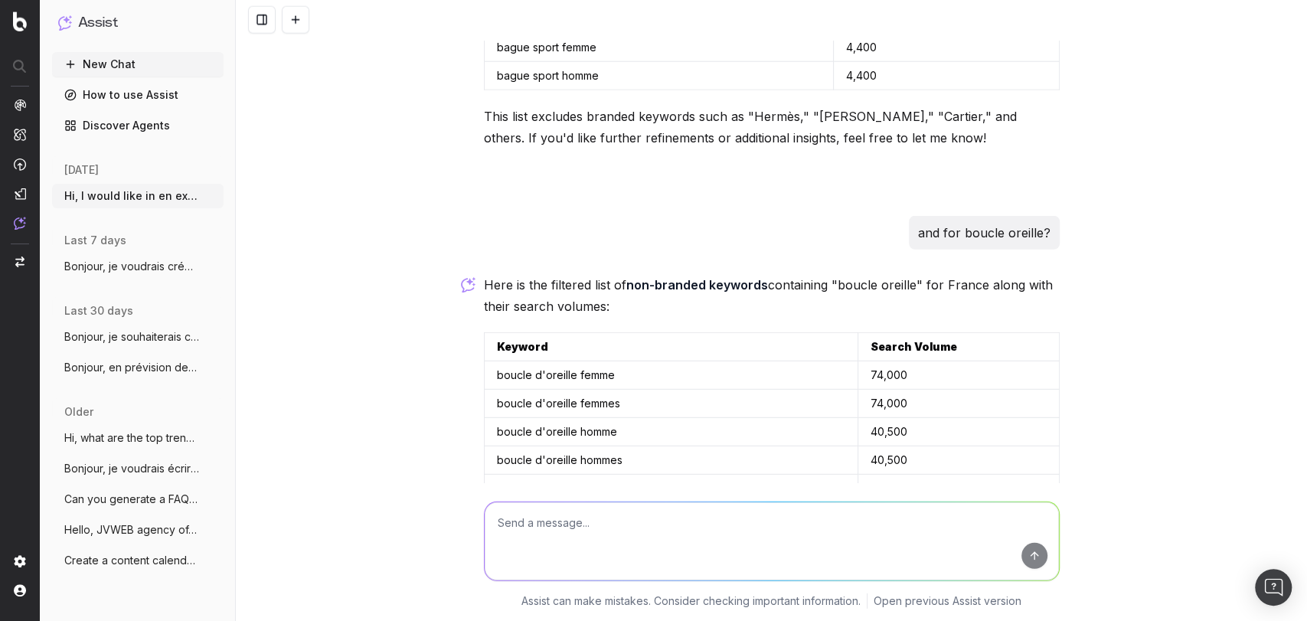
scroll to position [10527, 0]
click at [1036, 335] on button at bounding box center [1045, 349] width 28 height 28
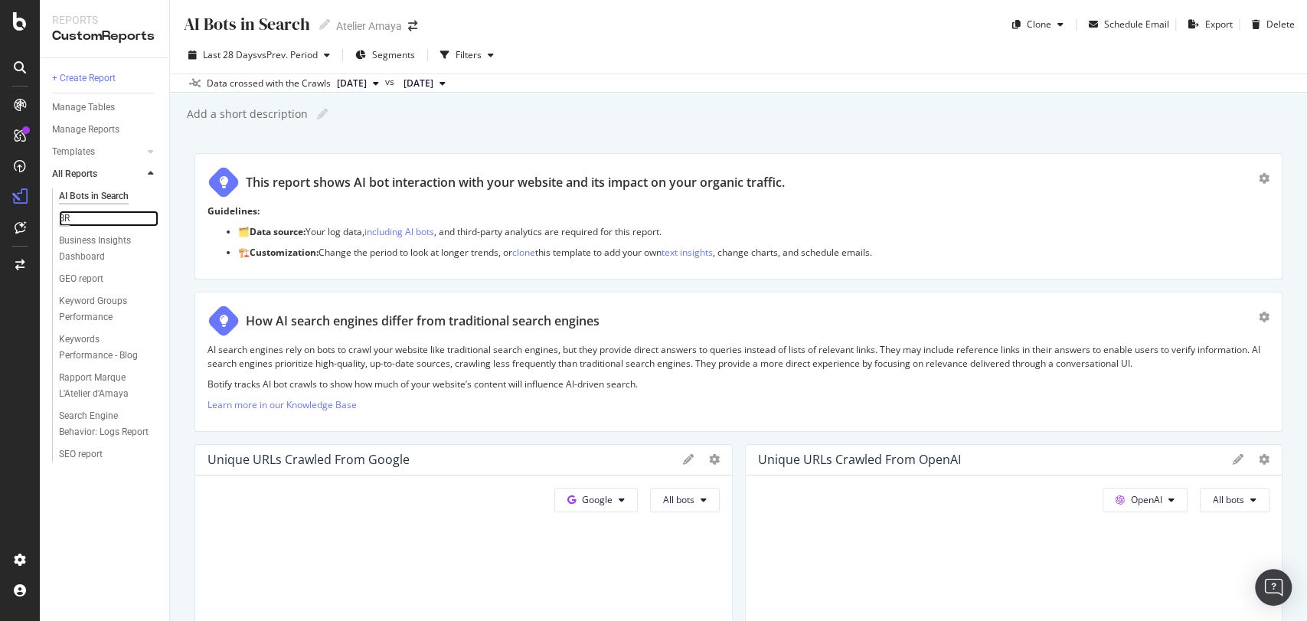
click at [61, 220] on div "BR" at bounding box center [64, 219] width 11 height 16
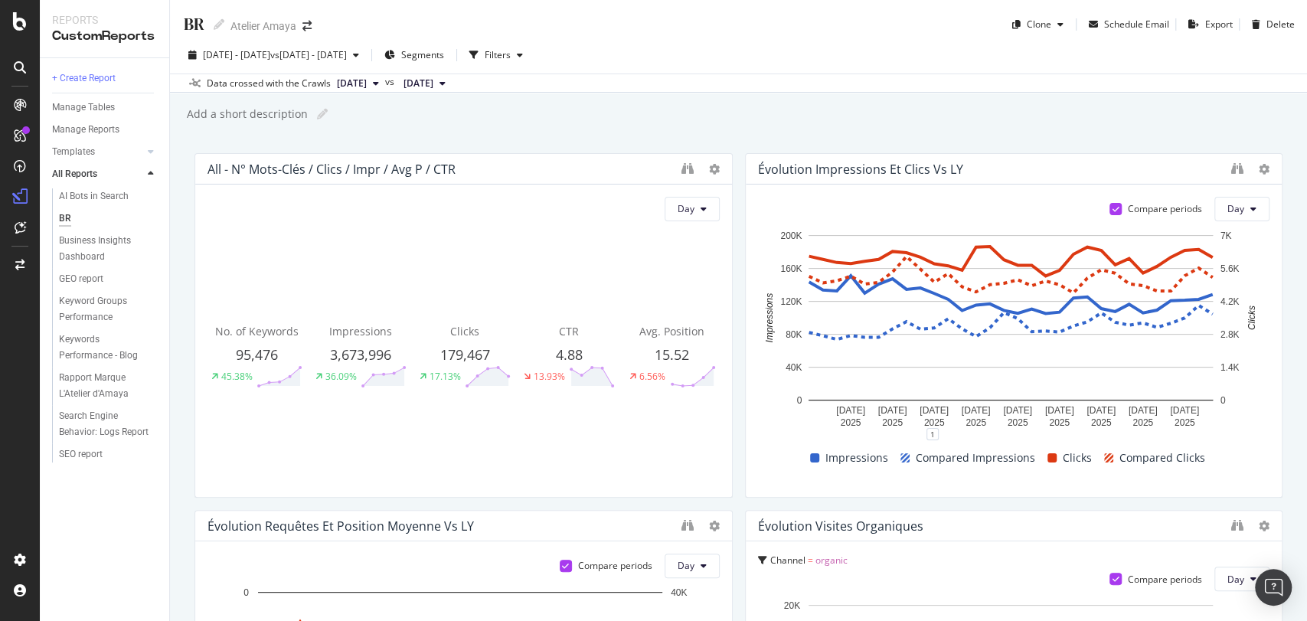
click at [521, 129] on div "BR BR Atelier [PERSON_NAME] Clone Schedule Email Export Delete [DATE] - [DATE] …" at bounding box center [738, 310] width 1137 height 621
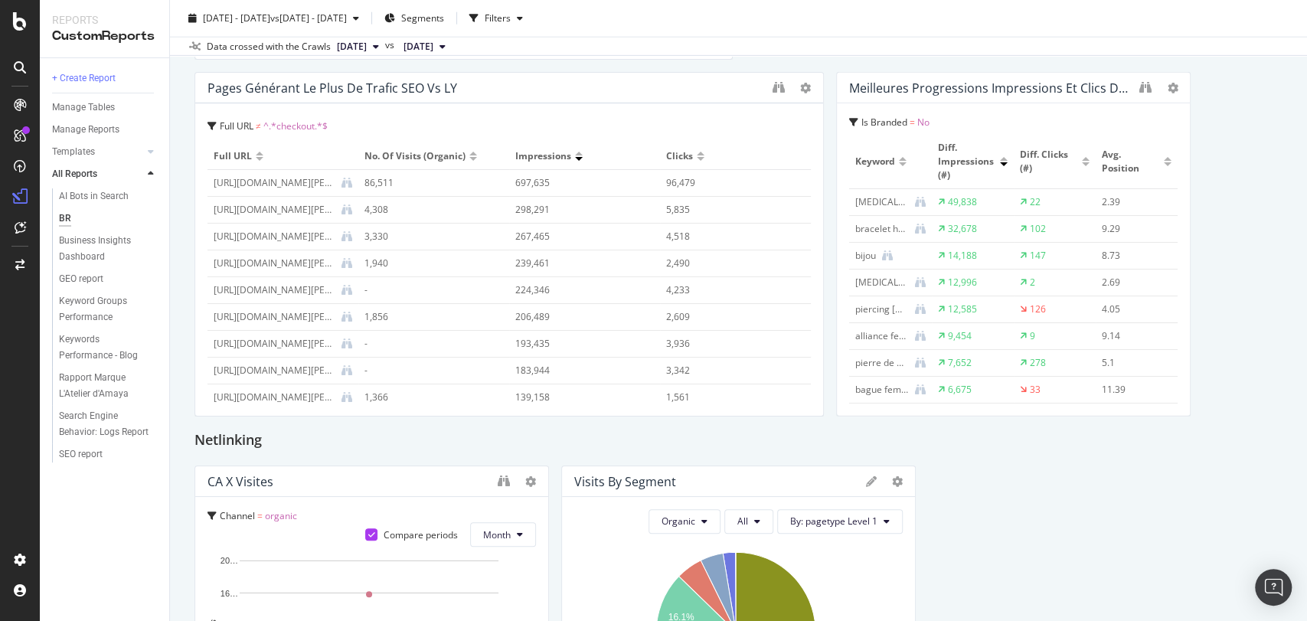
scroll to position [2653, 0]
click at [1139, 90] on icon "binoculars" at bounding box center [1145, 86] width 12 height 12
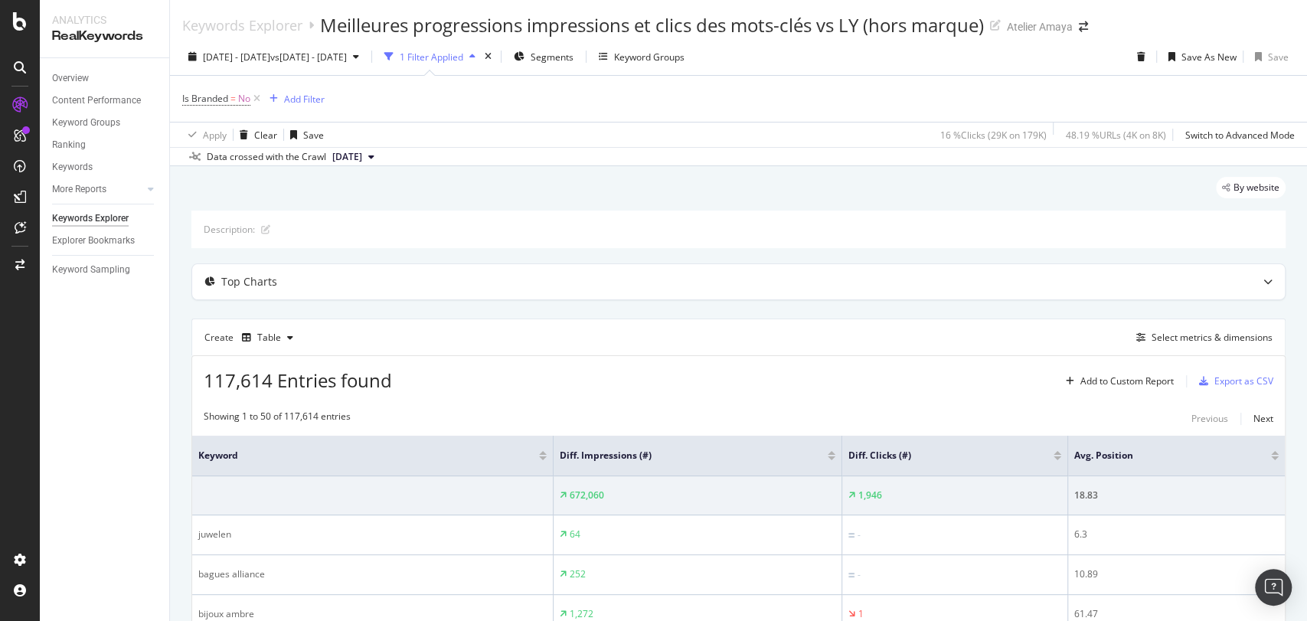
scroll to position [30, 0]
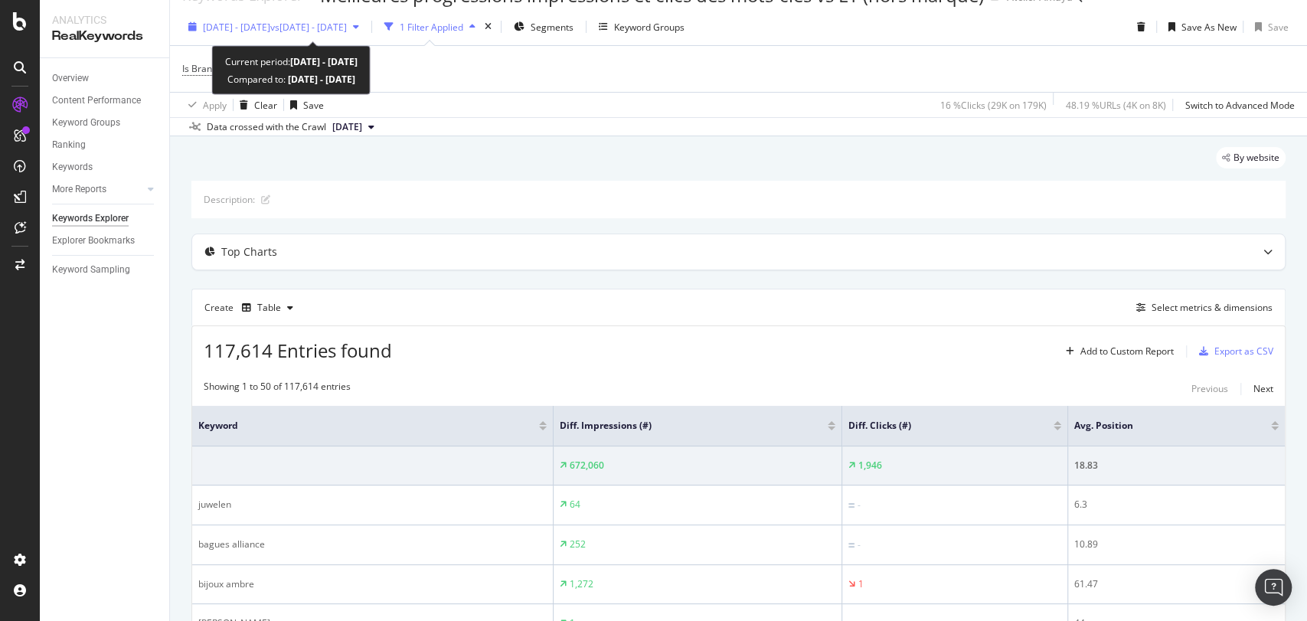
click at [347, 25] on span "vs [DATE] - [DATE]" at bounding box center [308, 27] width 77 height 13
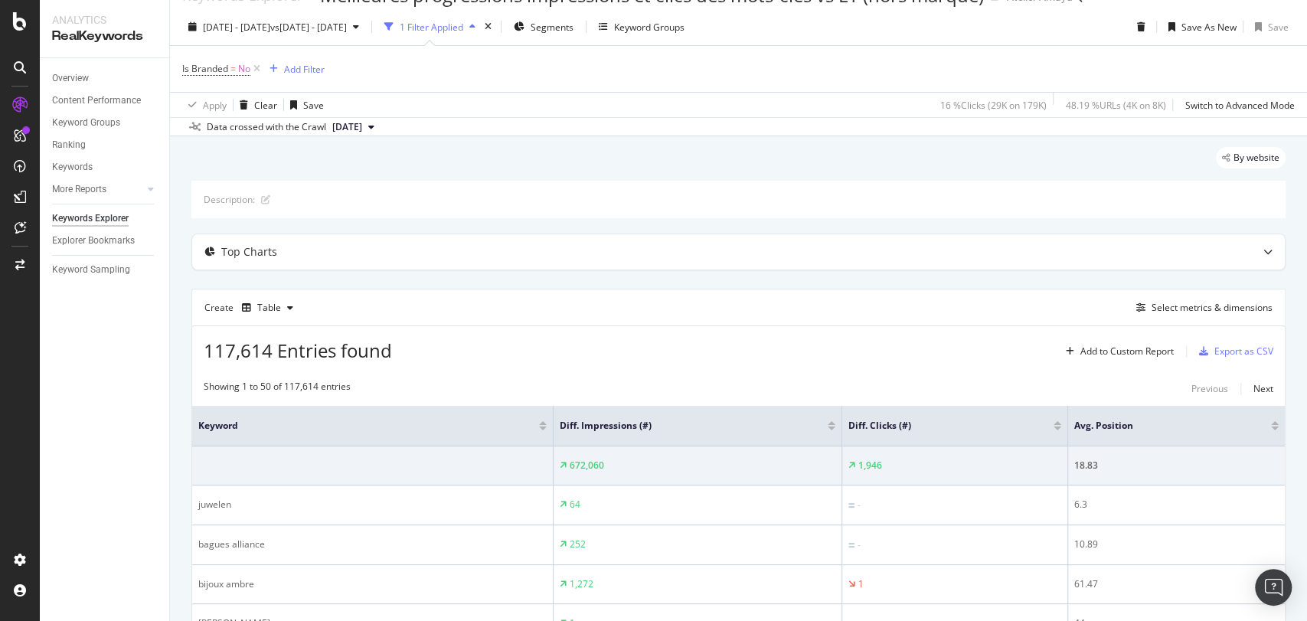
click at [698, 177] on div "By website" at bounding box center [738, 164] width 1094 height 34
click at [1251, 357] on div "Export as CSV" at bounding box center [1243, 350] width 59 height 13
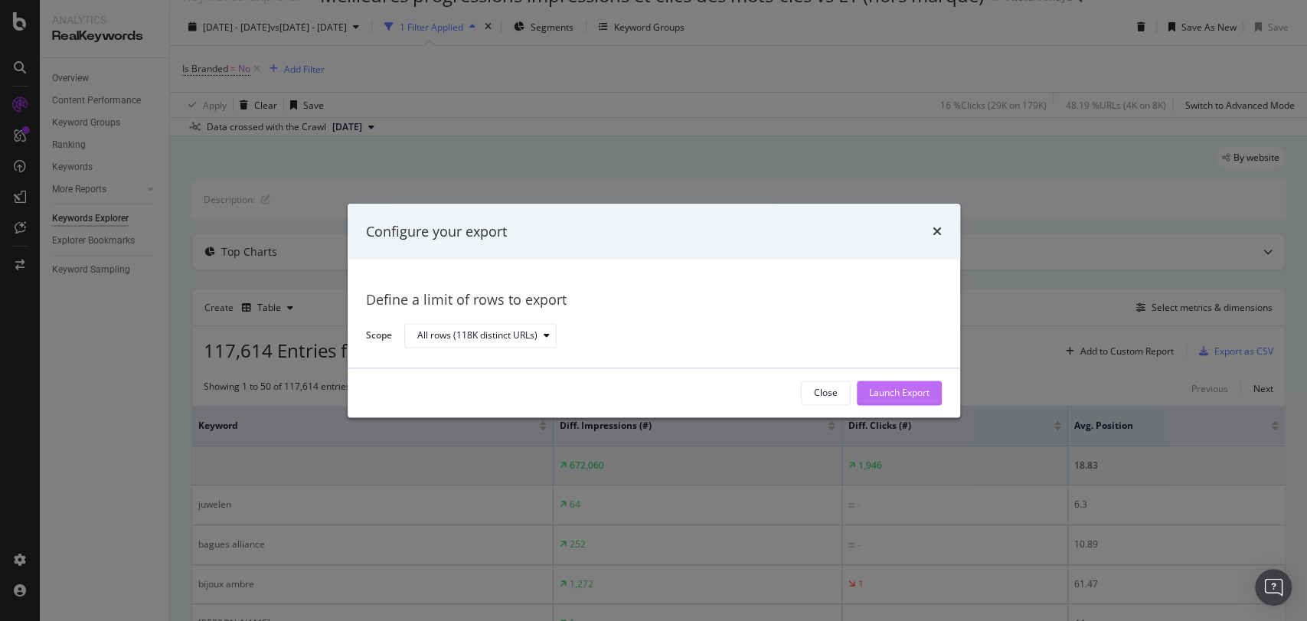
click at [890, 396] on div "Launch Export" at bounding box center [899, 393] width 60 height 13
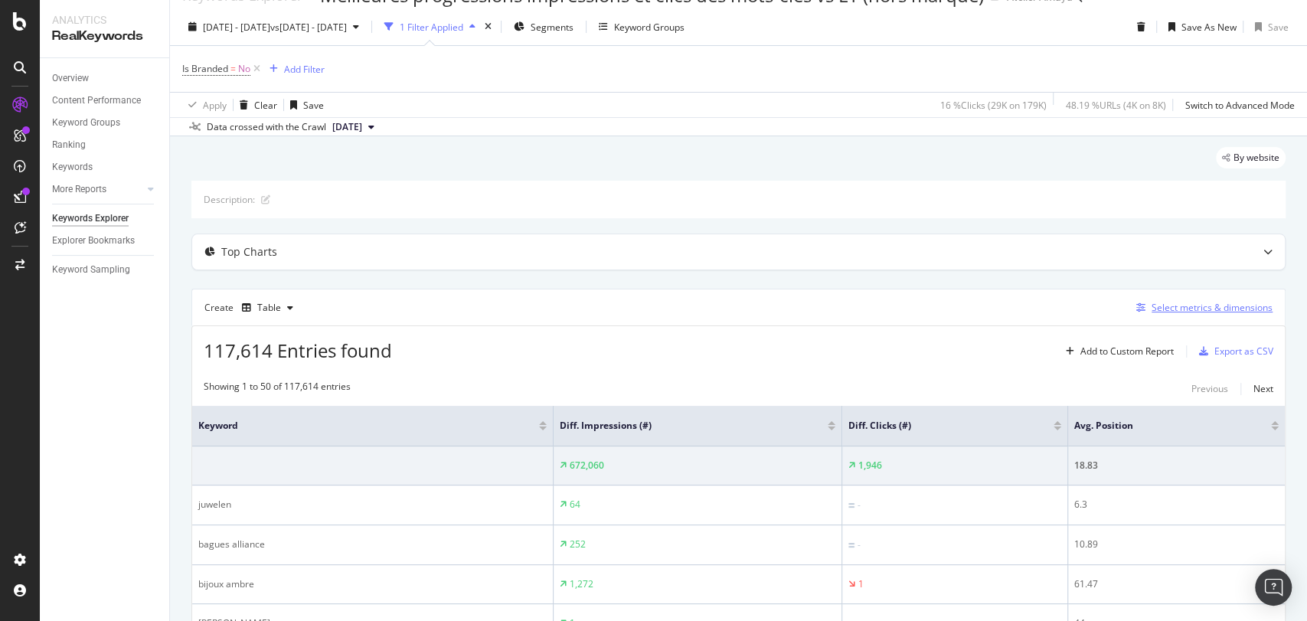
click at [1170, 315] on button "Select metrics & dimensions" at bounding box center [1201, 308] width 142 height 18
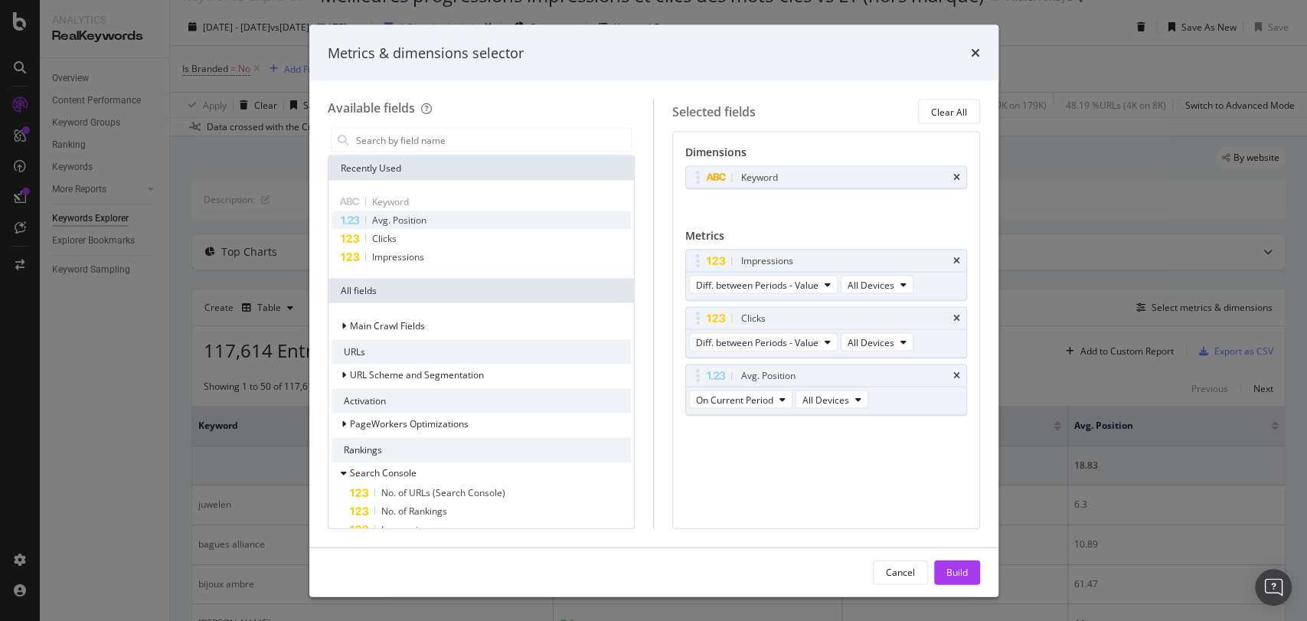
click at [423, 216] on span "Avg. Position" at bounding box center [399, 220] width 54 height 13
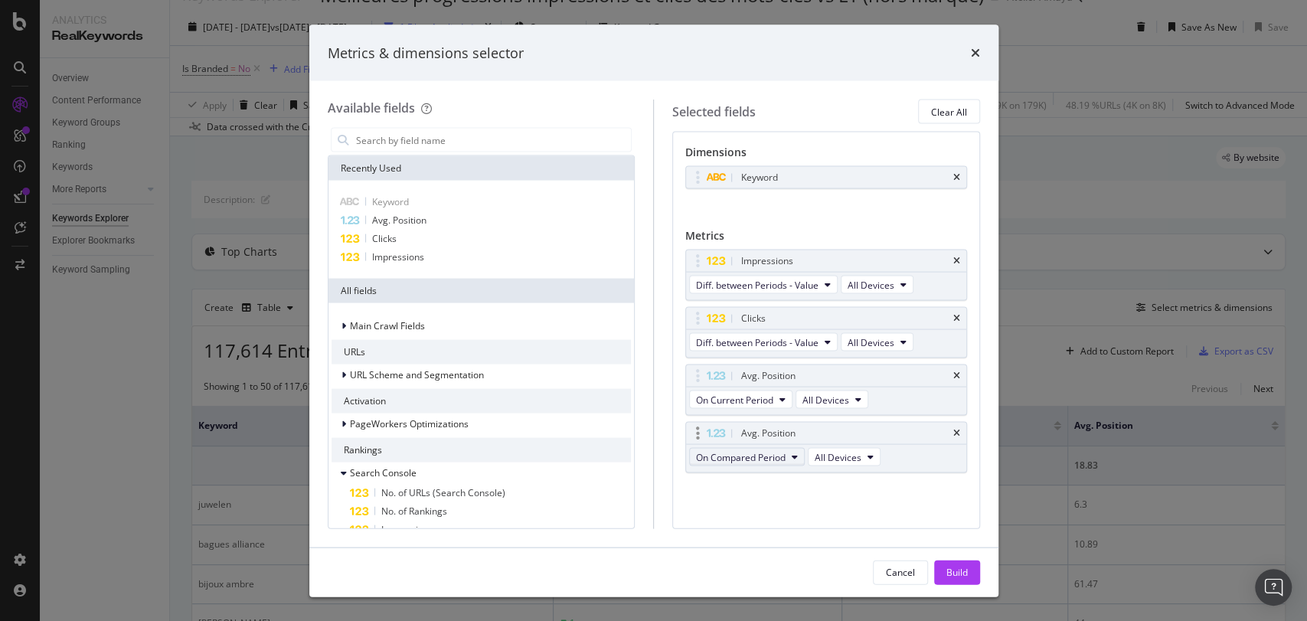
click at [749, 461] on span "On Compared Period" at bounding box center [741, 456] width 90 height 13
click at [778, 577] on div "Diff. between Periods - Value" at bounding box center [776, 568] width 172 height 22
click at [963, 576] on div "Build" at bounding box center [956, 571] width 21 height 13
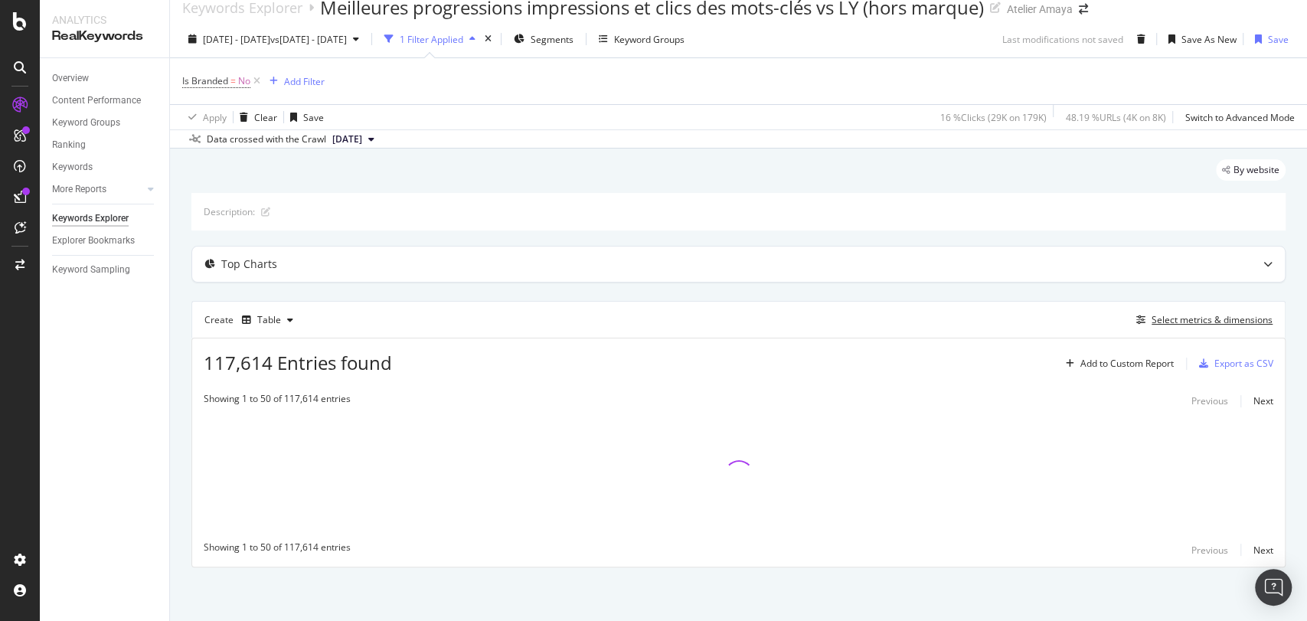
scroll to position [18, 0]
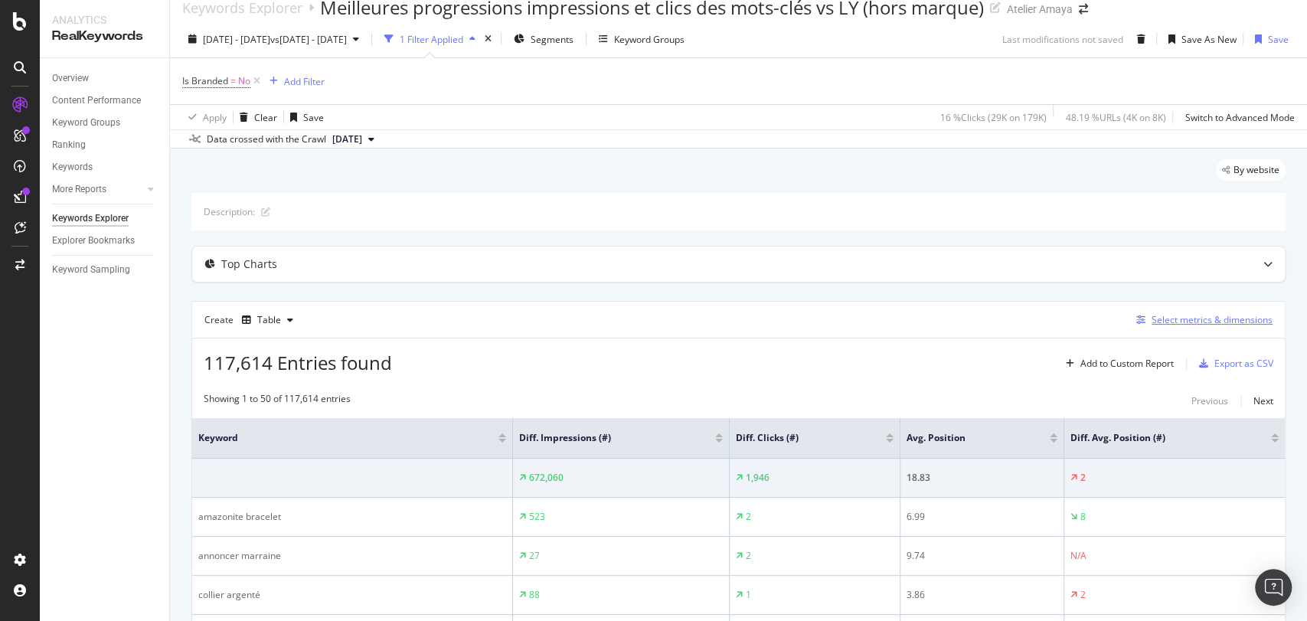
click at [1170, 320] on div "Select metrics & dimensions" at bounding box center [1211, 319] width 121 height 13
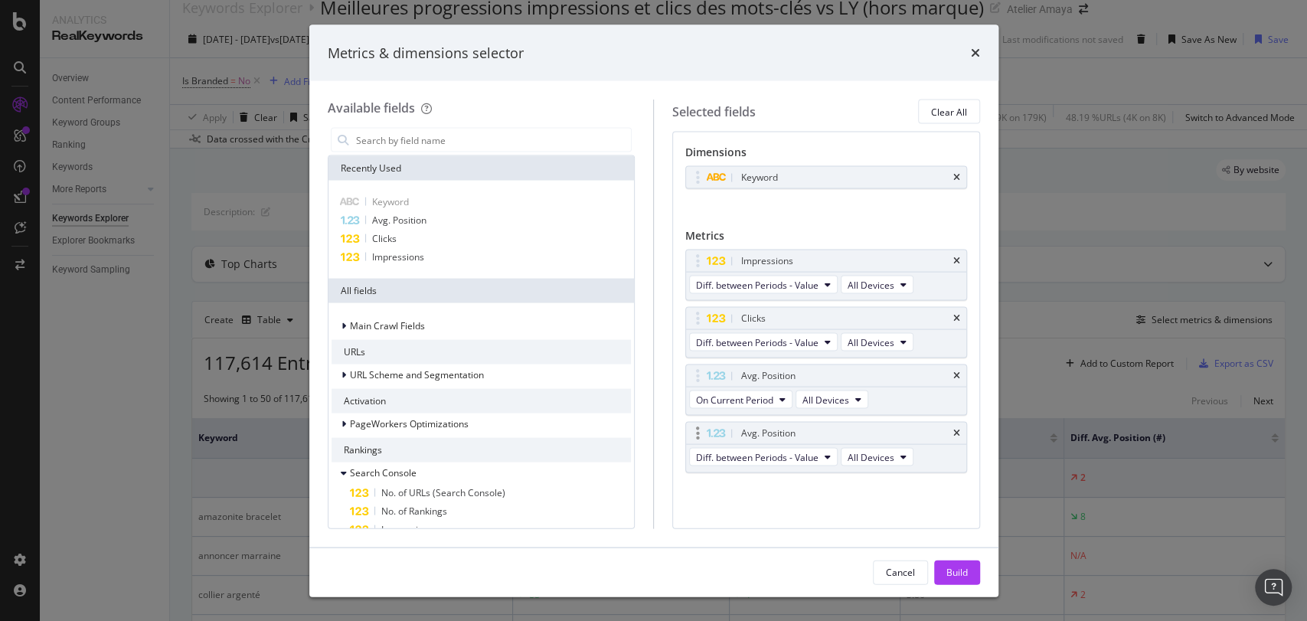
click at [960, 429] on div "Avg. Position" at bounding box center [826, 433] width 280 height 21
click at [961, 436] on div "Avg. Position" at bounding box center [826, 433] width 280 height 21
click at [955, 430] on icon "times" at bounding box center [956, 433] width 7 height 9
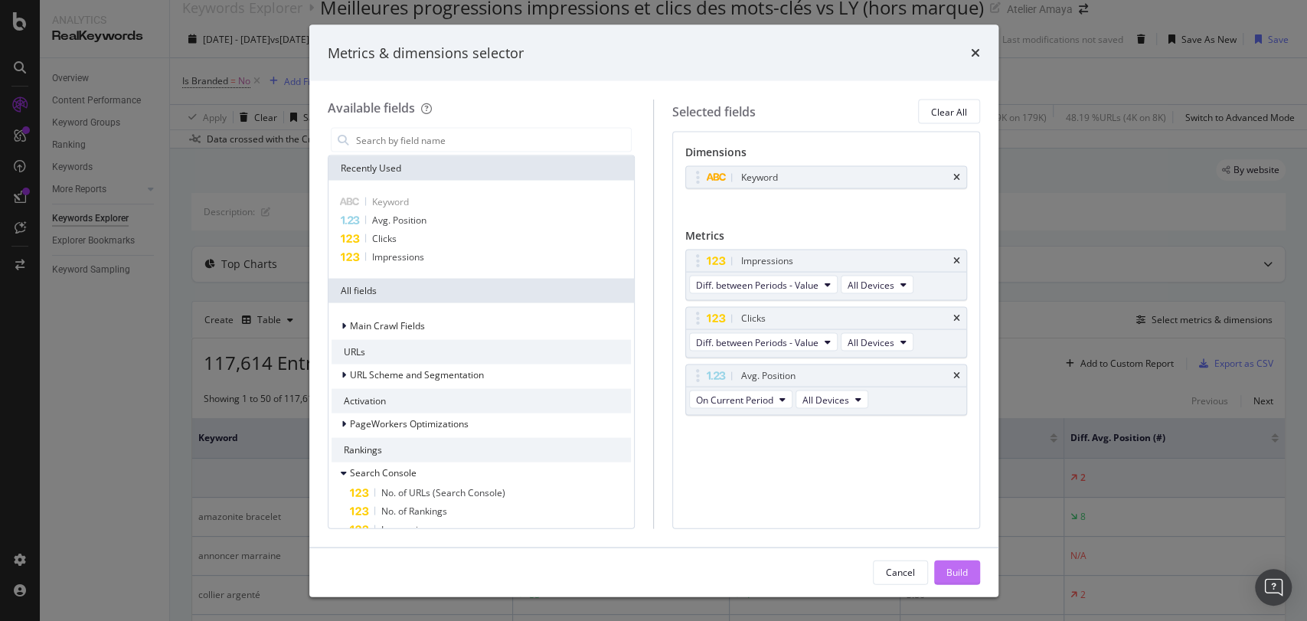
click at [952, 568] on div "Build" at bounding box center [956, 571] width 21 height 13
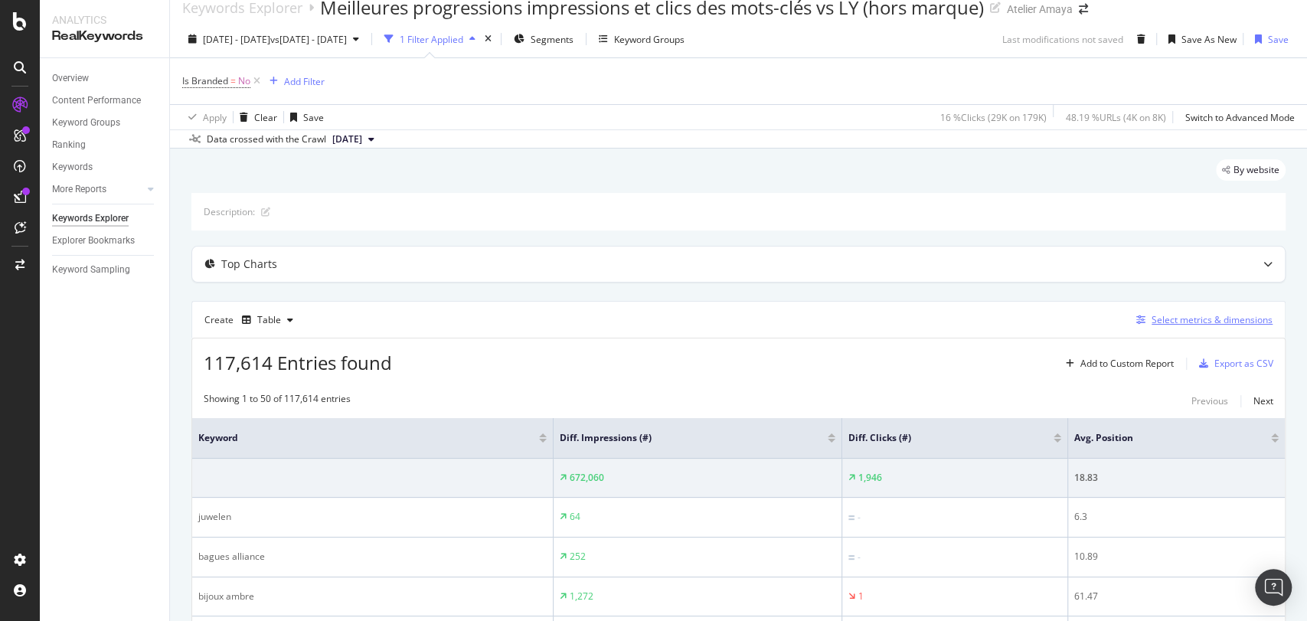
click at [1213, 317] on div "Select metrics & dimensions" at bounding box center [1211, 319] width 121 height 13
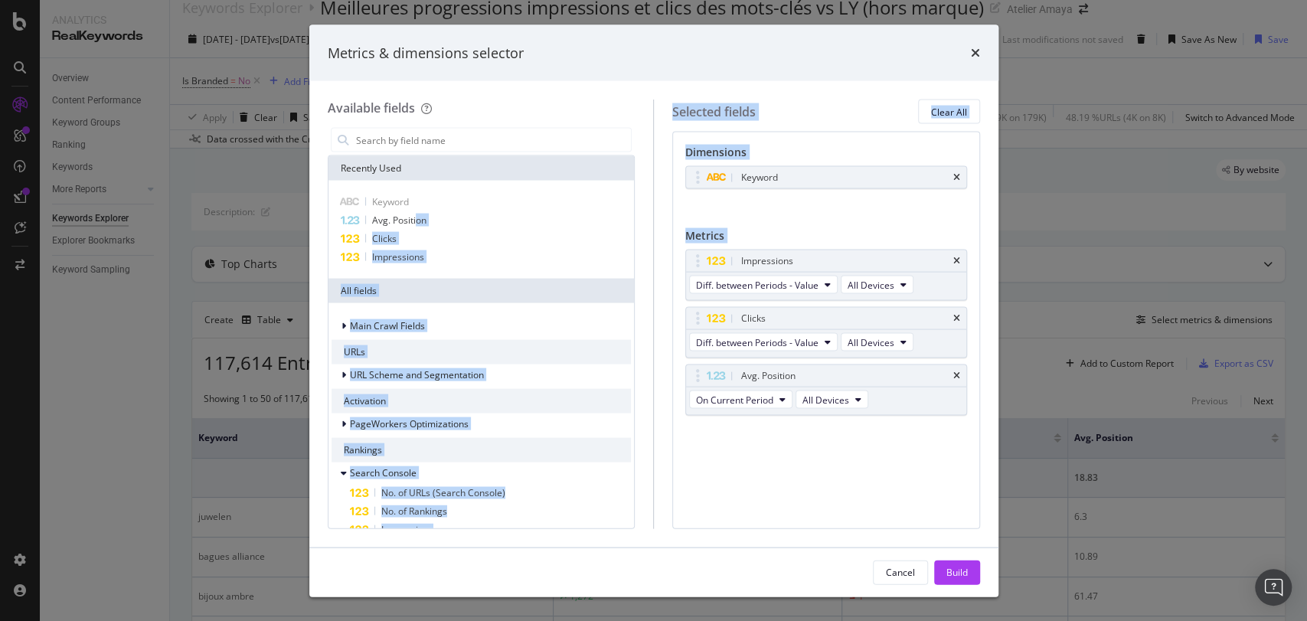
drag, startPoint x: 416, startPoint y: 217, endPoint x: 824, endPoint y: 423, distance: 457.0
click at [824, 423] on div "Available fields Recently Used Keyword Avg. Position Clicks Impressions All fie…" at bounding box center [654, 314] width 652 height 429
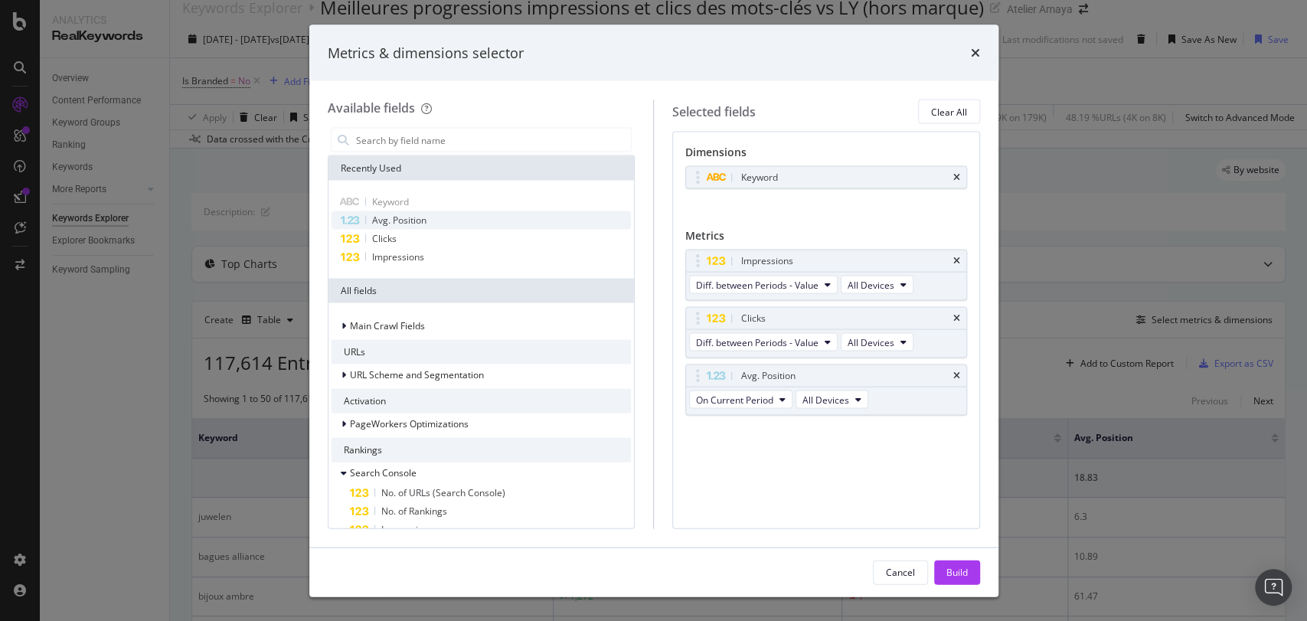
click at [400, 219] on span "Avg. Position" at bounding box center [399, 220] width 54 height 13
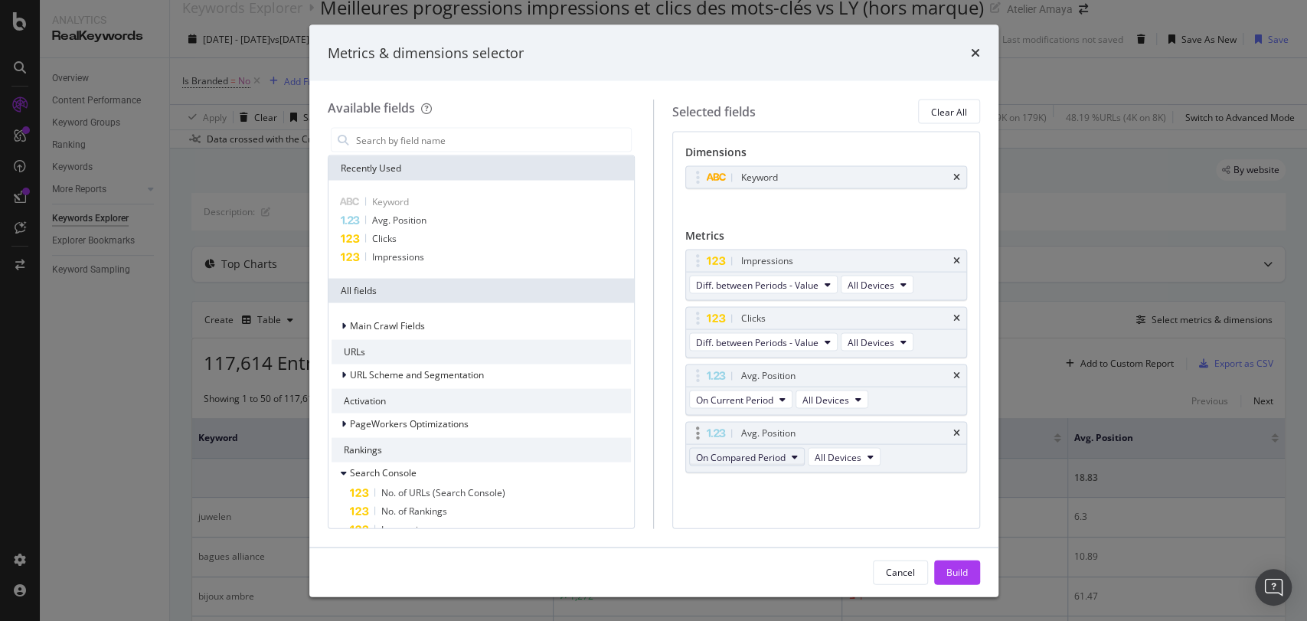
click at [747, 462] on span "On Compared Period" at bounding box center [741, 456] width 90 height 13
click at [808, 565] on span "Diff. between Periods - Value" at bounding box center [776, 568] width 148 height 14
click at [961, 572] on div "Build" at bounding box center [956, 571] width 21 height 13
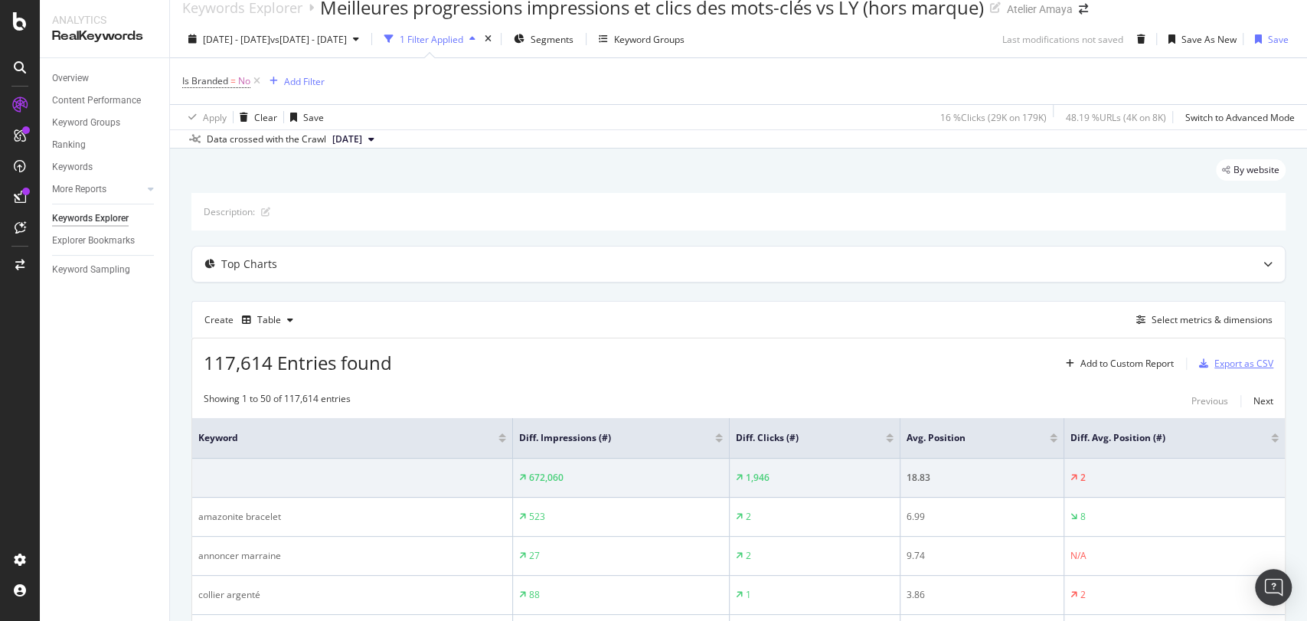
click at [1240, 366] on div "Export as CSV" at bounding box center [1243, 363] width 59 height 13
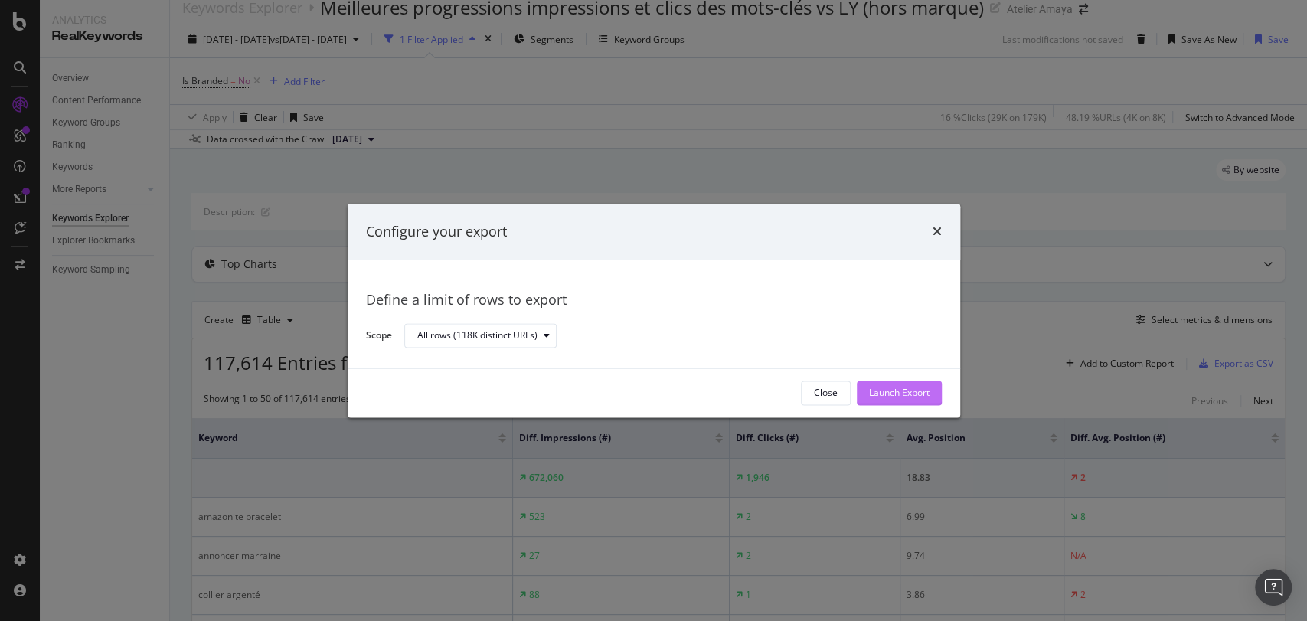
click at [921, 383] on div "Launch Export" at bounding box center [899, 392] width 60 height 23
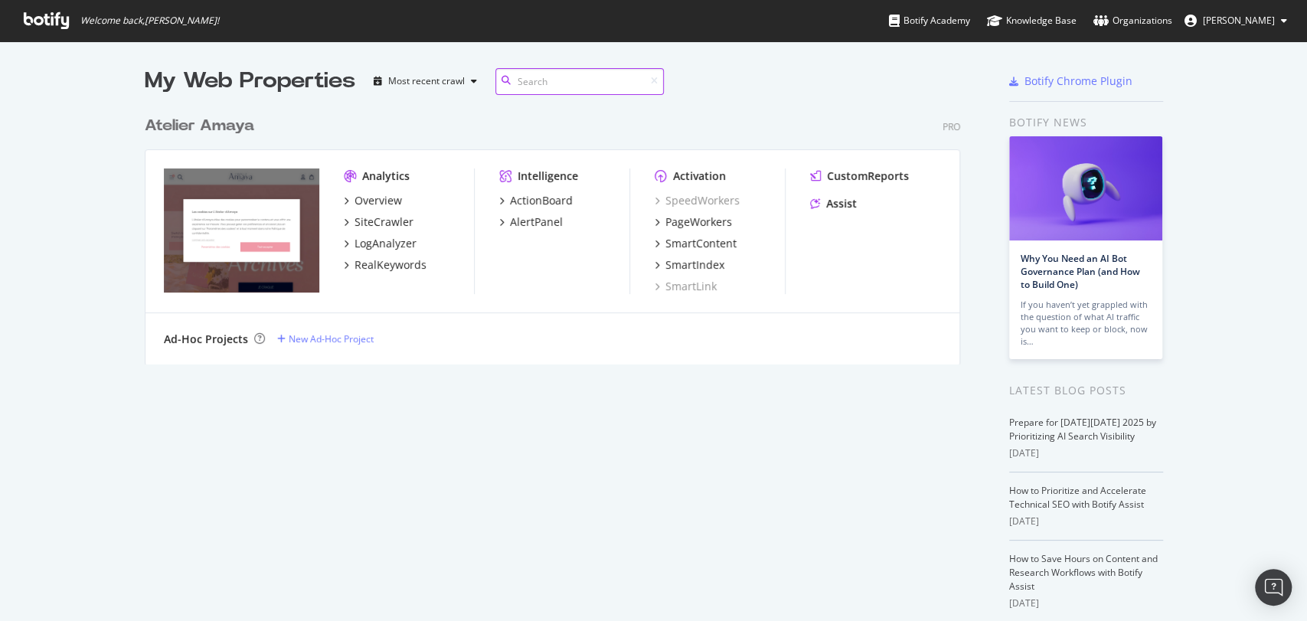
scroll to position [255, 815]
click at [374, 198] on div "Overview" at bounding box center [377, 200] width 47 height 15
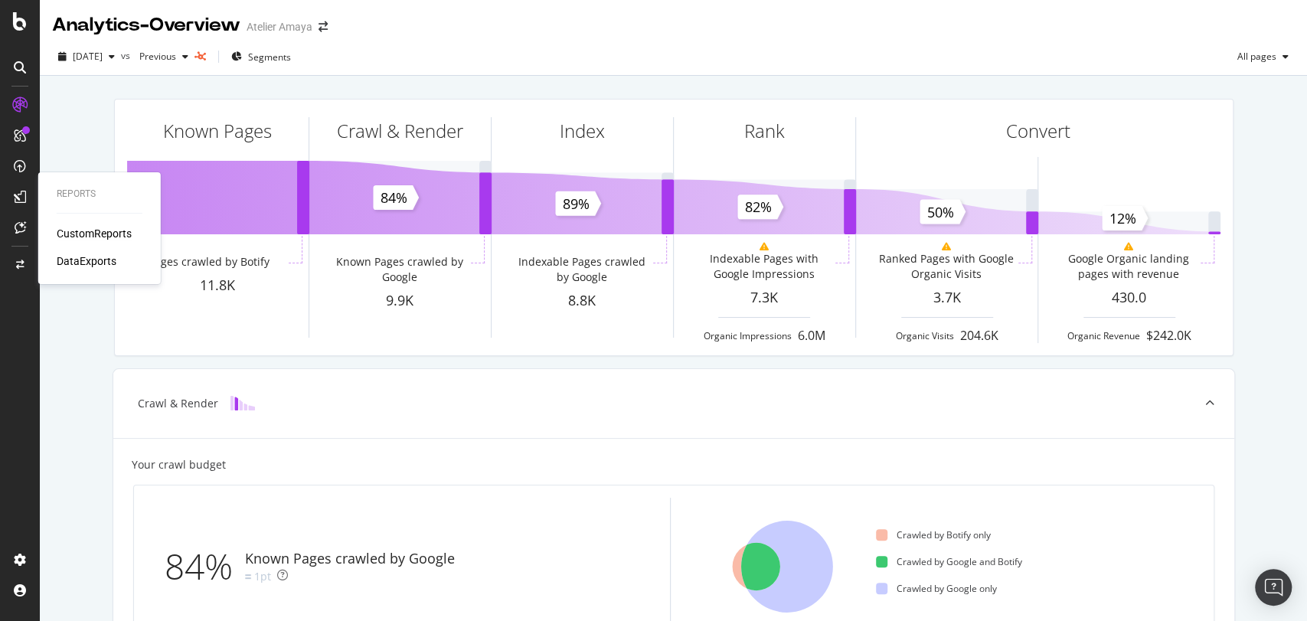
click at [87, 236] on div "CustomReports" at bounding box center [94, 233] width 75 height 15
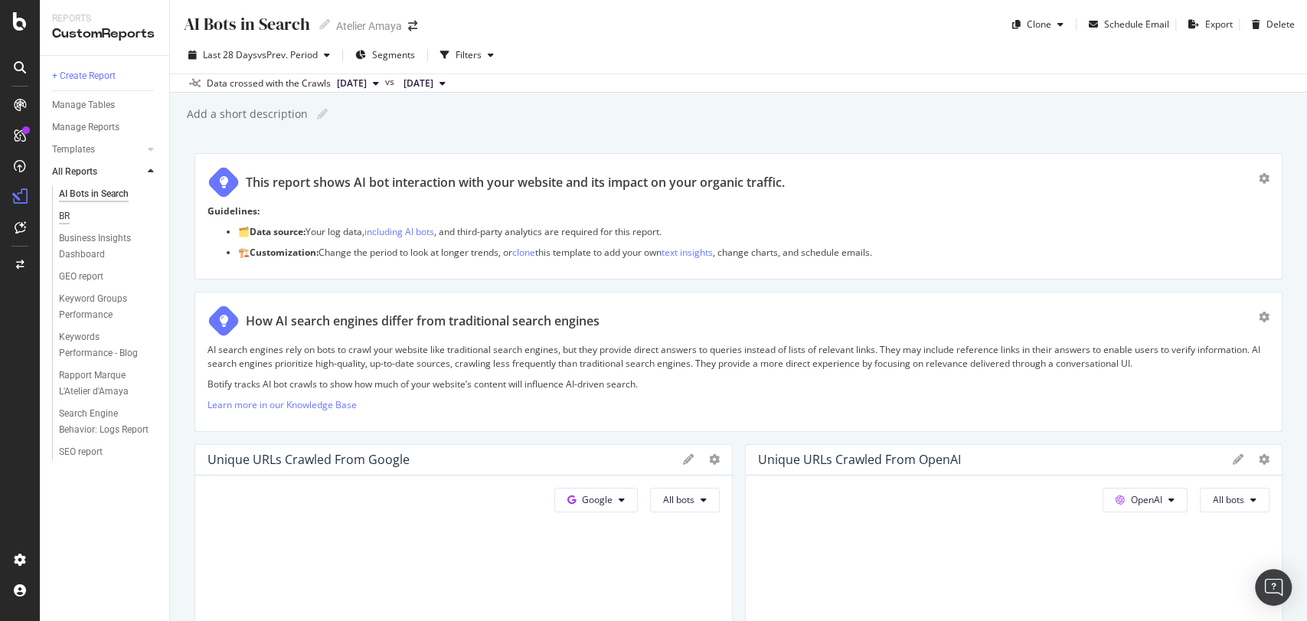
drag, startPoint x: 444, startPoint y: 400, endPoint x: 65, endPoint y: 222, distance: 418.5
click at [65, 222] on div "BR" at bounding box center [64, 216] width 11 height 16
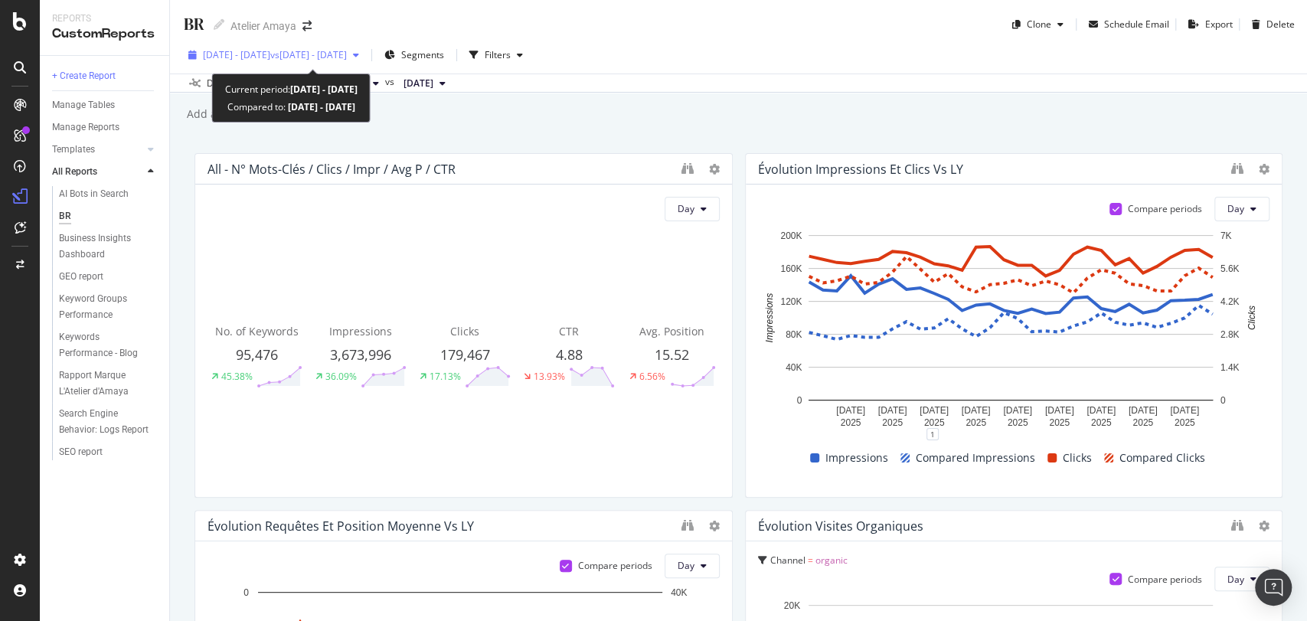
click at [299, 64] on div "[DATE] - [DATE] vs [DATE] - [DATE]" at bounding box center [273, 55] width 183 height 23
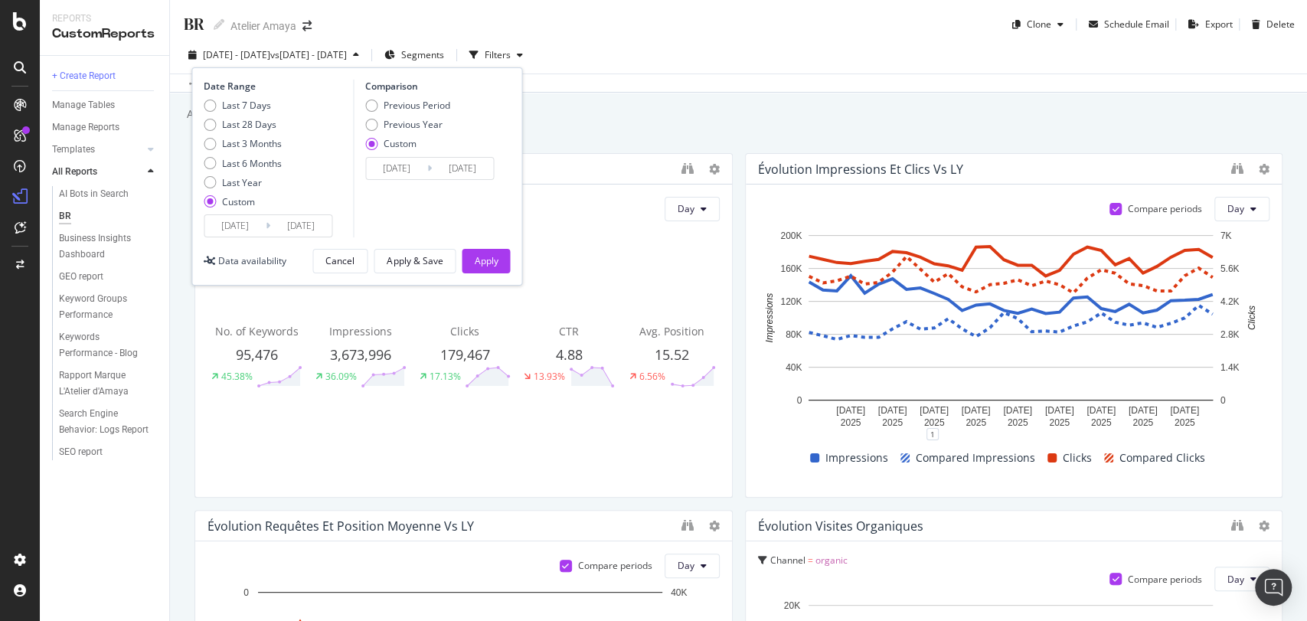
click at [237, 228] on input "[DATE]" at bounding box center [234, 225] width 61 height 21
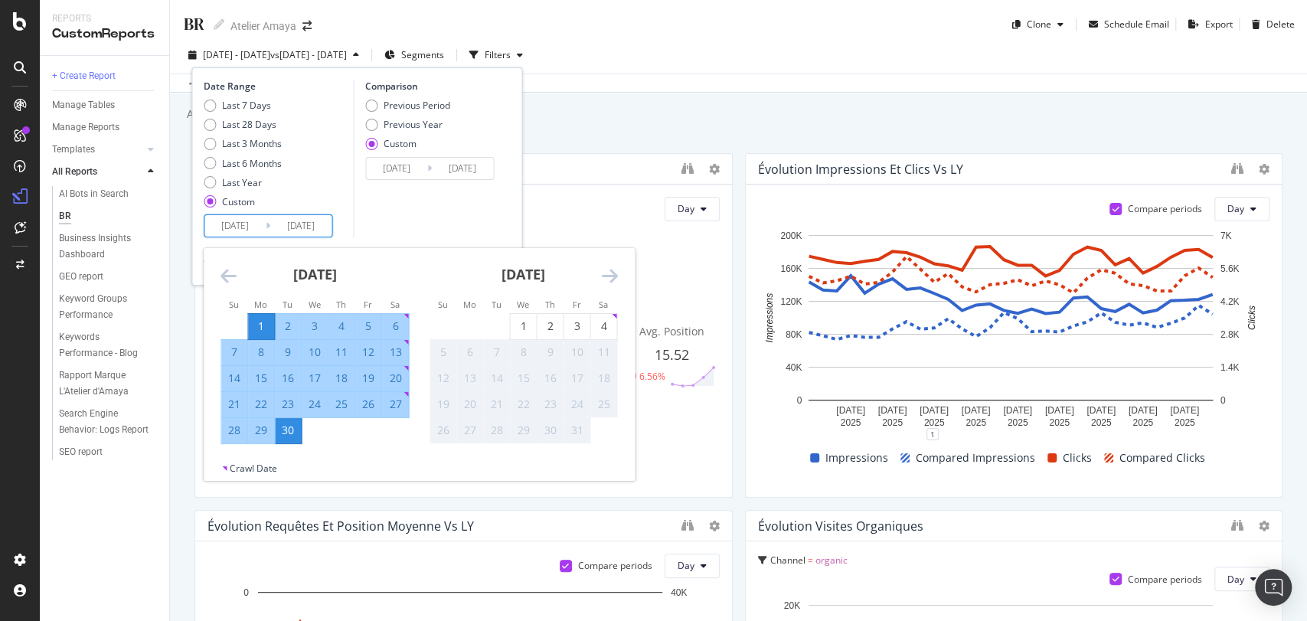
click at [257, 319] on div "1" at bounding box center [261, 325] width 26 height 15
click at [593, 322] on div "4" at bounding box center [603, 325] width 26 height 15
type input "[DATE]"
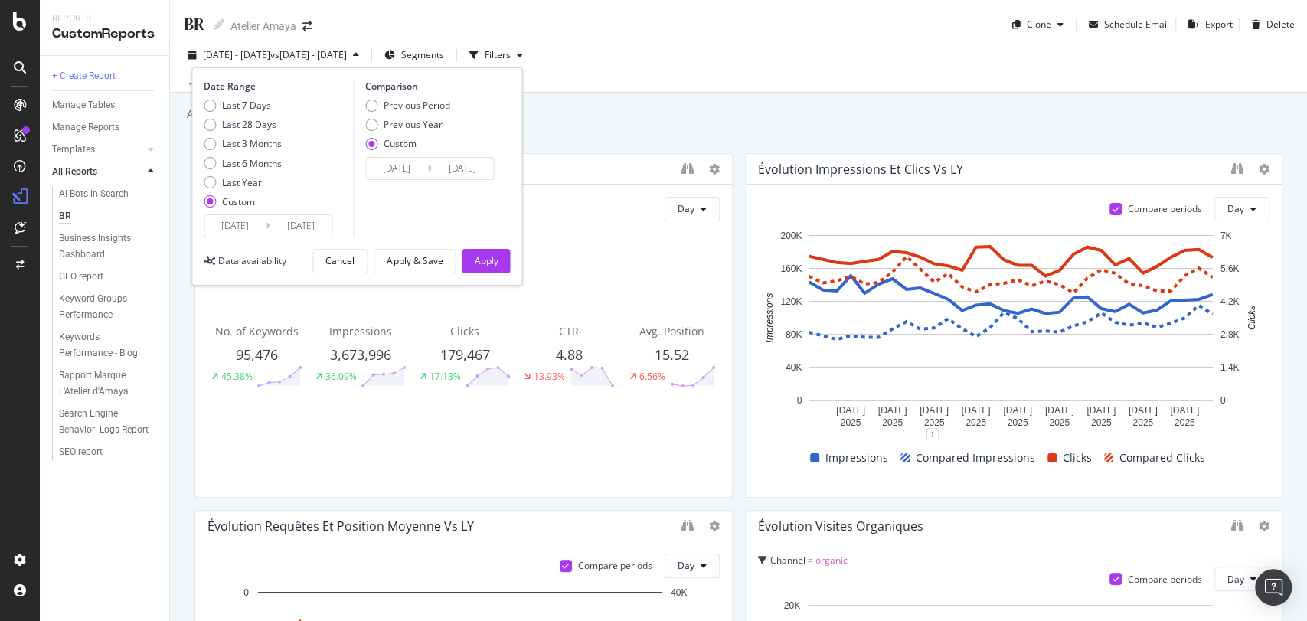
scroll to position [20, 0]
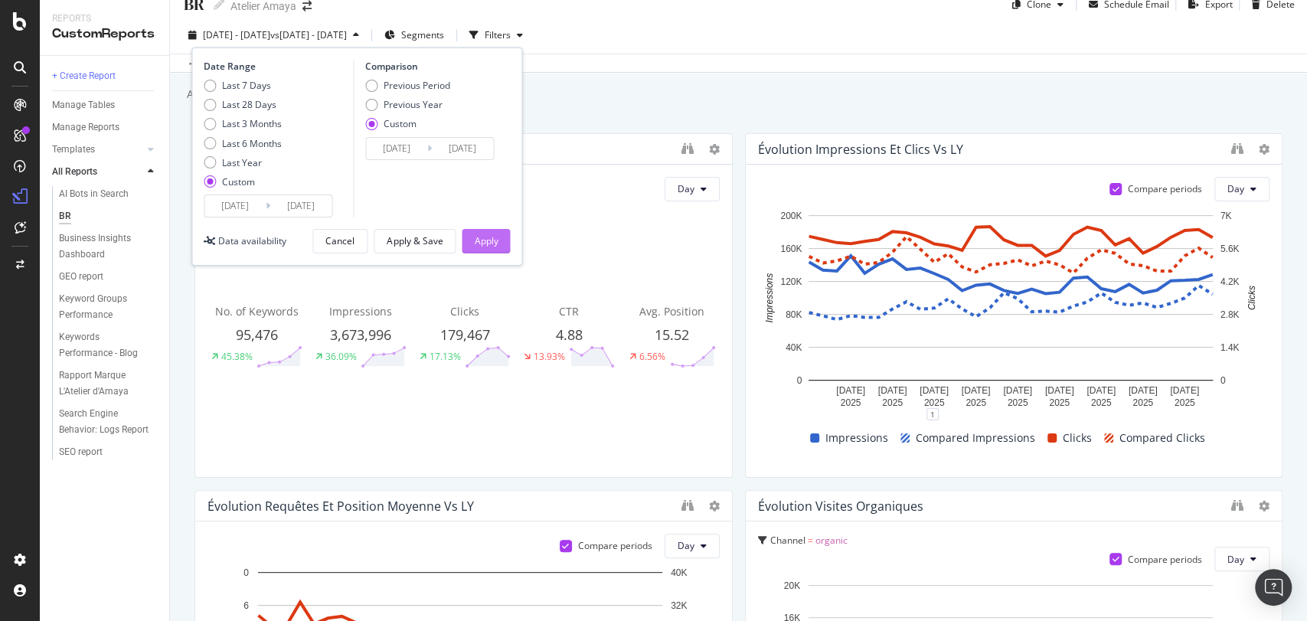
click at [474, 247] on div "Apply" at bounding box center [486, 241] width 24 height 23
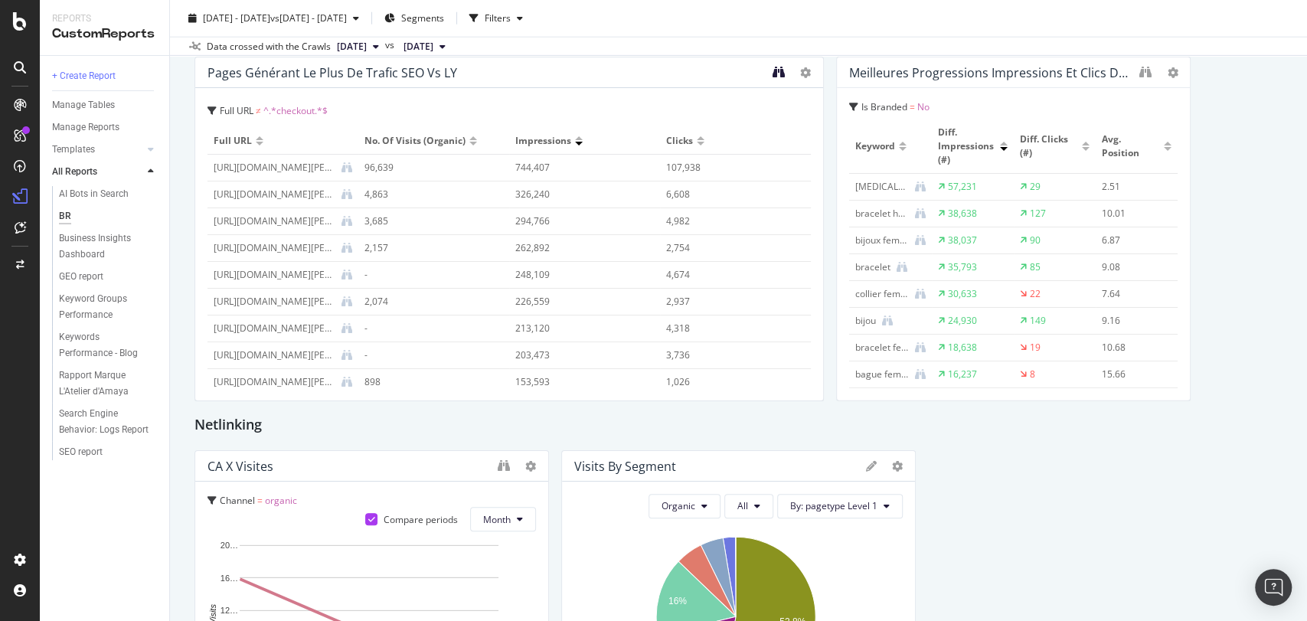
scroll to position [2553, 0]
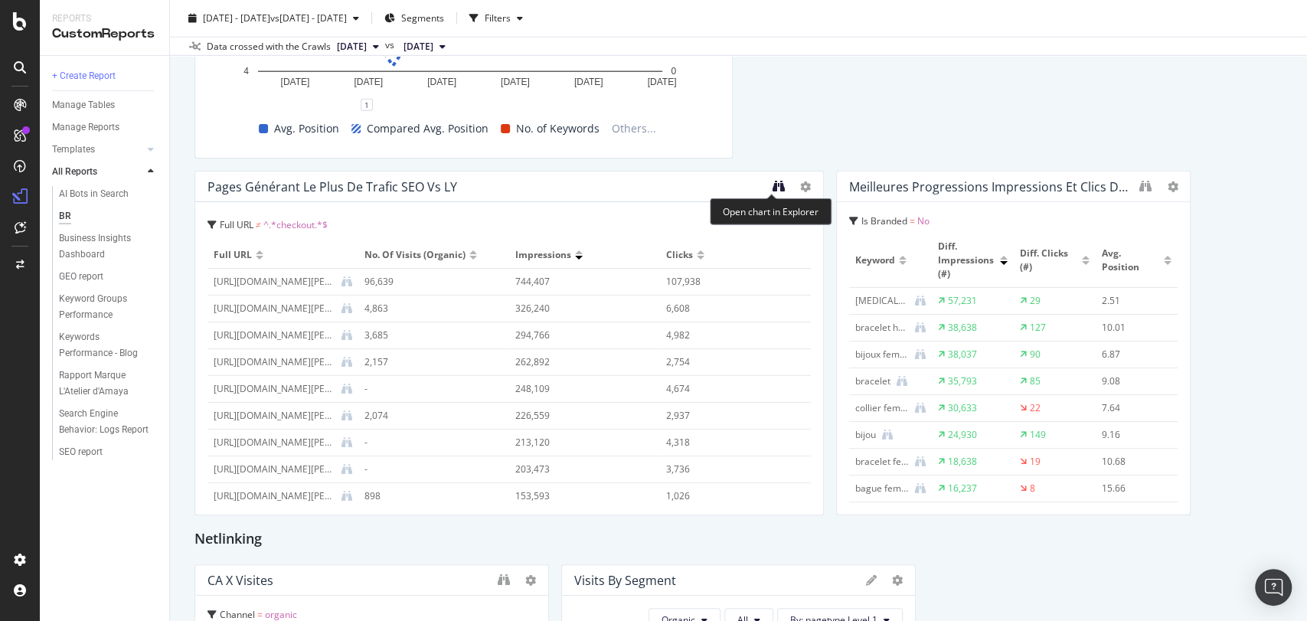
click at [774, 190] on icon "binoculars" at bounding box center [778, 186] width 12 height 12
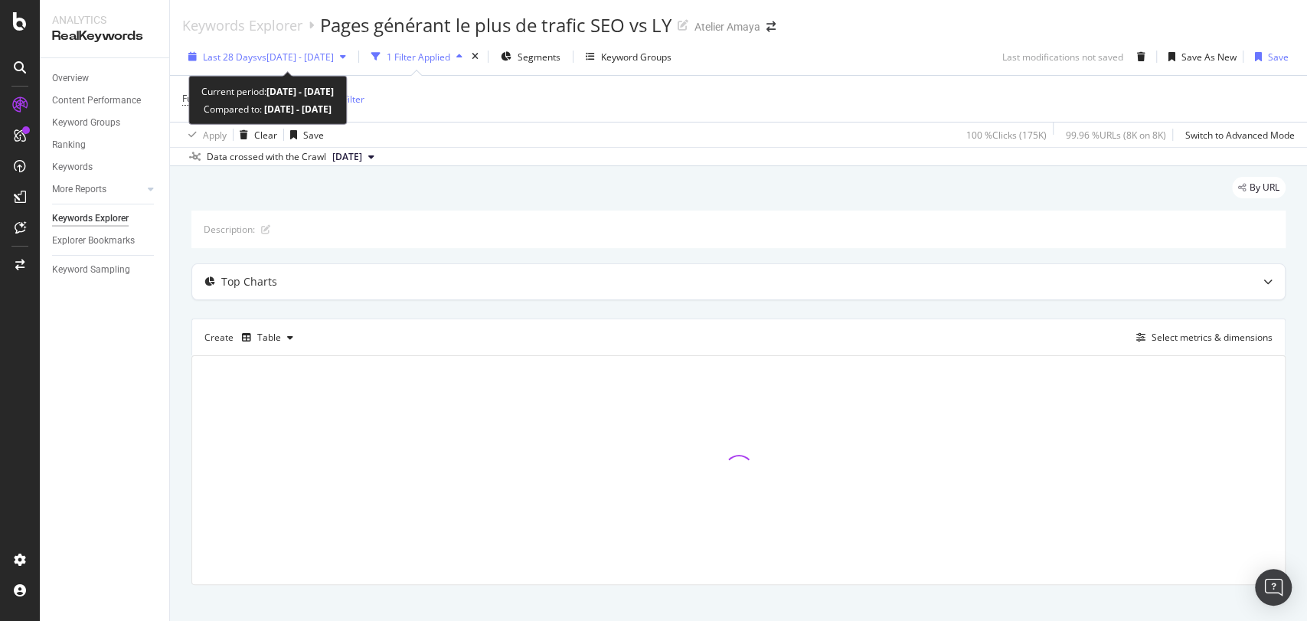
click at [325, 48] on div "Last 28 Days vs [DATE] - [DATE]" at bounding box center [267, 56] width 170 height 23
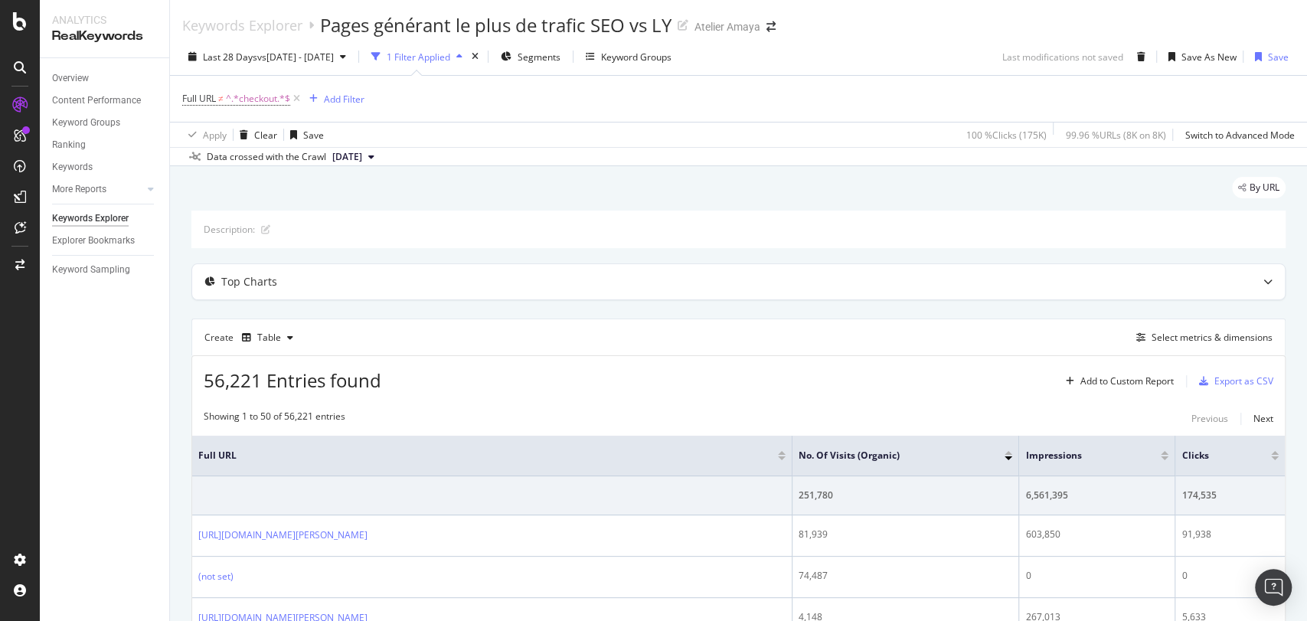
click at [606, 186] on div "By URL" at bounding box center [738, 194] width 1094 height 34
click at [353, 99] on div "Add Filter" at bounding box center [344, 99] width 41 height 13
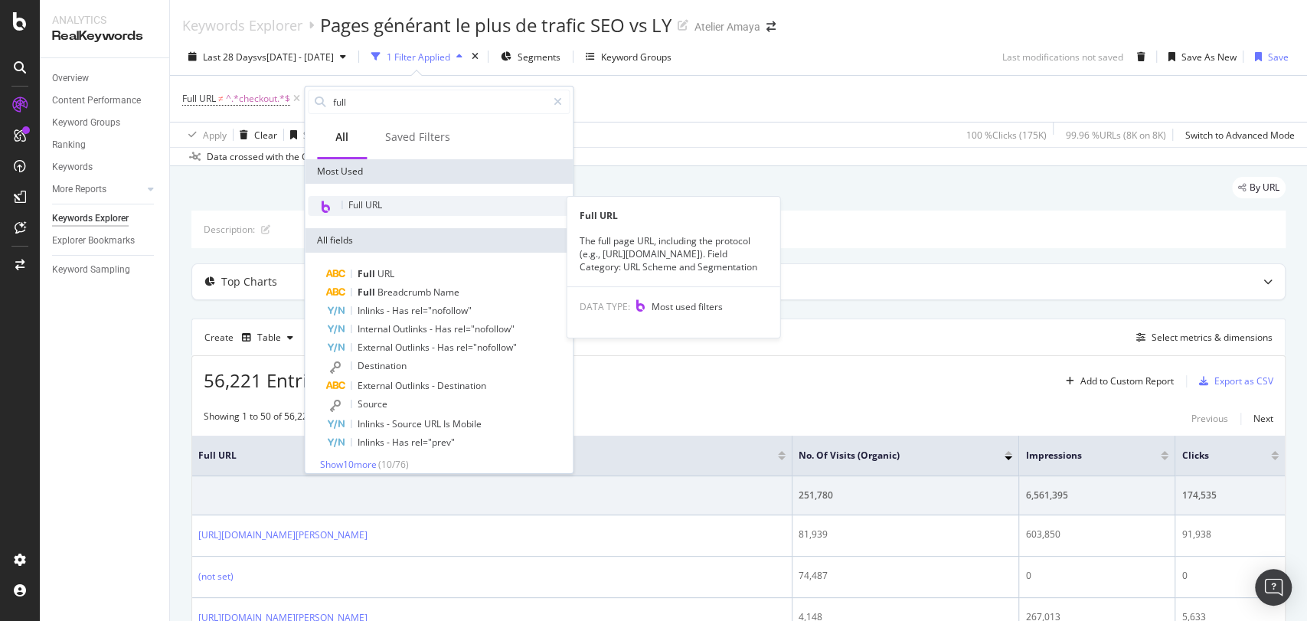
type input "full"
click at [367, 202] on span "Full URL" at bounding box center [365, 204] width 34 height 13
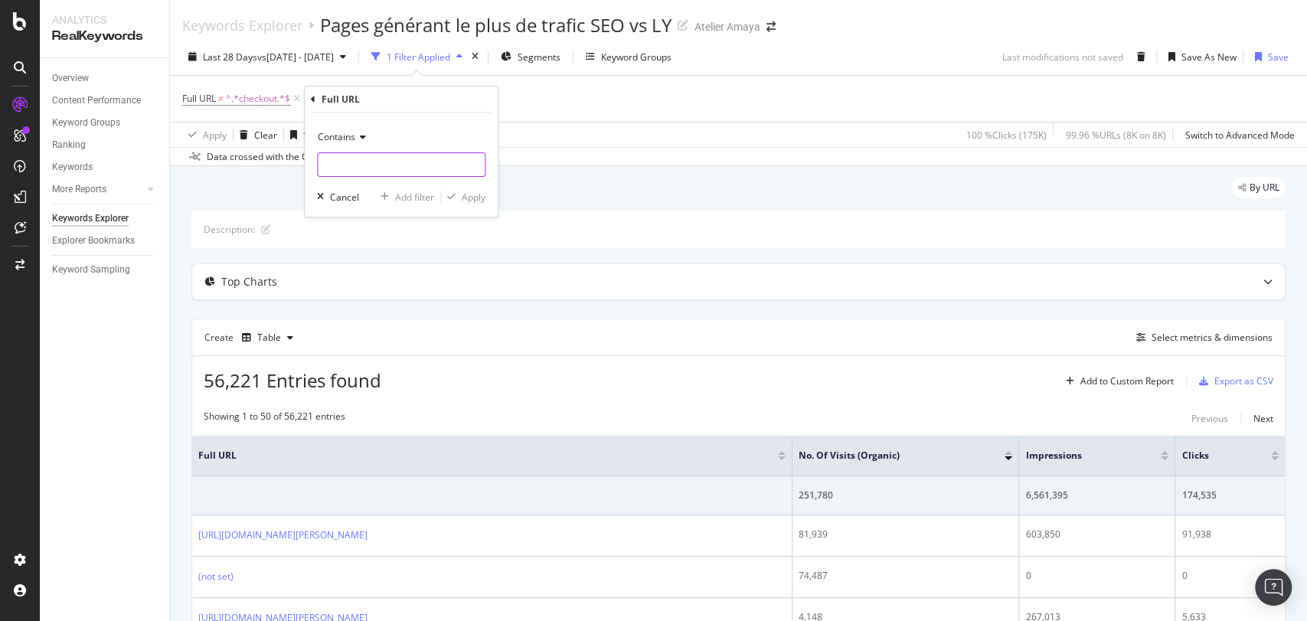
click at [408, 167] on input "text" at bounding box center [401, 164] width 167 height 24
type input "nouveautes"
click at [458, 198] on div "button" at bounding box center [451, 196] width 21 height 9
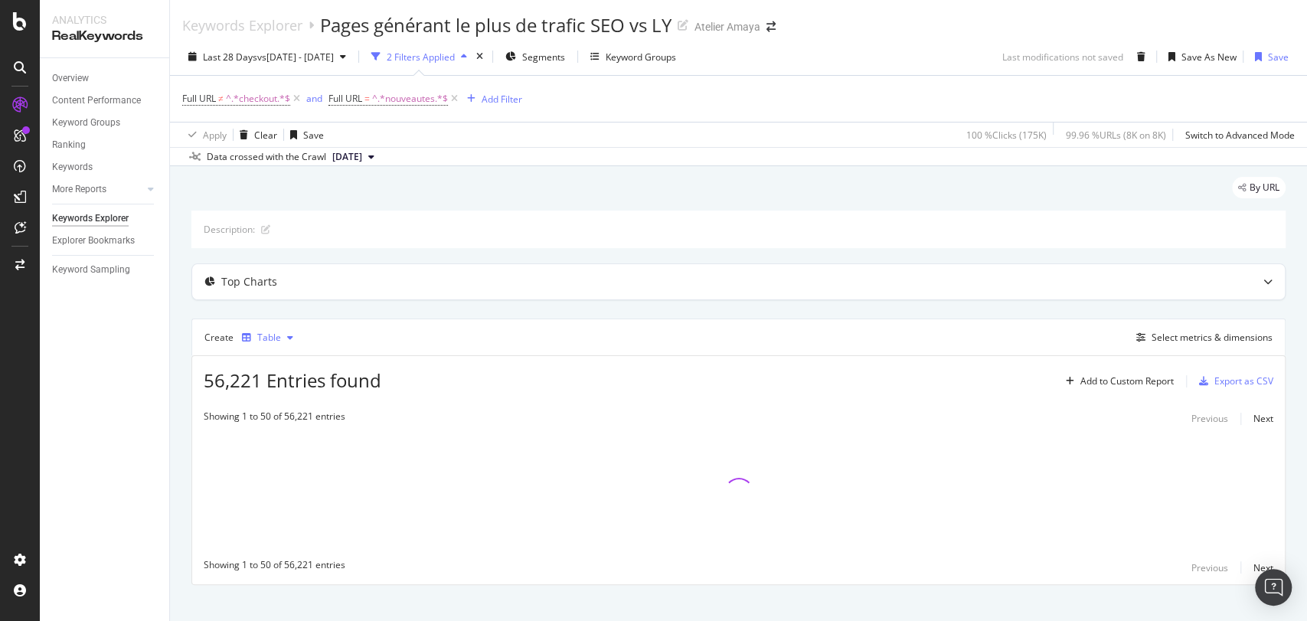
click at [276, 333] on div "Table" at bounding box center [269, 337] width 24 height 9
click at [291, 391] on div "Trend" at bounding box center [285, 387] width 25 height 13
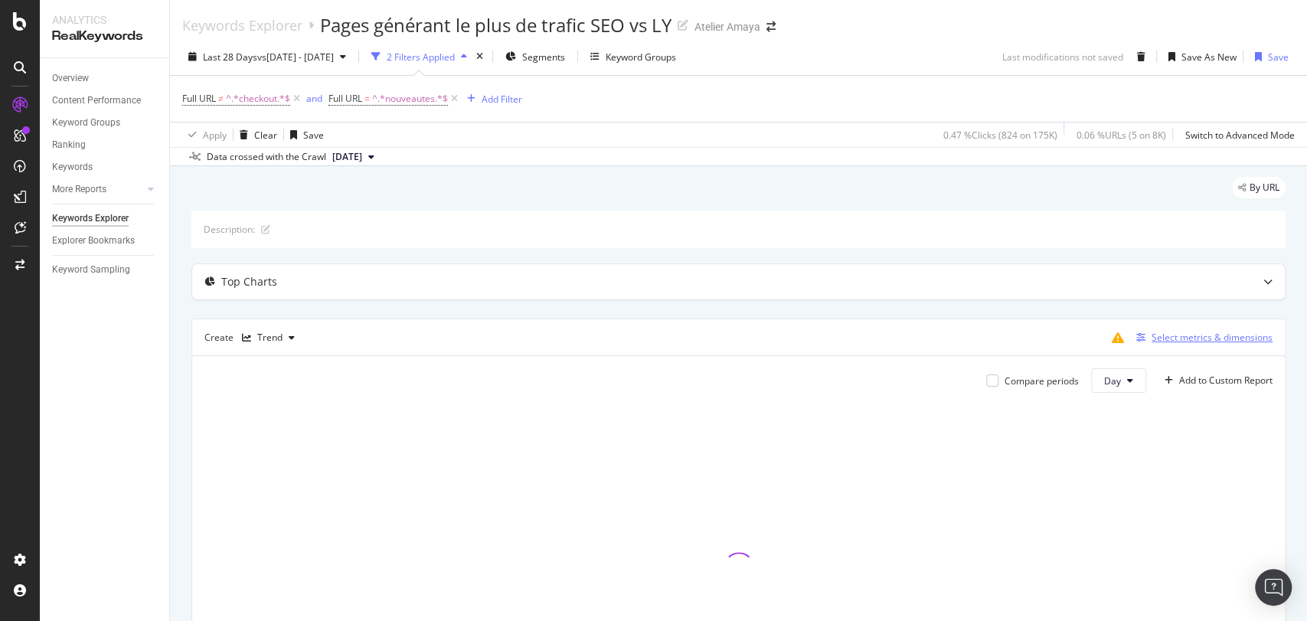
click at [1200, 339] on div "Select metrics & dimensions" at bounding box center [1211, 337] width 121 height 13
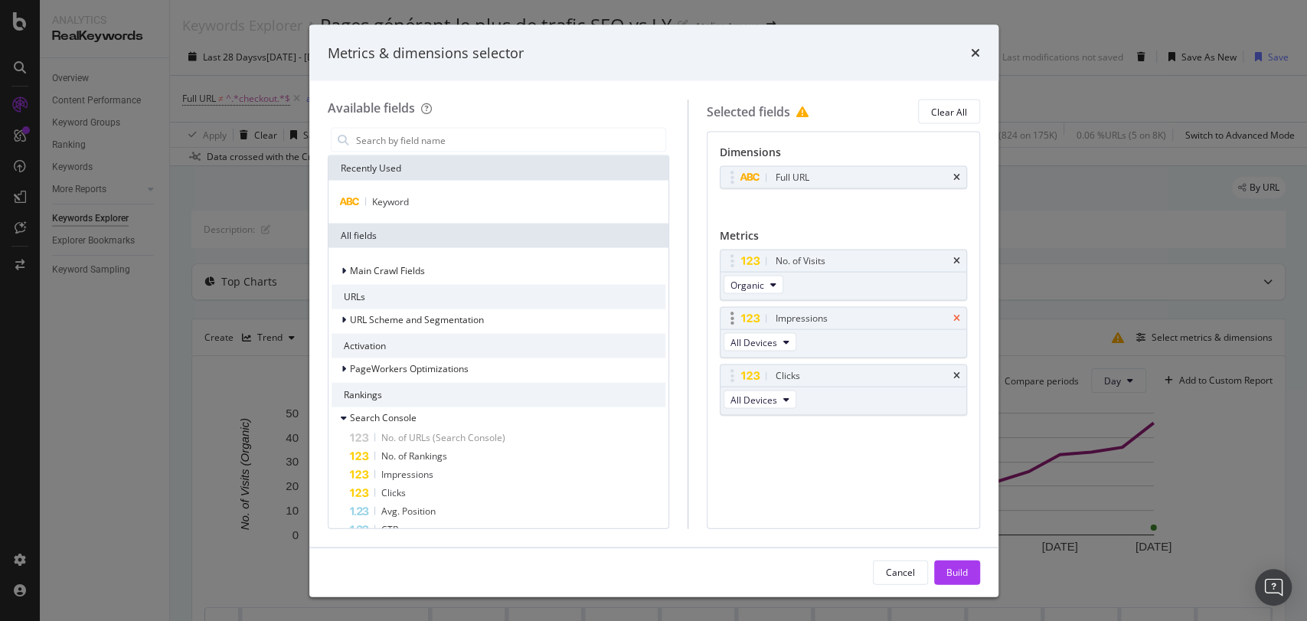
click at [958, 322] on icon "times" at bounding box center [956, 318] width 7 height 9
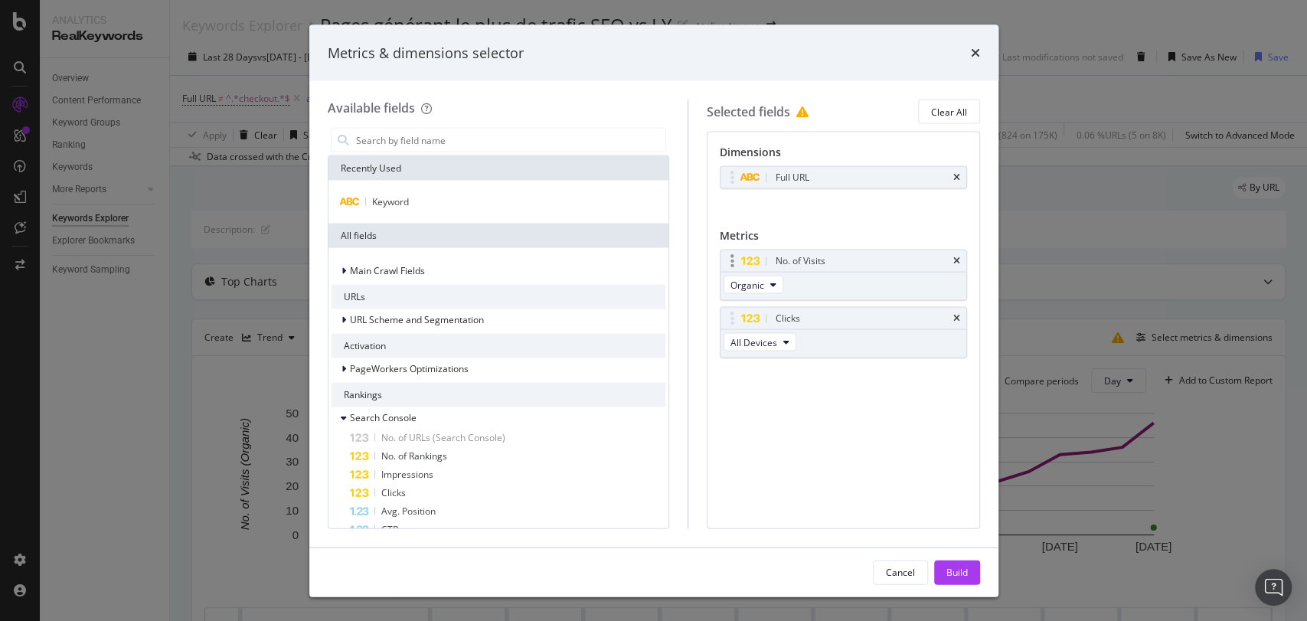
click at [954, 252] on div "No. of Visits" at bounding box center [843, 260] width 246 height 21
click at [949, 566] on div "Build" at bounding box center [956, 571] width 21 height 13
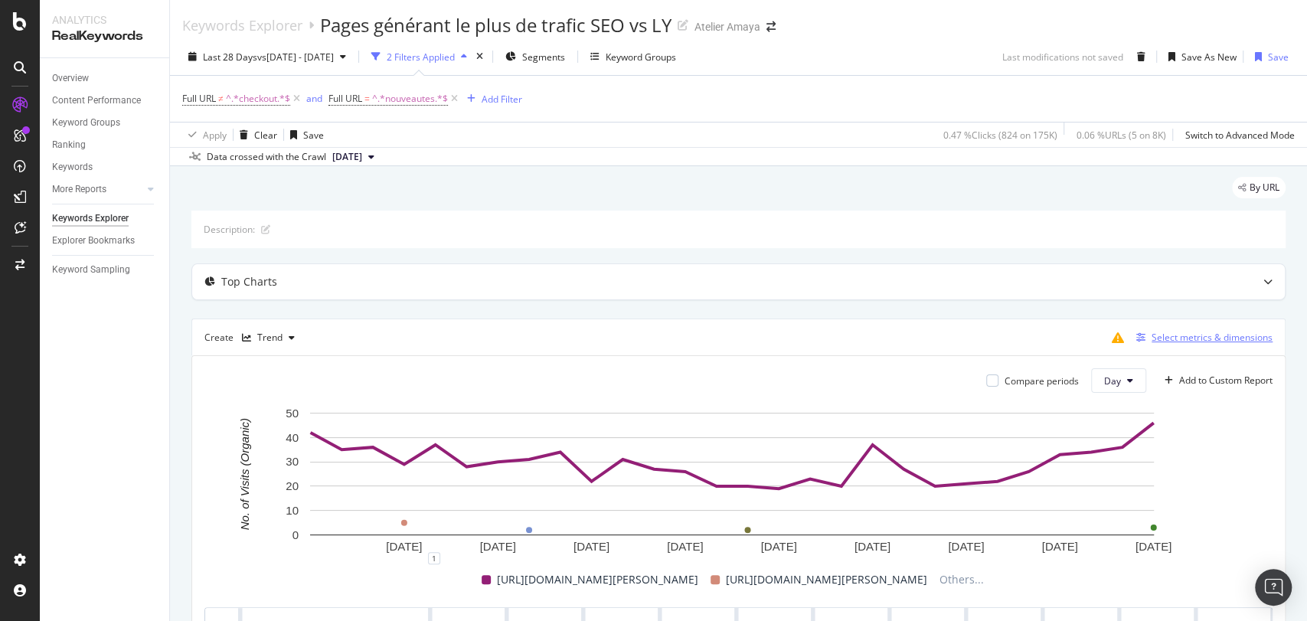
click at [1175, 329] on div "Select metrics & dimensions" at bounding box center [1201, 337] width 142 height 17
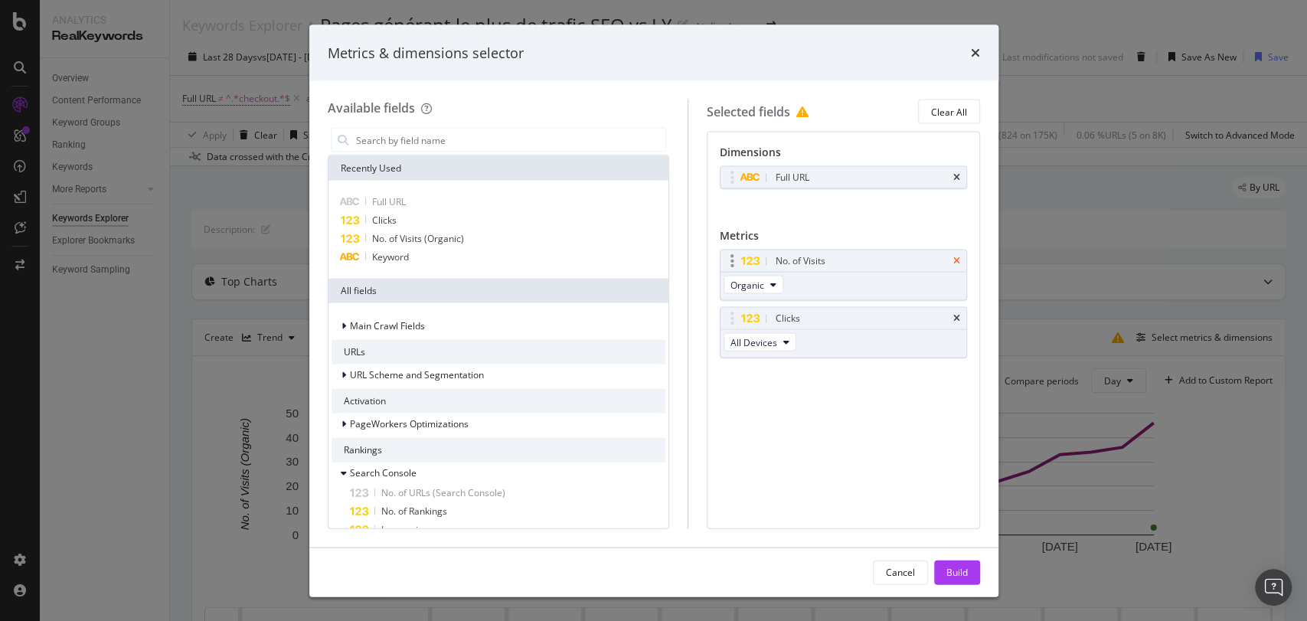
click at [953, 257] on icon "times" at bounding box center [956, 260] width 7 height 9
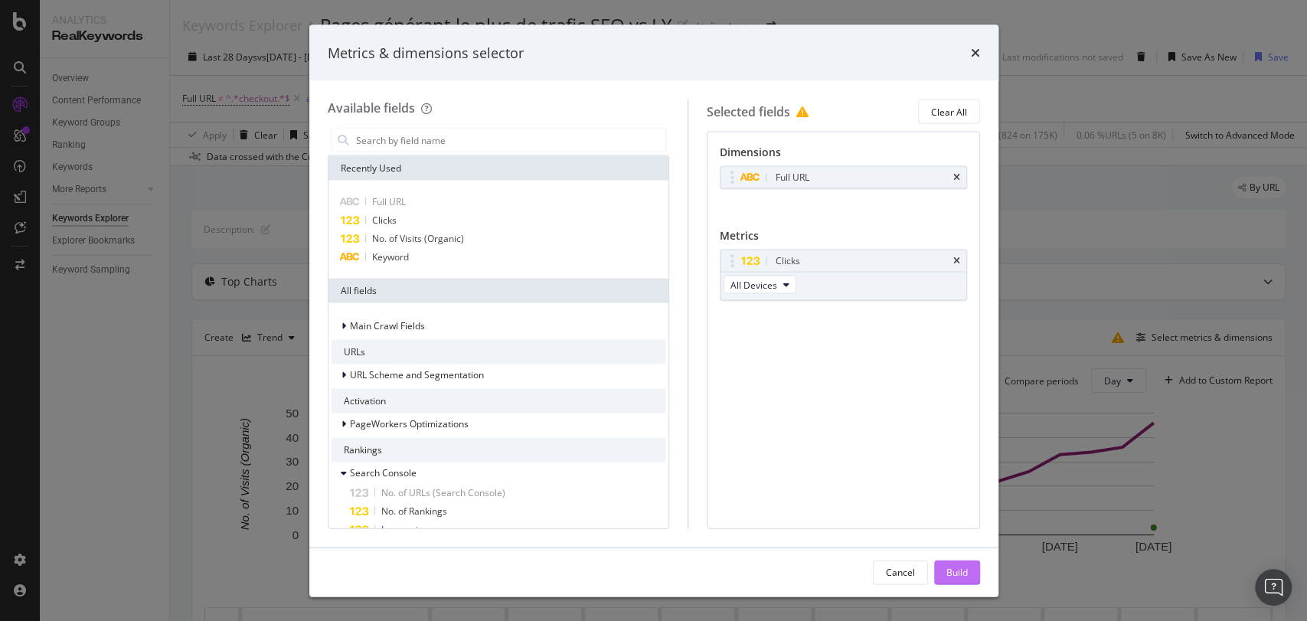
click at [964, 572] on div "Build" at bounding box center [956, 571] width 21 height 13
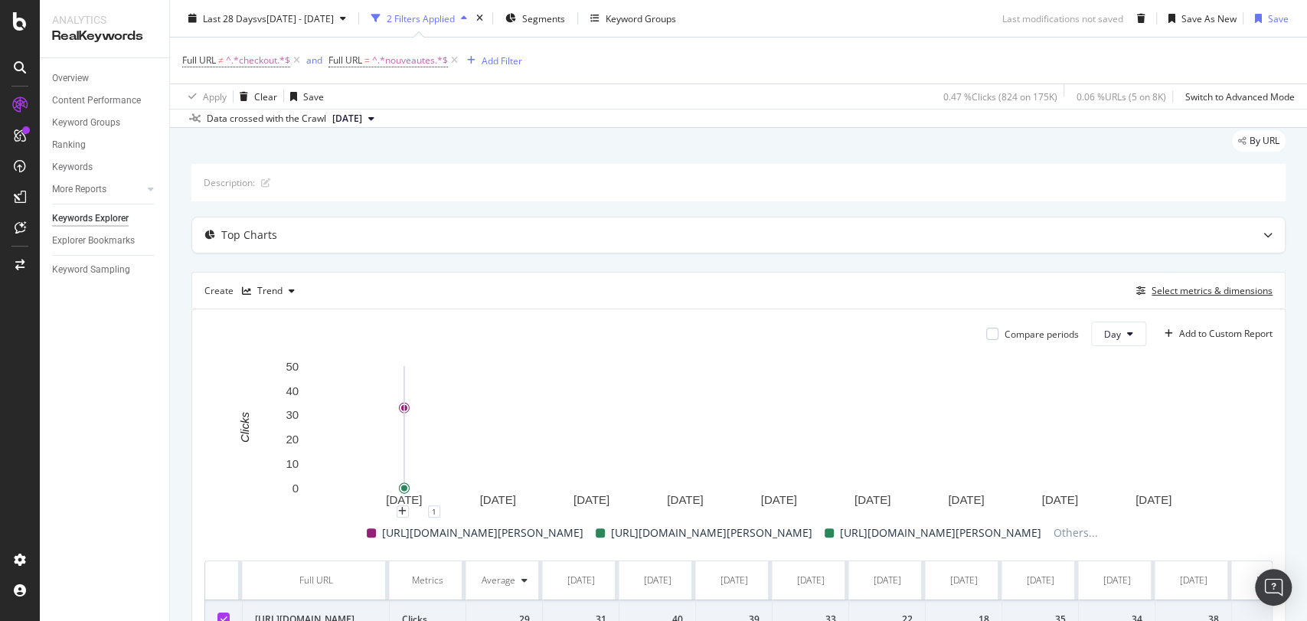
scroll to position [24, 0]
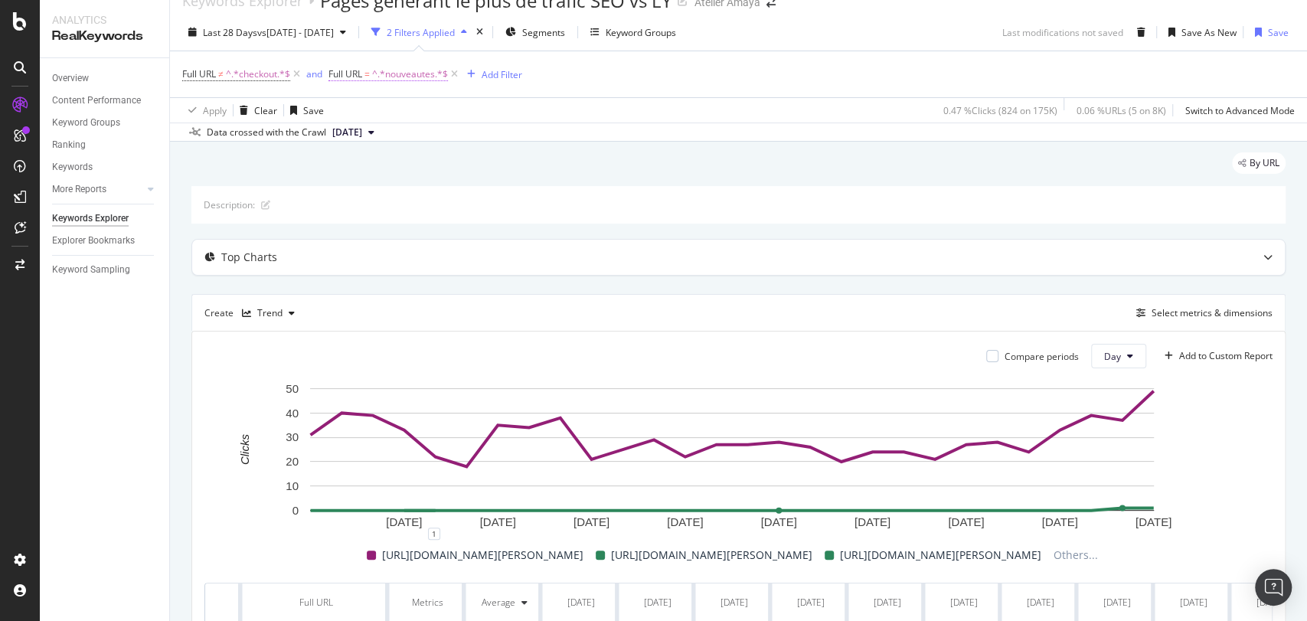
click at [406, 80] on span "^.*nouveautes.*$" at bounding box center [410, 74] width 76 height 21
click at [368, 136] on input "nouveautes" at bounding box center [415, 138] width 145 height 24
type input "best"
click at [481, 163] on div "Apply" at bounding box center [488, 170] width 44 height 14
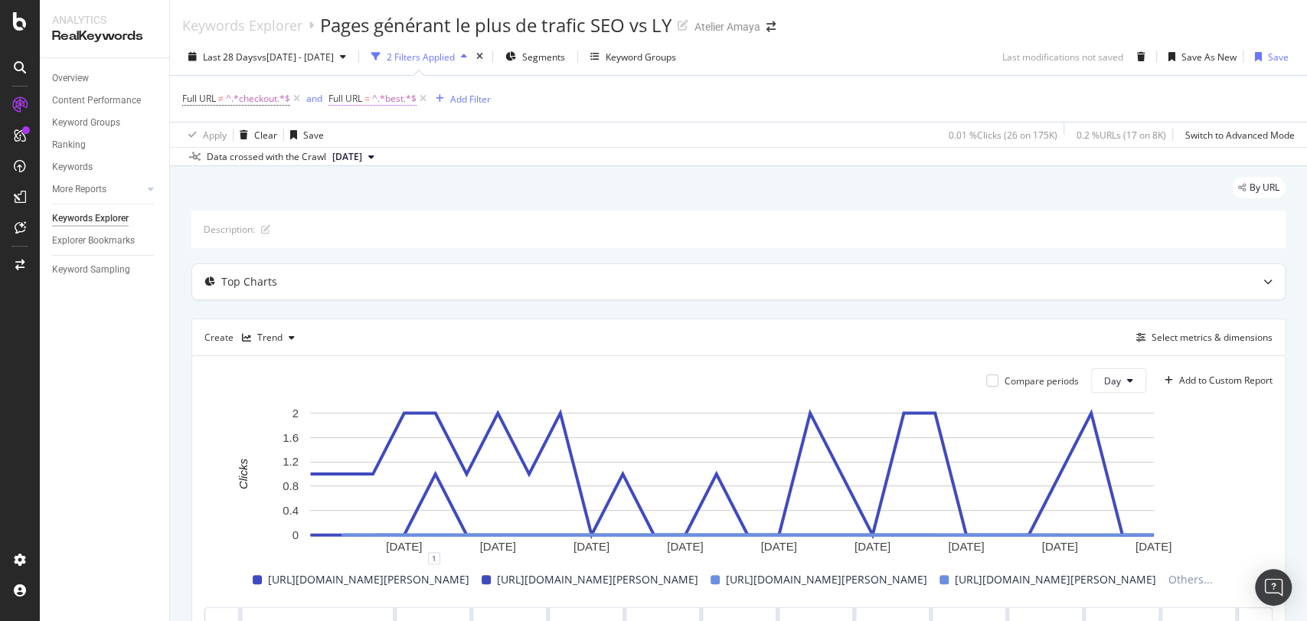
click at [390, 105] on span "^.*best.*$" at bounding box center [394, 98] width 44 height 21
click at [381, 167] on input "best" at bounding box center [415, 162] width 145 height 24
type input "/fr/best"
click at [498, 188] on div "Apply" at bounding box center [488, 195] width 44 height 14
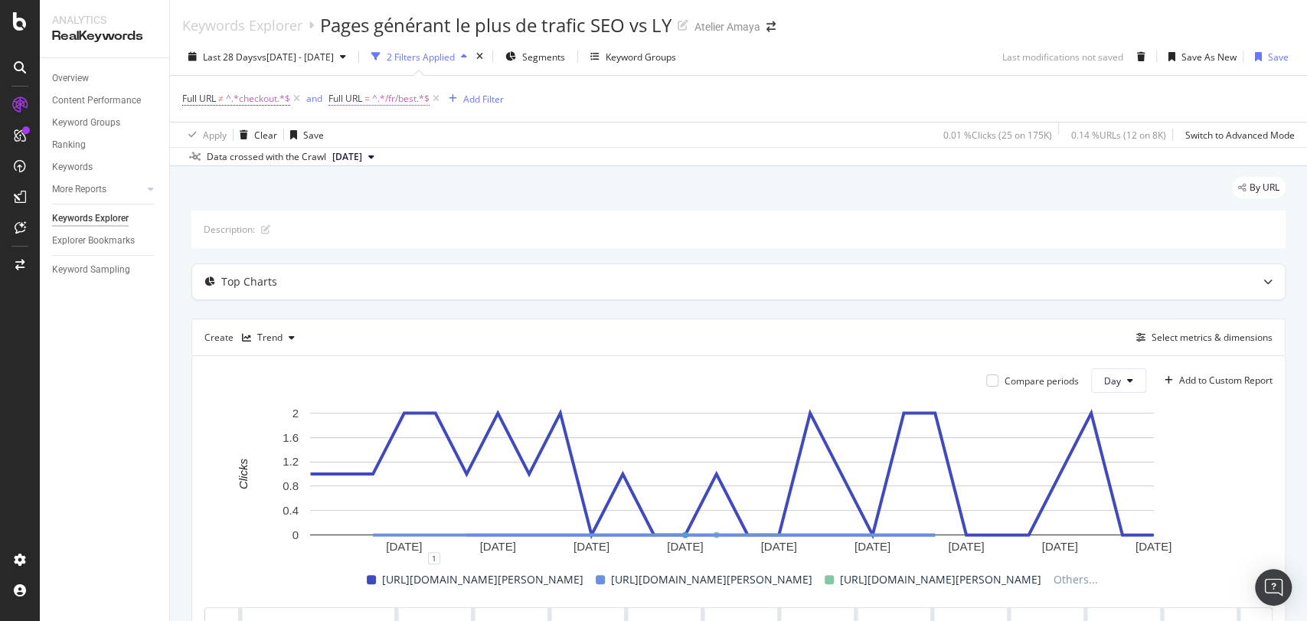
click at [398, 106] on span "^.*/fr/best.*$" at bounding box center [400, 98] width 57 height 21
click at [369, 129] on span "Contains" at bounding box center [362, 134] width 38 height 13
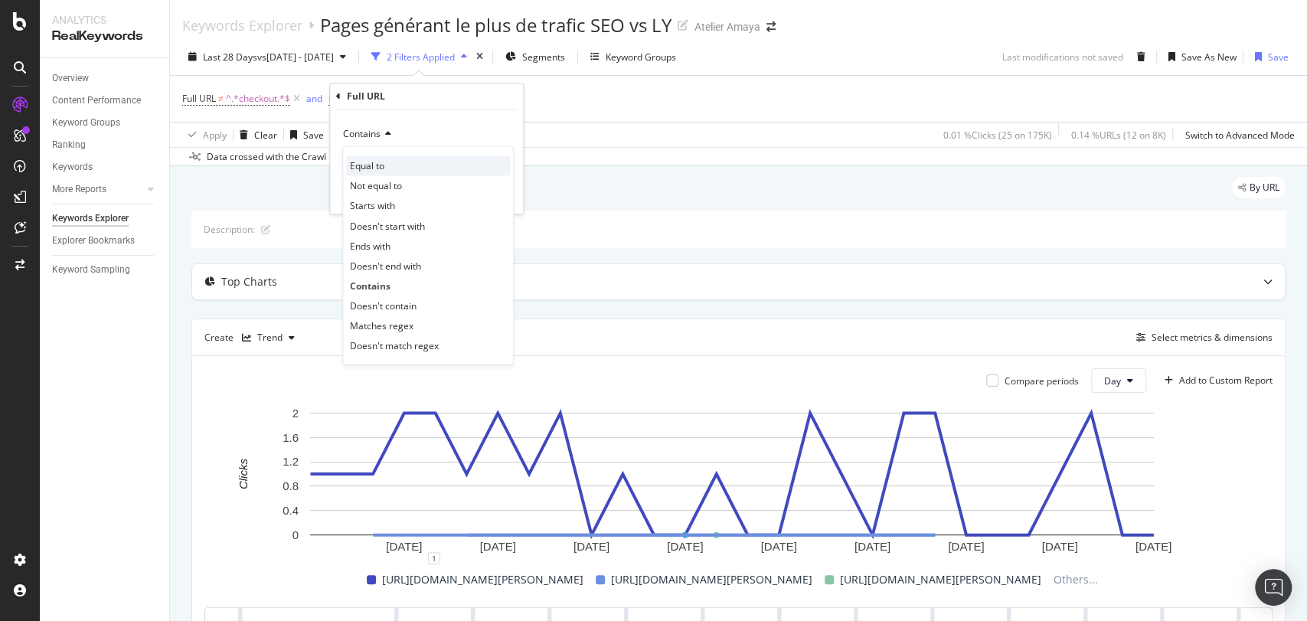
click at [380, 162] on span "Equal to" at bounding box center [367, 165] width 34 height 13
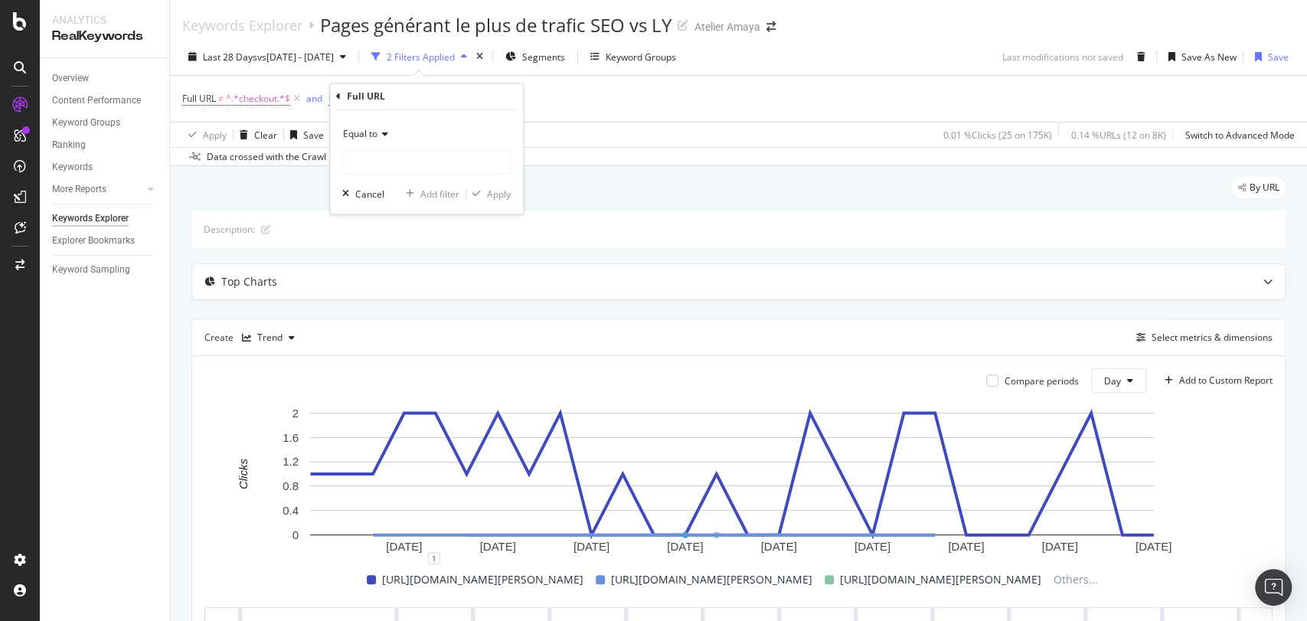
click at [380, 140] on div "Equal to" at bounding box center [426, 134] width 168 height 24
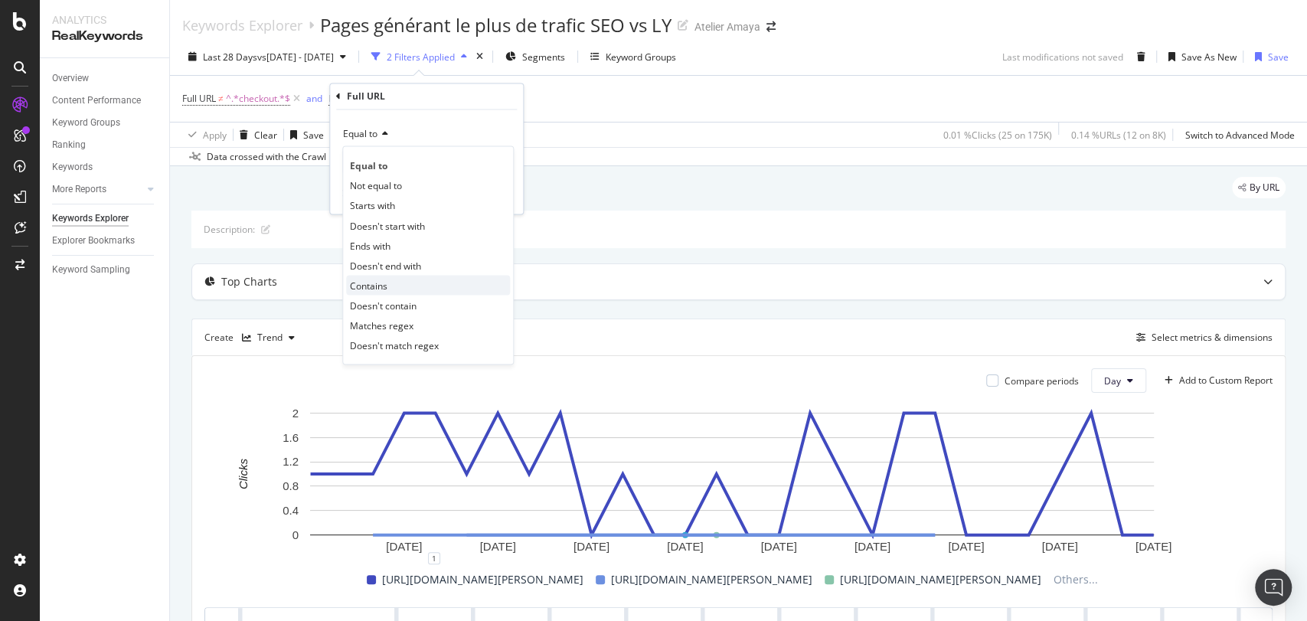
click at [392, 289] on div "Contains" at bounding box center [428, 286] width 164 height 20
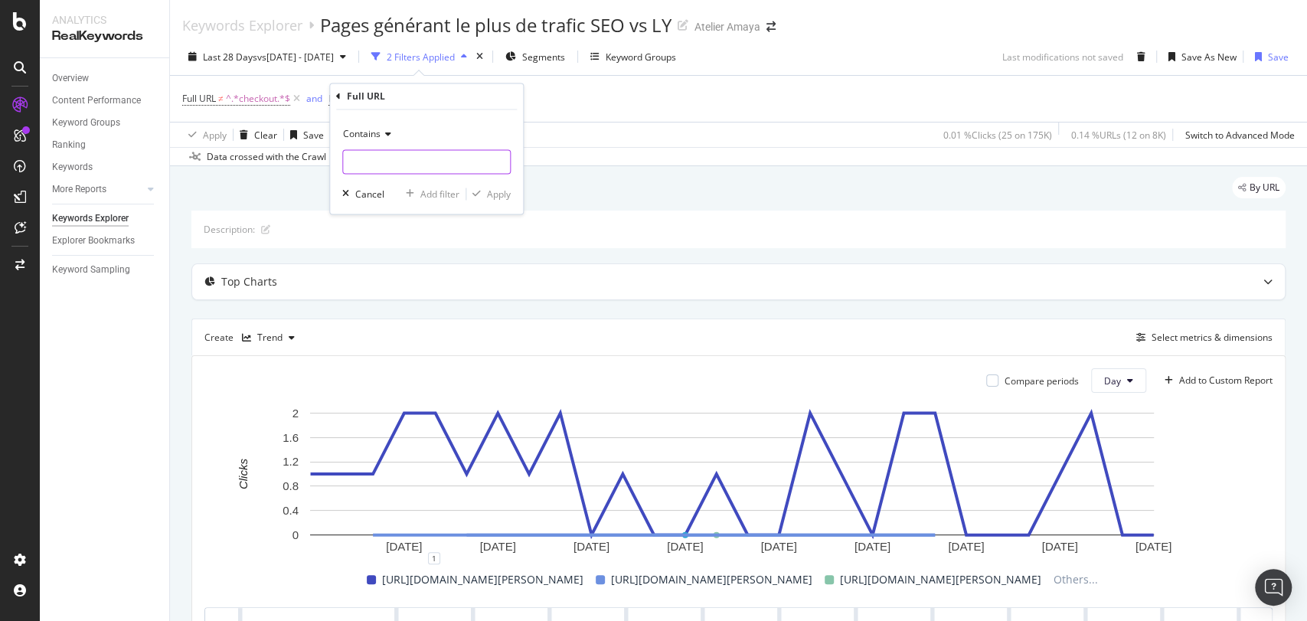
click at [408, 171] on input "text" at bounding box center [426, 162] width 167 height 24
paste input "[URL][DOMAIN_NAME][PERSON_NAME]"
type input "[URL][DOMAIN_NAME][PERSON_NAME]"
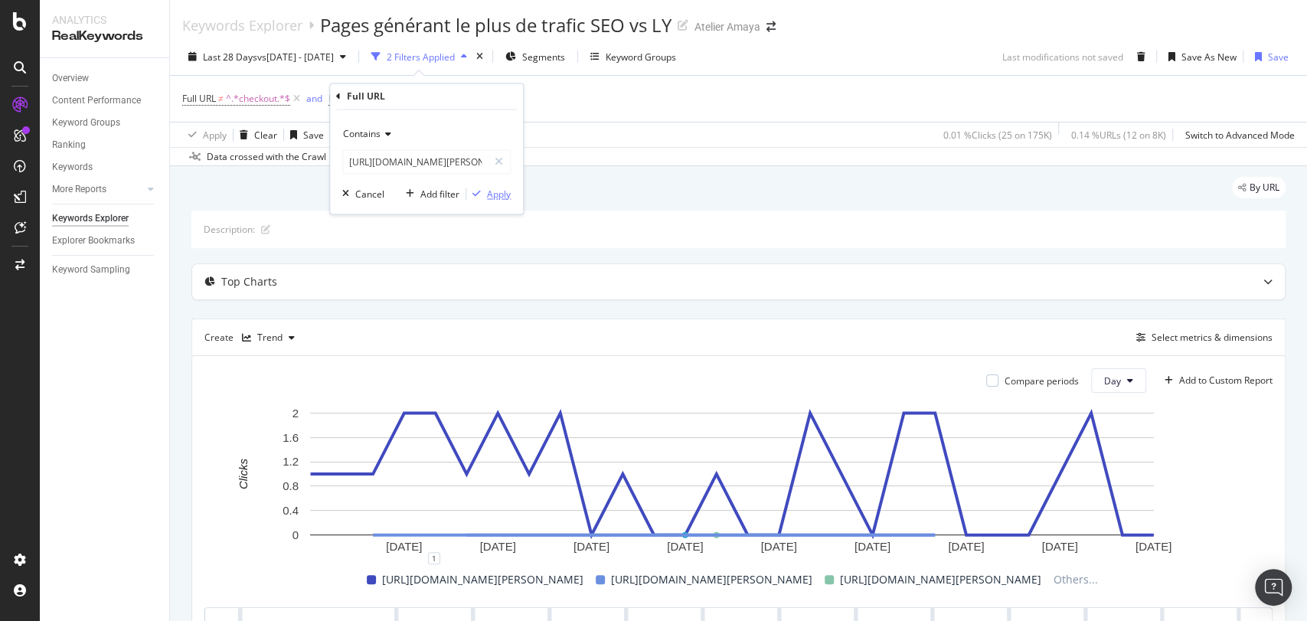
click at [495, 198] on div "Apply" at bounding box center [499, 194] width 24 height 13
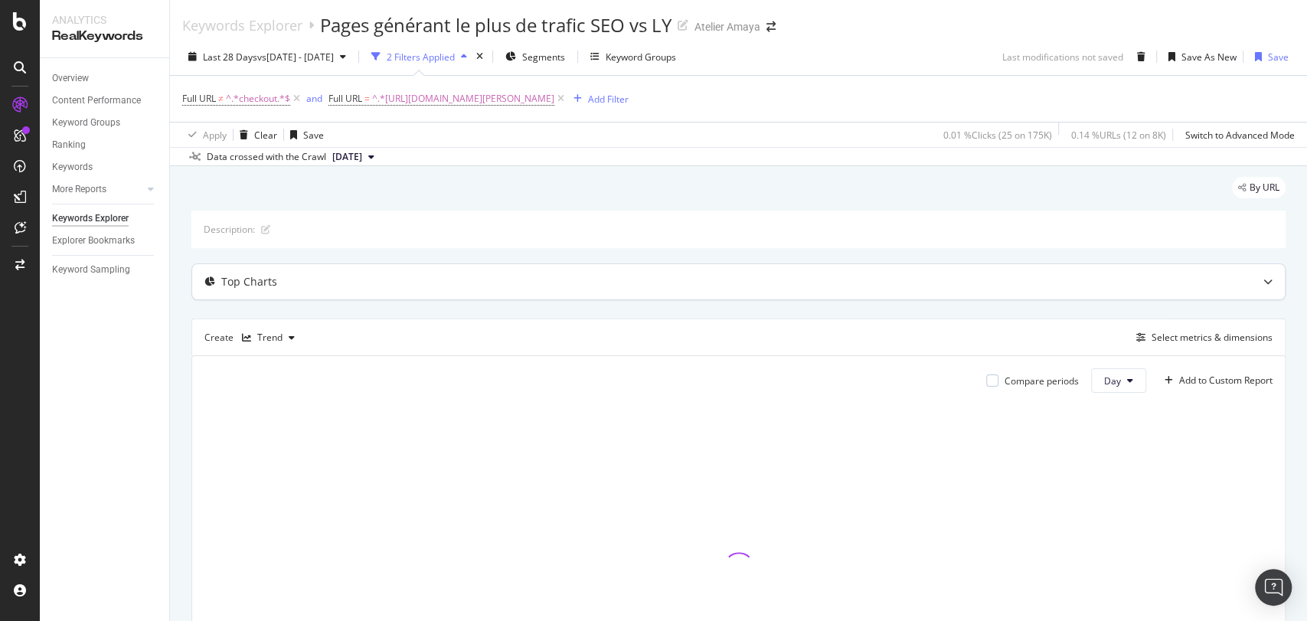
scroll to position [95, 0]
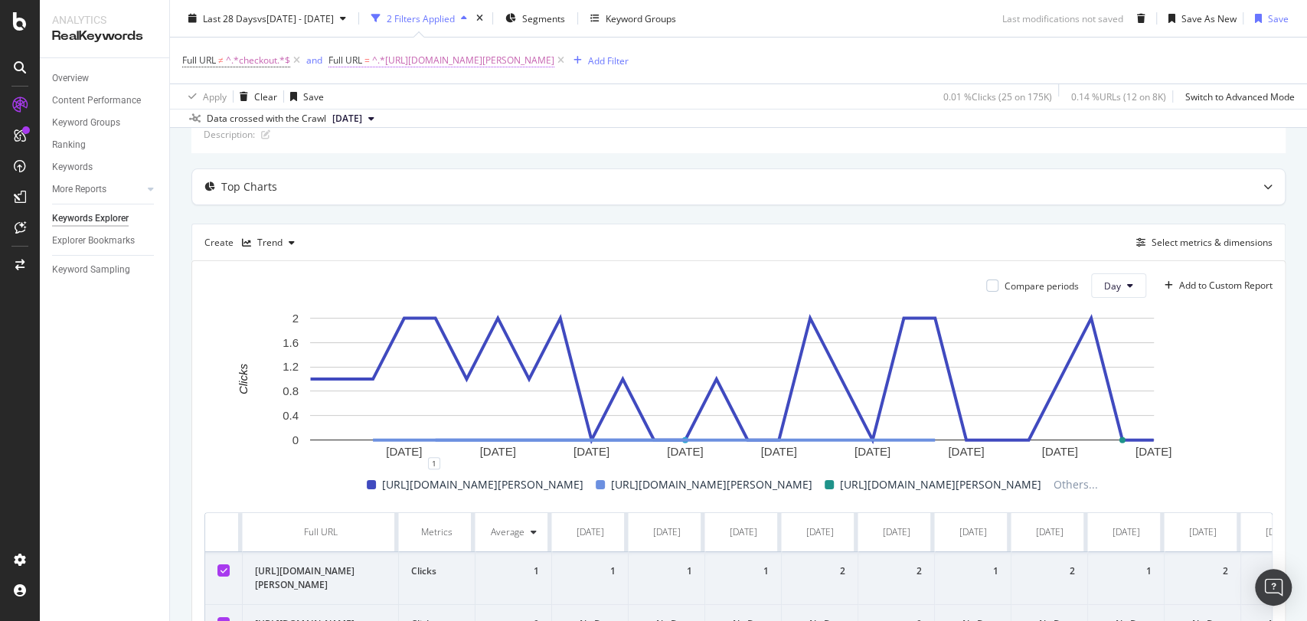
click at [459, 60] on span "^.*[URL][DOMAIN_NAME][PERSON_NAME]" at bounding box center [463, 60] width 182 height 21
click at [416, 113] on input "[URL][DOMAIN_NAME][PERSON_NAME]" at bounding box center [415, 123] width 145 height 24
type input "boucle"
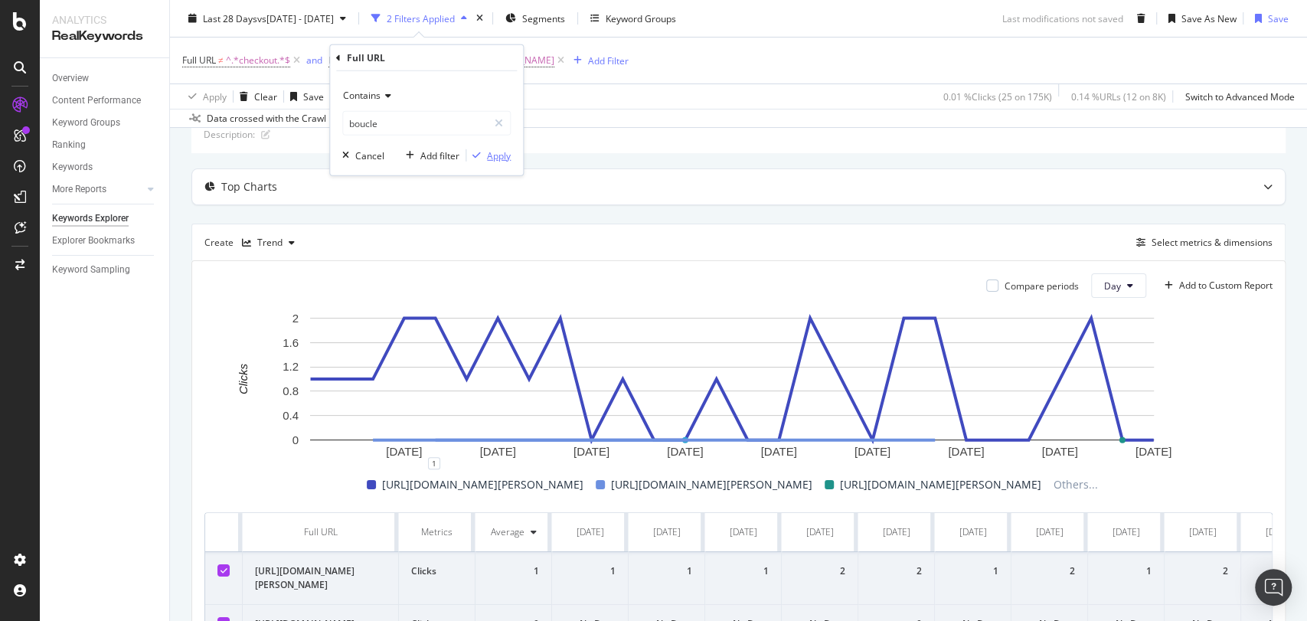
click at [506, 151] on div "Apply" at bounding box center [499, 155] width 24 height 13
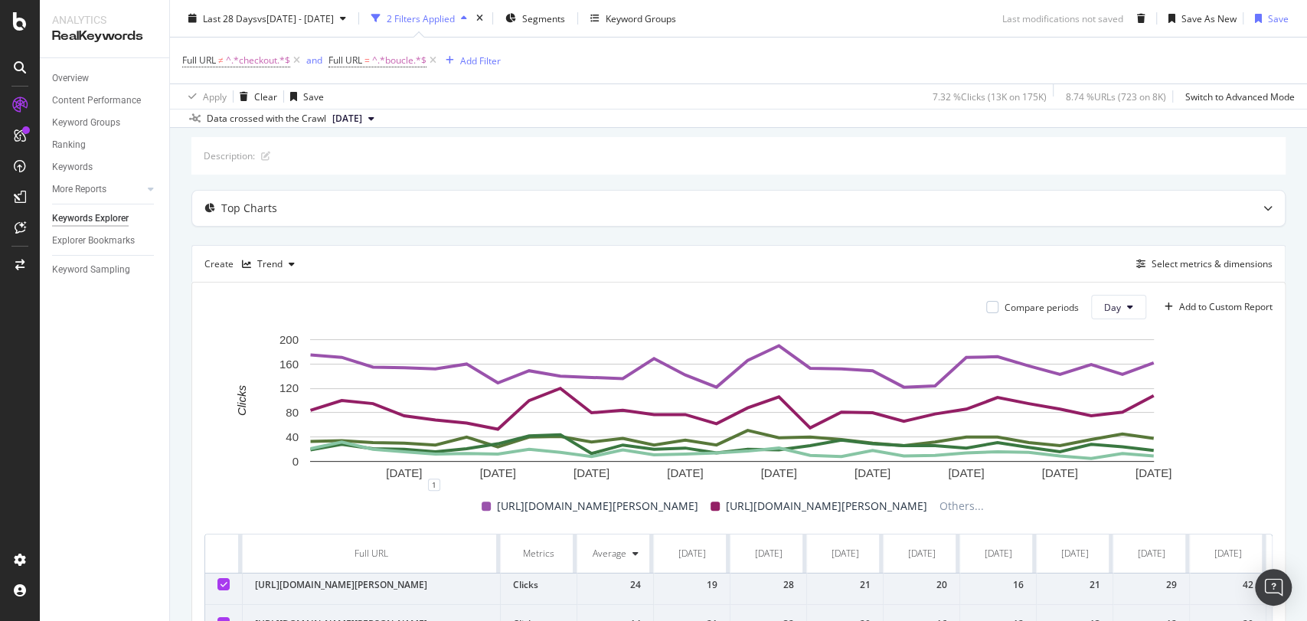
scroll to position [126, 0]
click at [392, 51] on span "^.*boucle.*$" at bounding box center [399, 60] width 54 height 21
click at [374, 96] on span "Contains" at bounding box center [362, 95] width 38 height 13
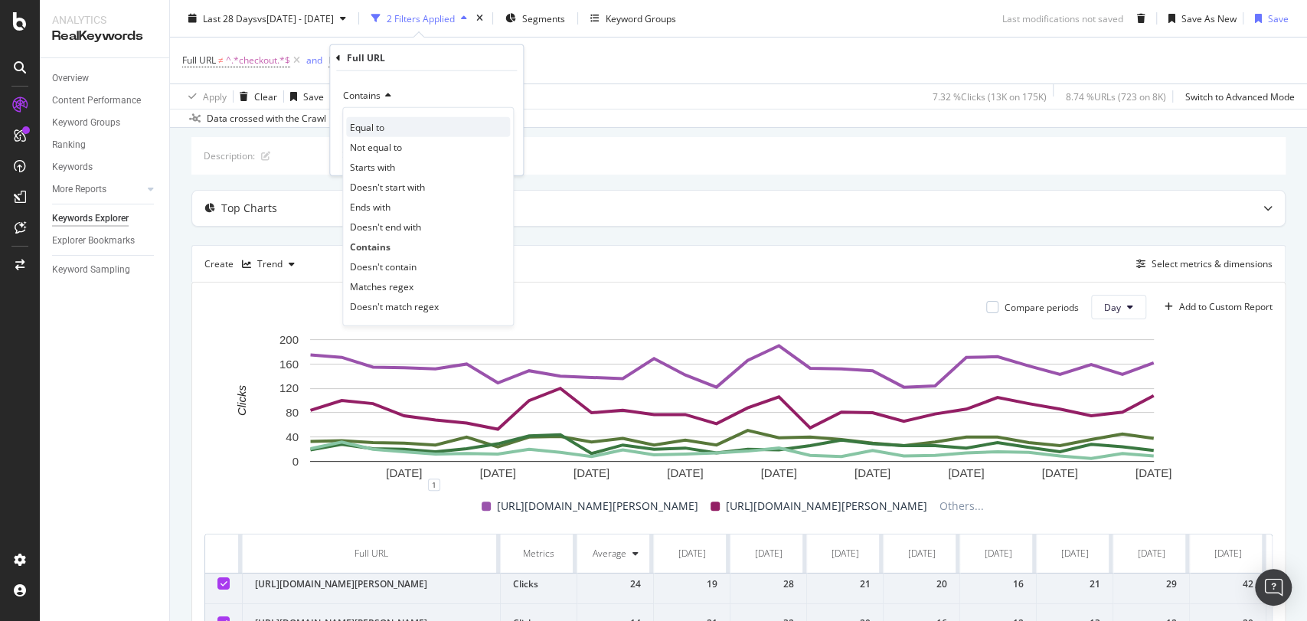
click at [380, 129] on span "Equal to" at bounding box center [367, 126] width 34 height 13
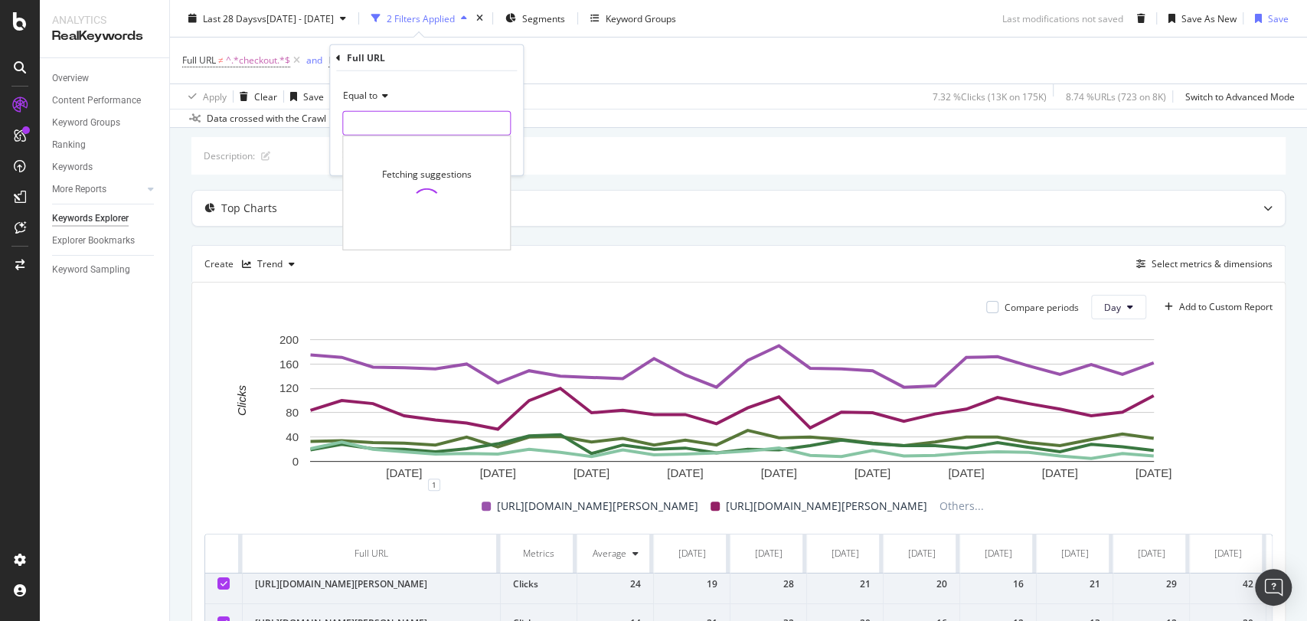
click at [384, 120] on input "text" at bounding box center [426, 123] width 167 height 24
paste input "[URL][DOMAIN_NAME][PERSON_NAME]"
type input "[URL][DOMAIN_NAME][PERSON_NAME]"
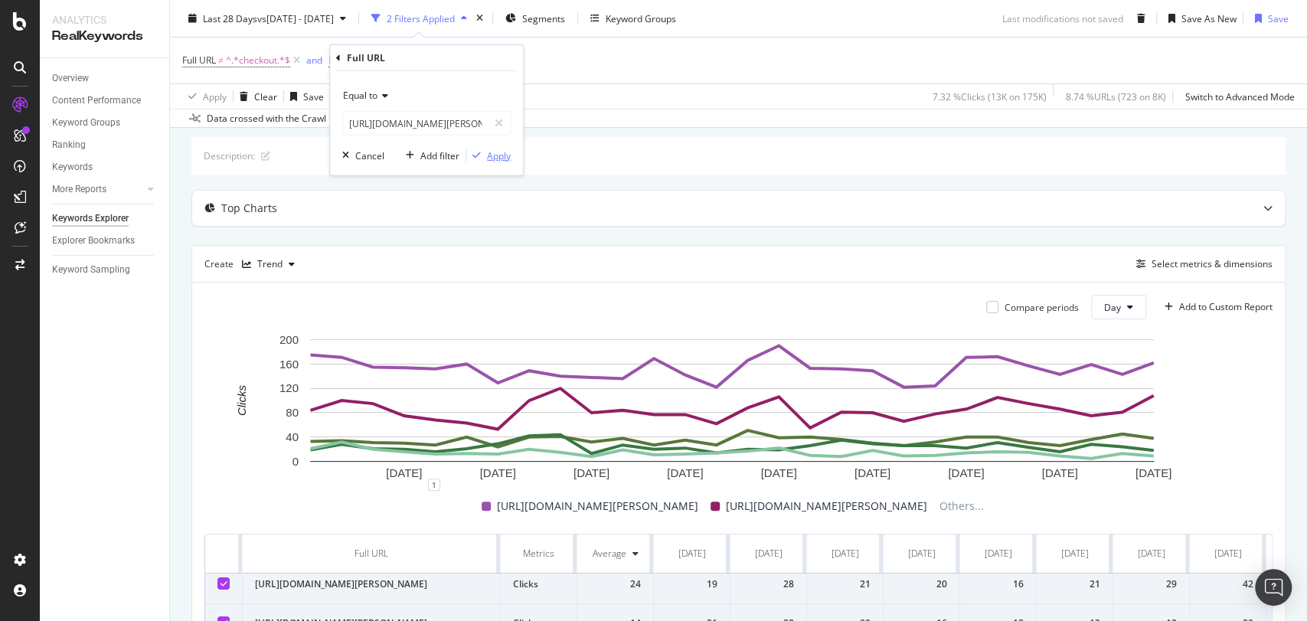
click at [493, 149] on div "Apply" at bounding box center [499, 155] width 24 height 13
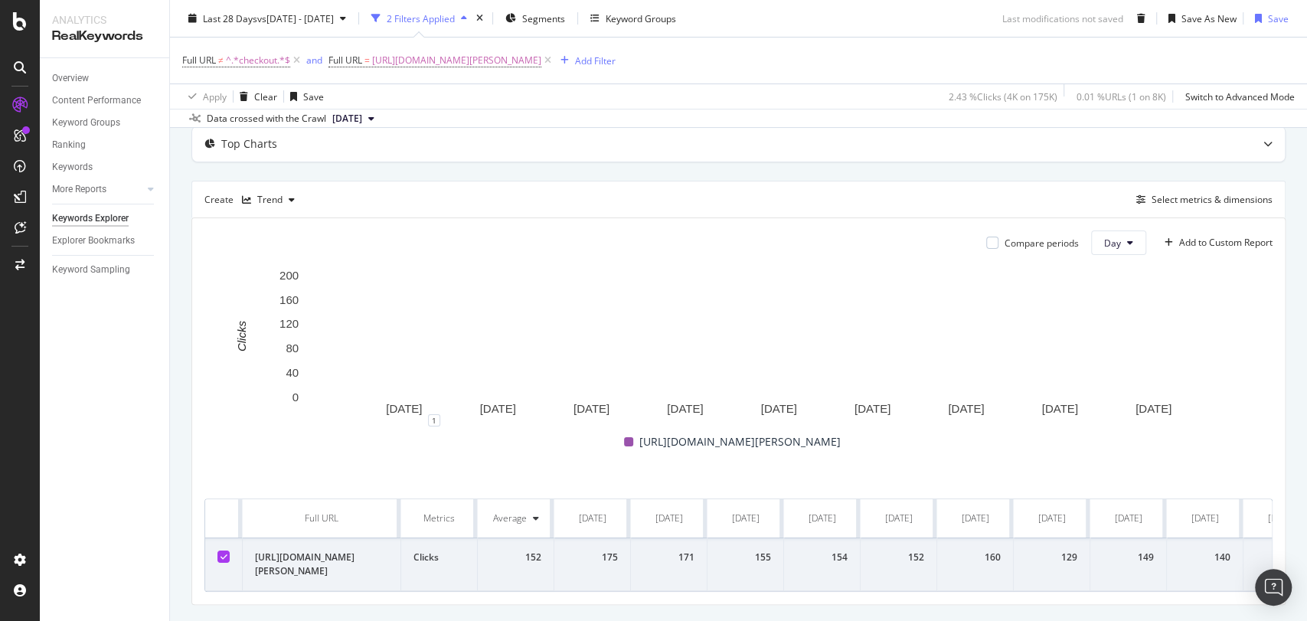
scroll to position [163, 0]
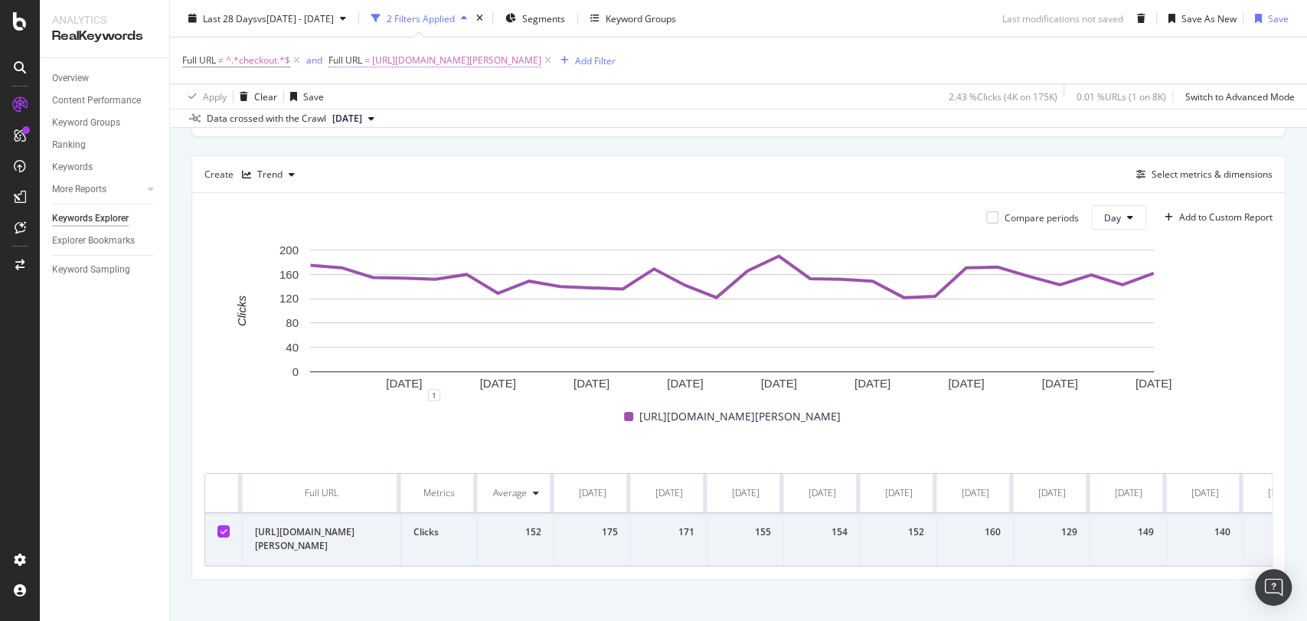
click at [423, 51] on span "[URL][DOMAIN_NAME][PERSON_NAME]" at bounding box center [456, 60] width 169 height 21
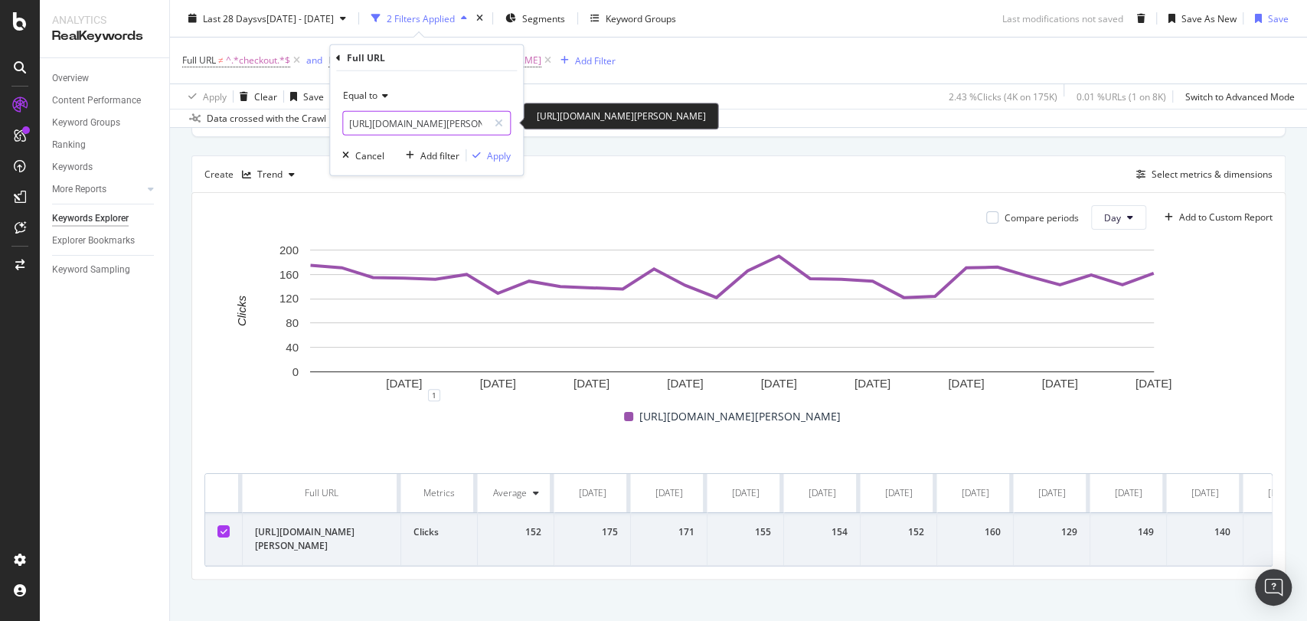
click at [392, 116] on input "[URL][DOMAIN_NAME][PERSON_NAME]" at bounding box center [415, 123] width 145 height 24
paste input "collier"
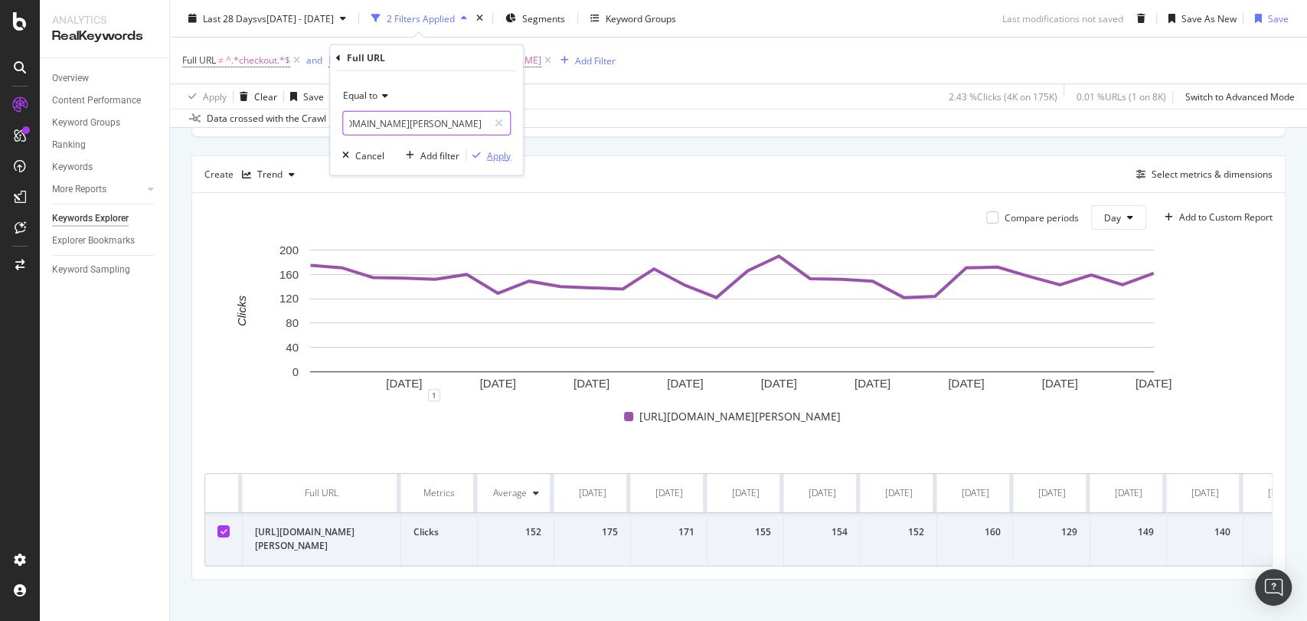
type input "[URL][DOMAIN_NAME][PERSON_NAME]"
click at [496, 152] on div "Apply" at bounding box center [499, 155] width 24 height 13
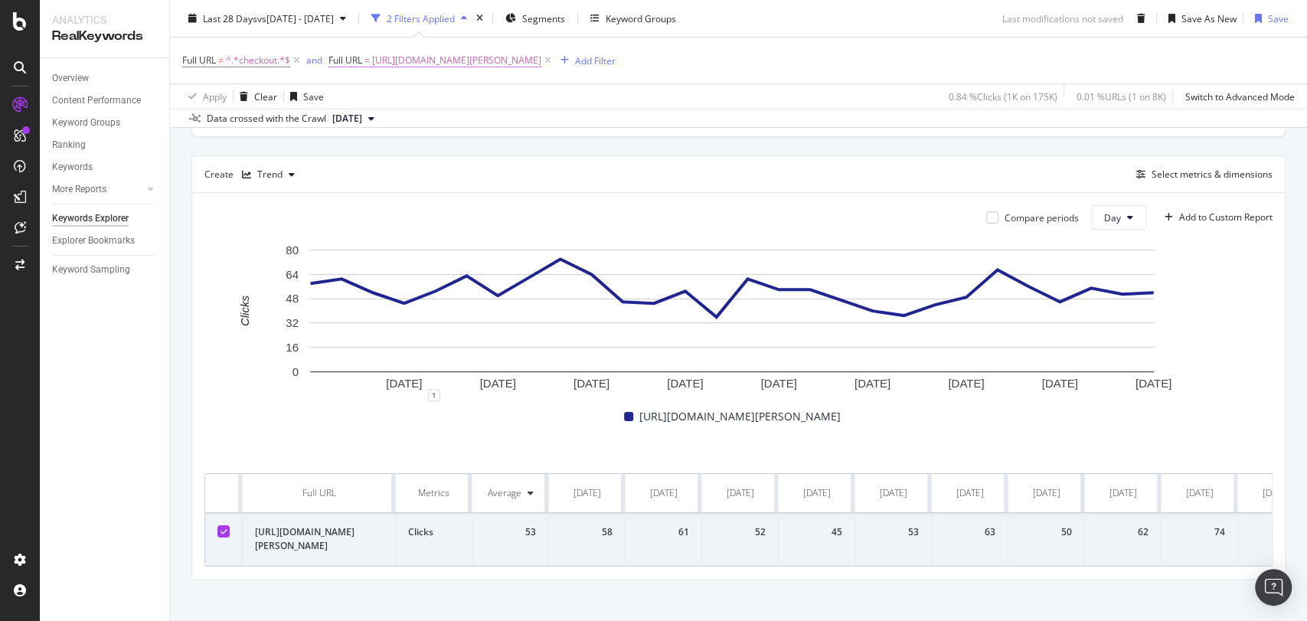
click at [429, 54] on span "[URL][DOMAIN_NAME][PERSON_NAME]" at bounding box center [456, 60] width 169 height 21
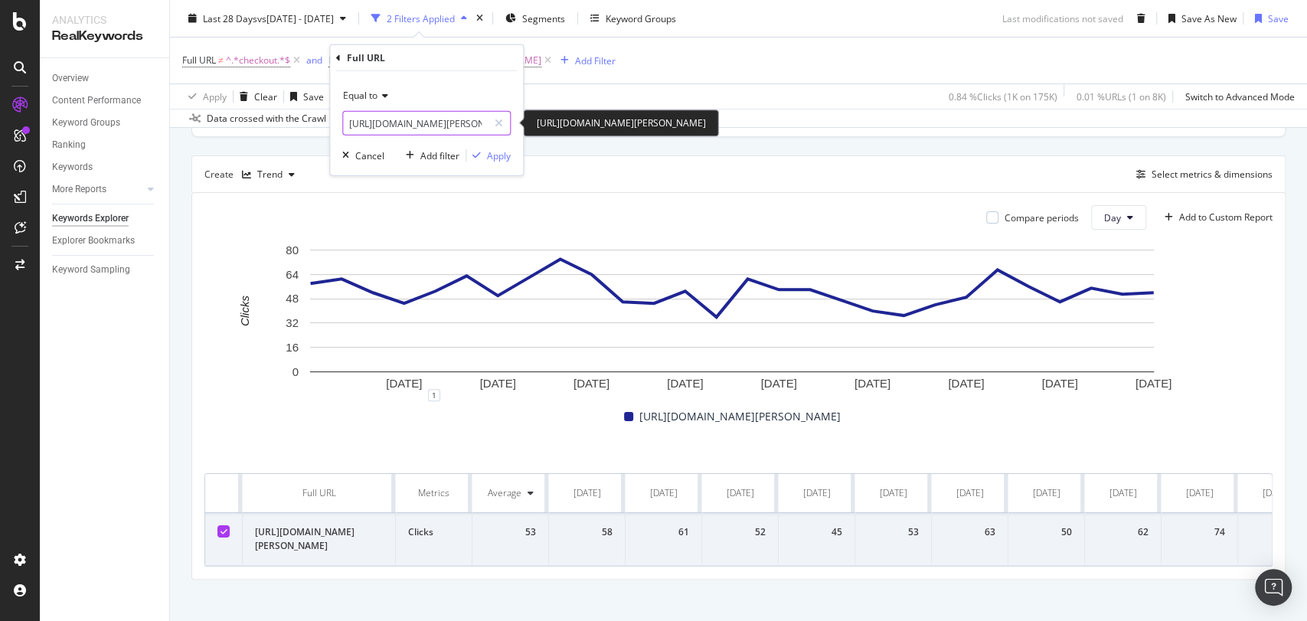
click at [410, 120] on input "[URL][DOMAIN_NAME][PERSON_NAME]" at bounding box center [415, 123] width 145 height 24
paste input "bracelet"
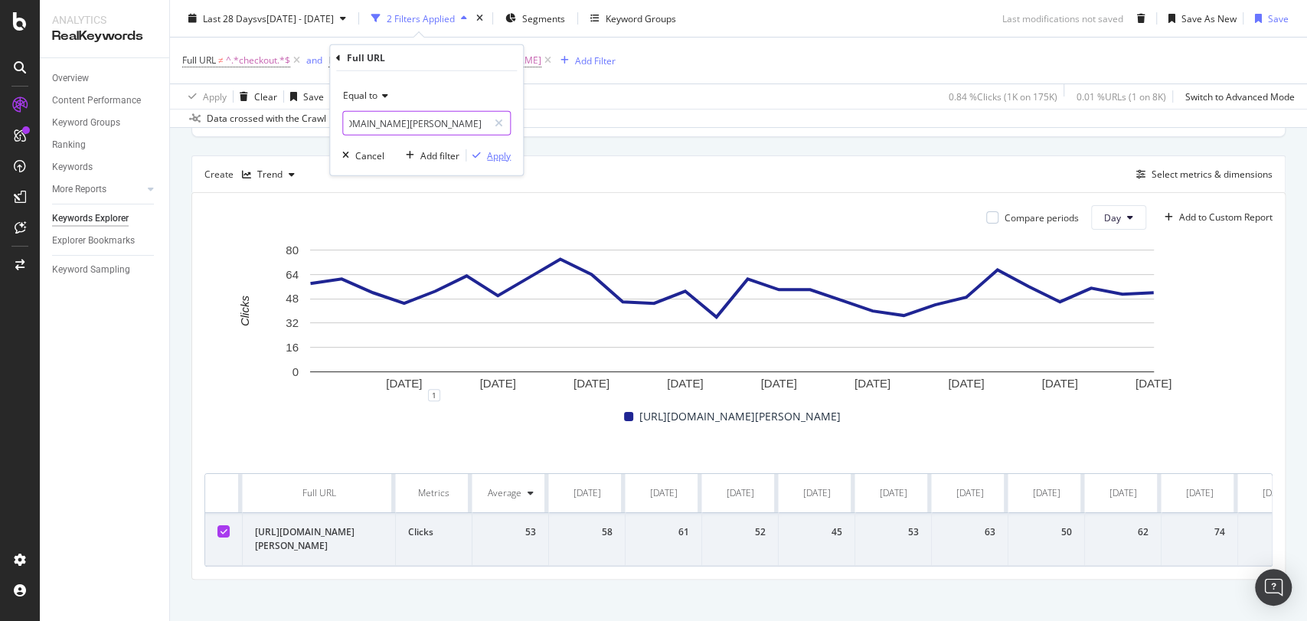
type input "[URL][DOMAIN_NAME][PERSON_NAME]"
click at [498, 156] on div "Apply" at bounding box center [499, 155] width 24 height 13
